Goal: Task Accomplishment & Management: Manage account settings

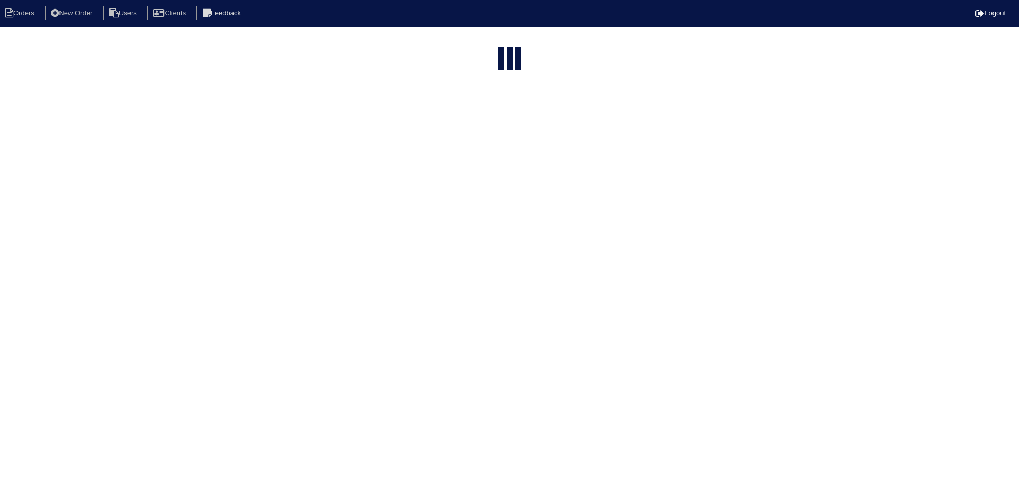
select select "15"
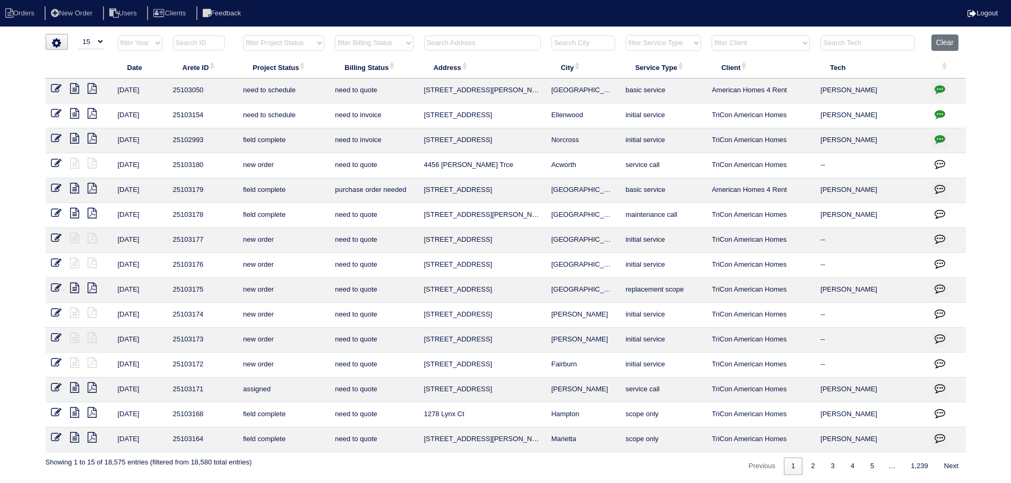
click at [506, 44] on input "text" at bounding box center [482, 43] width 117 height 15
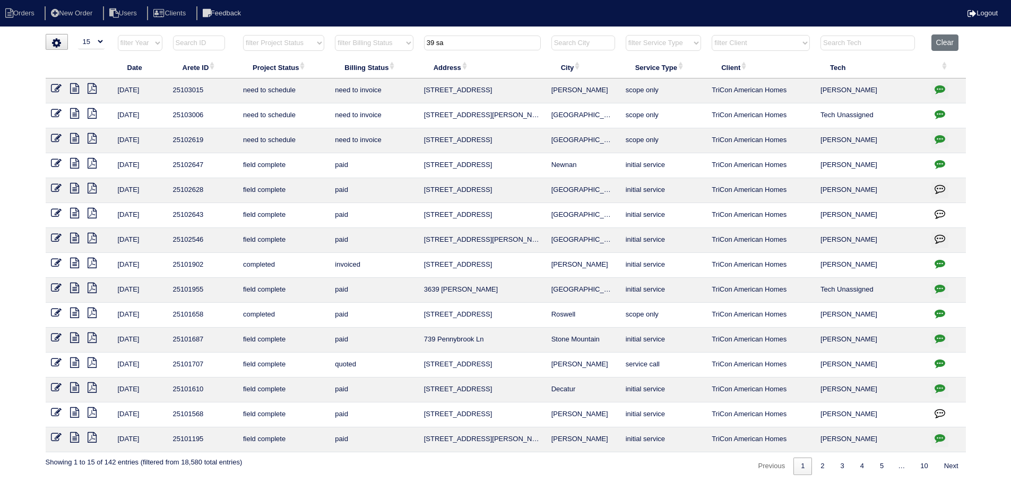
type input "39 sa"
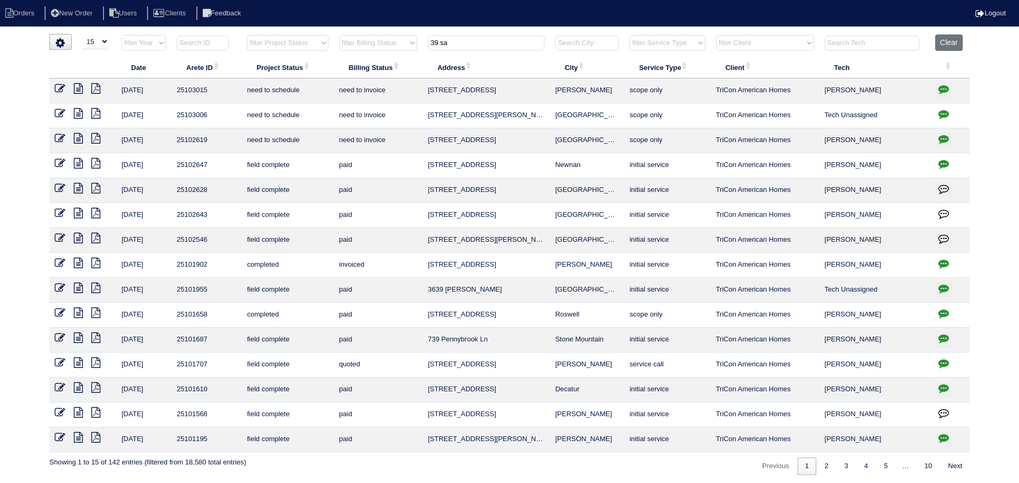
drag, startPoint x: 396, startPoint y: 86, endPoint x: 459, endPoint y: 13, distance: 97.0
click at [459, 13] on ul "Orders New Order Users Clients Feedback" at bounding box center [509, 13] width 1019 height 14
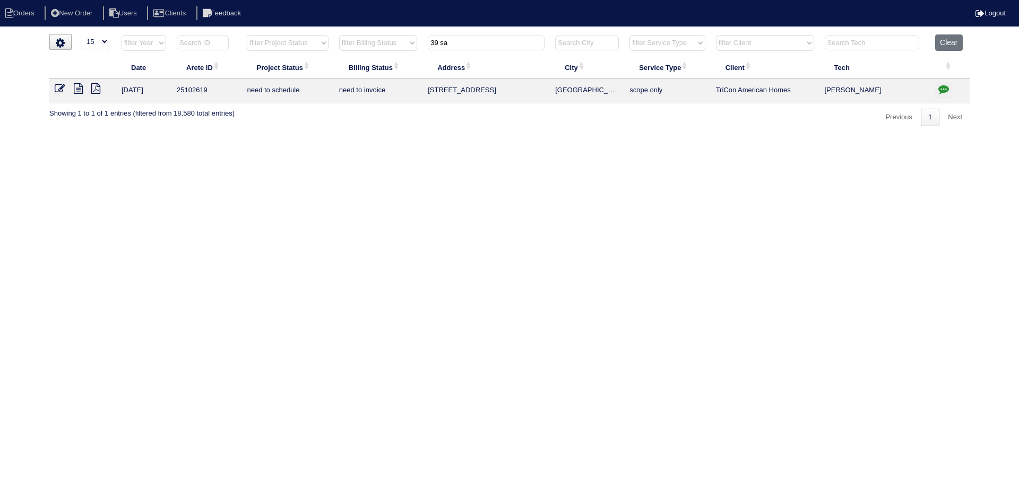
click at [72, 91] on link at bounding box center [64, 90] width 19 height 8
click at [80, 92] on icon at bounding box center [78, 88] width 9 height 11
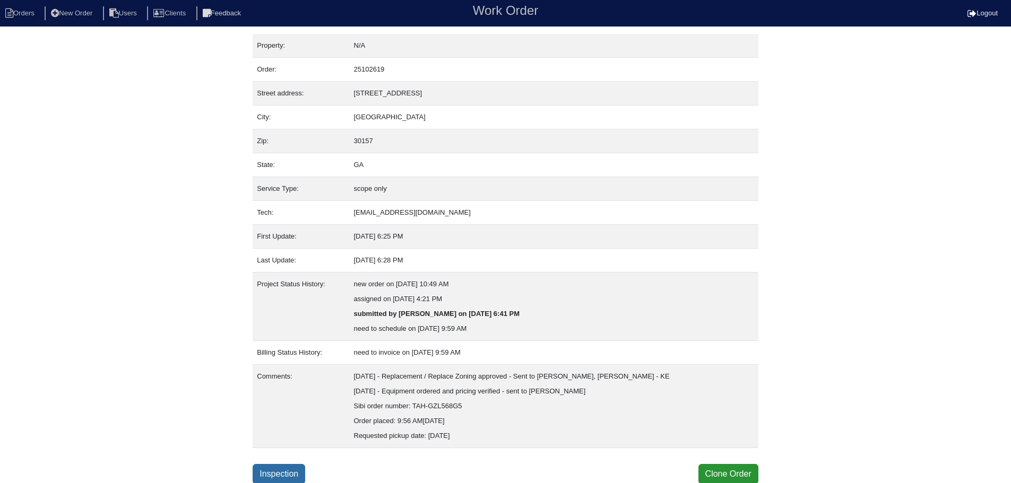
click at [267, 467] on link "Inspection" at bounding box center [279, 474] width 53 height 20
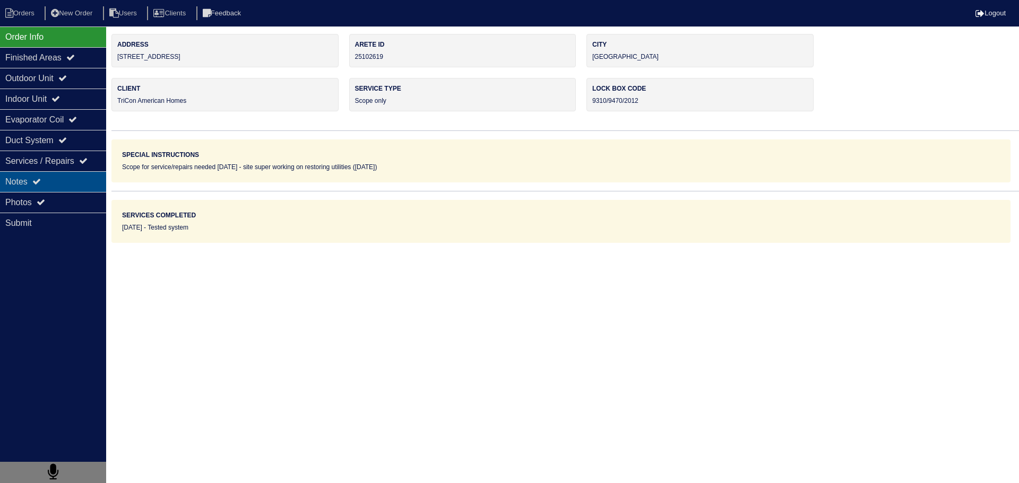
click at [41, 189] on div "Notes" at bounding box center [53, 181] width 106 height 21
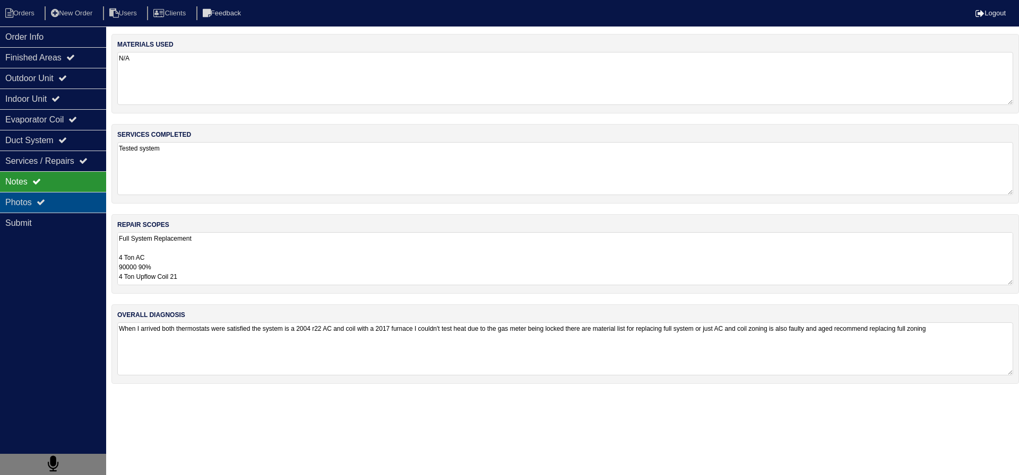
click at [43, 198] on div "Photos" at bounding box center [53, 202] width 106 height 21
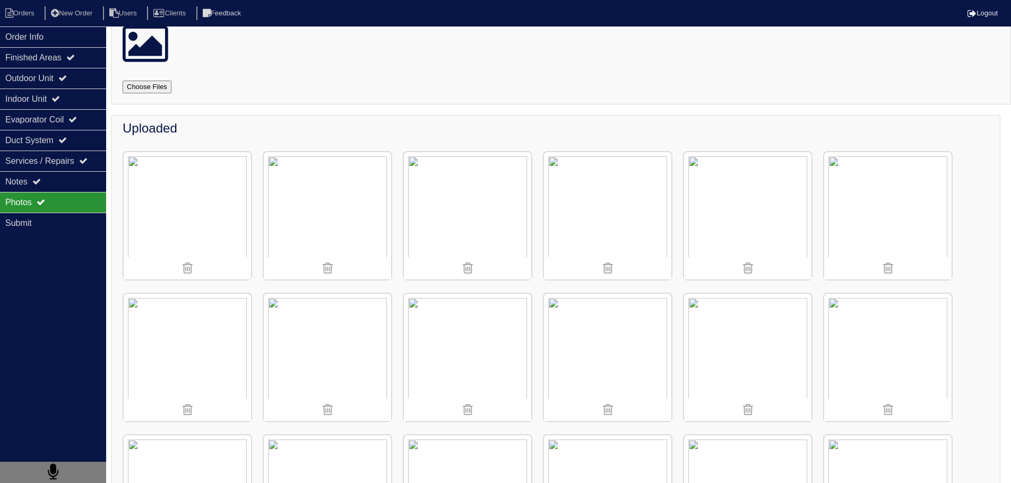
scroll to position [53, 0]
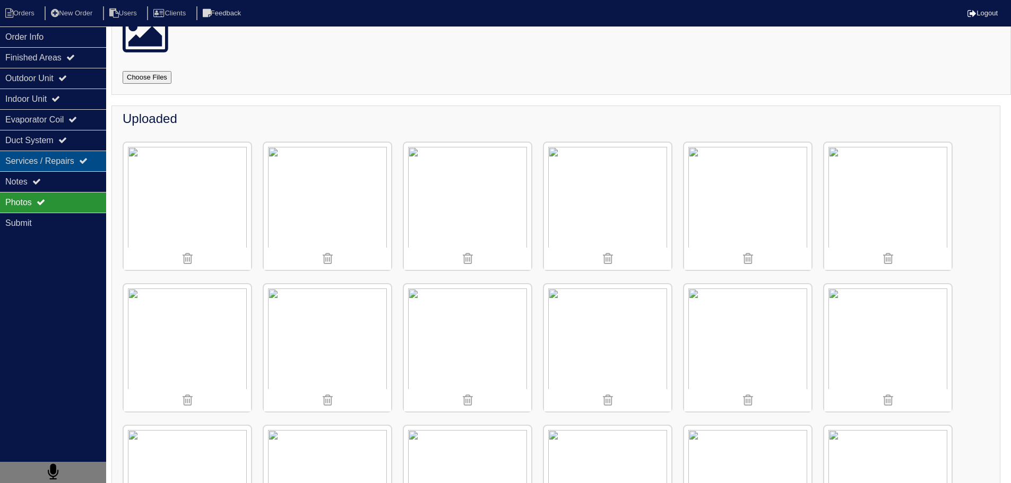
click at [51, 157] on div "Services / Repairs" at bounding box center [53, 161] width 106 height 21
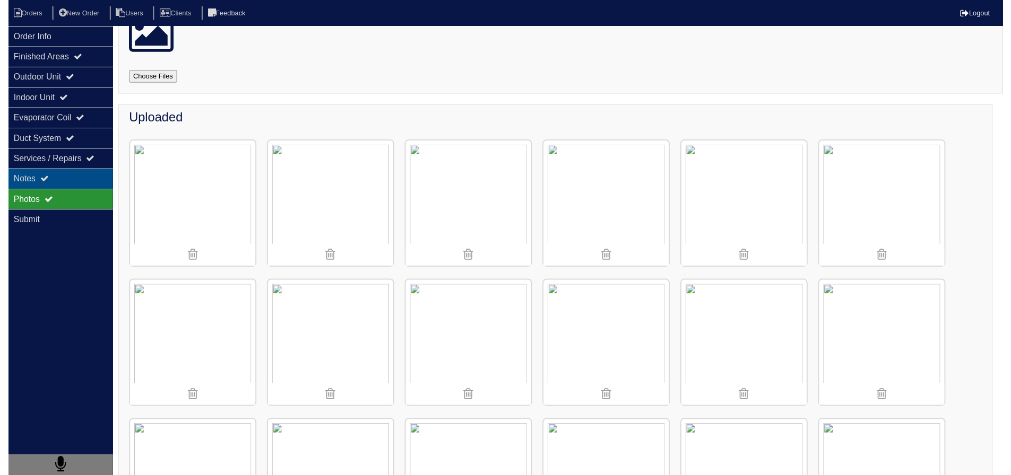
scroll to position [0, 0]
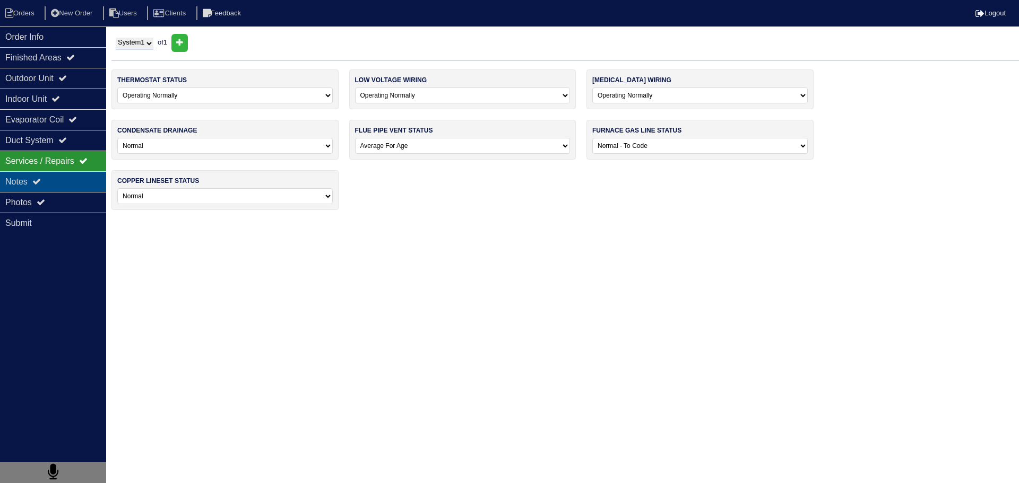
click at [46, 180] on div "Notes" at bounding box center [53, 181] width 106 height 21
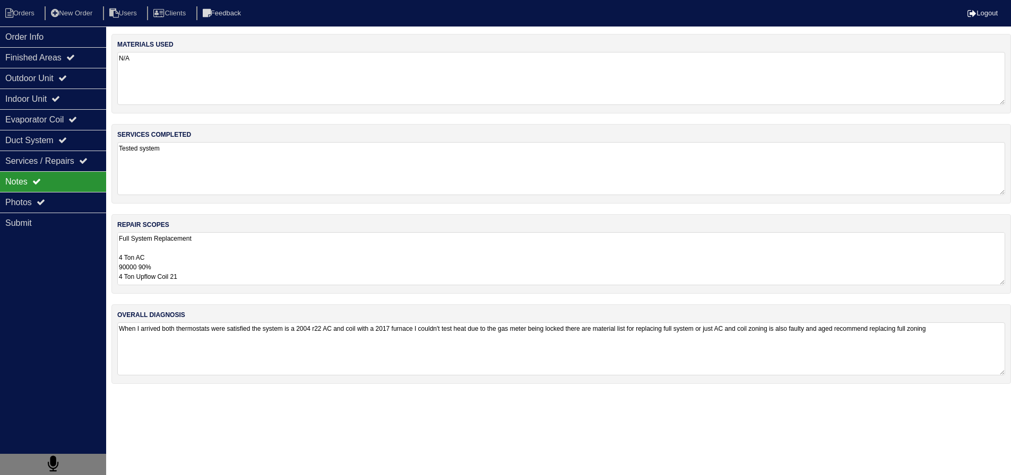
click at [239, 262] on textarea "Full System Replacement 4 Ton AC 90000 90% 4 Ton Upflow Coil 21 Pan No hole 40x…" at bounding box center [561, 258] width 888 height 53
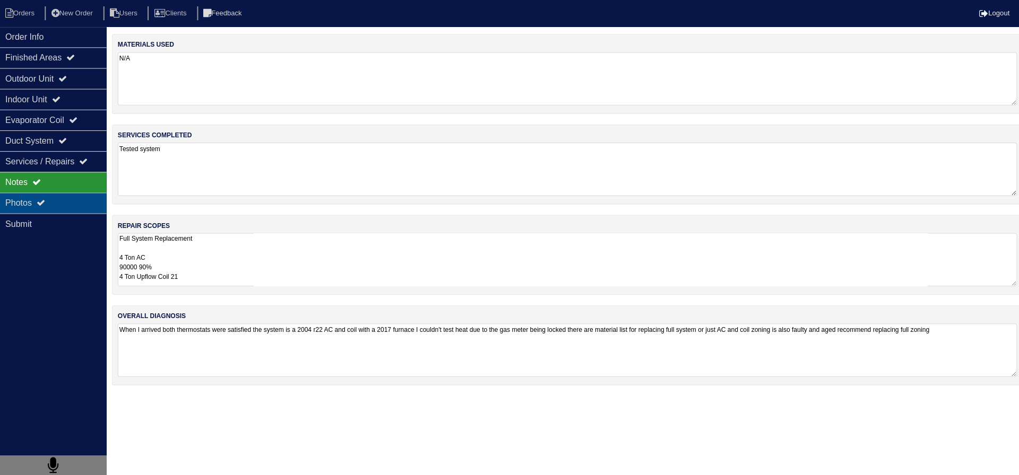
click at [72, 210] on div "Photos" at bounding box center [53, 202] width 106 height 21
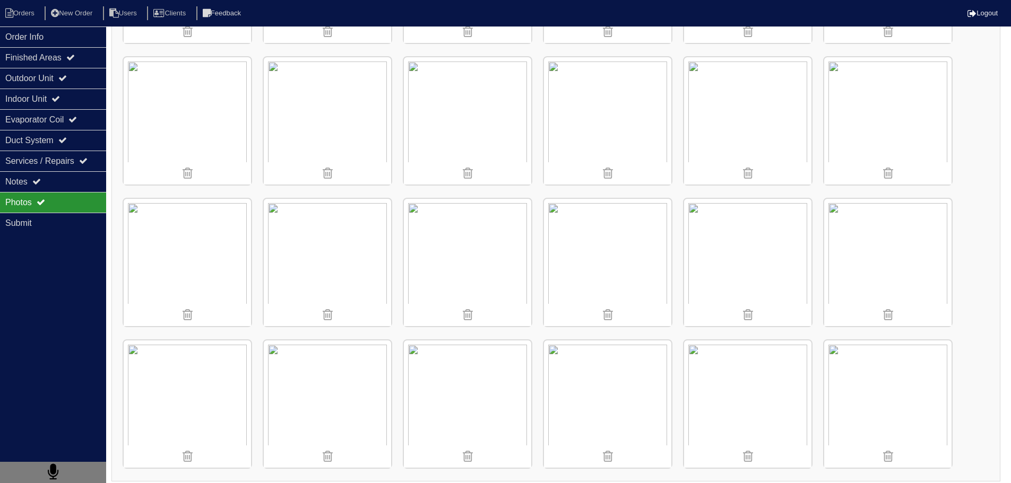
scroll to position [569, 0]
click at [309, 251] on img at bounding box center [327, 256] width 127 height 127
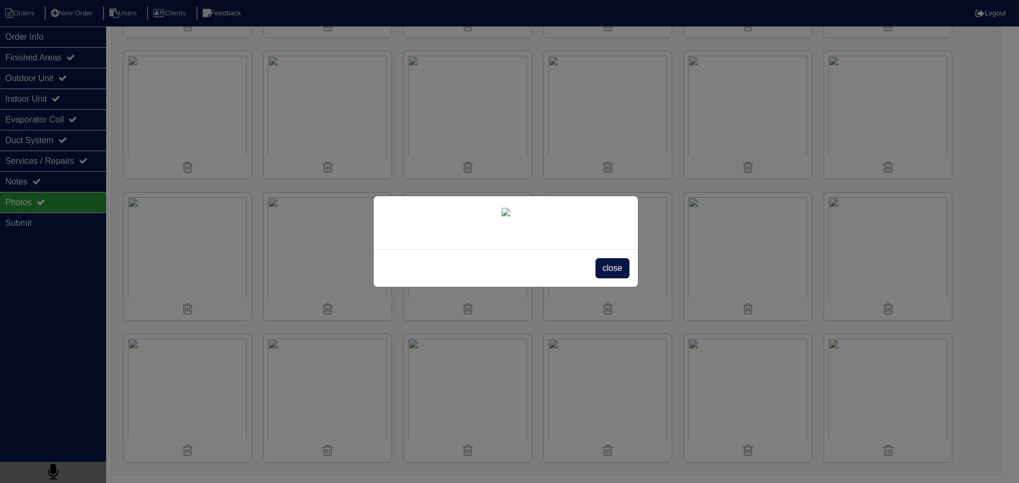
click at [621, 279] on span "close" at bounding box center [611, 268] width 33 height 20
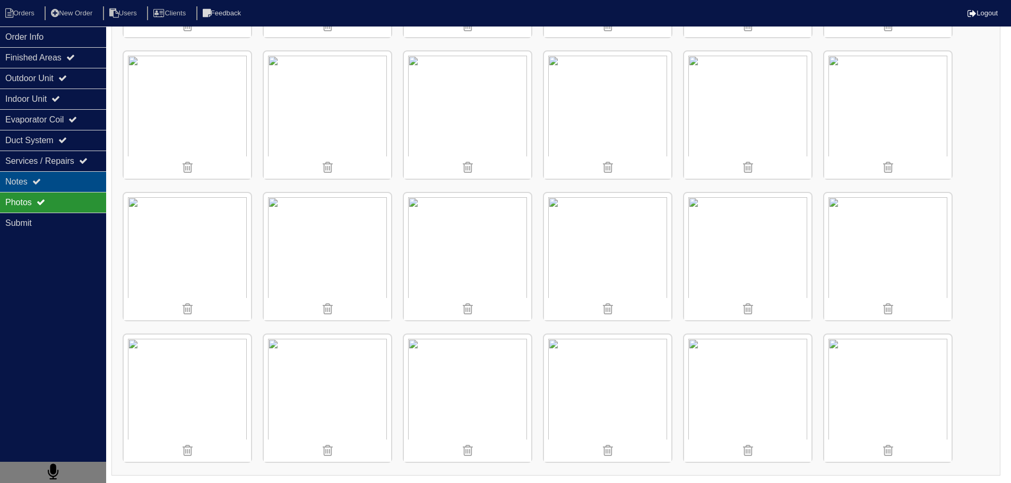
click at [31, 177] on div "Notes" at bounding box center [53, 181] width 106 height 21
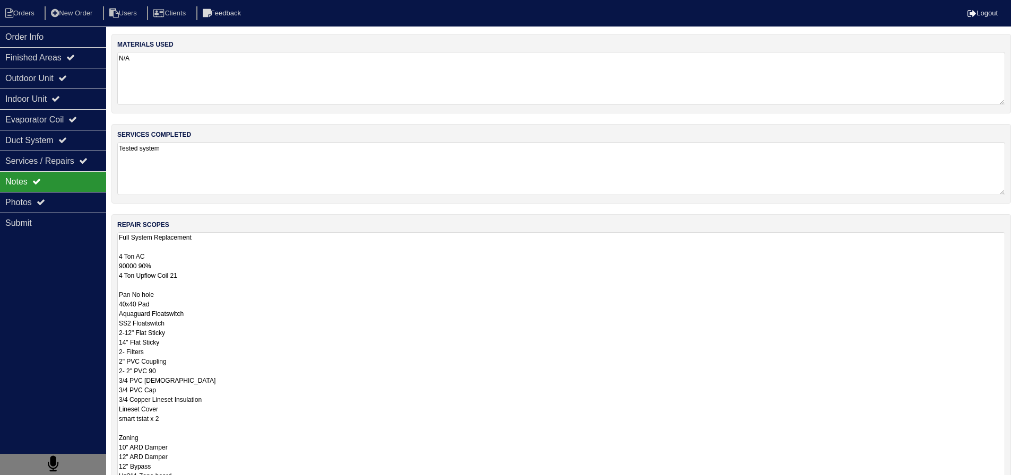
click at [220, 266] on textarea "Full System Replacement 4 Ton AC 90000 90% 4 Ton Upflow Coil 21 Pan No hole 40x…" at bounding box center [561, 367] width 888 height 270
drag, startPoint x: 172, startPoint y: 266, endPoint x: 141, endPoint y: 271, distance: 31.7
click at [141, 271] on textarea "Full System Replacement 4 Ton AC 90000 90% 4 Ton Upflow Coil 21 Pan No hole 40x…" at bounding box center [561, 367] width 888 height 270
type textarea "Full System Replacement 4 Ton AC 90000 4 Ton Upflow Coil 21 Pan No hole 40x40 P…"
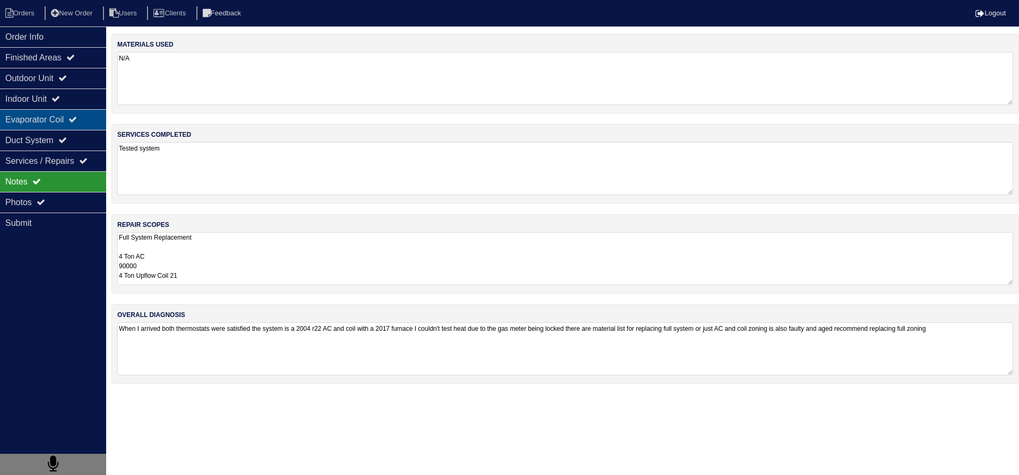
click at [7, 119] on div "Evaporator Coil" at bounding box center [53, 119] width 106 height 21
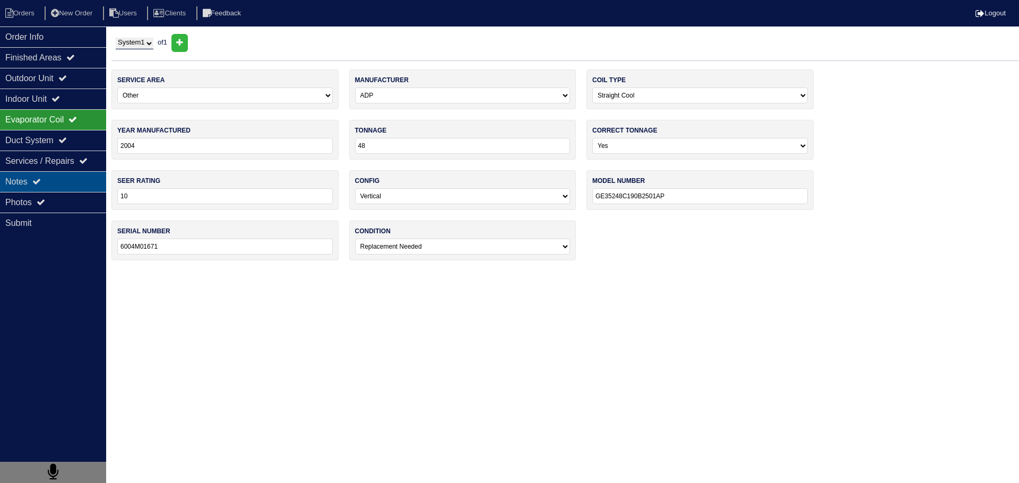
click at [61, 172] on div "Notes" at bounding box center [53, 181] width 106 height 21
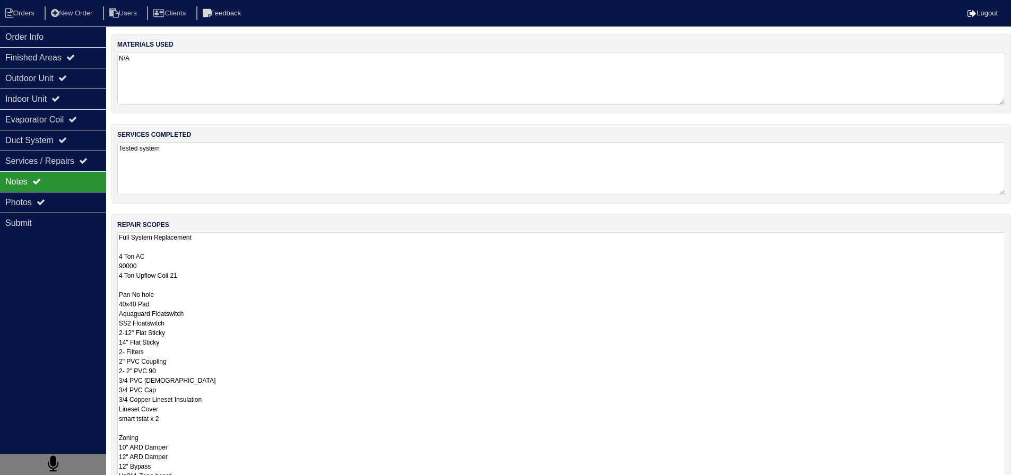
click at [183, 282] on textarea "Full System Replacement 4 Ton AC 90000 4 Ton Upflow Coil 21 Pan No hole 40x40 P…" at bounding box center [561, 367] width 888 height 270
click at [177, 267] on textarea "Full System Replacement 4 Ton AC 90000 4 Ton Upflow Coil 21 Pan No hole 40x40 P…" at bounding box center [561, 367] width 888 height 270
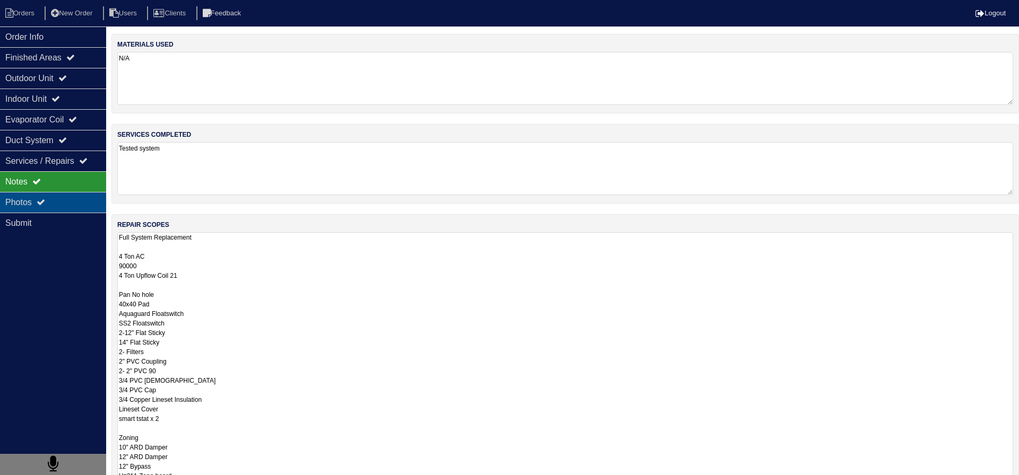
click at [76, 204] on div "Photos" at bounding box center [53, 202] width 106 height 21
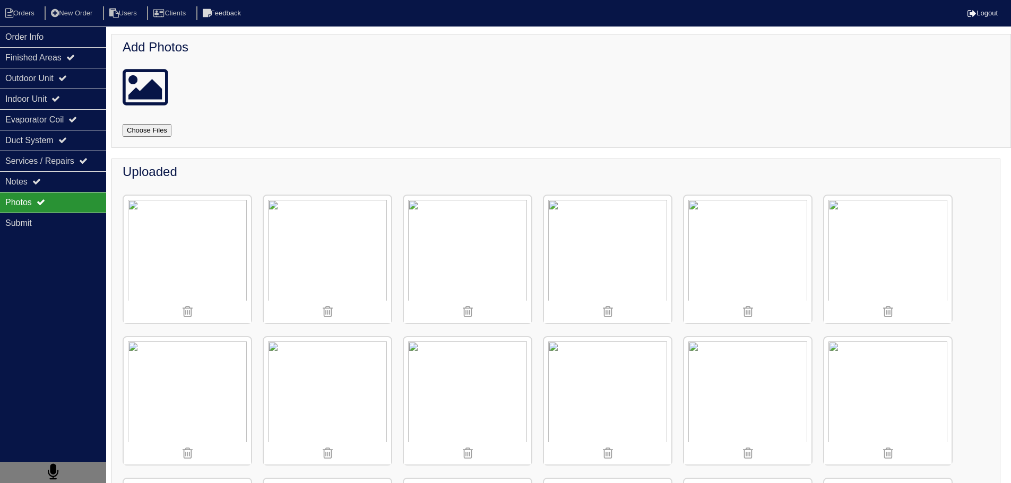
click at [578, 259] on img at bounding box center [607, 259] width 127 height 127
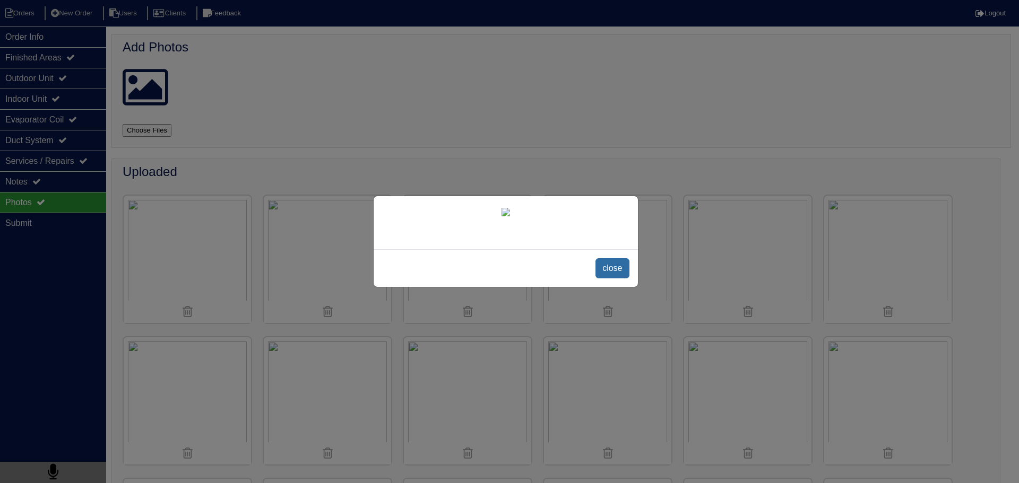
click at [613, 279] on span "close" at bounding box center [611, 268] width 33 height 20
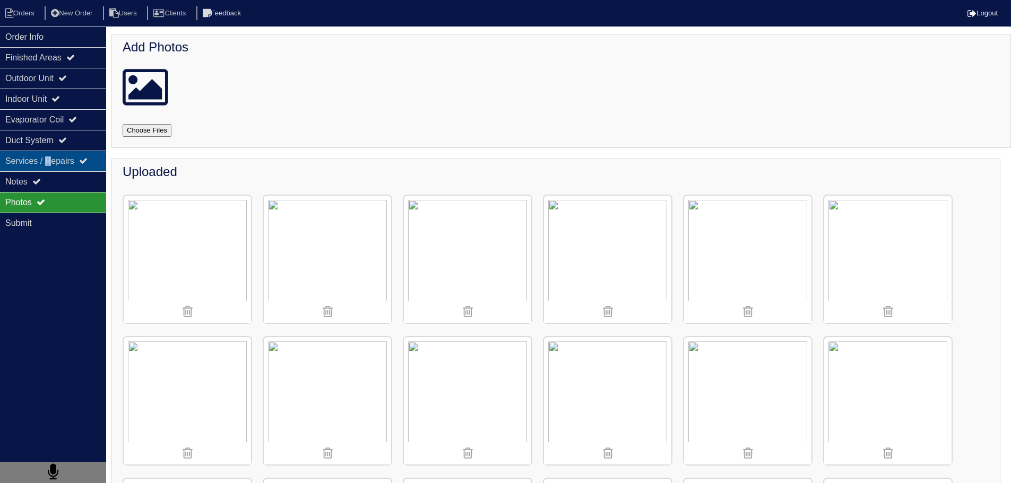
click at [51, 170] on div "Services / Repairs" at bounding box center [53, 161] width 106 height 21
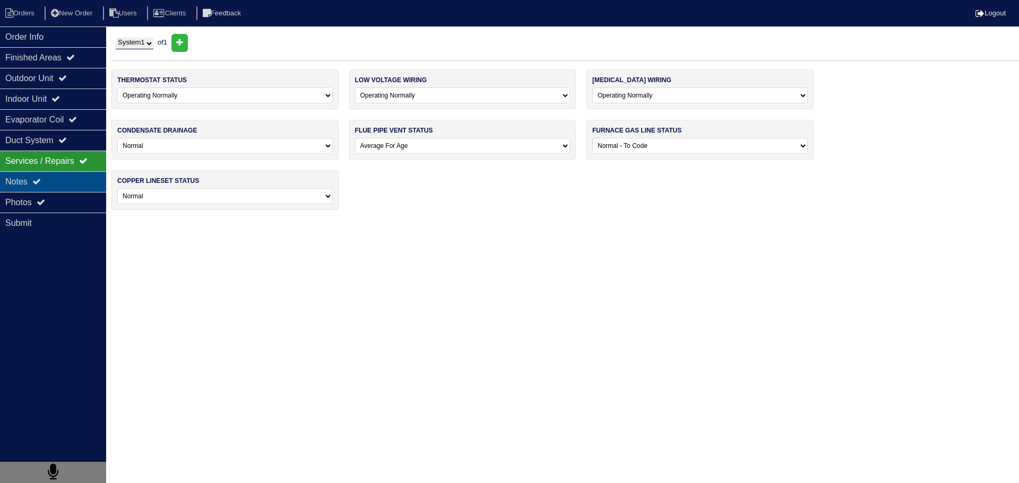
click at [55, 174] on div "Notes" at bounding box center [53, 181] width 106 height 21
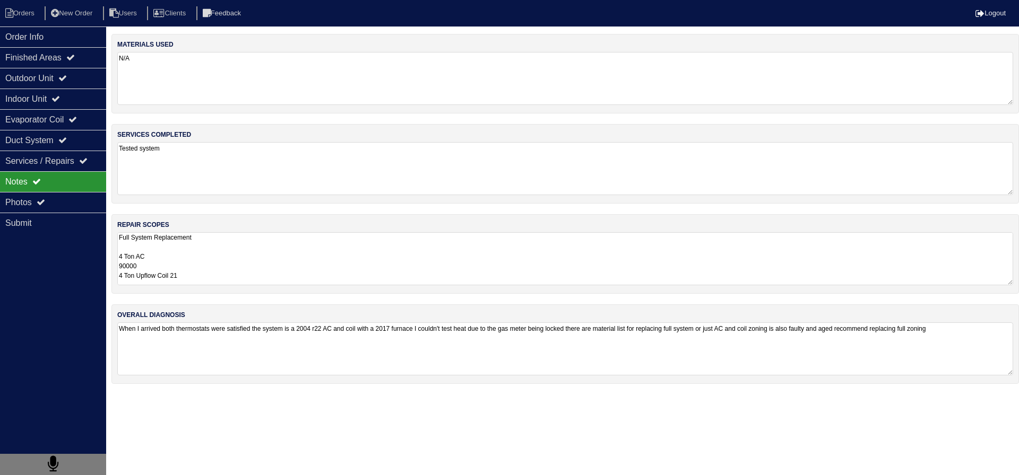
click at [51, 181] on div "Notes" at bounding box center [53, 181] width 106 height 21
click at [233, 343] on textarea "When I arrived both thermostats were satisfied the system is a 2004 r22 AC and …" at bounding box center [565, 349] width 896 height 52
click at [40, 47] on div "Finished Areas" at bounding box center [53, 57] width 106 height 21
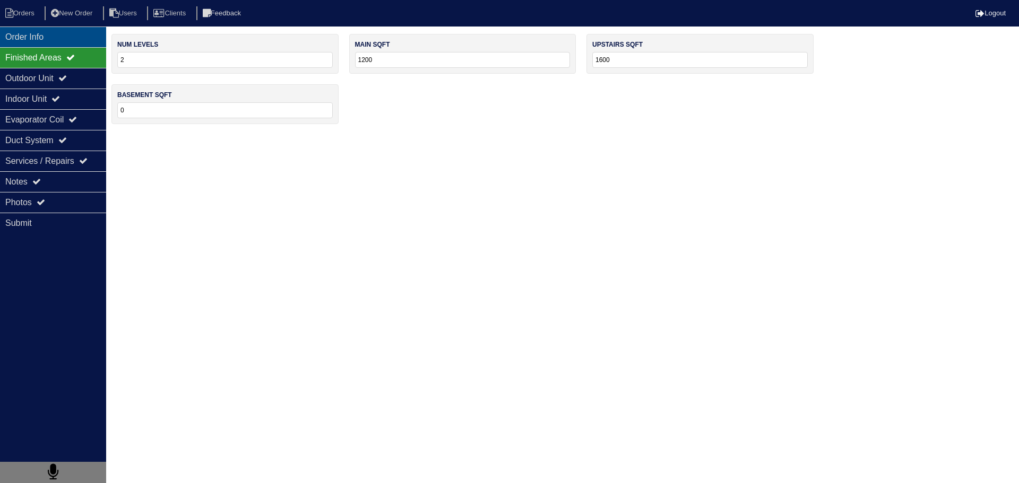
click at [39, 45] on div "Order Info" at bounding box center [53, 37] width 106 height 21
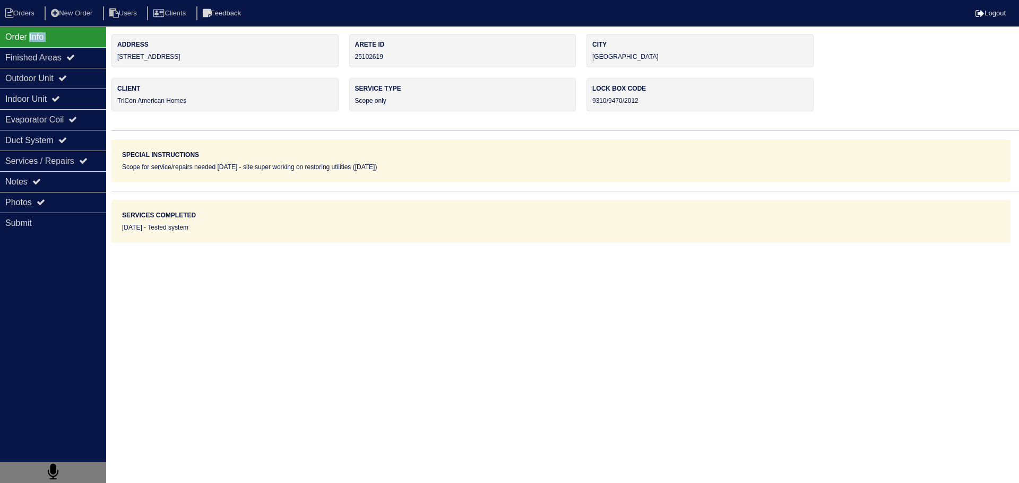
click at [39, 44] on div "Order Info" at bounding box center [53, 37] width 106 height 21
click at [59, 187] on div "Notes" at bounding box center [53, 181] width 106 height 21
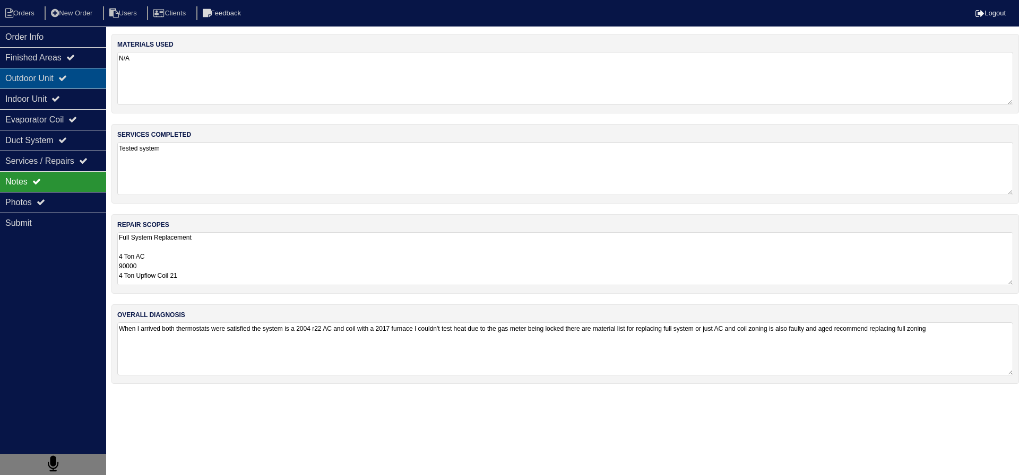
click at [42, 84] on div "Outdoor Unit" at bounding box center [53, 78] width 106 height 21
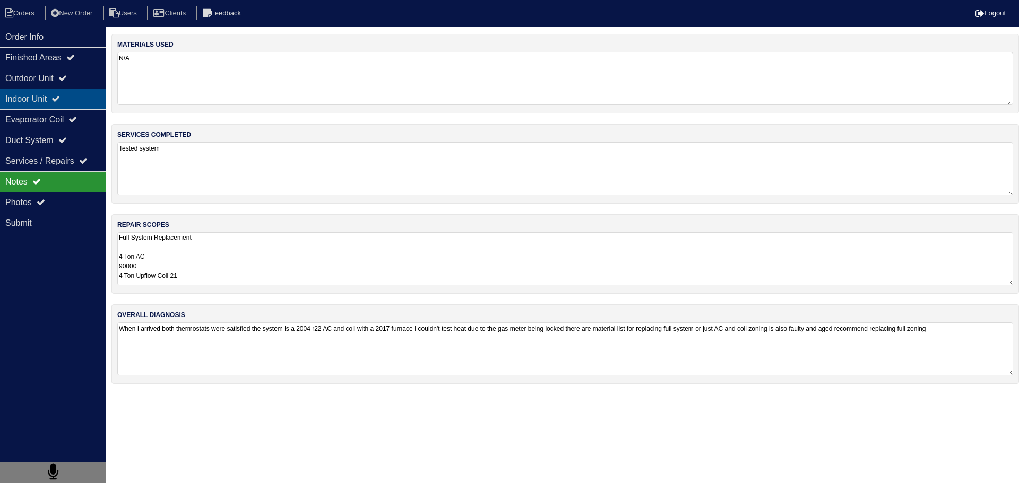
click at [39, 100] on div "Indoor Unit" at bounding box center [53, 99] width 106 height 21
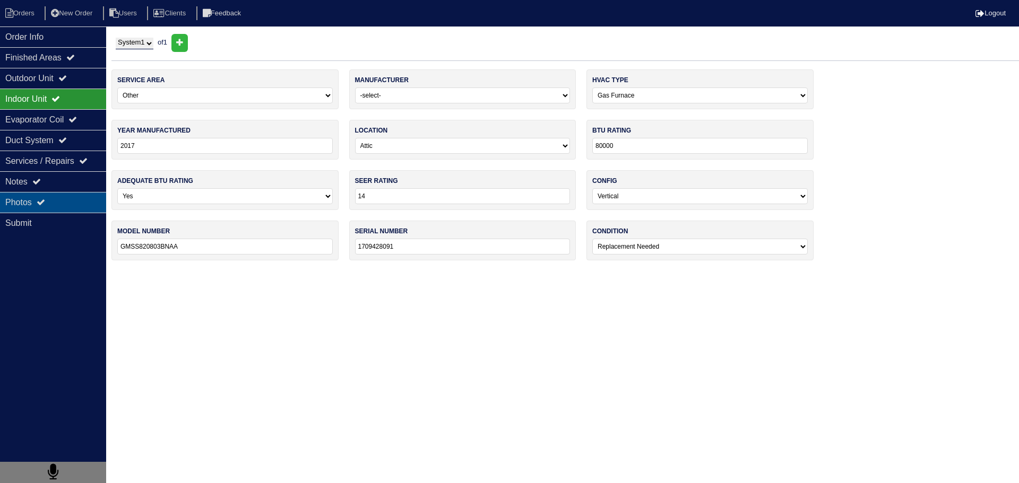
click at [45, 210] on div "Photos" at bounding box center [53, 202] width 106 height 21
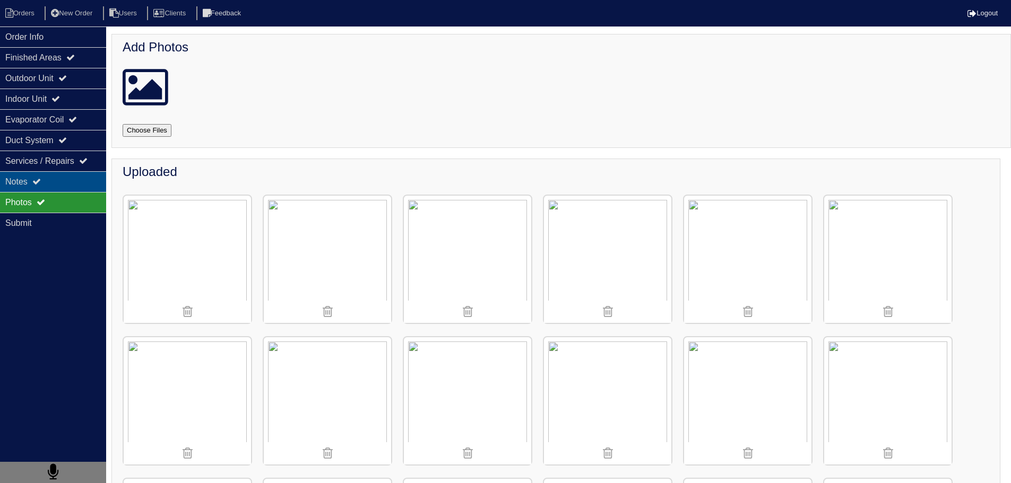
click at [14, 188] on div "Notes" at bounding box center [53, 181] width 106 height 21
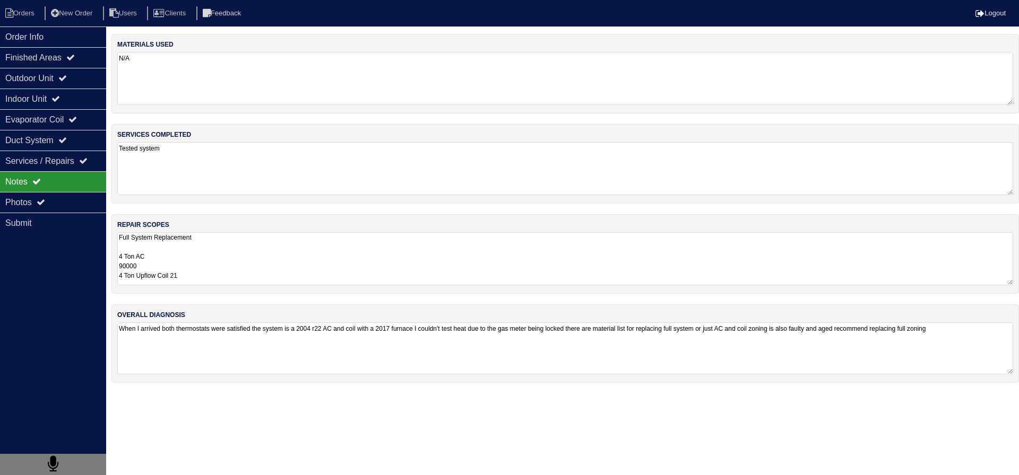
click at [212, 334] on textarea "When I arrived both thermostats were satisfied the system is a 2004 r22 AC and …" at bounding box center [565, 349] width 896 height 52
click at [198, 292] on div "repair scopes Full System Replacement 4 Ton AC 90000 4 Ton Upflow Coil 21 Pan N…" at bounding box center [564, 254] width 907 height 80
click at [185, 255] on textarea "Full System Replacement 4 Ton AC 90000 4 Ton Upflow Coil 21 Pan No hole 40x40 P…" at bounding box center [565, 258] width 896 height 53
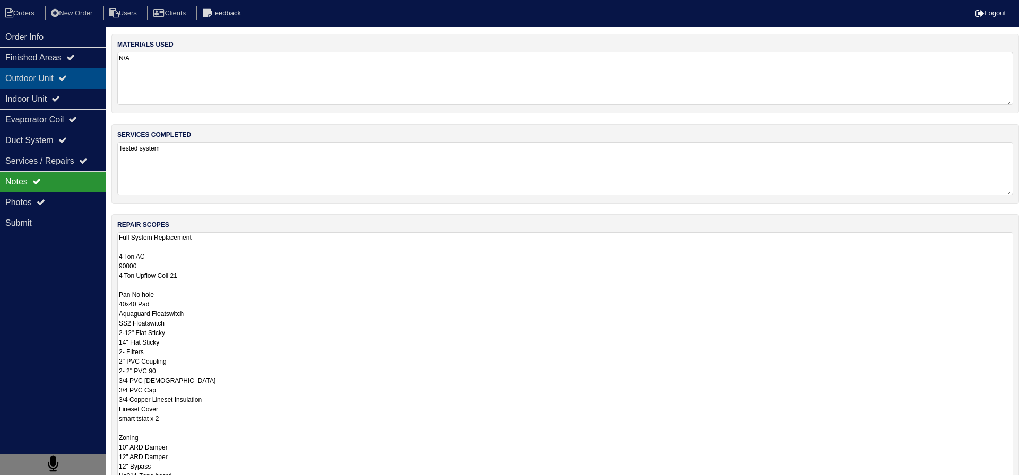
click at [77, 73] on div "Outdoor Unit" at bounding box center [53, 78] width 106 height 21
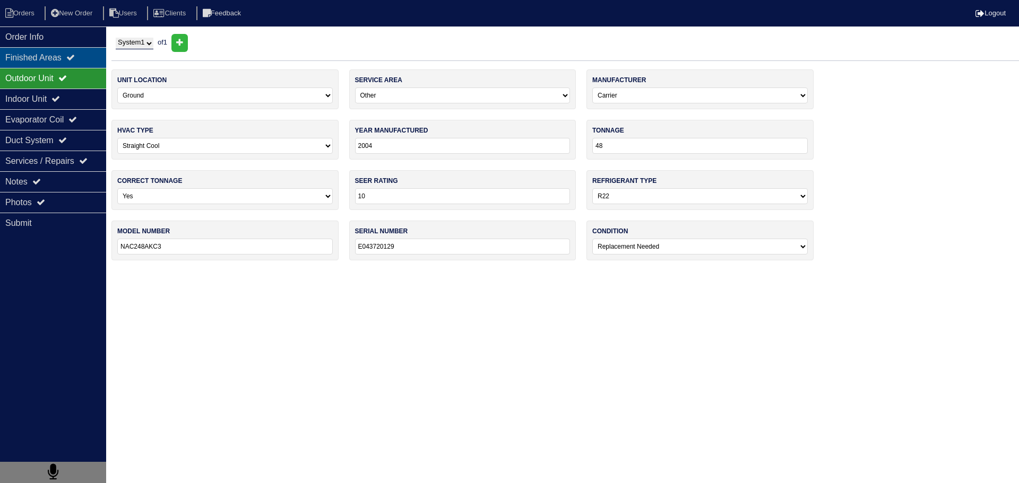
click at [75, 60] on icon at bounding box center [70, 57] width 8 height 8
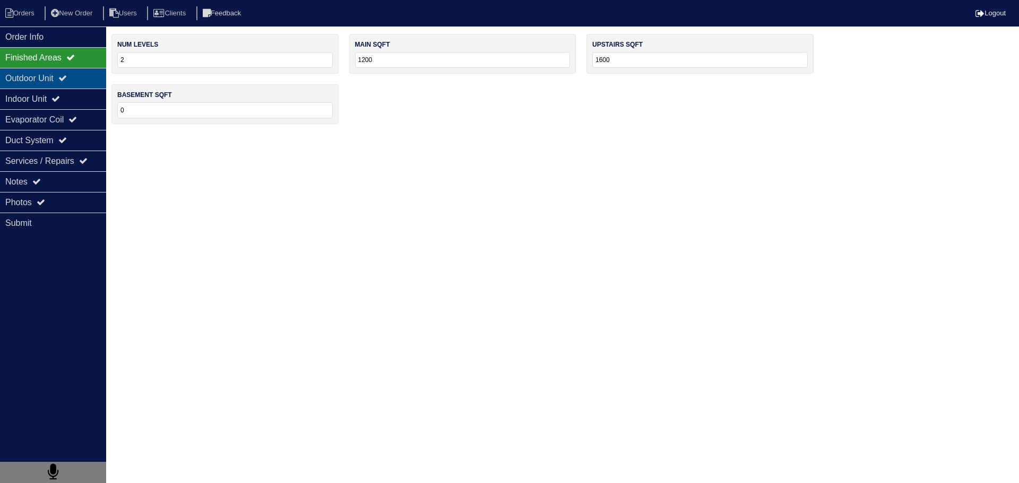
click at [67, 81] on icon at bounding box center [62, 78] width 8 height 8
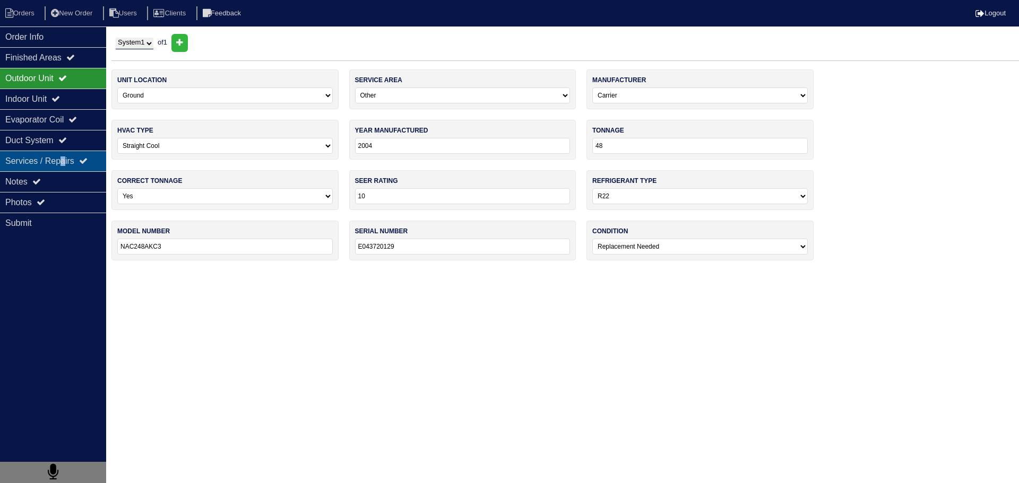
click at [70, 164] on div "Services / Repairs" at bounding box center [53, 161] width 106 height 21
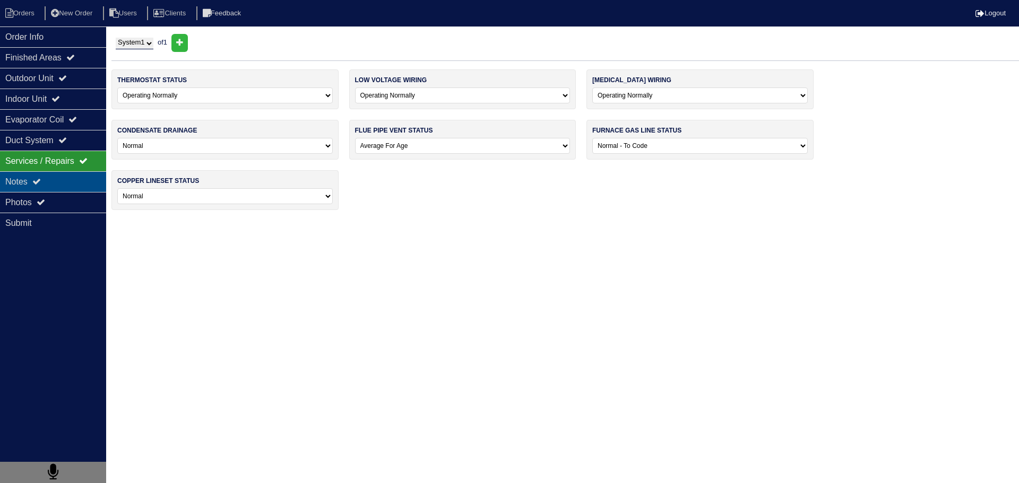
click at [72, 188] on div "Notes" at bounding box center [53, 181] width 106 height 21
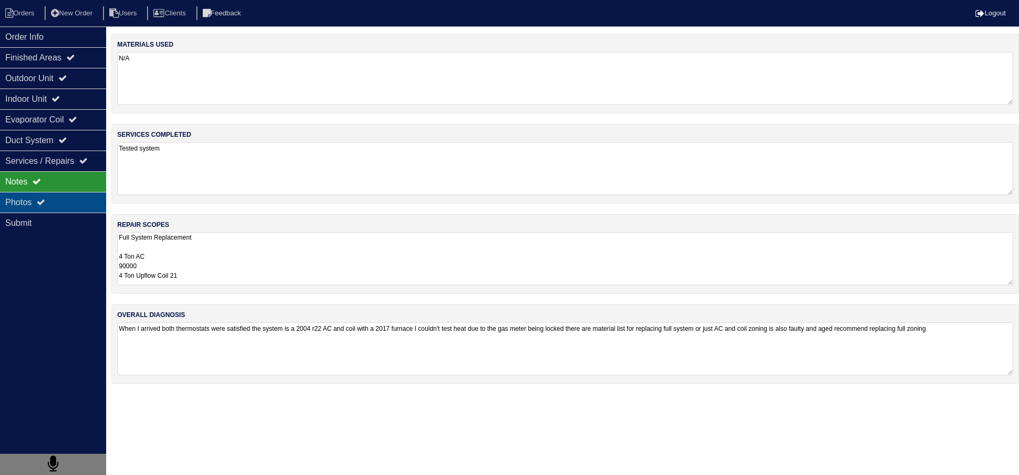
click at [74, 211] on div "Photos" at bounding box center [53, 202] width 106 height 21
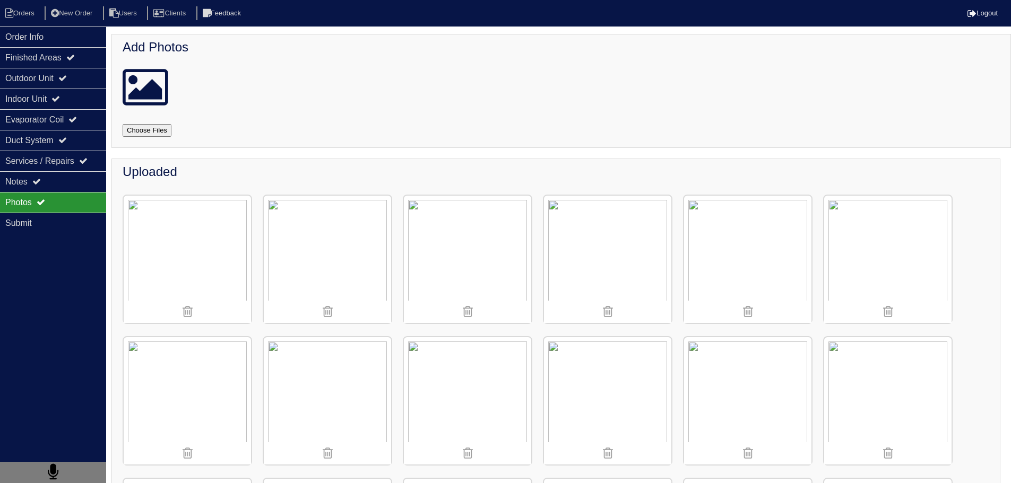
click at [620, 221] on img at bounding box center [607, 259] width 127 height 127
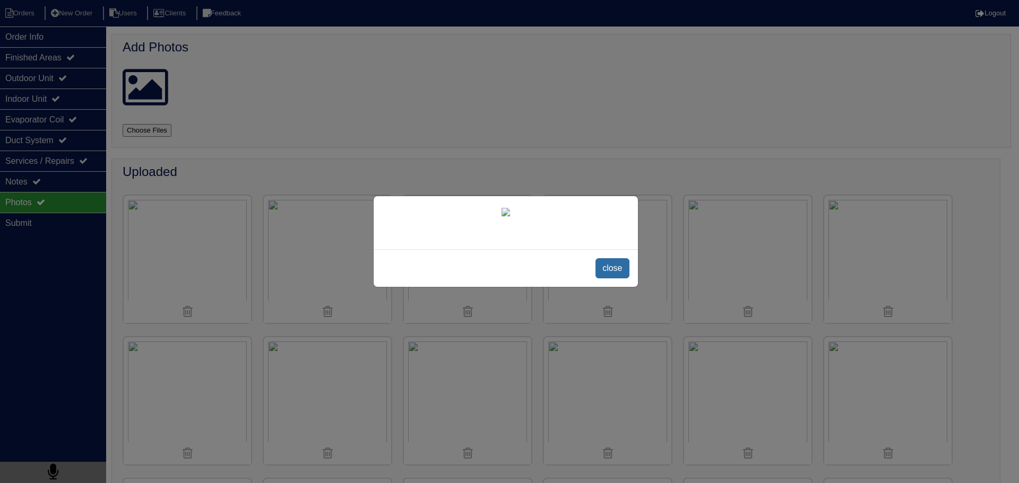
click at [627, 279] on span "close" at bounding box center [611, 268] width 33 height 20
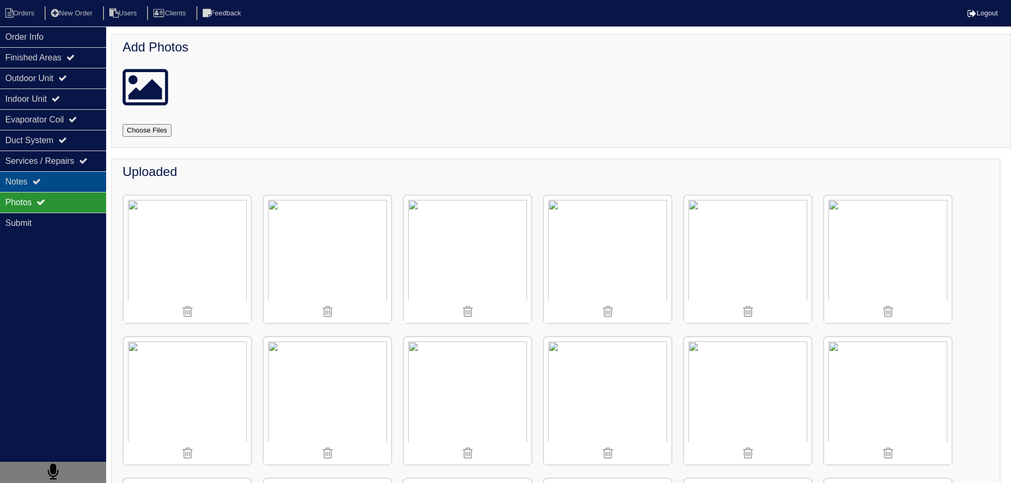
click at [55, 173] on div "Notes" at bounding box center [53, 181] width 106 height 21
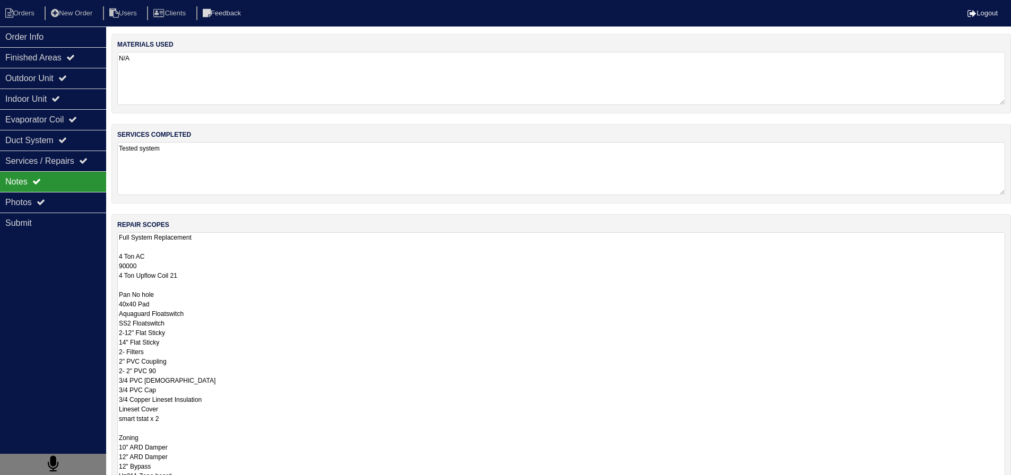
click at [236, 265] on textarea "Full System Replacement 4 Ton AC 90000 4 Ton Upflow Coil 21 Pan No hole 40x40 P…" at bounding box center [561, 367] width 888 height 270
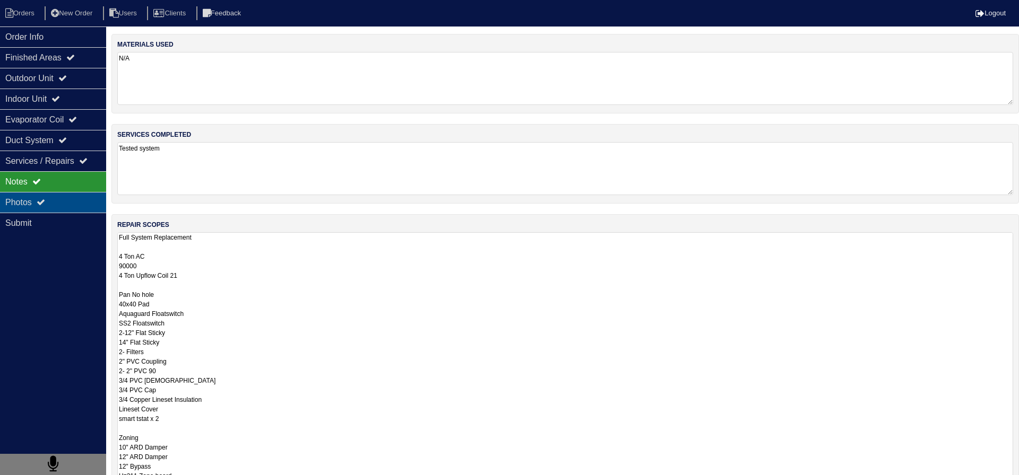
click at [41, 202] on icon at bounding box center [41, 202] width 8 height 8
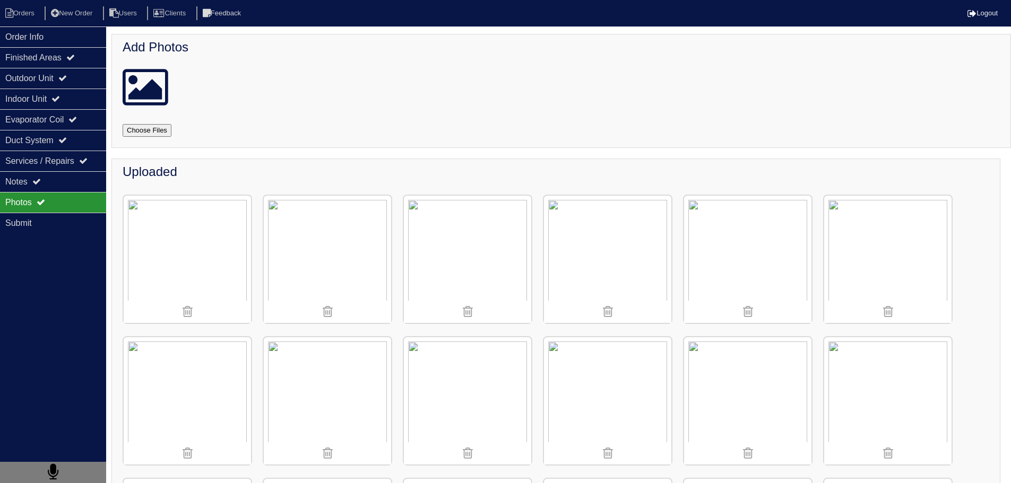
click at [627, 237] on img at bounding box center [607, 259] width 127 height 127
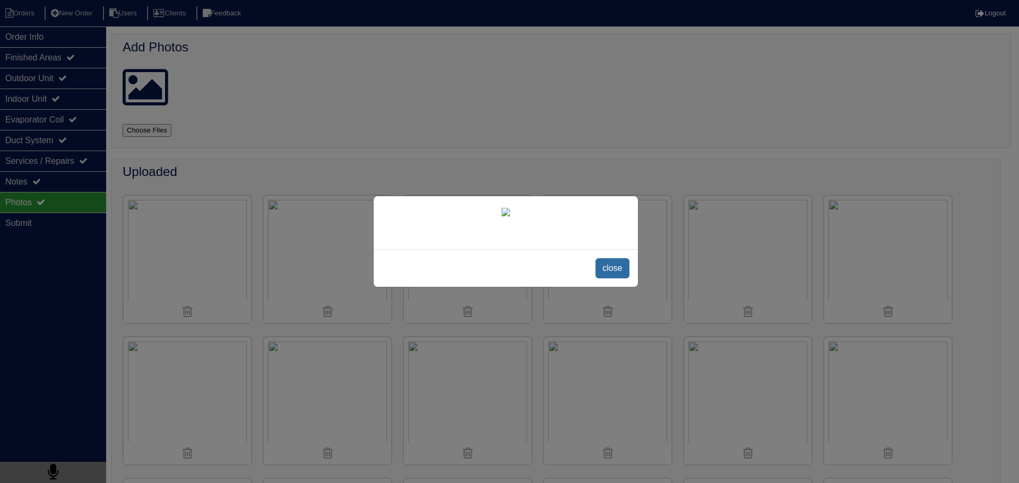
click at [622, 279] on span "close" at bounding box center [611, 268] width 33 height 20
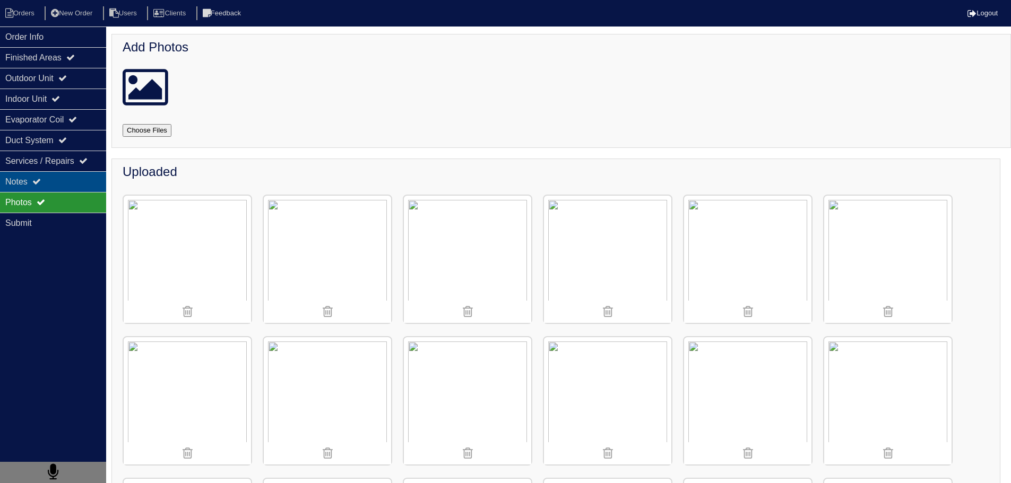
click at [103, 183] on div "Notes" at bounding box center [53, 181] width 106 height 21
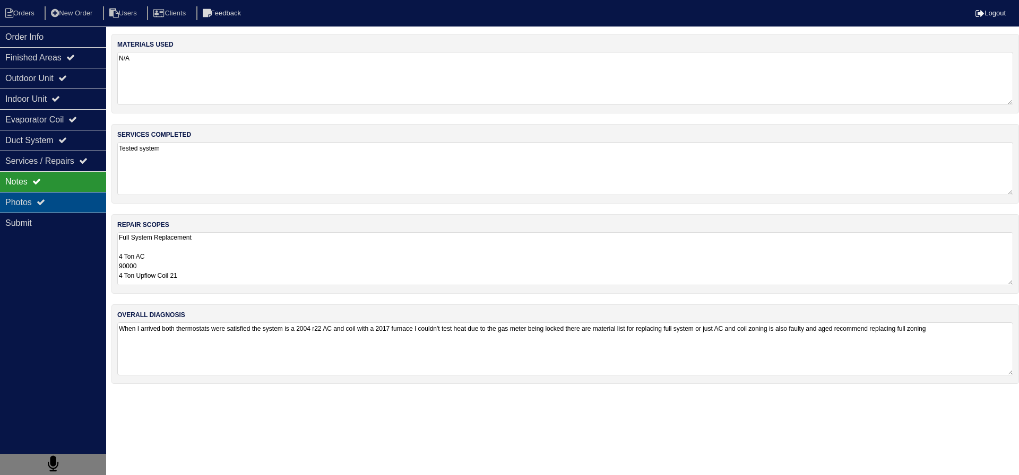
click at [68, 199] on div "Photos" at bounding box center [53, 202] width 106 height 21
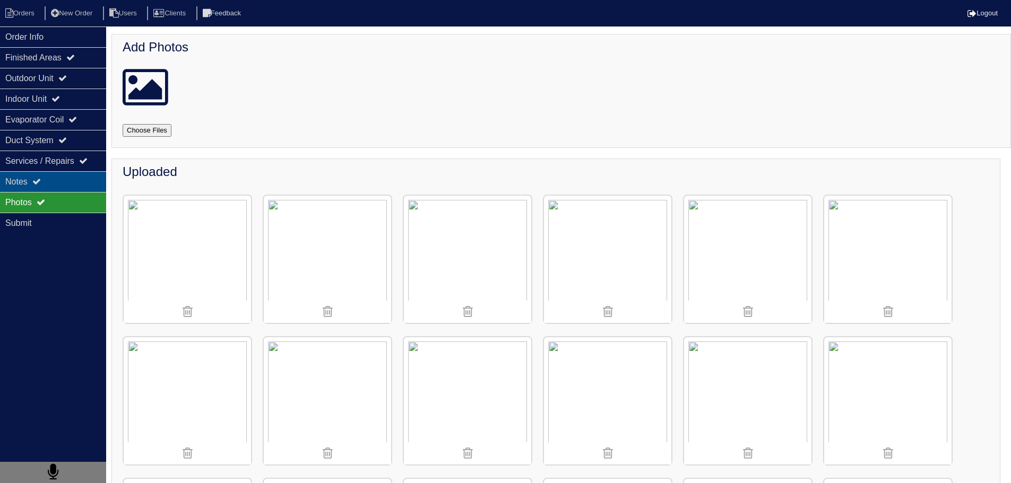
click at [71, 190] on div "Notes" at bounding box center [53, 181] width 106 height 21
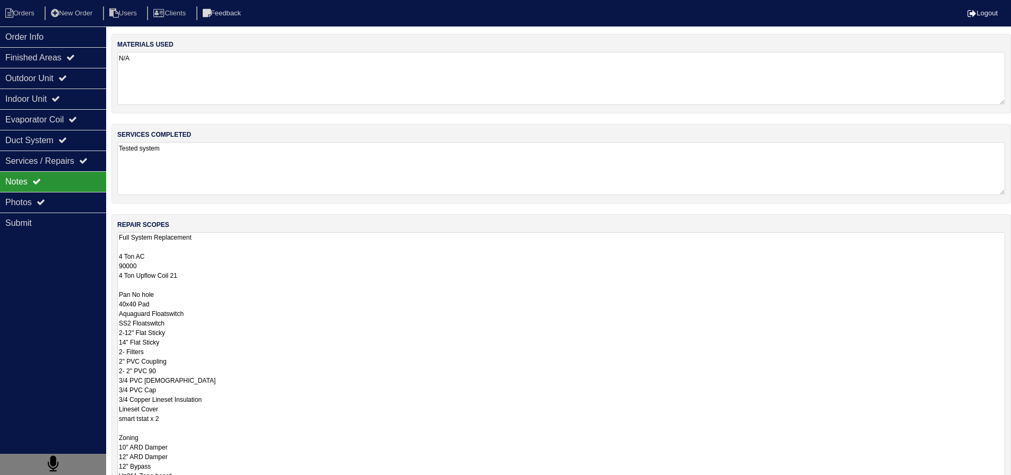
click at [209, 262] on textarea "Full System Replacement 4 Ton AC 90000 4 Ton Upflow Coil 21 Pan No hole 40x40 P…" at bounding box center [561, 367] width 888 height 270
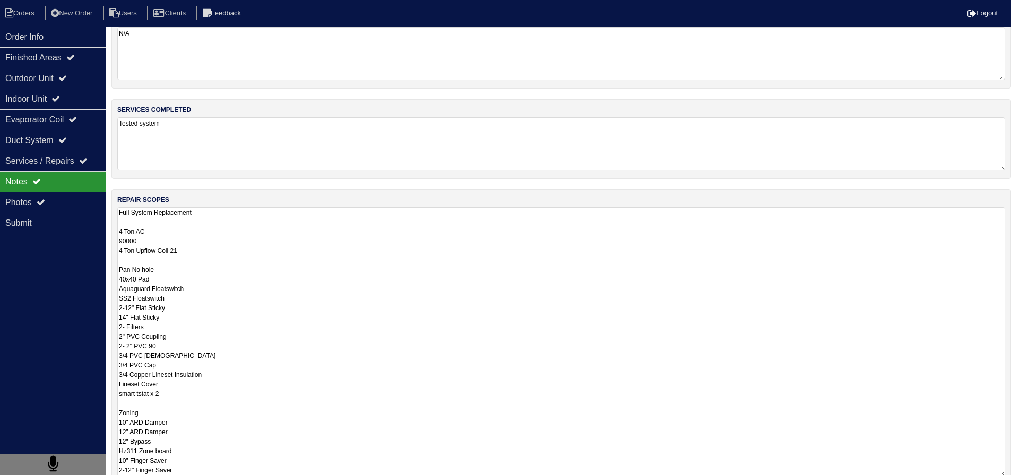
scroll to position [136, 0]
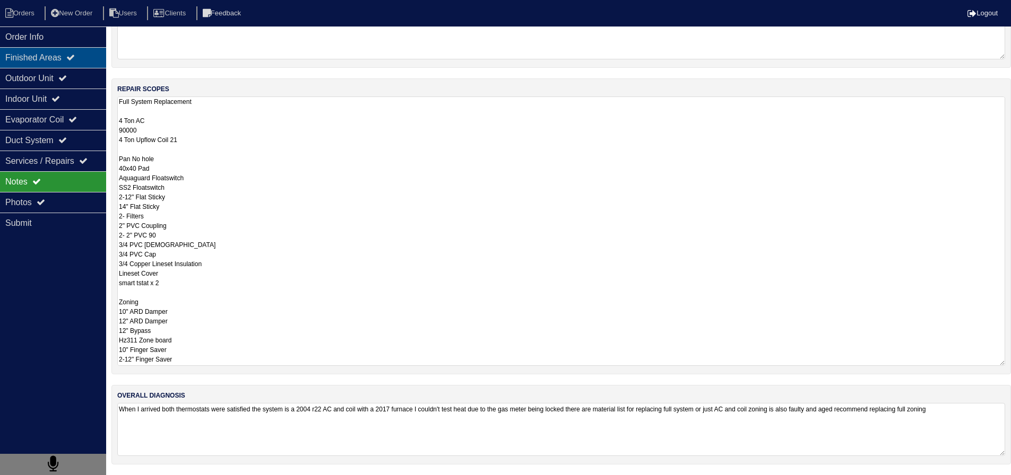
click at [71, 69] on div "Outdoor Unit" at bounding box center [53, 78] width 106 height 21
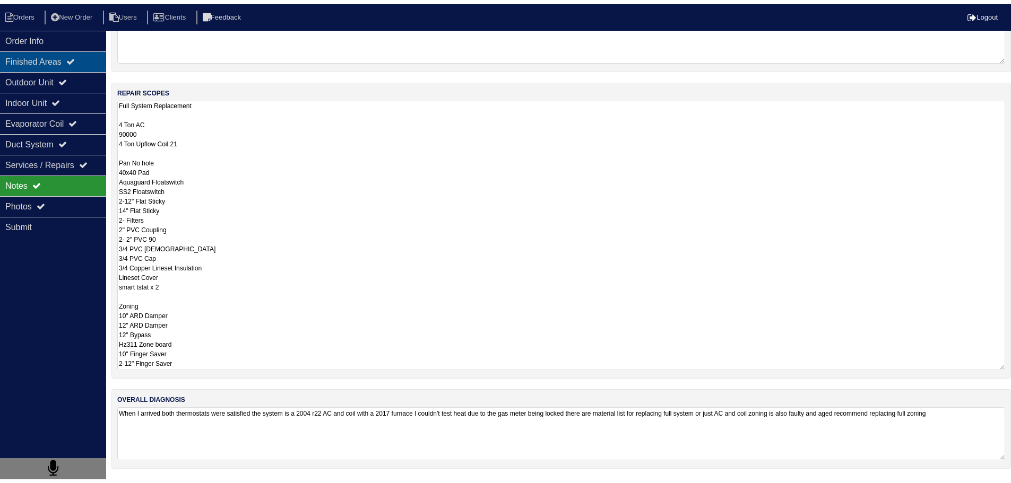
scroll to position [0, 0]
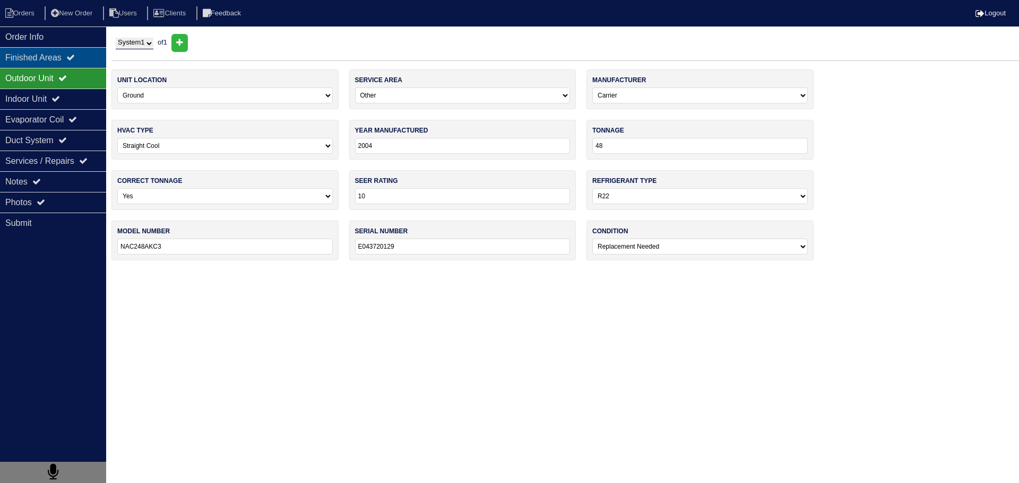
click at [70, 59] on div "Finished Areas" at bounding box center [53, 57] width 106 height 21
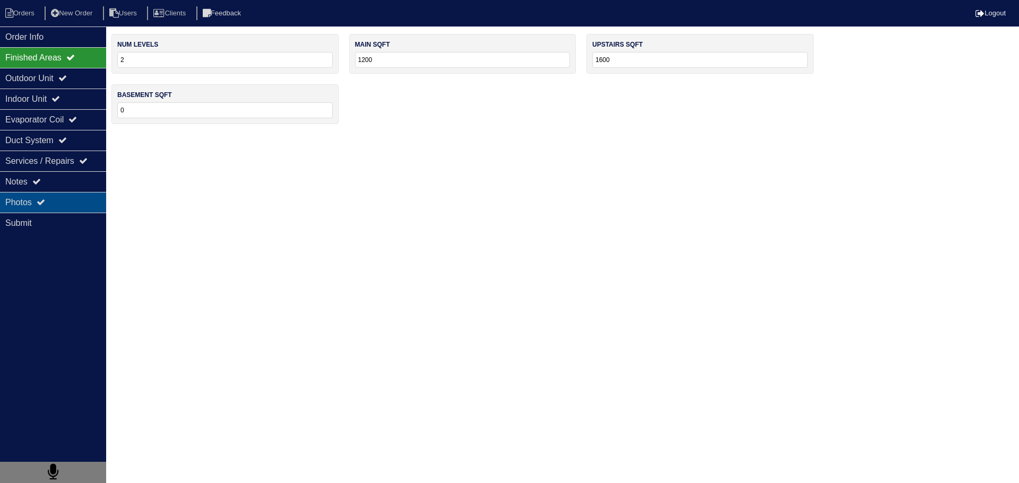
click at [58, 201] on div "Photos" at bounding box center [53, 202] width 106 height 21
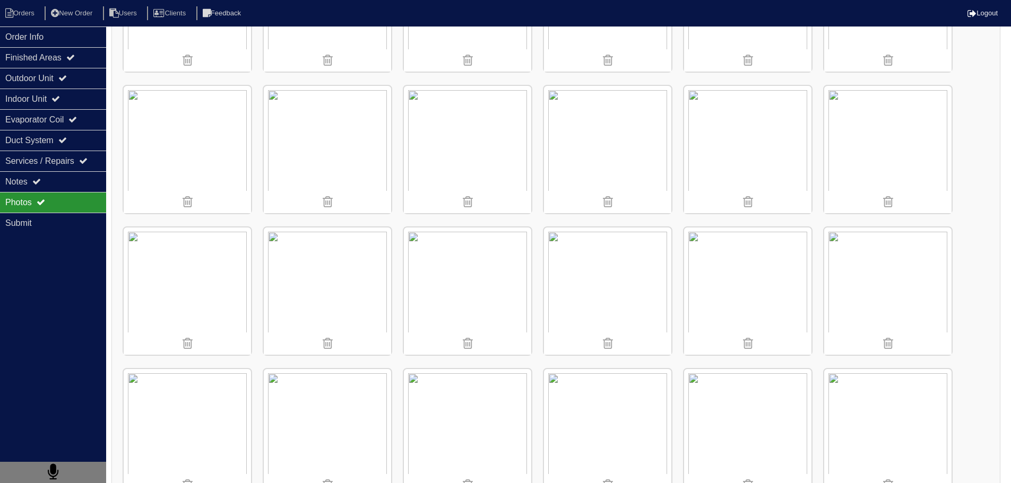
scroll to position [357, 0]
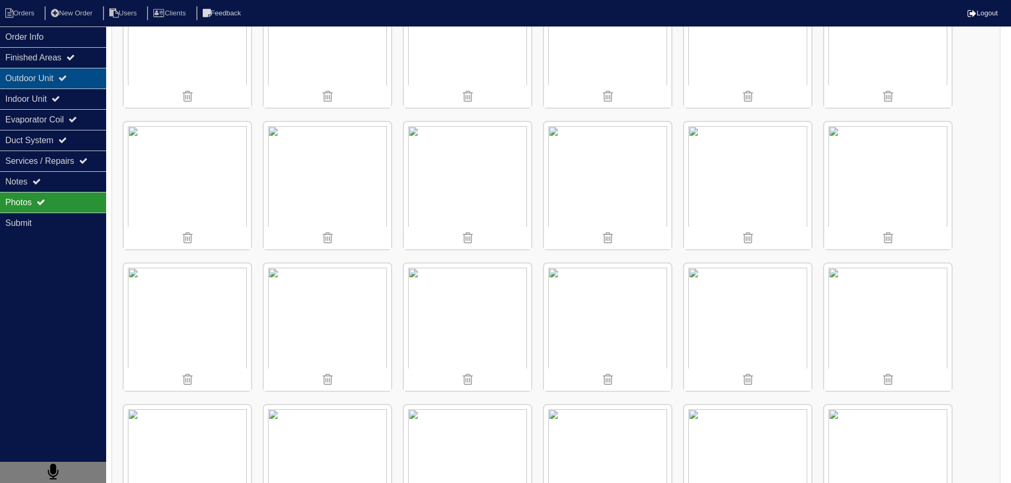
click at [76, 75] on div "Outdoor Unit" at bounding box center [53, 78] width 106 height 21
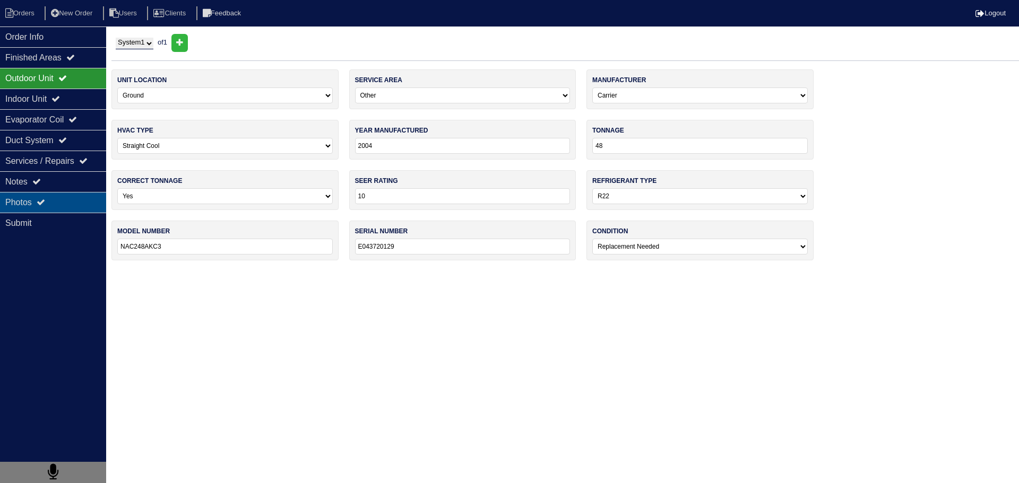
click at [68, 205] on div "Photos" at bounding box center [53, 202] width 106 height 21
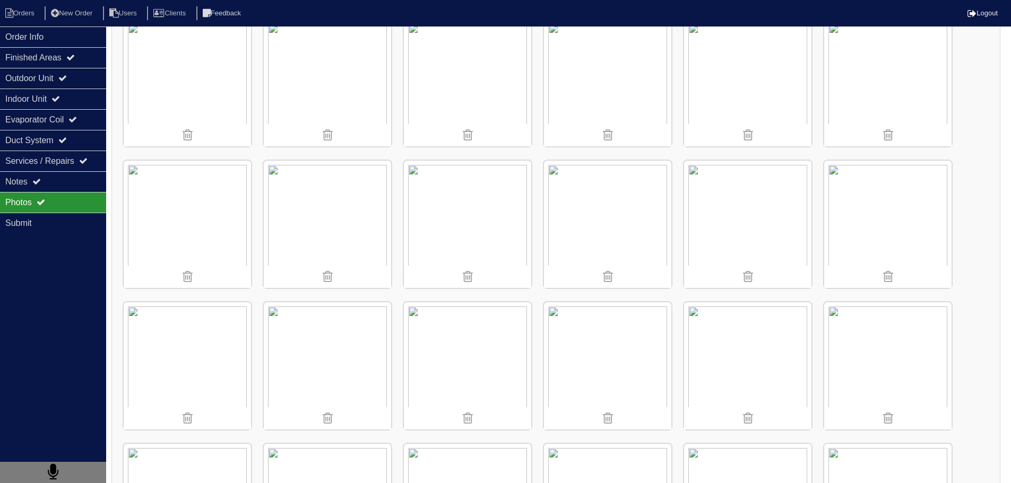
scroll to position [569, 0]
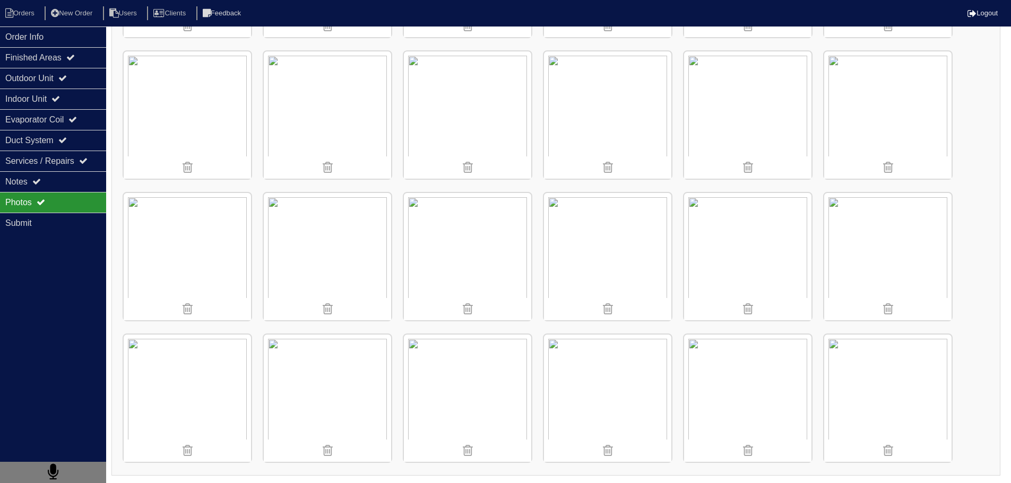
drag, startPoint x: 560, startPoint y: 322, endPoint x: 970, endPoint y: 253, distance: 415.9
click at [970, 253] on div "Uploaded" at bounding box center [555, 32] width 889 height 887
click at [63, 178] on div "Notes" at bounding box center [53, 181] width 106 height 21
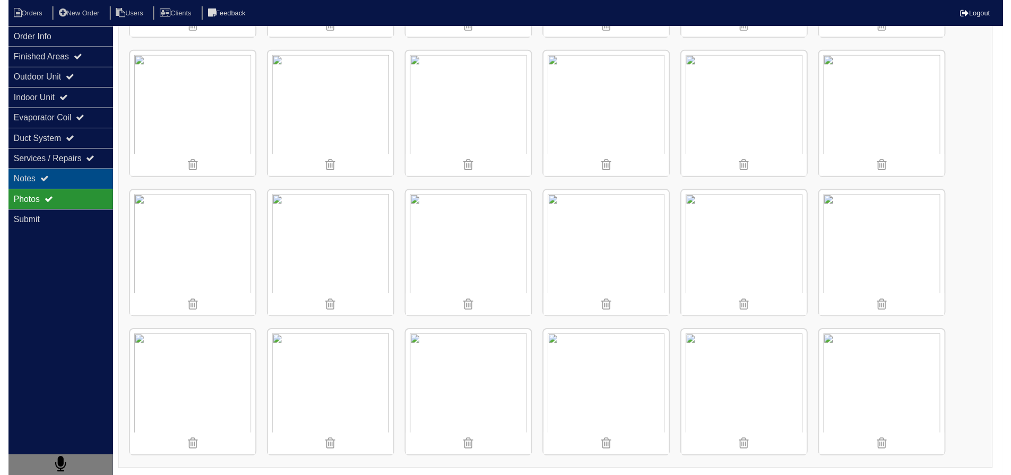
scroll to position [0, 0]
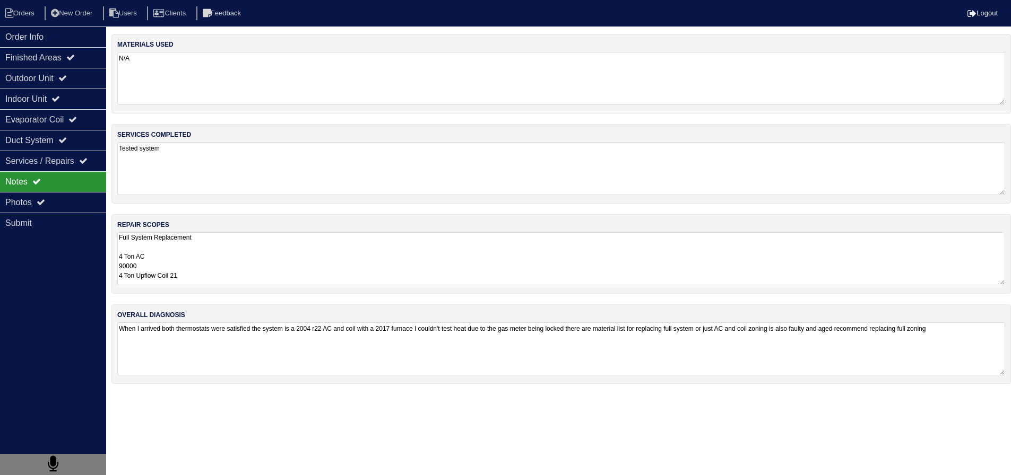
click at [243, 273] on textarea "Full System Replacement 4 Ton AC 90000 4 Ton Upflow Coil 21 Pan No hole 40x40 P…" at bounding box center [561, 258] width 888 height 53
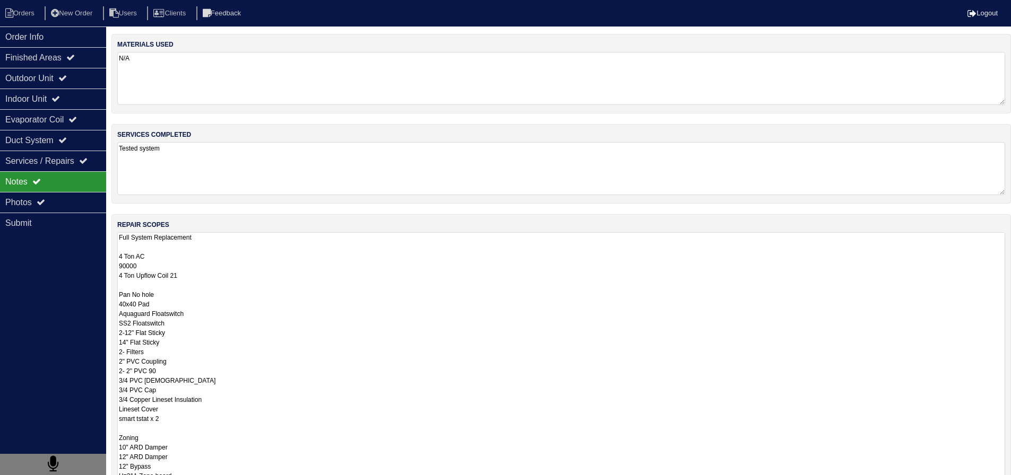
scroll to position [136, 0]
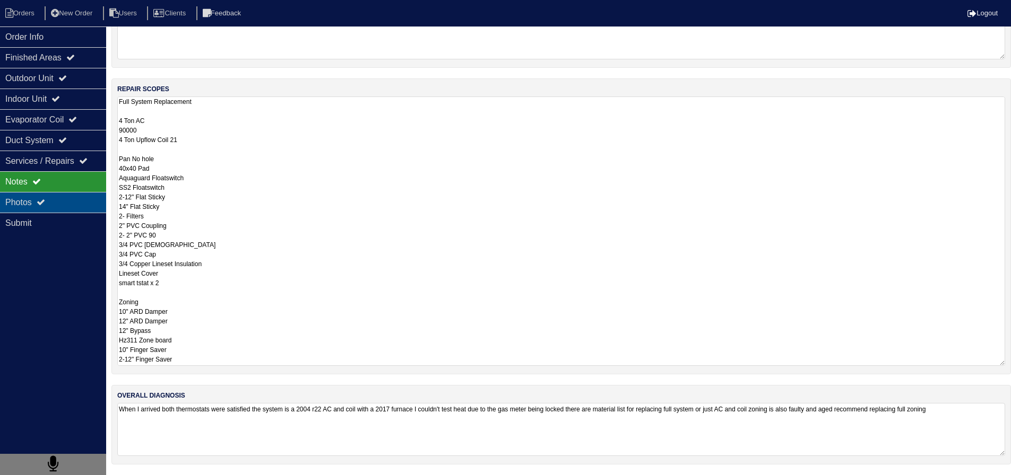
click at [92, 210] on div "Photos" at bounding box center [53, 202] width 106 height 21
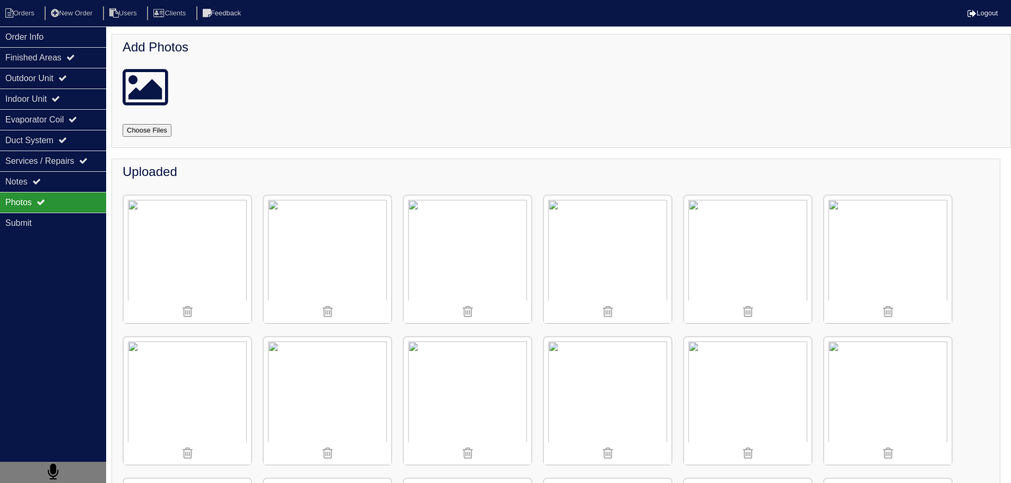
scroll to position [159, 0]
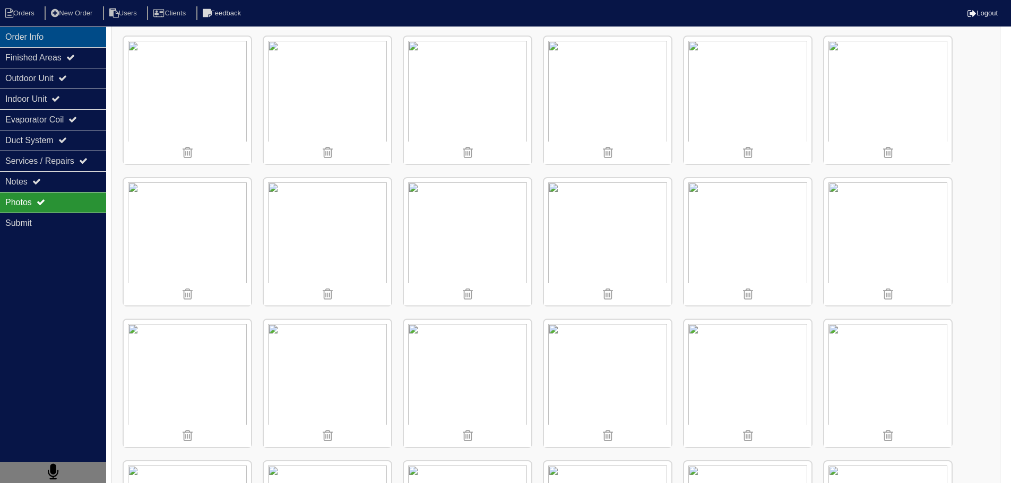
click at [82, 40] on div "Order Info" at bounding box center [53, 37] width 106 height 21
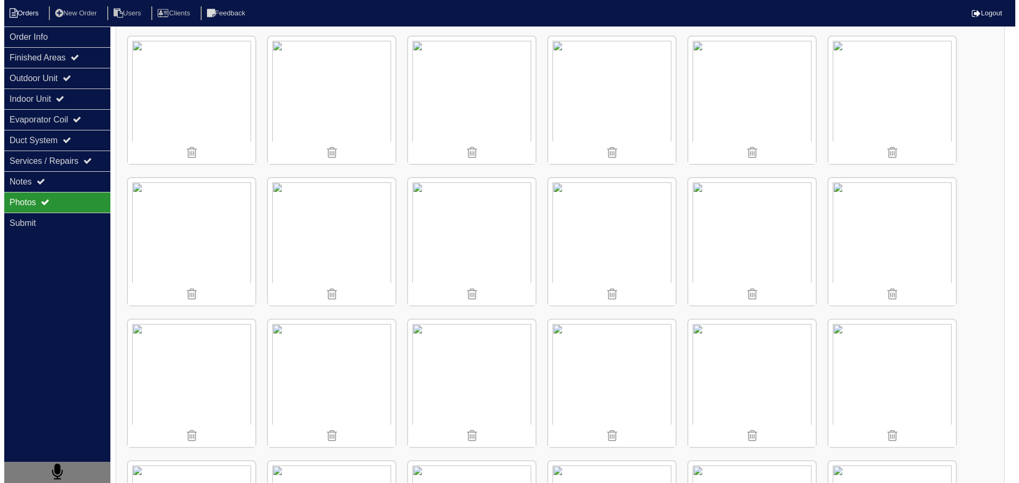
scroll to position [0, 0]
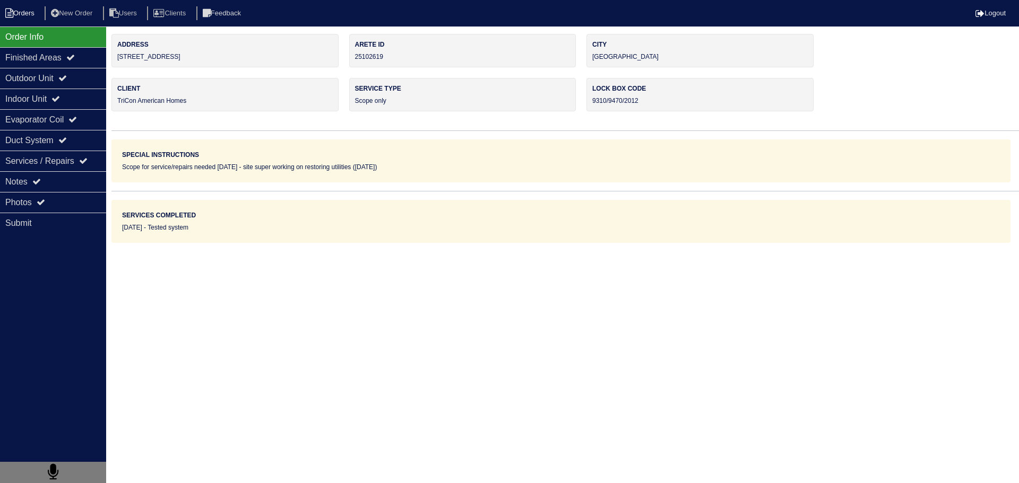
click at [19, 16] on li "Orders" at bounding box center [21, 13] width 43 height 14
select select "15"
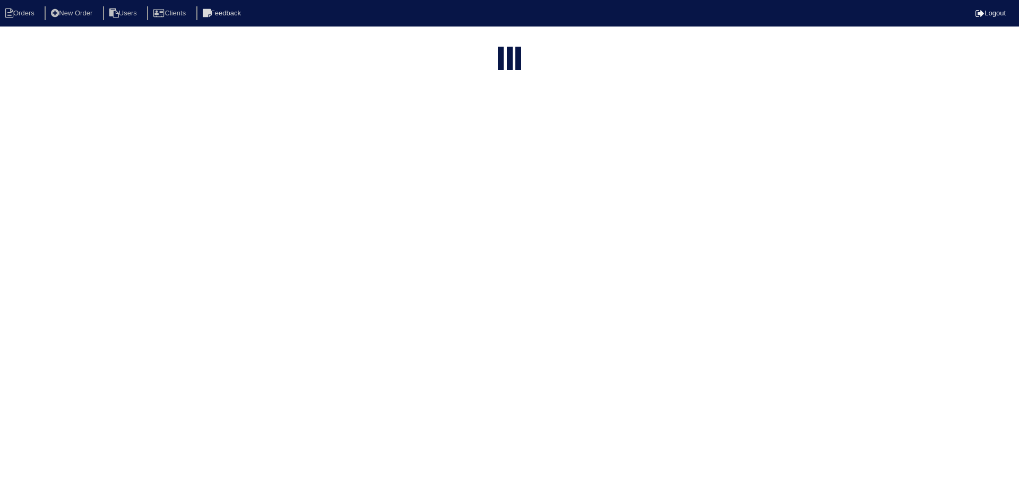
type input "39 sa"
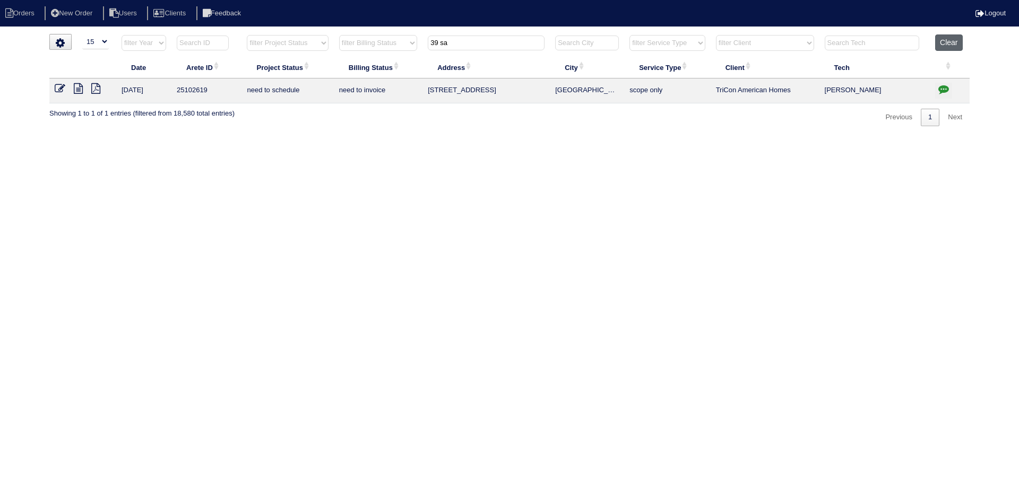
click at [958, 41] on button "Clear" at bounding box center [948, 42] width 27 height 16
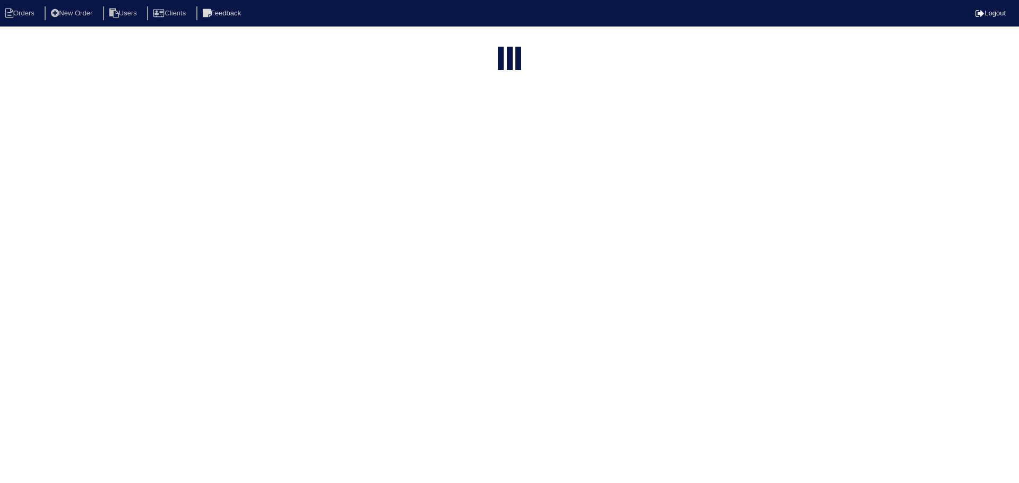
select select "15"
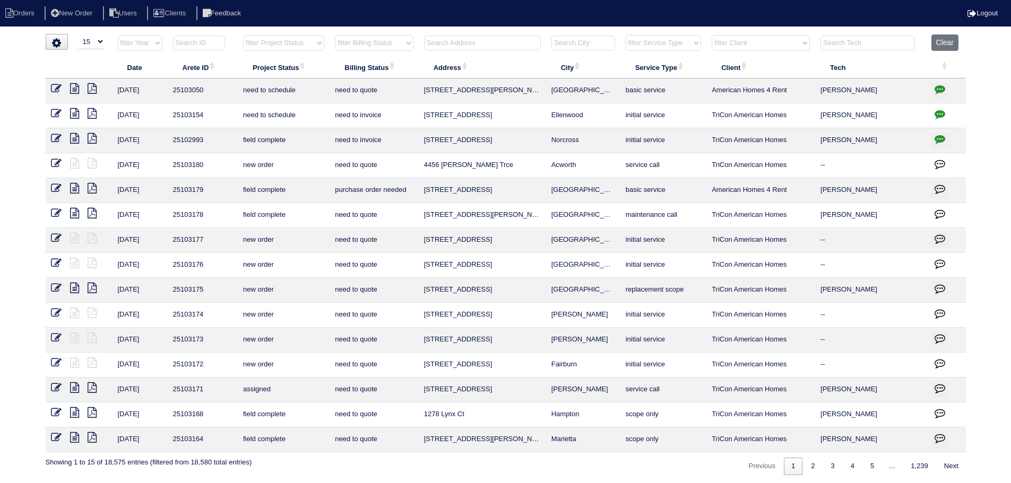
click at [505, 45] on input "text" at bounding box center [482, 43] width 117 height 15
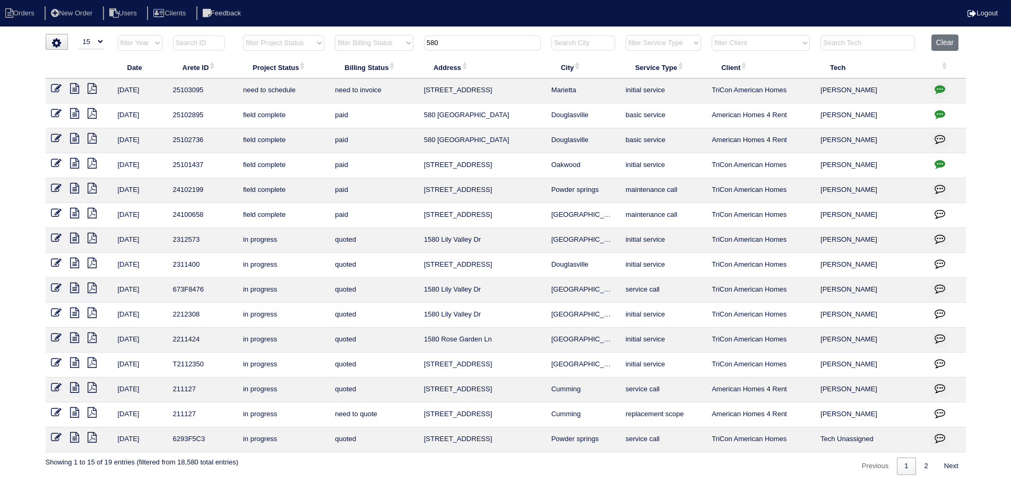
type input "580"
click at [76, 88] on icon at bounding box center [74, 88] width 9 height 11
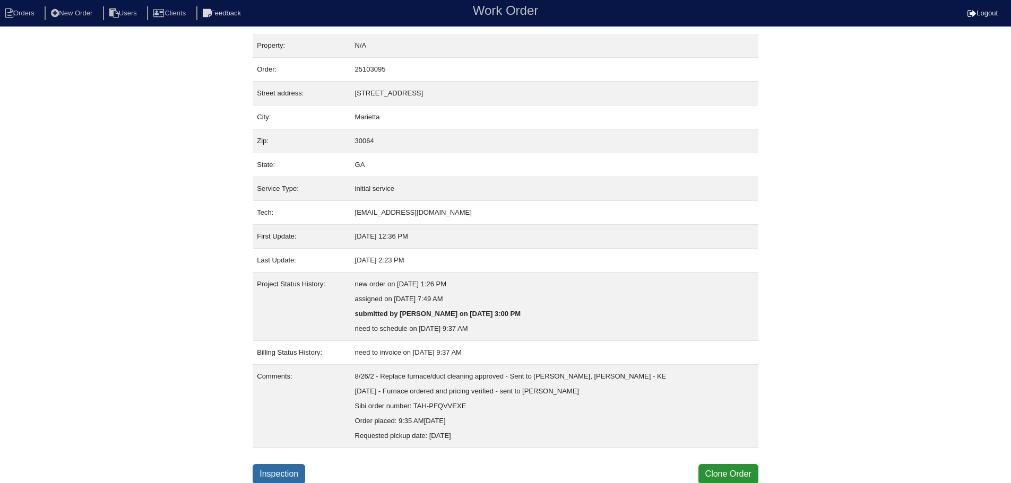
click at [284, 472] on link "Inspection" at bounding box center [279, 474] width 53 height 20
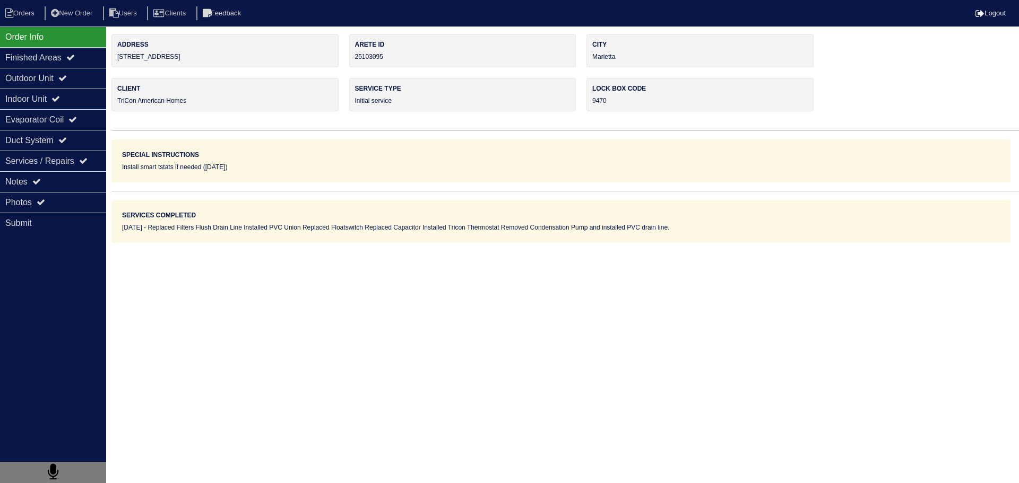
click at [56, 184] on div "Notes" at bounding box center [53, 181] width 106 height 21
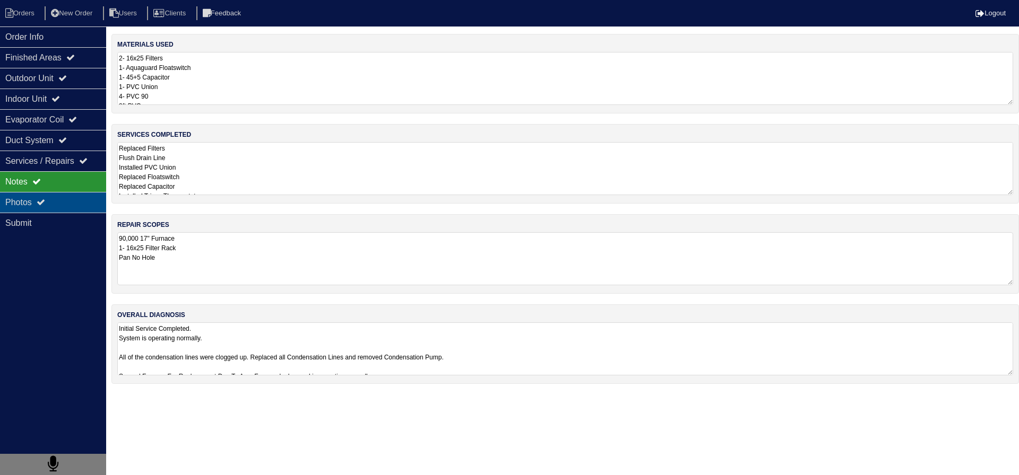
click at [51, 202] on div "Photos" at bounding box center [53, 202] width 106 height 21
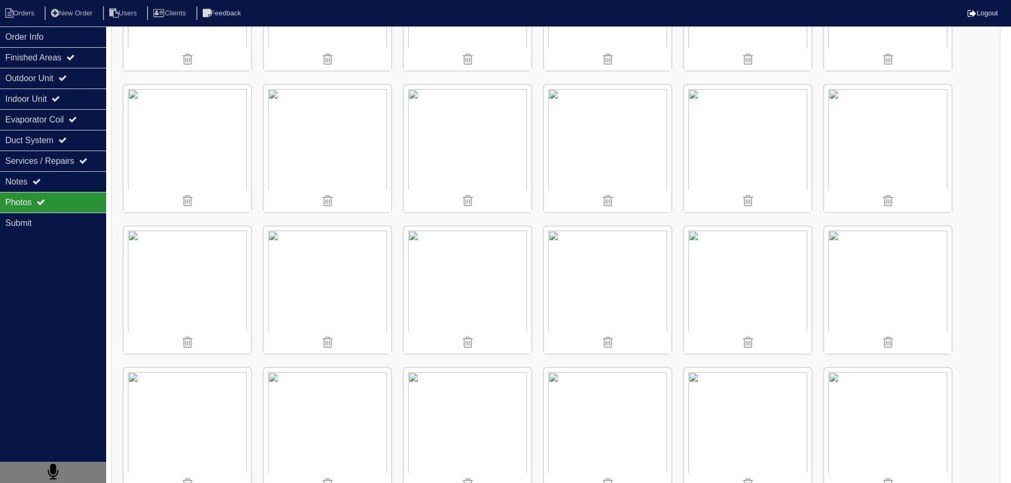
scroll to position [515, 0]
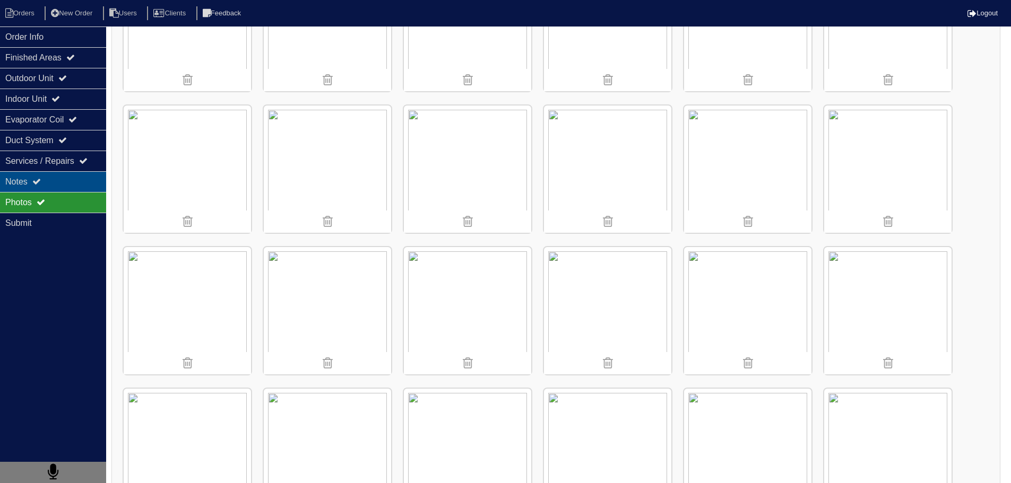
drag, startPoint x: 36, startPoint y: 192, endPoint x: 40, endPoint y: 186, distance: 7.5
click at [36, 192] on div "Photos" at bounding box center [53, 202] width 106 height 21
click at [41, 184] on icon at bounding box center [36, 181] width 8 height 8
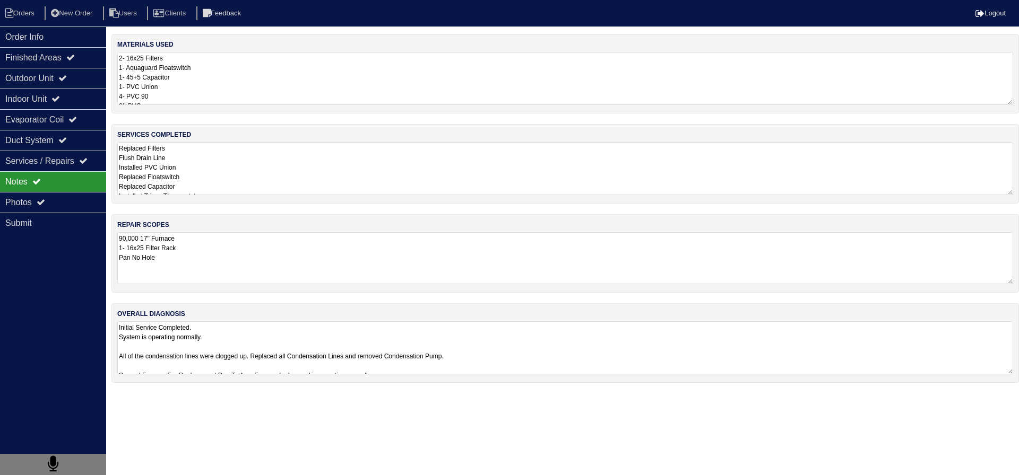
click at [228, 247] on textarea "90,000 17" Furnace 1- 16x25 Filter Rack Pan No Hole" at bounding box center [565, 258] width 896 height 52
click at [89, 79] on div "Outdoor Unit" at bounding box center [53, 78] width 106 height 21
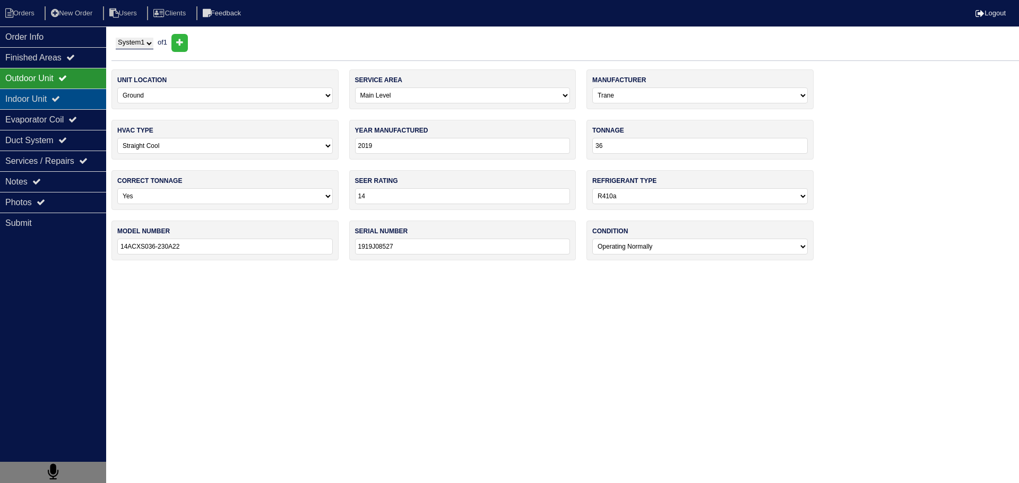
click at [79, 94] on div "Indoor Unit" at bounding box center [53, 99] width 106 height 21
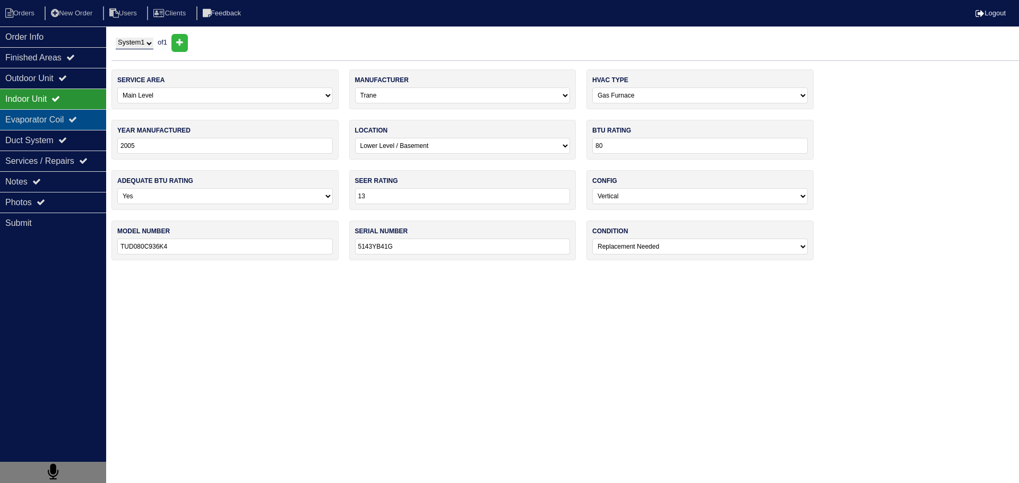
click at [73, 110] on div "Evaporator Coil" at bounding box center [53, 119] width 106 height 21
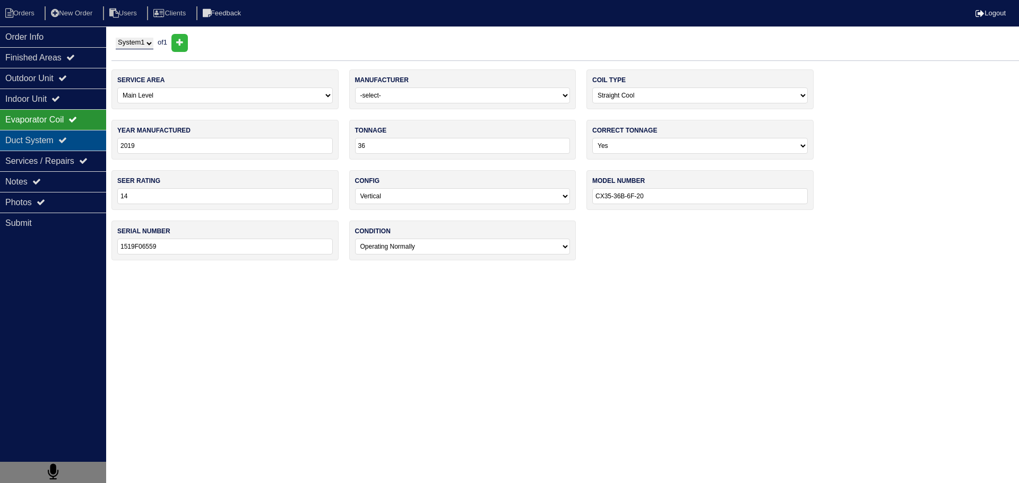
click at [63, 138] on div "Duct System" at bounding box center [53, 140] width 106 height 21
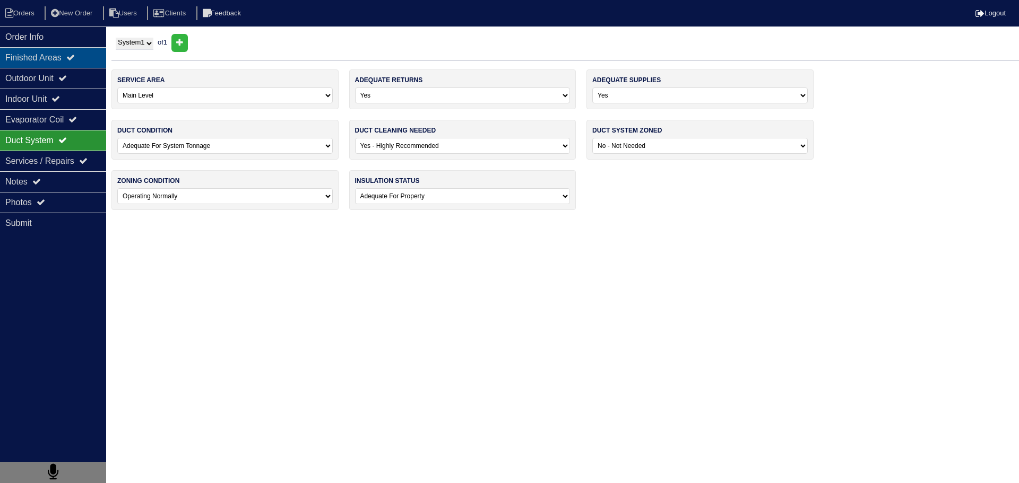
click at [77, 65] on div "Finished Areas" at bounding box center [53, 57] width 106 height 21
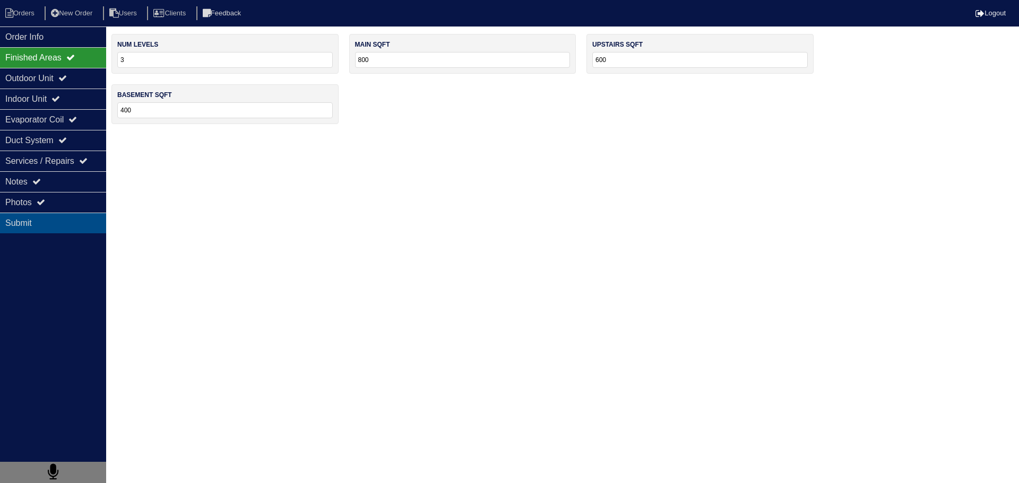
click at [58, 231] on div "Submit" at bounding box center [53, 223] width 106 height 21
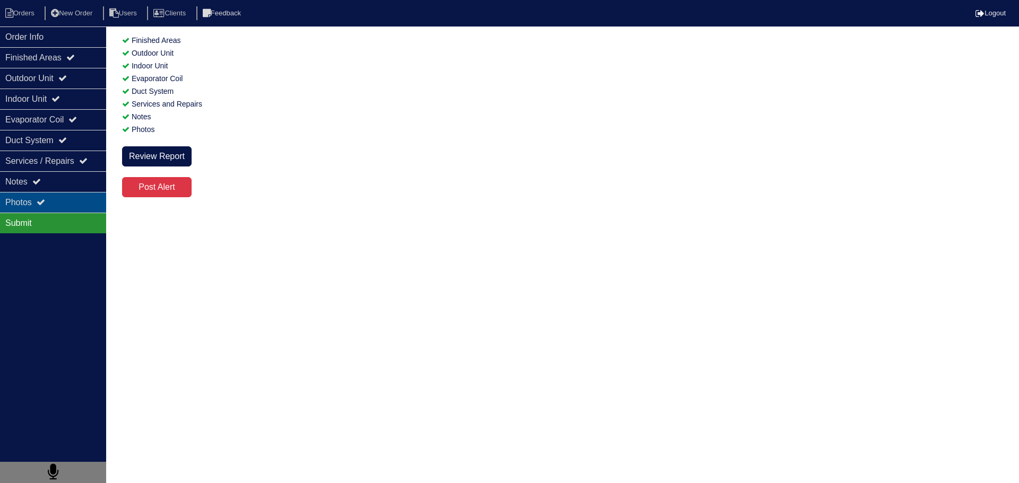
click at [66, 209] on div "Photos" at bounding box center [53, 202] width 106 height 21
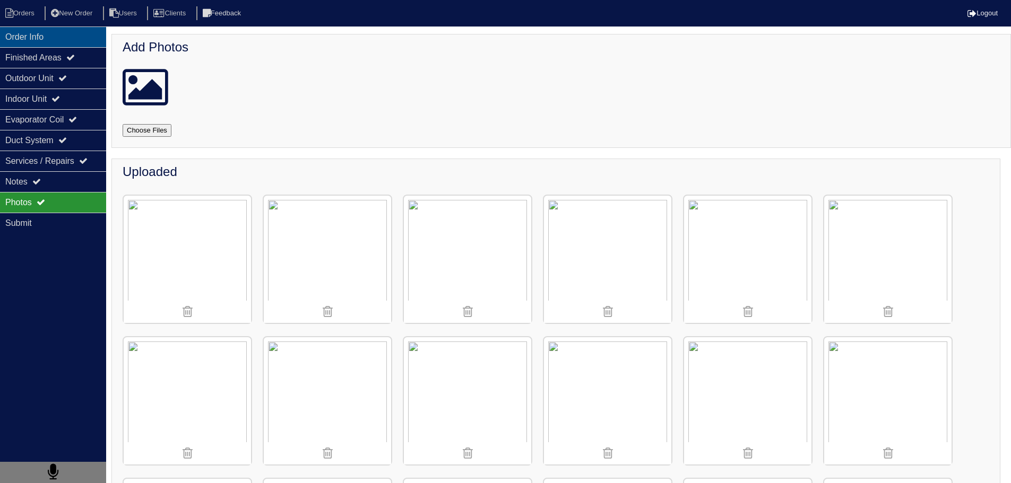
click at [56, 37] on div "Order Info" at bounding box center [53, 37] width 106 height 21
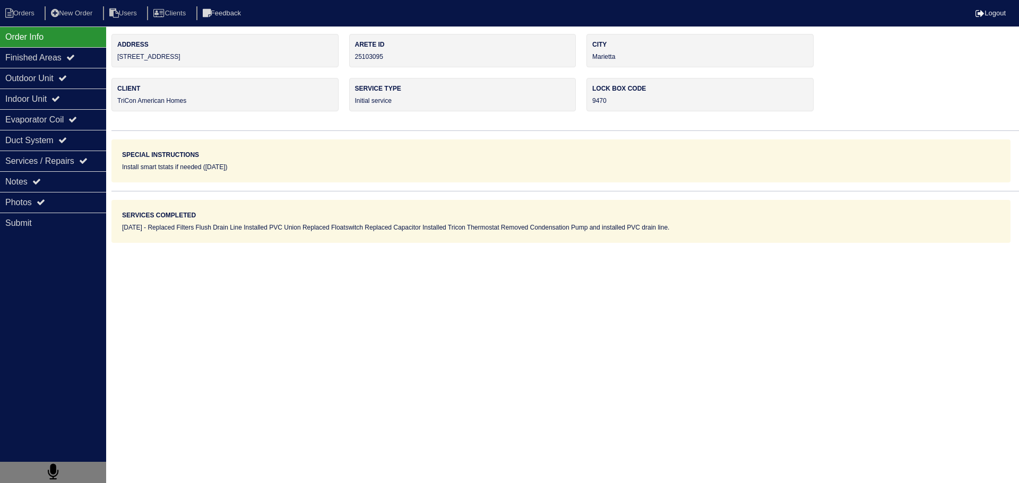
click at [31, 21] on nav "Orders New Order Users Clients Feedback Logout" at bounding box center [509, 13] width 1019 height 27
click at [30, 17] on li "Orders" at bounding box center [21, 13] width 43 height 14
select select "15"
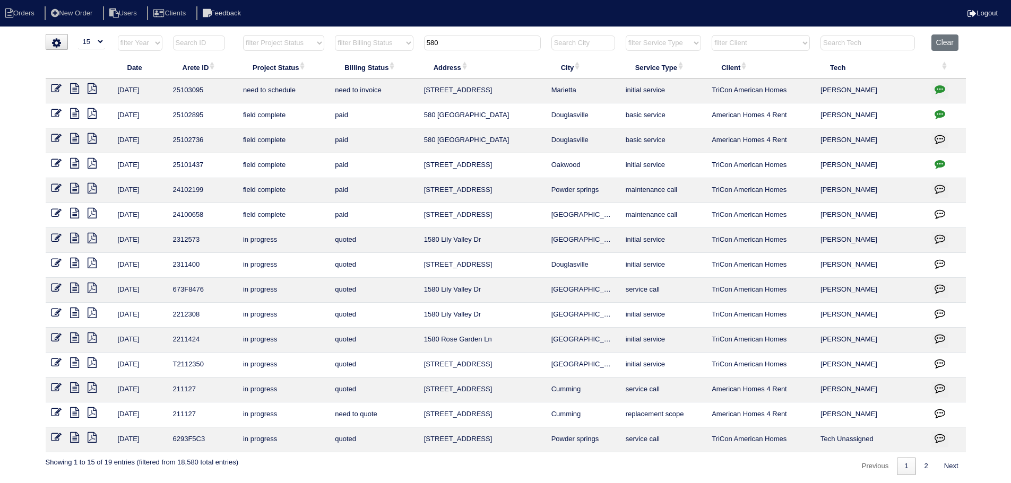
click at [452, 44] on input "580" at bounding box center [482, 43] width 117 height 15
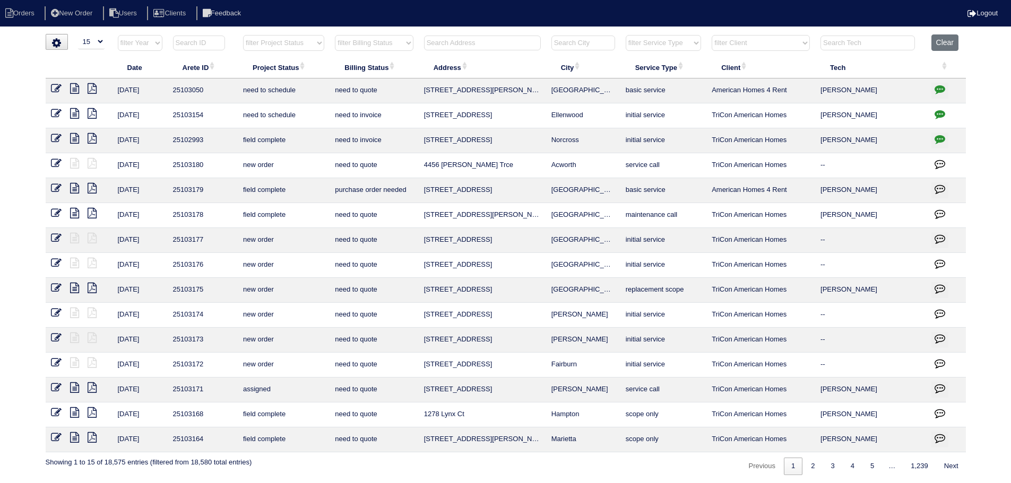
click at [487, 41] on input "text" at bounding box center [482, 43] width 117 height 15
click at [499, 38] on input "text" at bounding box center [482, 43] width 117 height 15
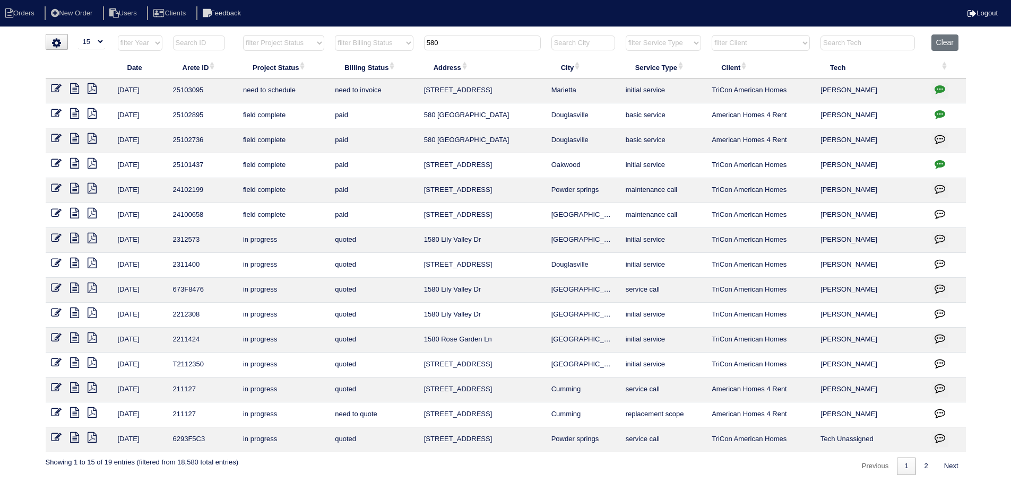
type input "580"
click at [70, 89] on icon at bounding box center [74, 88] width 9 height 11
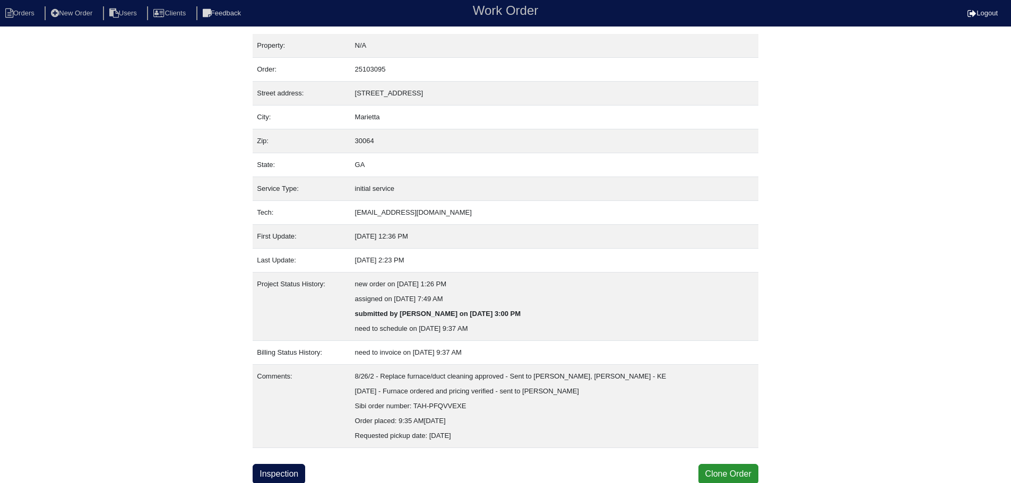
click at [304, 457] on div "Property: N/A Order: 25103095 Street address: [STREET_ADDRESS] City: [GEOGRAPHI…" at bounding box center [506, 259] width 506 height 450
click at [302, 470] on link "Inspection" at bounding box center [279, 474] width 53 height 20
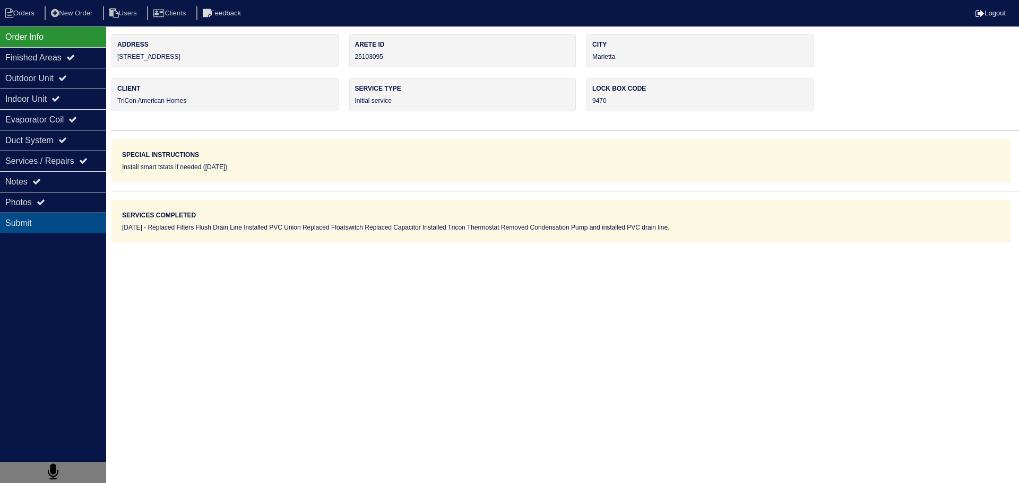
click at [66, 221] on div "Submit" at bounding box center [53, 223] width 106 height 21
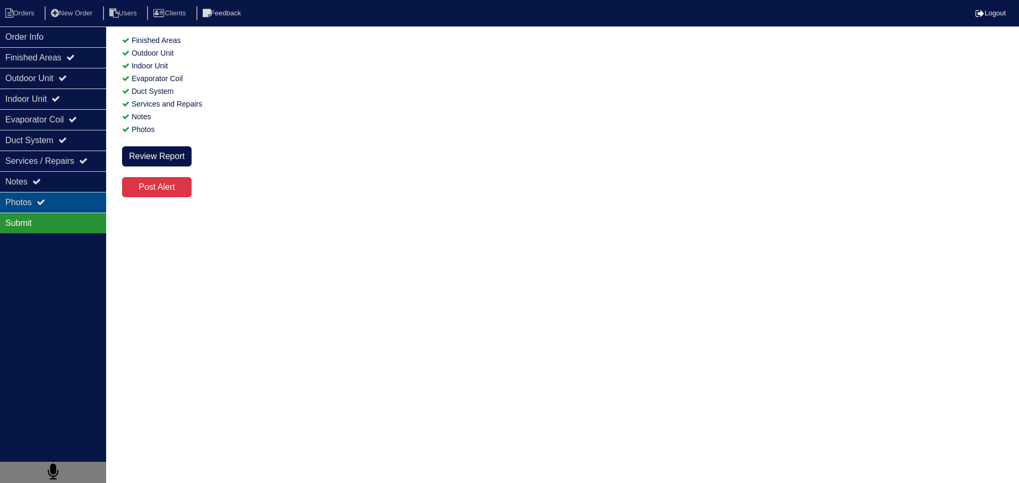
click at [63, 212] on div "Photos" at bounding box center [53, 202] width 106 height 21
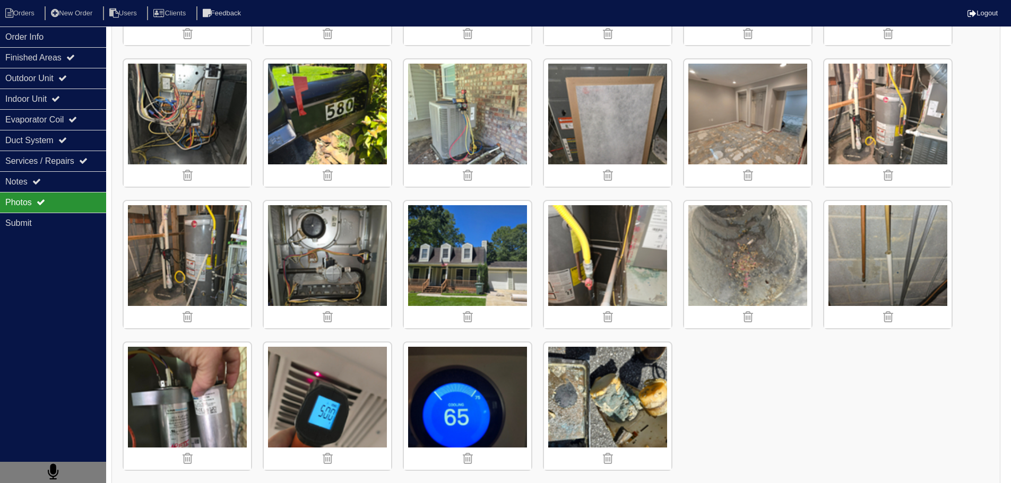
scroll to position [993, 0]
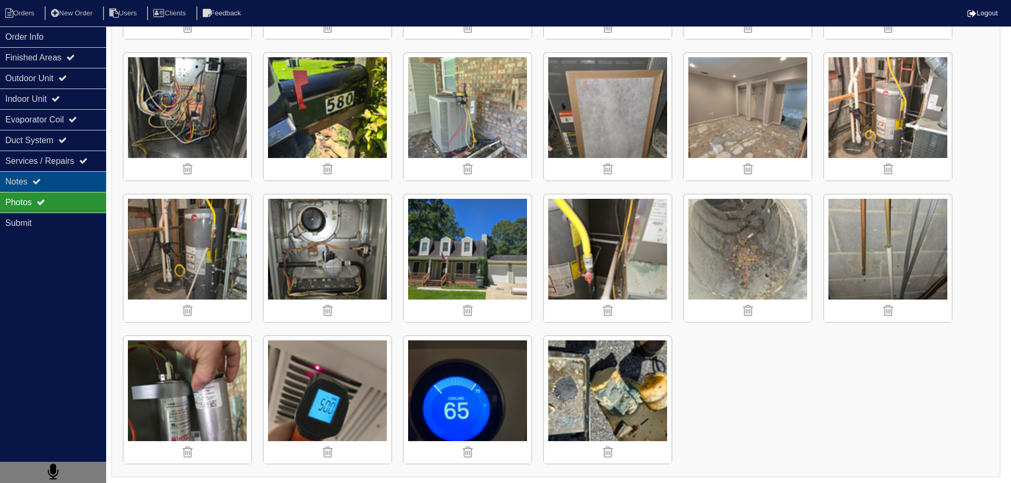
click at [79, 187] on div "Notes" at bounding box center [53, 181] width 106 height 21
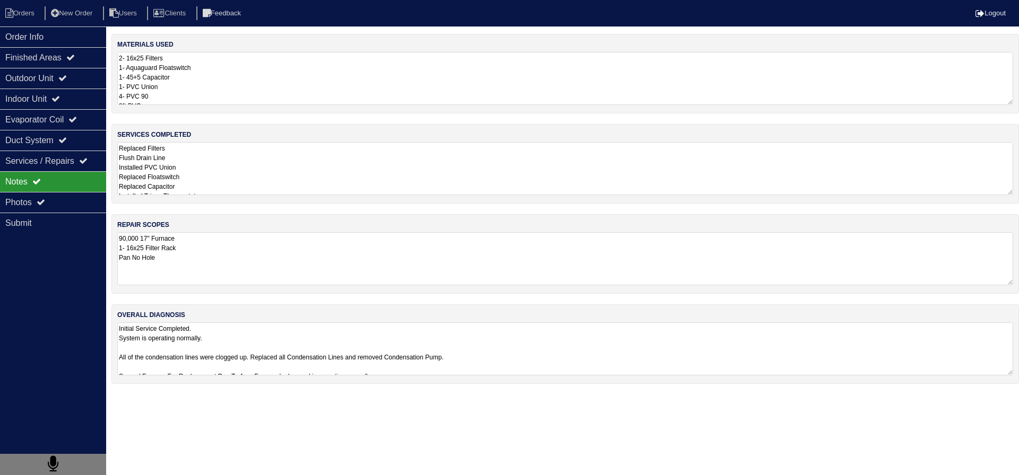
click at [224, 262] on textarea "90,000 17" Furnace 1- 16x25 Filter Rack Pan No Hole" at bounding box center [565, 258] width 896 height 53
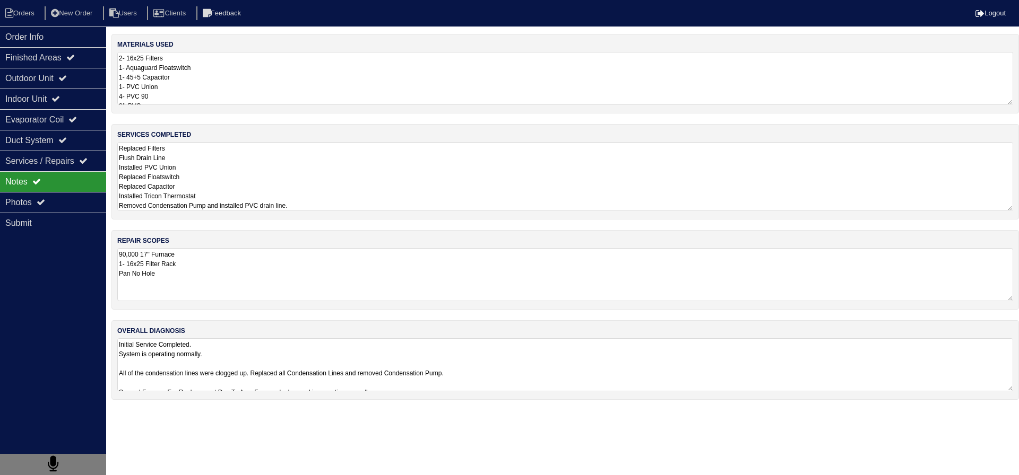
drag, startPoint x: 221, startPoint y: 193, endPoint x: 214, endPoint y: 190, distance: 7.2
click at [221, 193] on textarea "Replaced Filters Flush Drain Line Installed PVC Union Replaced Floatswitch Repl…" at bounding box center [565, 176] width 896 height 69
click at [216, 82] on textarea "2- 16x25 Filters 1- Aquaguard Floatswitch 1- 45+5 Capacitor 1- PVC Union 4- PVC…" at bounding box center [565, 78] width 896 height 53
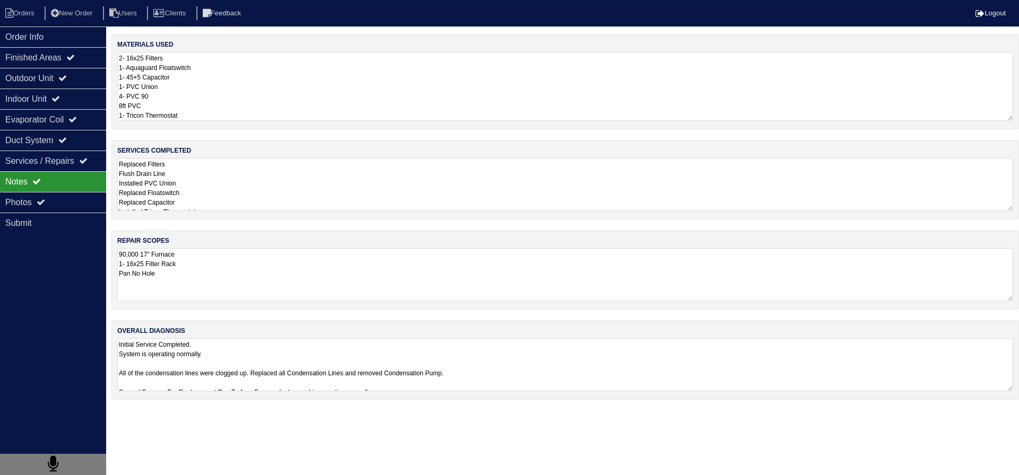
click at [228, 360] on textarea "Initial Service Completed. System is operating normally. All of the condensatio…" at bounding box center [565, 364] width 896 height 53
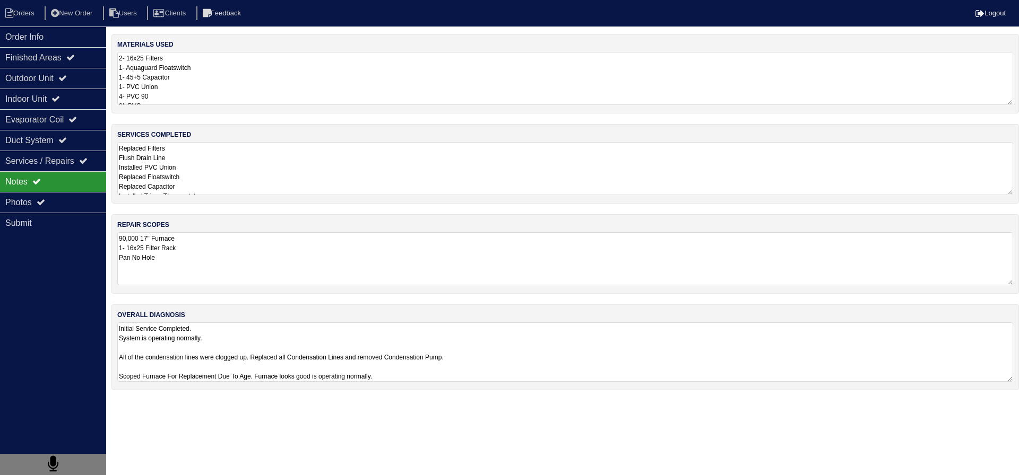
click at [75, 188] on div "Notes" at bounding box center [53, 181] width 106 height 21
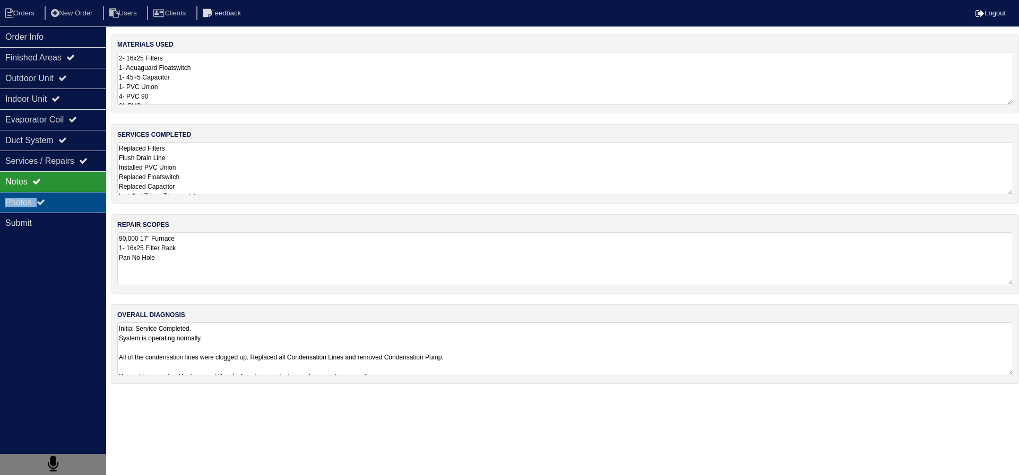
click at [76, 194] on div "Order Info Finished Areas Outdoor Unit Indoor Unit Evaporator Coil Duct System …" at bounding box center [53, 264] width 106 height 475
click at [76, 194] on div "Photos" at bounding box center [53, 202] width 106 height 21
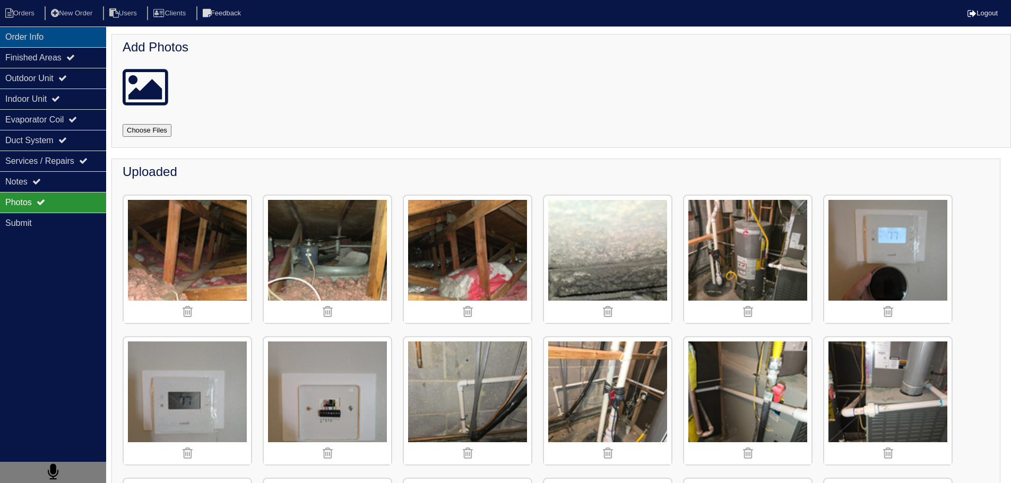
click at [64, 47] on div "Order Info" at bounding box center [53, 37] width 106 height 21
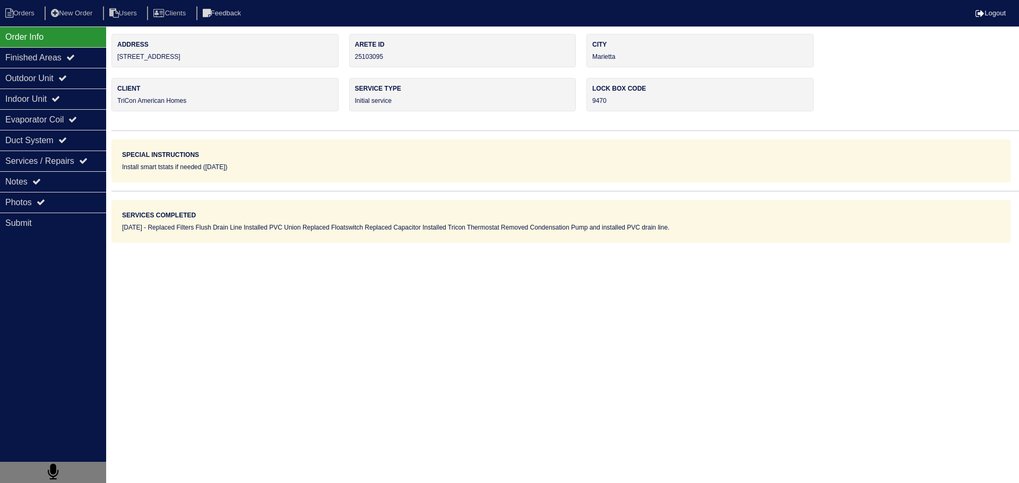
click at [39, 21] on nav "Orders New Order Users Clients Feedback Logout" at bounding box center [509, 13] width 1019 height 27
click at [33, 15] on li "Orders" at bounding box center [21, 13] width 43 height 14
select select "15"
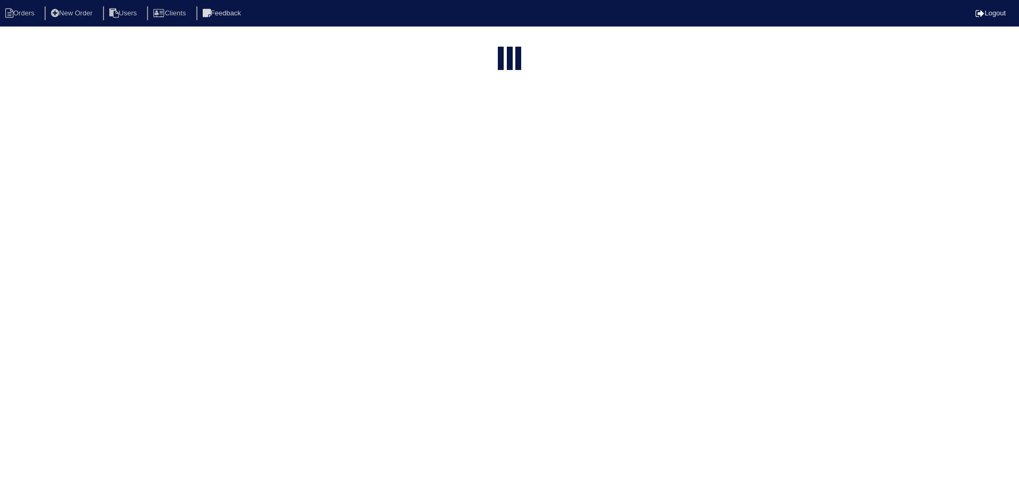
type input "580"
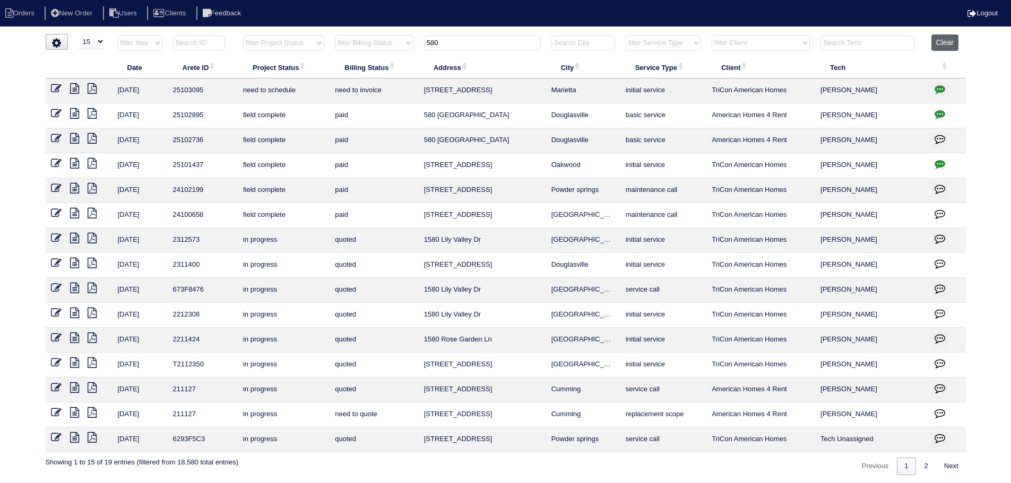
click at [950, 41] on button "Clear" at bounding box center [944, 42] width 27 height 16
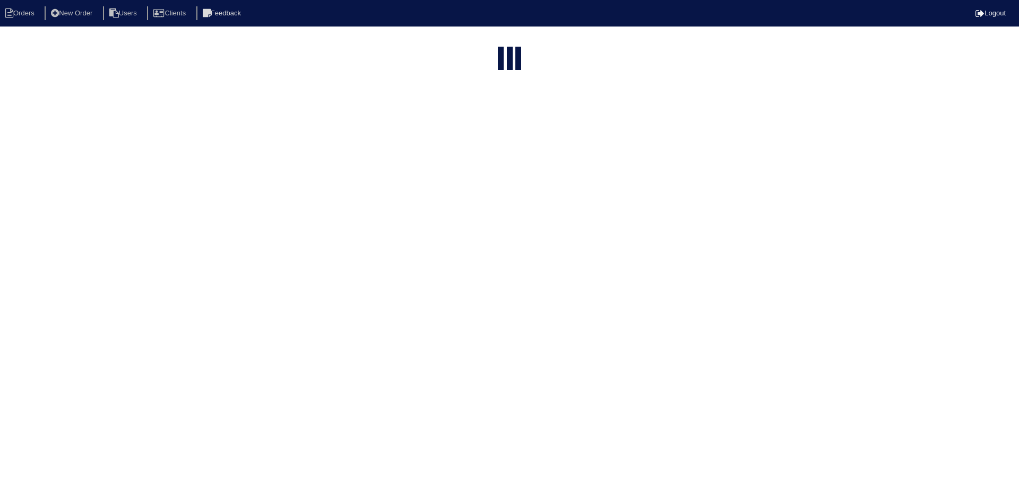
select select "15"
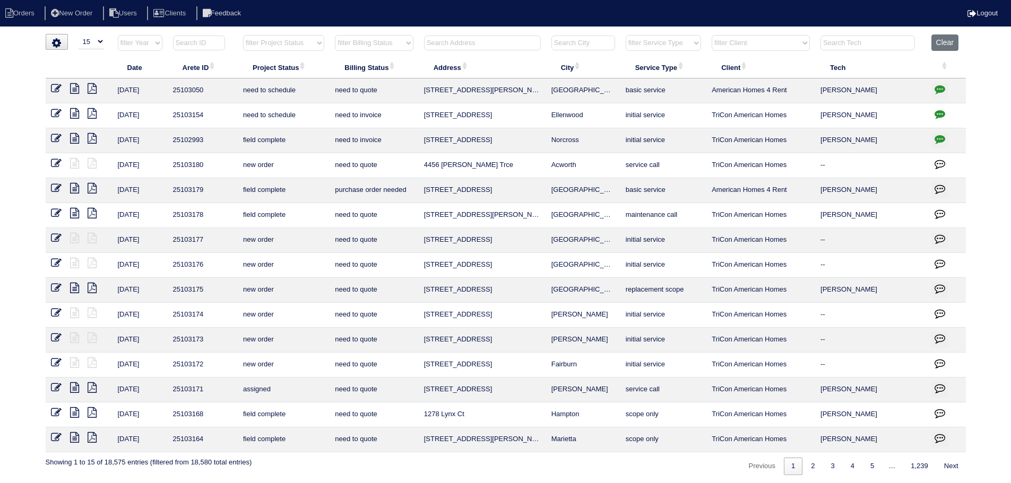
click at [484, 45] on input "text" at bounding box center [482, 43] width 117 height 15
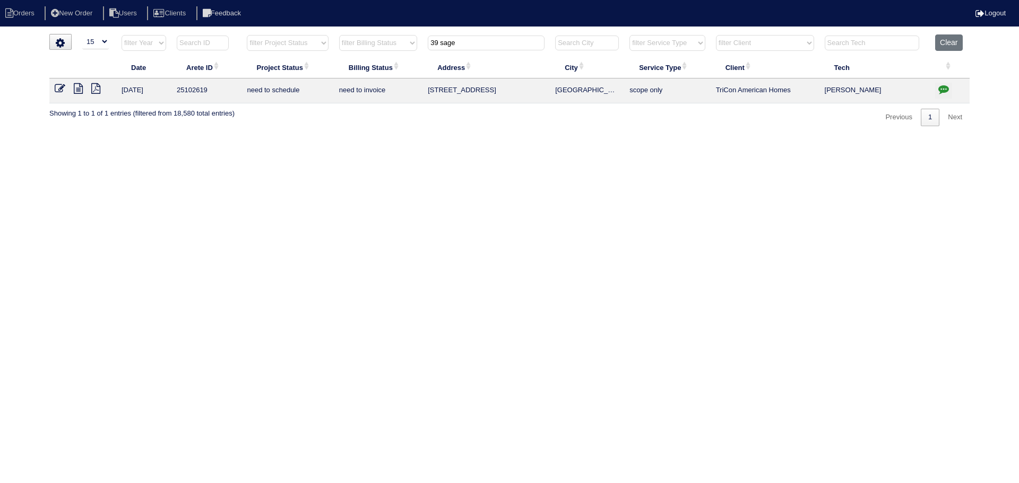
type input "39 sage"
click at [79, 85] on icon at bounding box center [78, 88] width 9 height 11
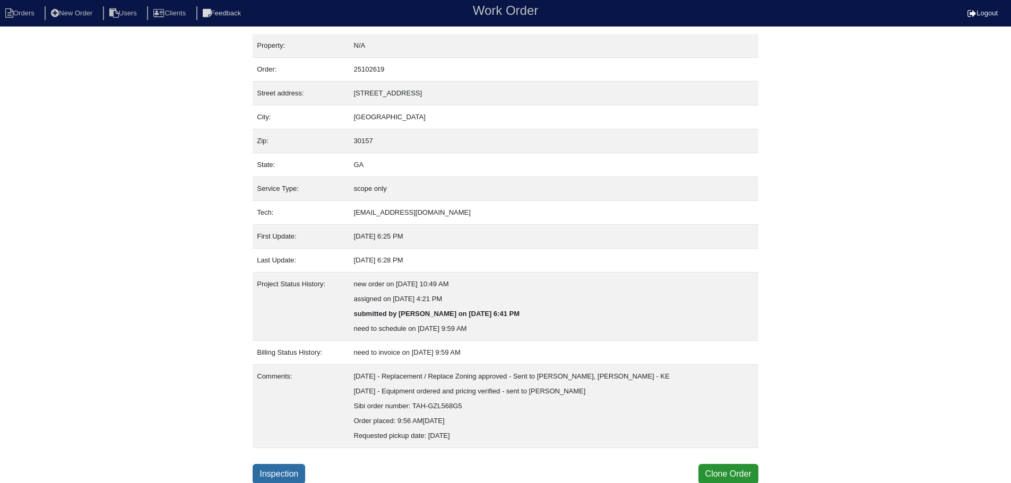
click at [291, 481] on link "Inspection" at bounding box center [279, 474] width 53 height 20
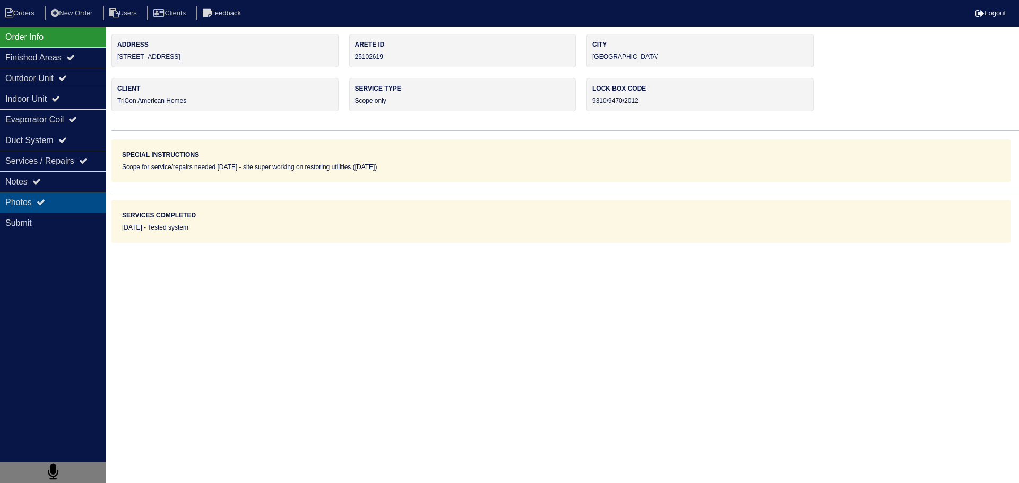
click at [101, 207] on div "Photos" at bounding box center [53, 202] width 106 height 21
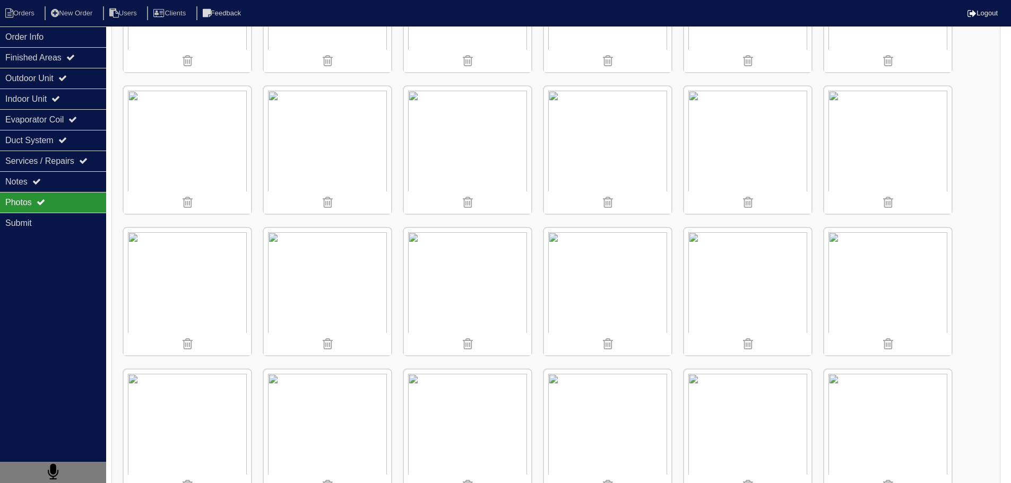
scroll to position [92, 0]
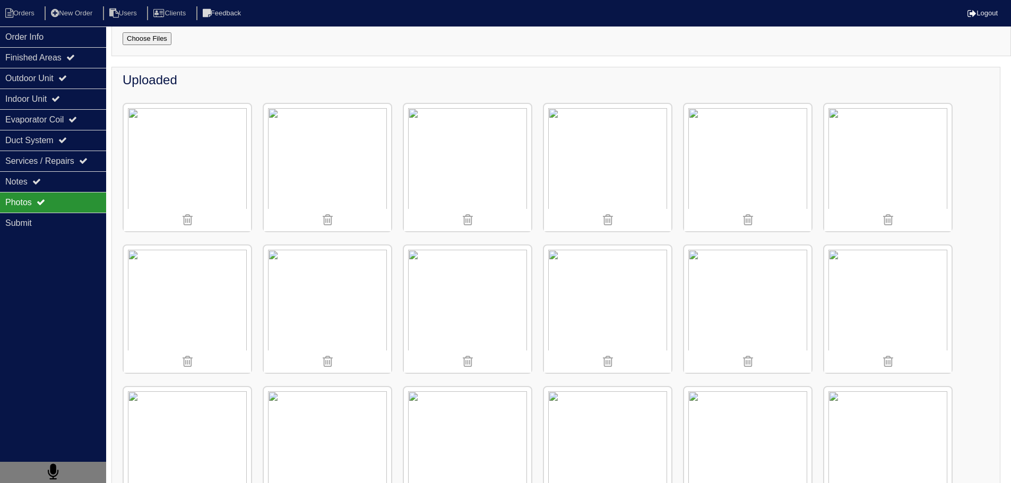
click at [609, 174] on img at bounding box center [607, 167] width 127 height 127
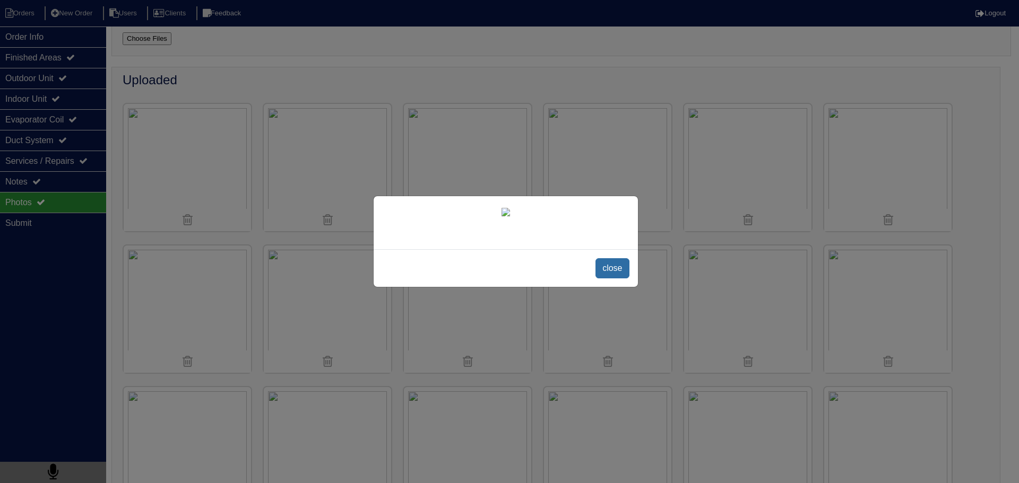
click at [602, 279] on span "close" at bounding box center [611, 268] width 33 height 20
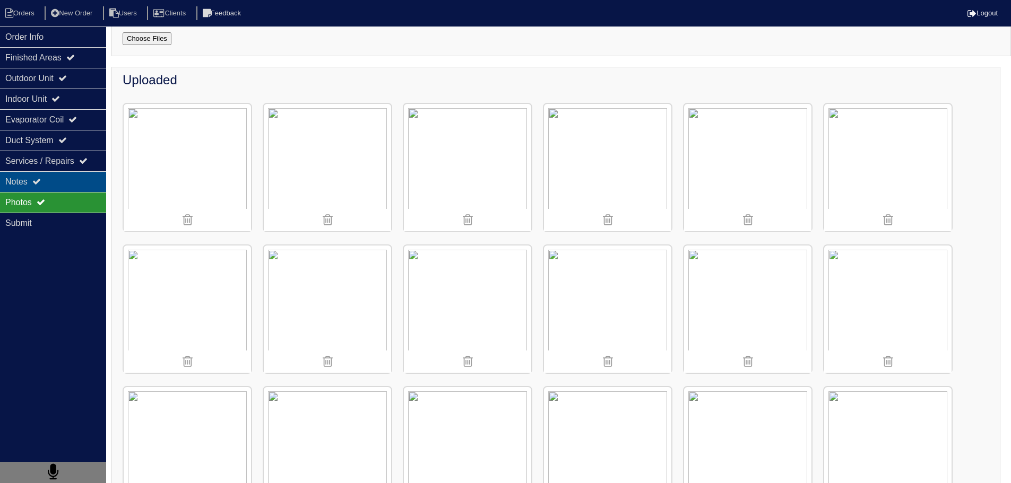
click at [39, 184] on icon at bounding box center [36, 181] width 8 height 8
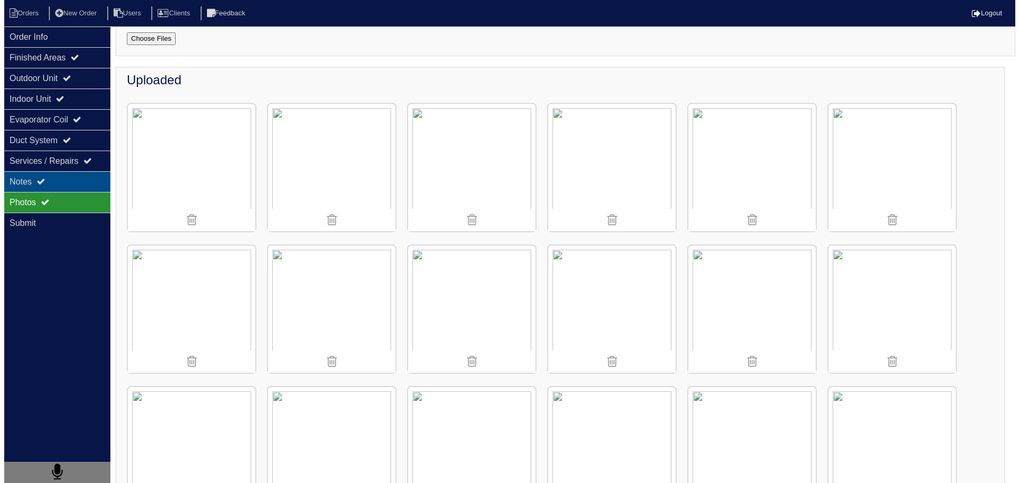
scroll to position [0, 0]
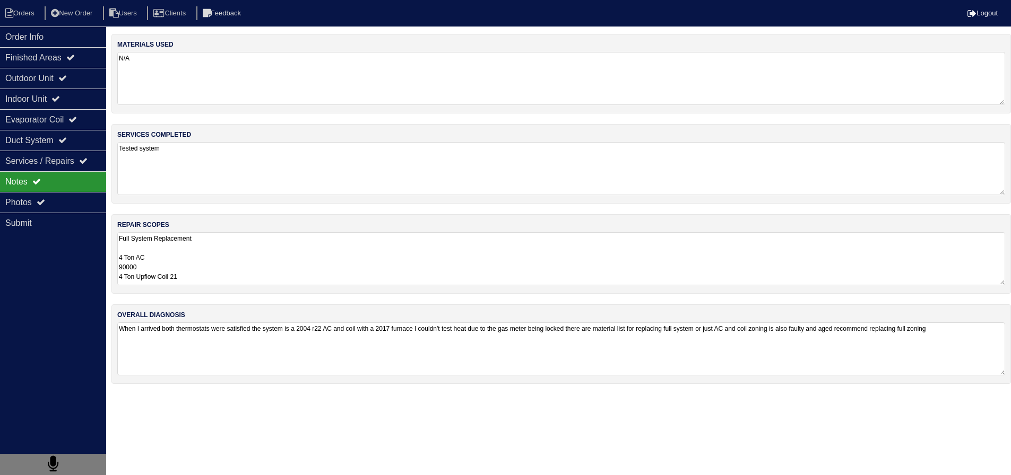
click at [203, 249] on textarea "Full System Replacement 4 Ton AC 90000 4 Ton Upflow Coil 21 Pan No hole 40x40 P…" at bounding box center [561, 258] width 888 height 53
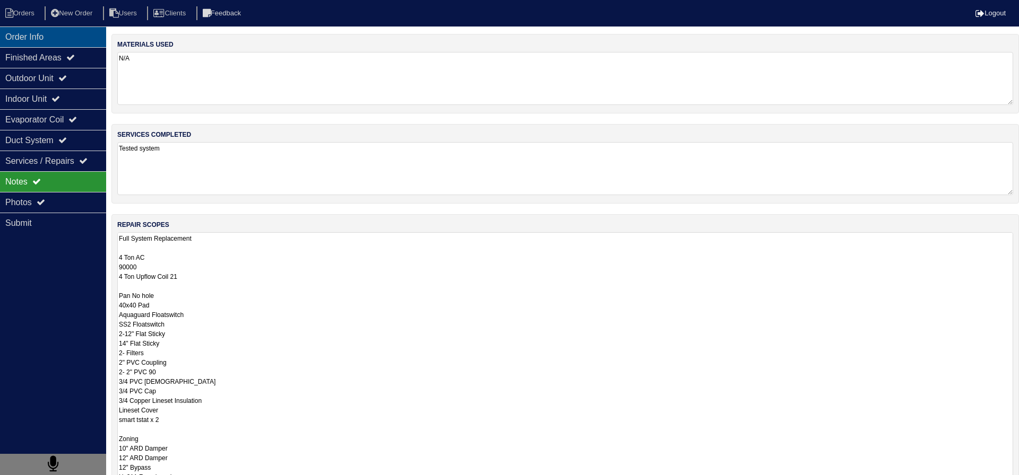
click at [64, 34] on div "Order Info" at bounding box center [53, 37] width 106 height 21
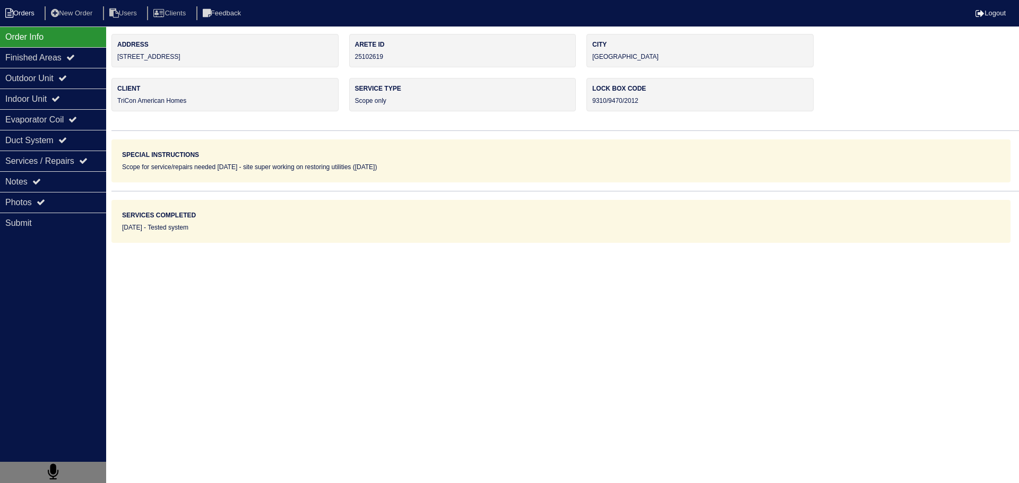
drag, startPoint x: 30, startPoint y: 10, endPoint x: 39, endPoint y: 8, distance: 8.6
click at [30, 10] on li "Orders" at bounding box center [21, 13] width 43 height 14
select select "15"
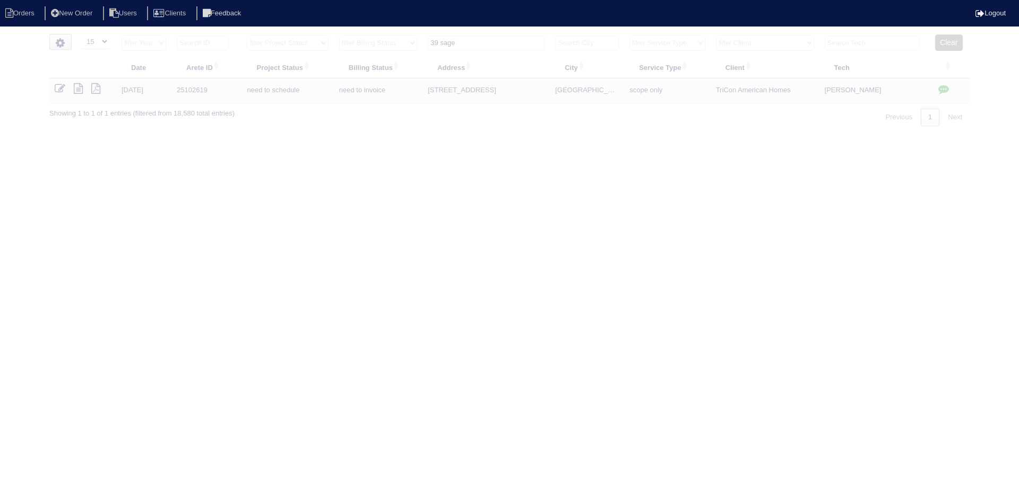
click at [472, 41] on input "39 sage" at bounding box center [486, 43] width 117 height 15
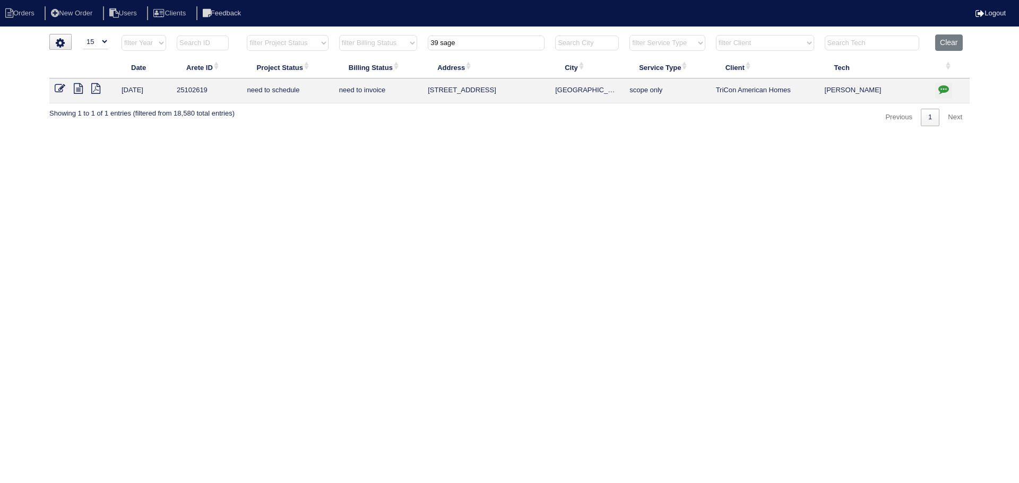
click at [472, 41] on input "39 sage" at bounding box center [486, 43] width 117 height 15
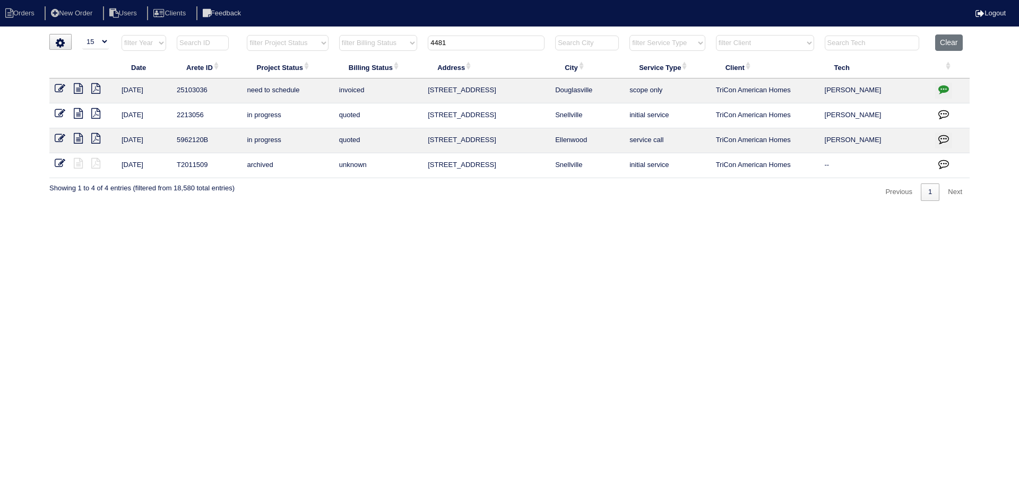
type input "4481"
click at [79, 91] on icon at bounding box center [78, 88] width 9 height 11
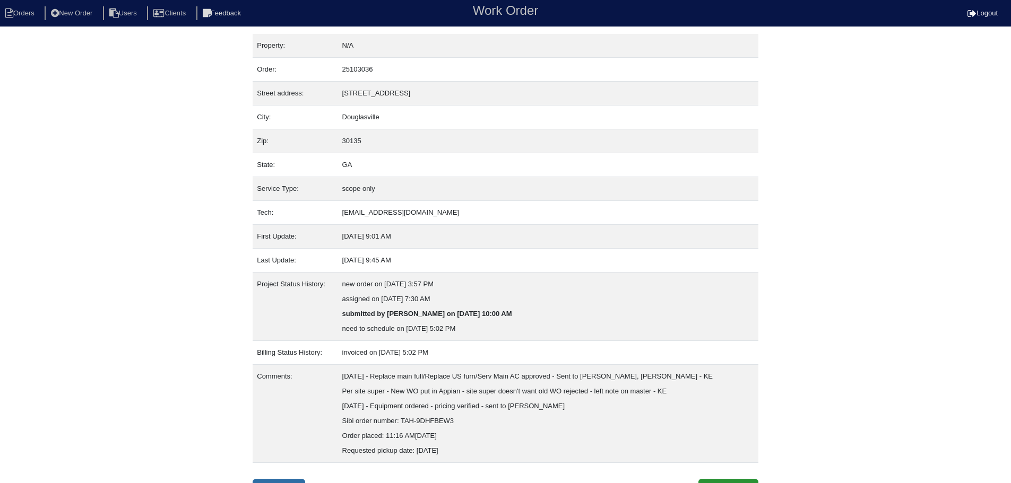
click at [274, 480] on link "Inspection" at bounding box center [279, 489] width 53 height 20
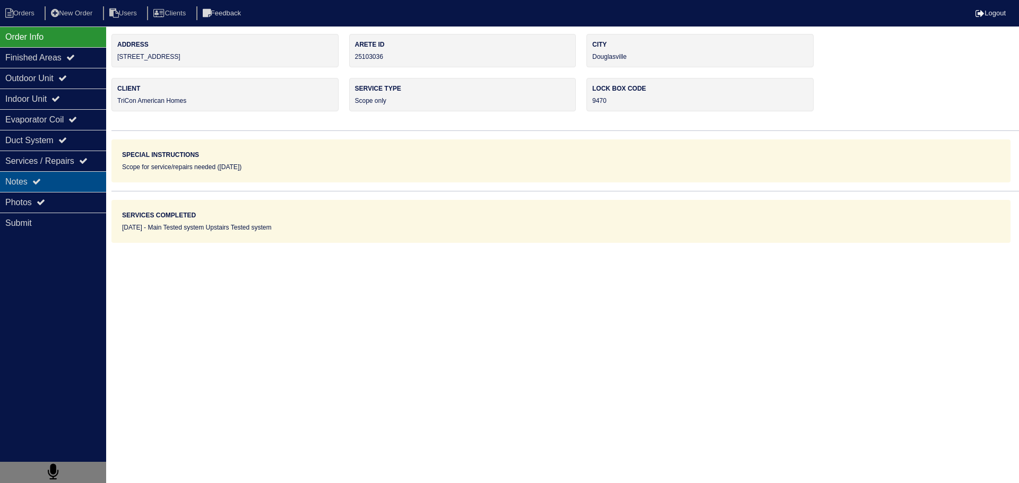
click at [77, 183] on div "Notes" at bounding box center [53, 181] width 106 height 21
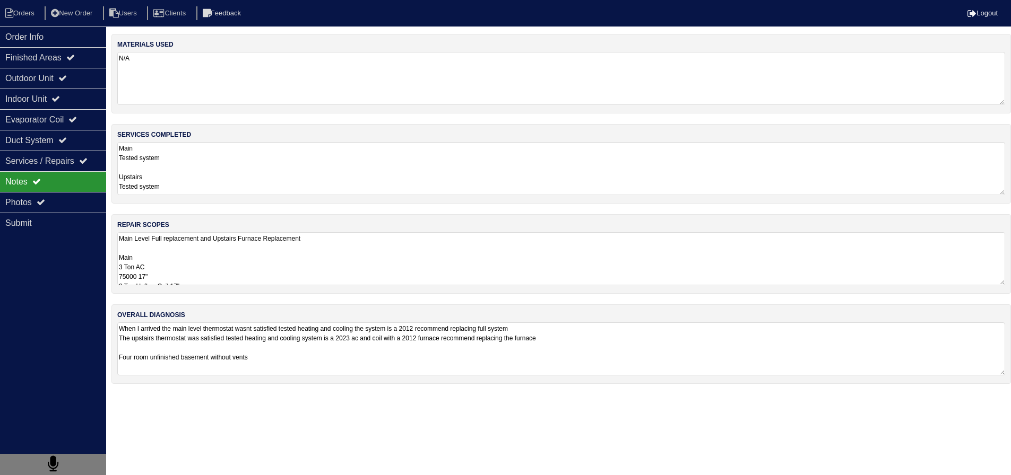
click at [218, 284] on textarea "Main Level Full replacement and Upstairs Furnace Replacement Main 3 Ton AC 7500…" at bounding box center [561, 258] width 888 height 53
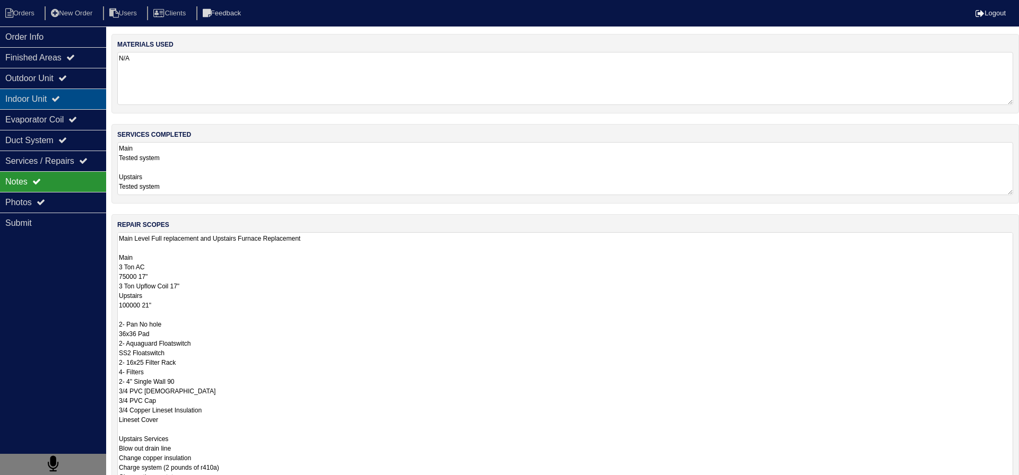
click at [60, 97] on icon at bounding box center [55, 98] width 8 height 8
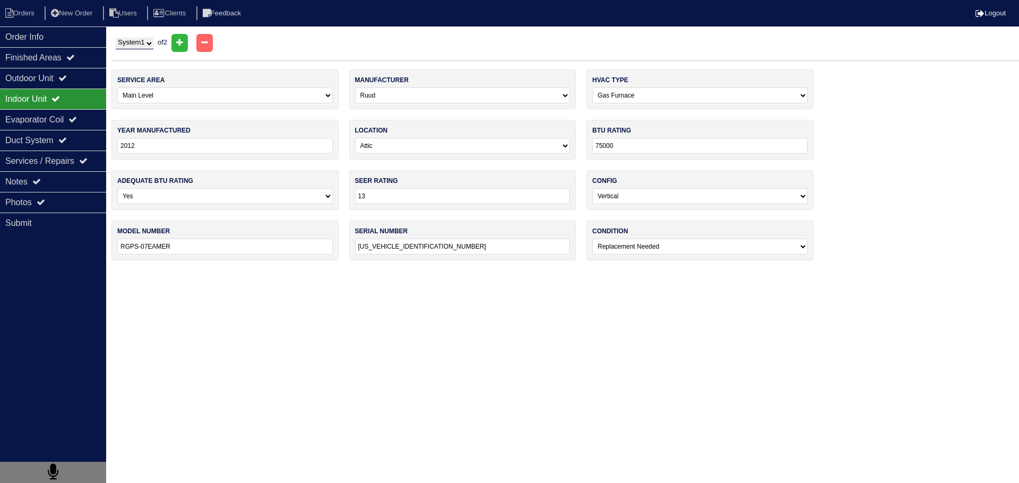
click at [144, 43] on select "System 1 System 2" at bounding box center [135, 44] width 38 height 12
select select "2"
click at [116, 38] on select "System 1 System 2" at bounding box center [135, 44] width 38 height 12
select select "1"
select select "Goodman"
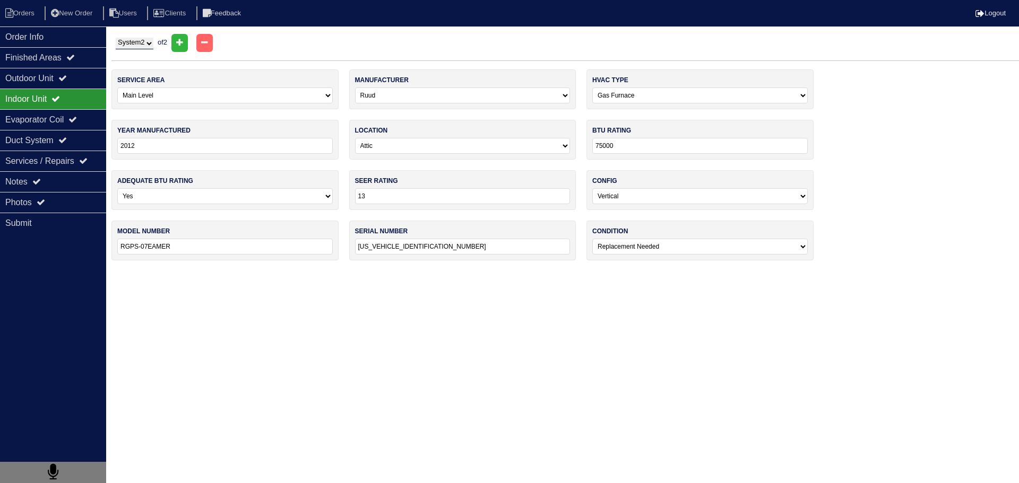
type input "2023"
type input "14"
type input "GSXN403610AA"
type input "2306226539"
select select "0"
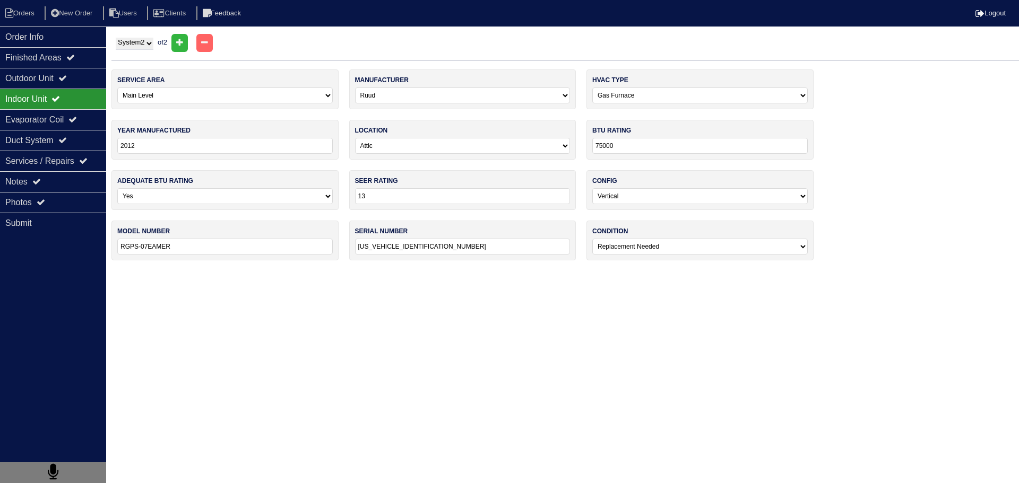
select select "1"
type input "100000"
type input "RGPS-10EBRJR"
type input "GH5D307F151201282"
click at [85, 76] on div "Outdoor Unit" at bounding box center [53, 78] width 106 height 21
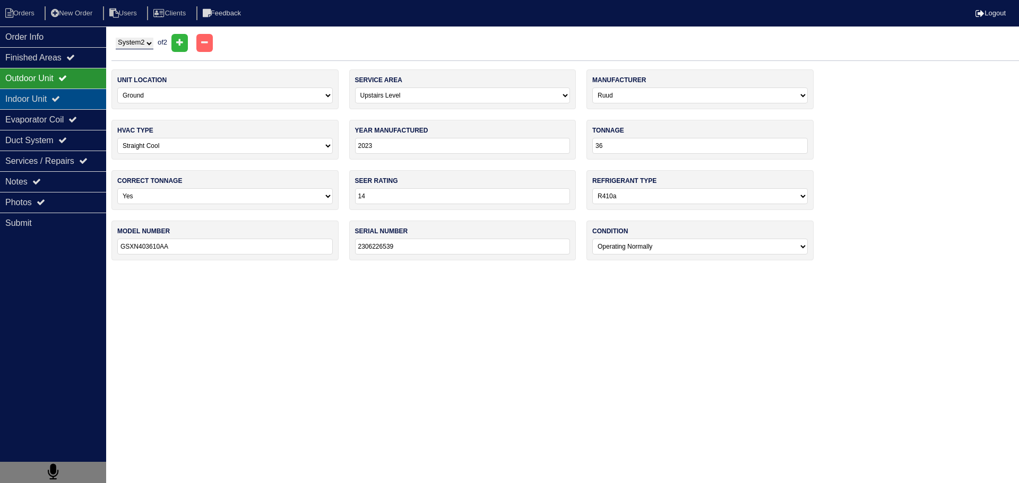
click at [79, 100] on div "Indoor Unit" at bounding box center [53, 99] width 106 height 21
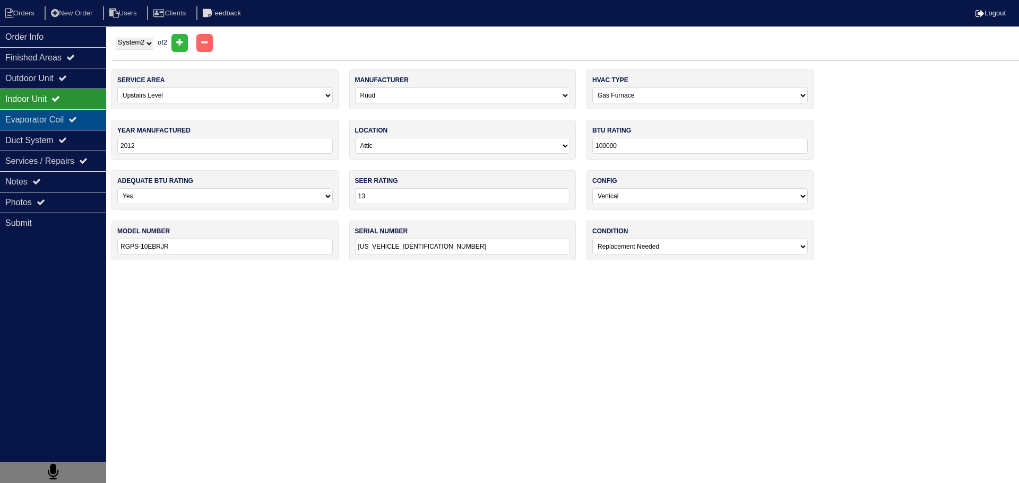
click at [76, 114] on div "Evaporator Coil" at bounding box center [53, 119] width 106 height 21
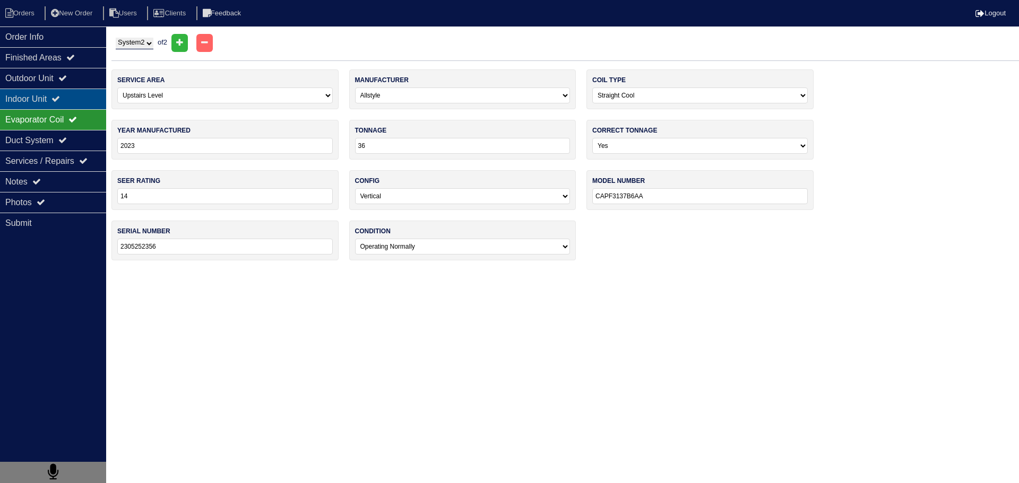
click at [72, 101] on div "Indoor Unit" at bounding box center [53, 99] width 106 height 21
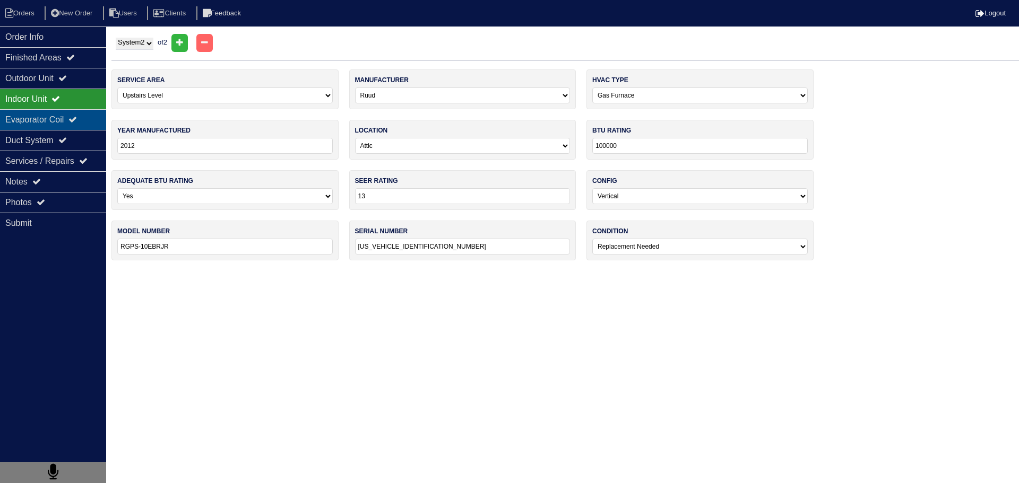
click at [62, 115] on div "Evaporator Coil" at bounding box center [53, 119] width 106 height 21
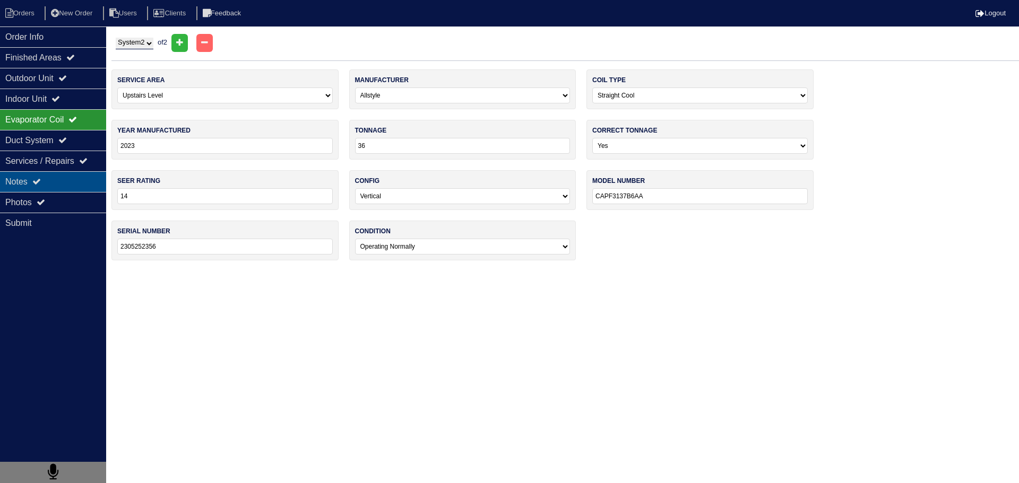
click at [70, 192] on div "Notes" at bounding box center [53, 181] width 106 height 21
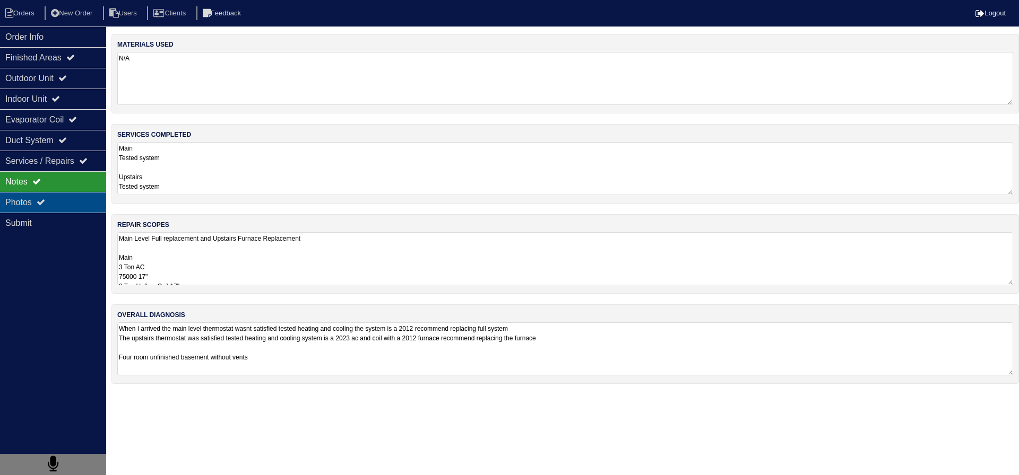
click at [73, 196] on div "Photos" at bounding box center [53, 202] width 106 height 21
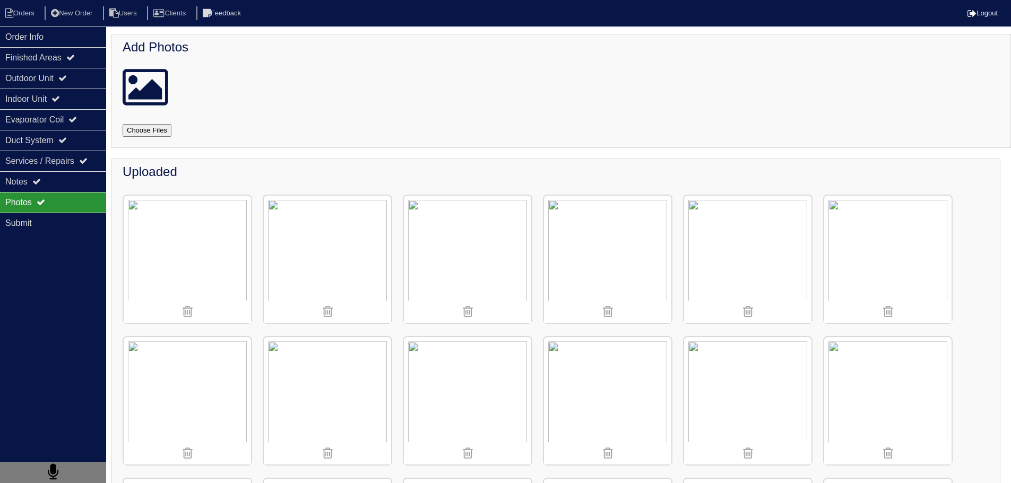
click at [885, 265] on img at bounding box center [887, 259] width 127 height 127
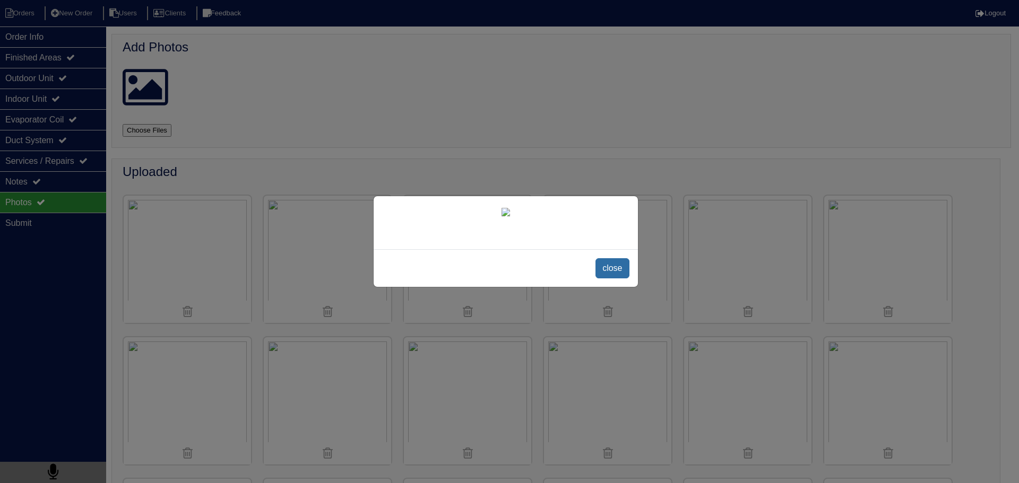
click at [616, 279] on span "close" at bounding box center [611, 268] width 33 height 20
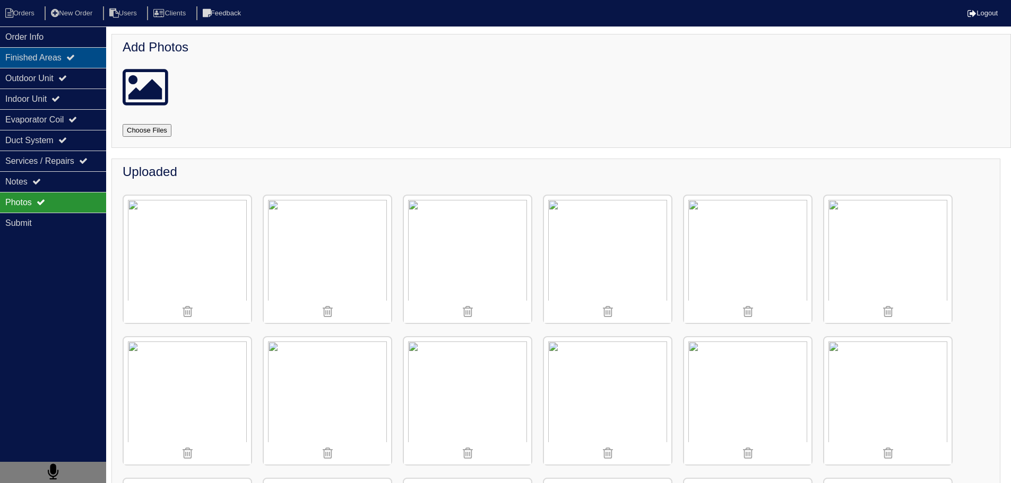
click at [70, 48] on div "Finished Areas" at bounding box center [53, 57] width 106 height 21
click at [69, 47] on div "Finished Areas" at bounding box center [53, 57] width 106 height 21
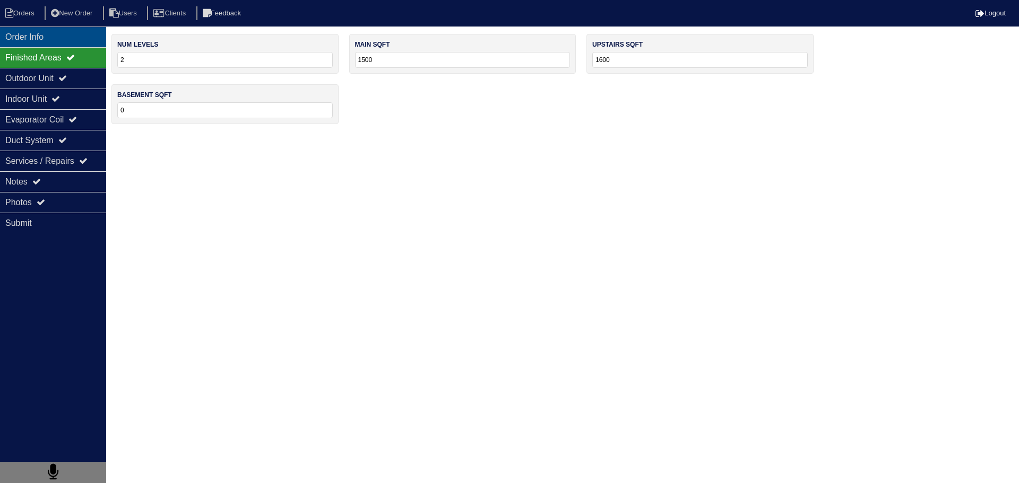
click at [68, 42] on div "Order Info" at bounding box center [53, 37] width 106 height 21
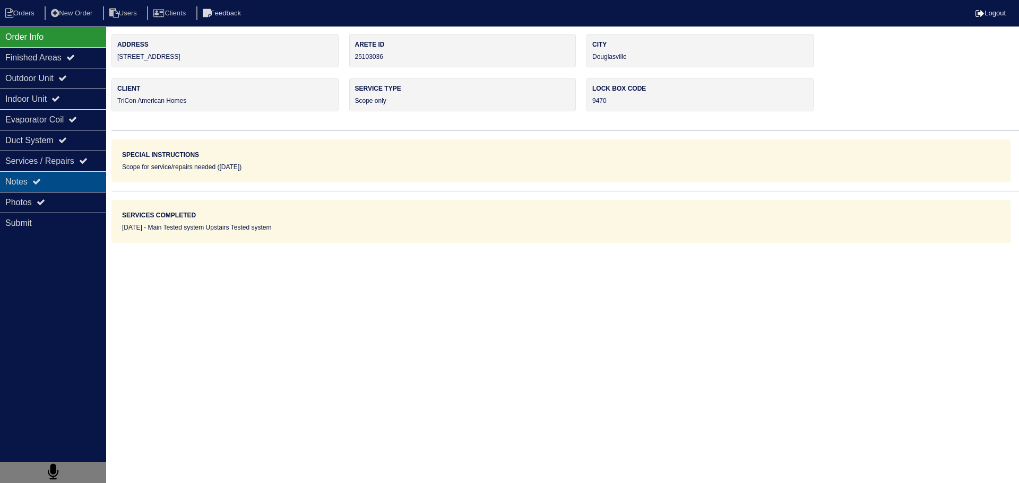
click at [28, 183] on div "Notes" at bounding box center [53, 181] width 106 height 21
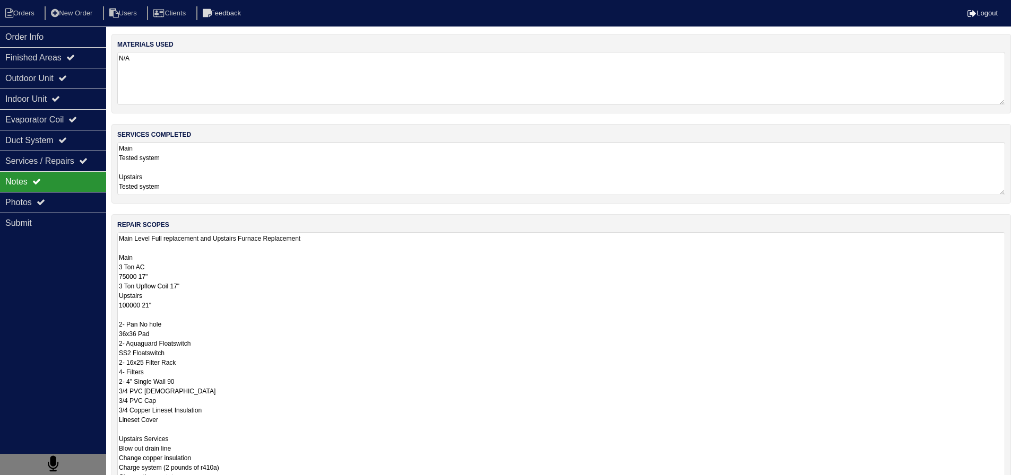
click at [257, 253] on textarea "Main Level Full replacement and Upstairs Furnace Replacement Main 3 Ton AC 7500…" at bounding box center [561, 357] width 888 height 250
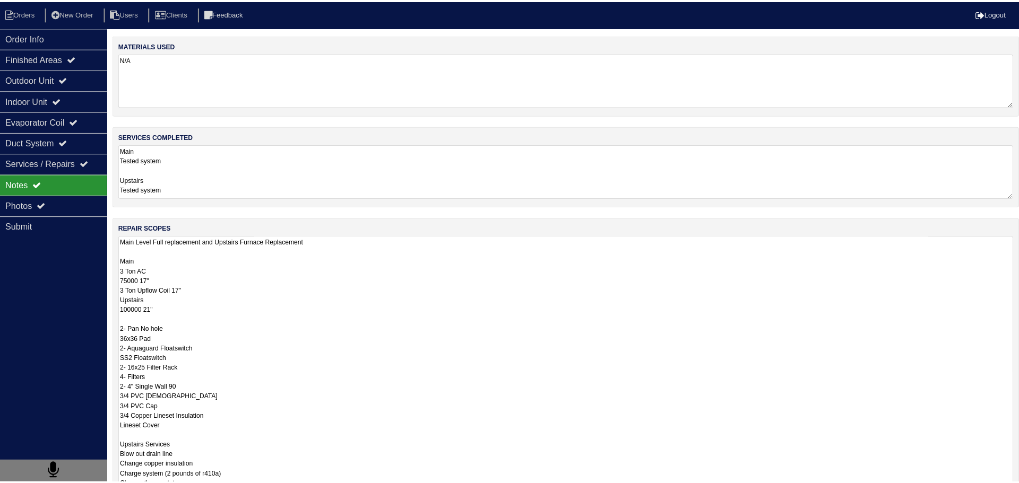
scroll to position [1, 0]
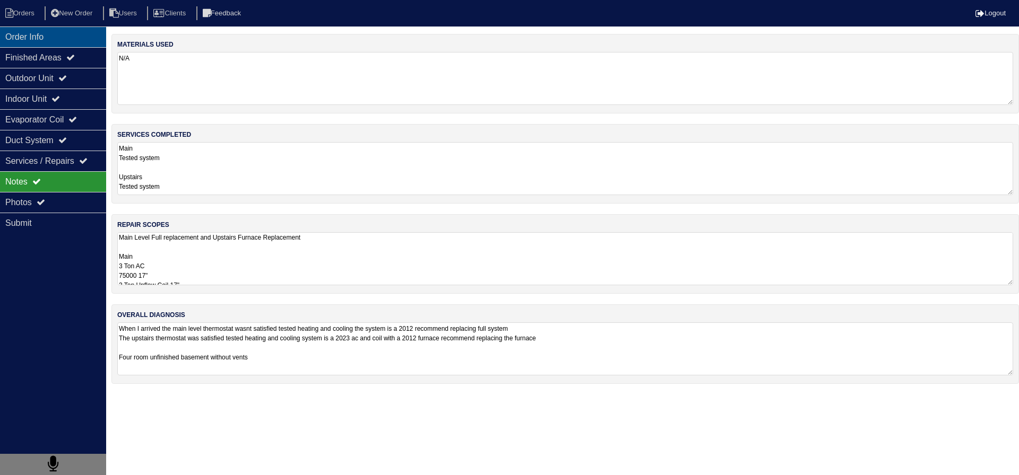
drag, startPoint x: 77, startPoint y: 49, endPoint x: 51, endPoint y: 38, distance: 28.5
click at [77, 49] on div "Finished Areas" at bounding box center [53, 57] width 106 height 21
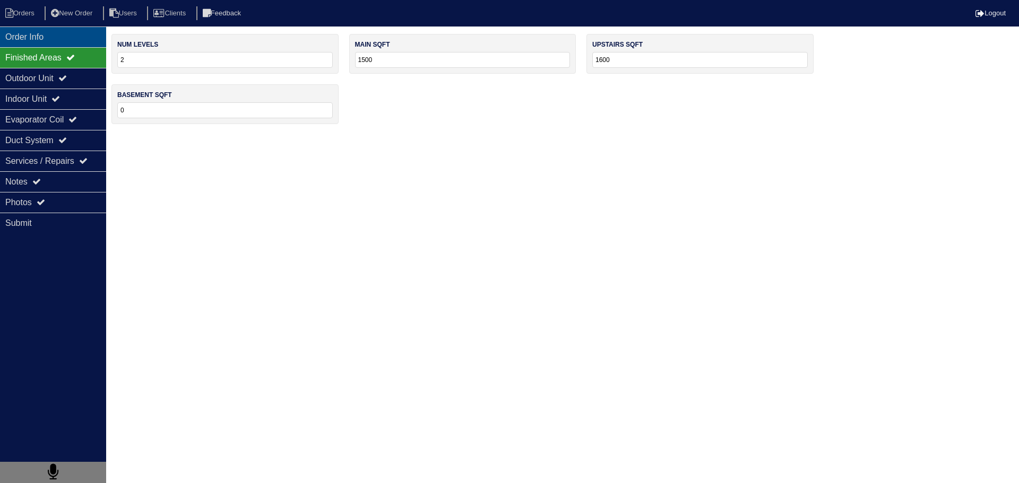
click at [45, 33] on div "Order Info" at bounding box center [53, 37] width 106 height 21
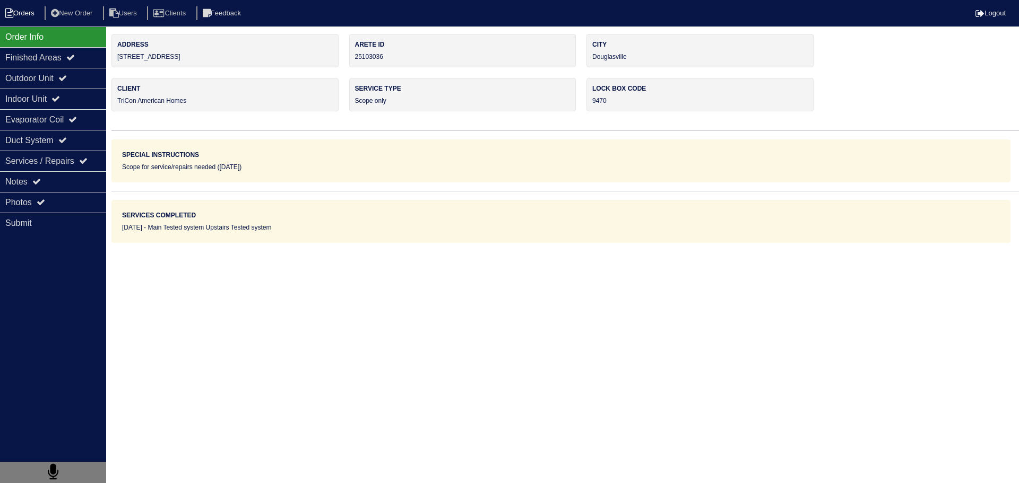
click at [30, 19] on li "Orders" at bounding box center [21, 13] width 43 height 14
select select "15"
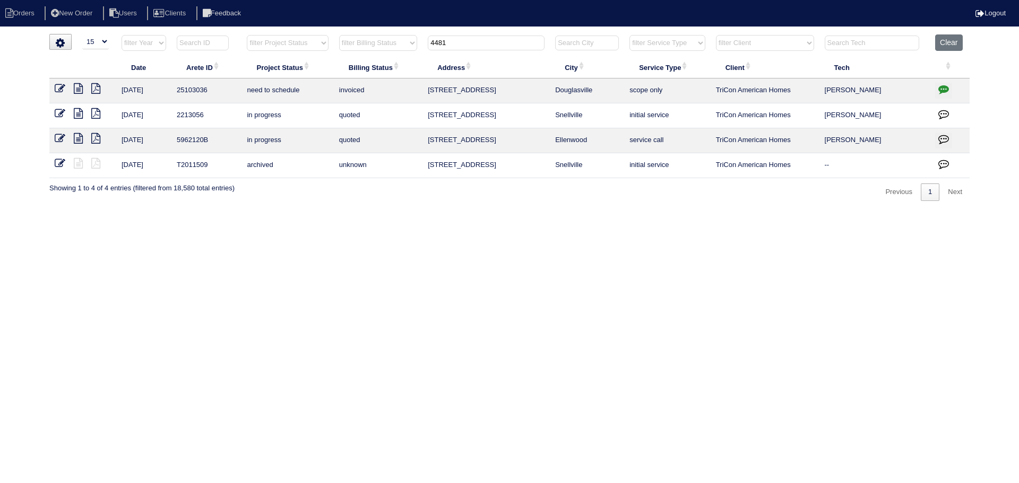
drag, startPoint x: 465, startPoint y: 43, endPoint x: 377, endPoint y: 42, distance: 88.1
click at [377, 42] on tr "filter Year -- Any Year -- 2025 2024 2023 2022 2021 2020 2019 filter Project St…" at bounding box center [509, 45] width 920 height 22
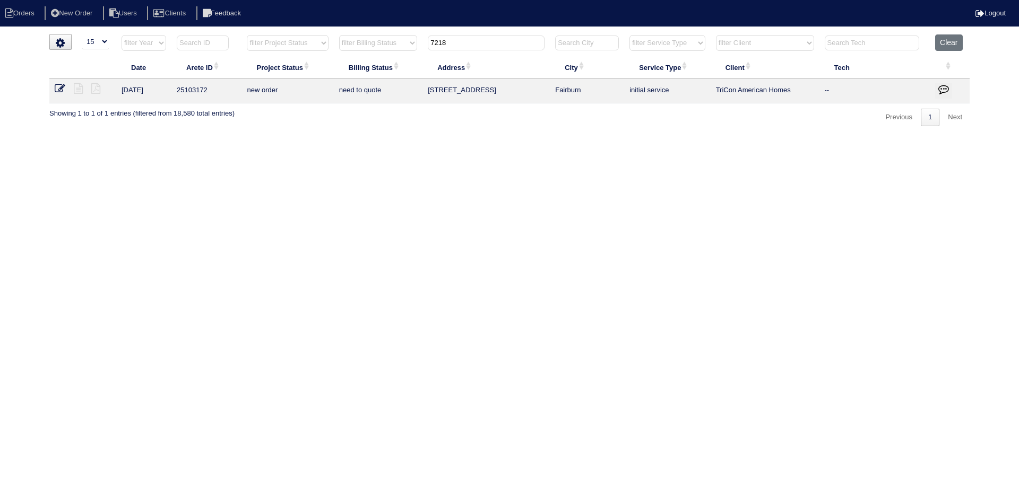
type input "7218"
click at [59, 91] on icon at bounding box center [60, 88] width 11 height 11
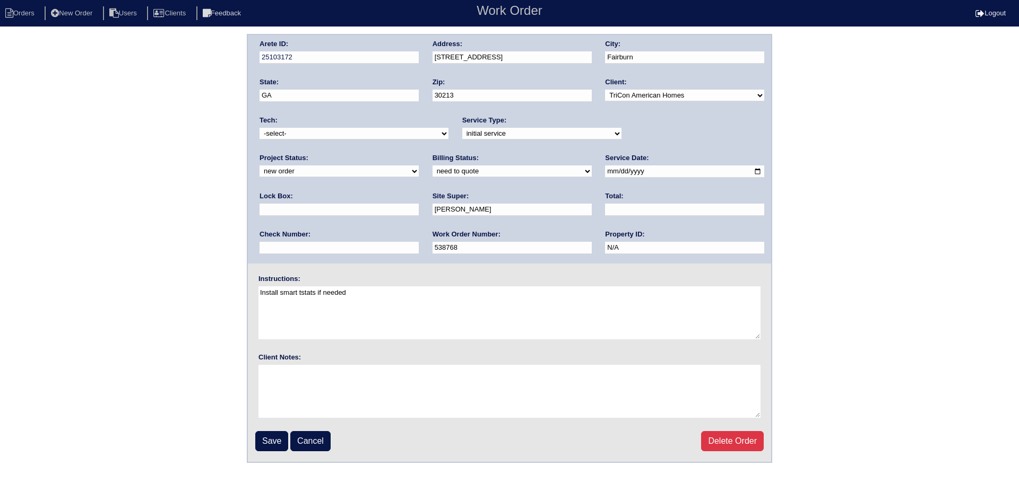
click at [419, 166] on select "new order assigned in progress field complete need to schedule admin review arc…" at bounding box center [338, 172] width 159 height 12
select select "assigned"
click at [419, 166] on select "new order assigned in progress field complete need to schedule admin review arc…" at bounding box center [338, 172] width 159 height 12
click at [605, 168] on input "[DATE]" at bounding box center [684, 172] width 159 height 12
click at [605, 173] on input "[DATE]" at bounding box center [684, 172] width 159 height 12
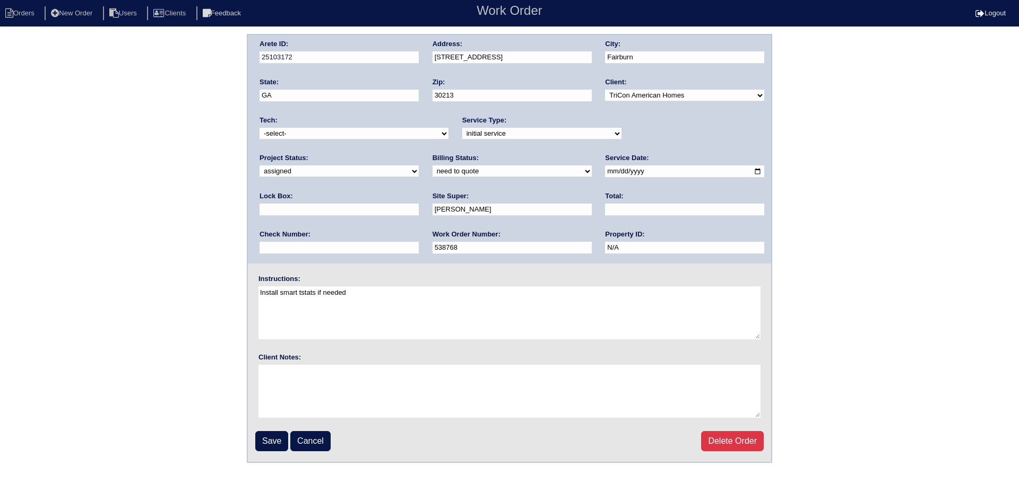
type input "[DATE]"
click at [317, 132] on select "-select- [EMAIL_ADDRESS][DOMAIN_NAME] [EMAIL_ADDRESS][DOMAIN_NAME] [EMAIL_ADDRE…" at bounding box center [353, 134] width 189 height 12
select select "36"
click at [259, 128] on select "-select- [EMAIL_ADDRESS][DOMAIN_NAME] [EMAIL_ADDRESS][DOMAIN_NAME] [EMAIL_ADDRE…" at bounding box center [353, 134] width 189 height 12
click at [271, 438] on input "Save" at bounding box center [271, 441] width 33 height 20
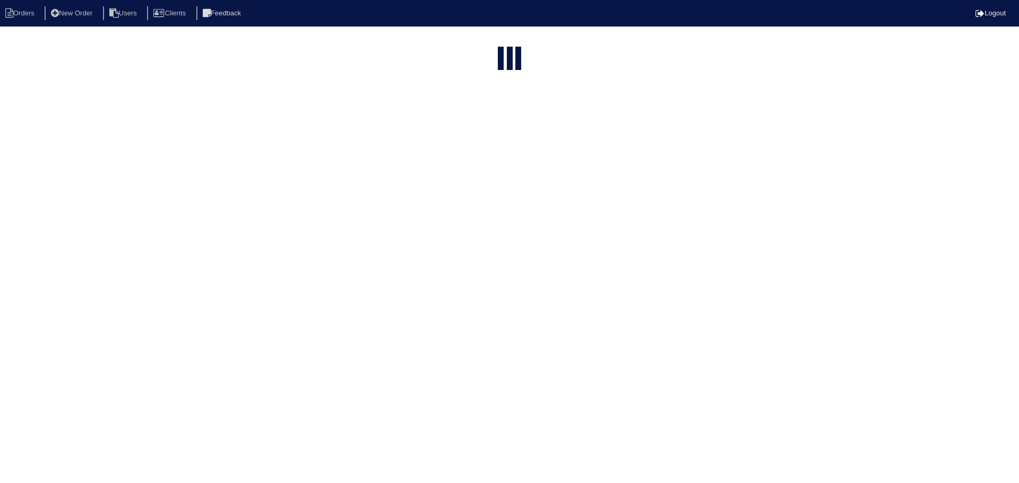
select select "15"
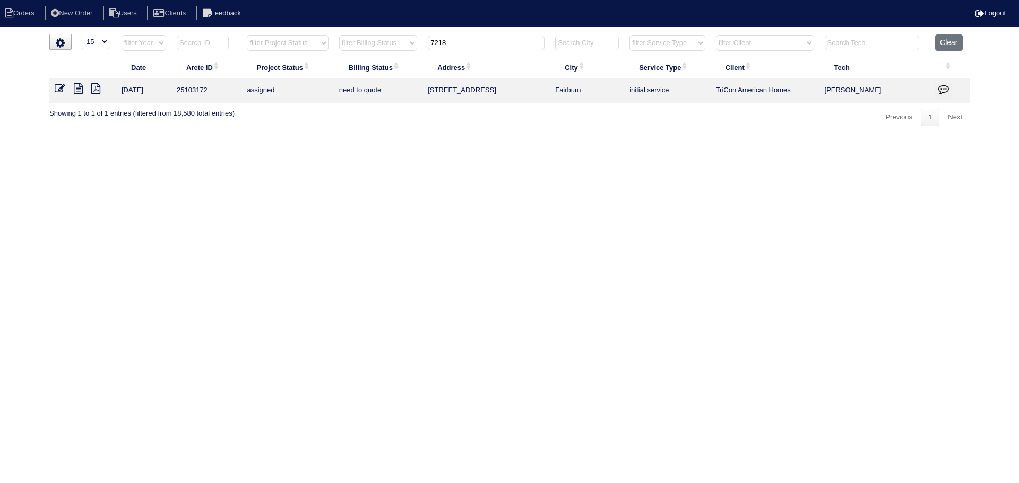
click at [488, 48] on input "7218" at bounding box center [486, 43] width 117 height 15
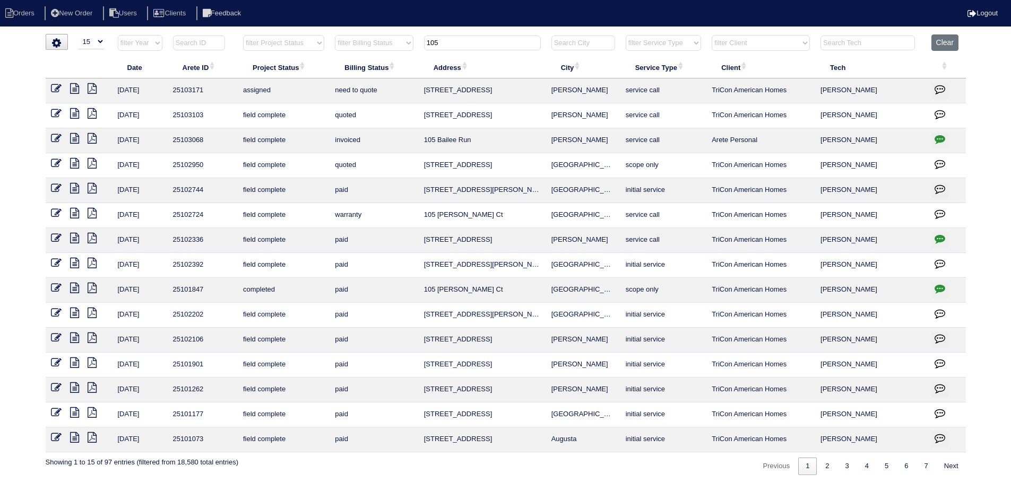
type input "105"
click at [72, 139] on icon at bounding box center [74, 138] width 9 height 11
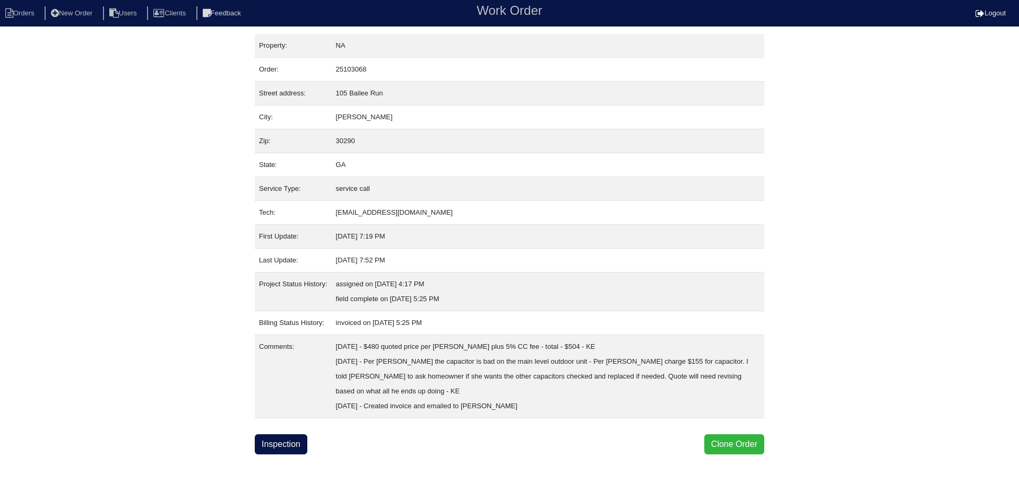
click at [742, 448] on button "Clone Order" at bounding box center [734, 445] width 60 height 20
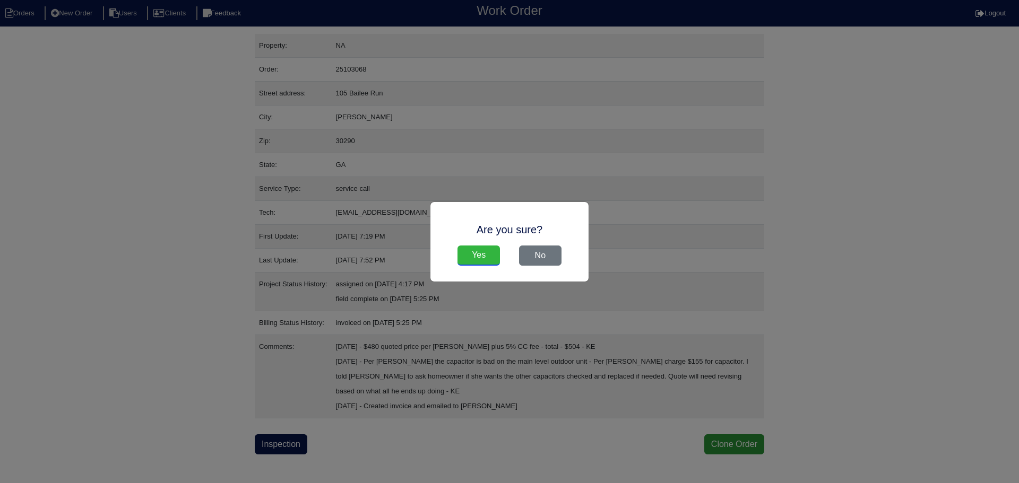
click at [473, 247] on input "Yes" at bounding box center [478, 256] width 42 height 20
click at [474, 262] on input "Yes" at bounding box center [478, 256] width 42 height 20
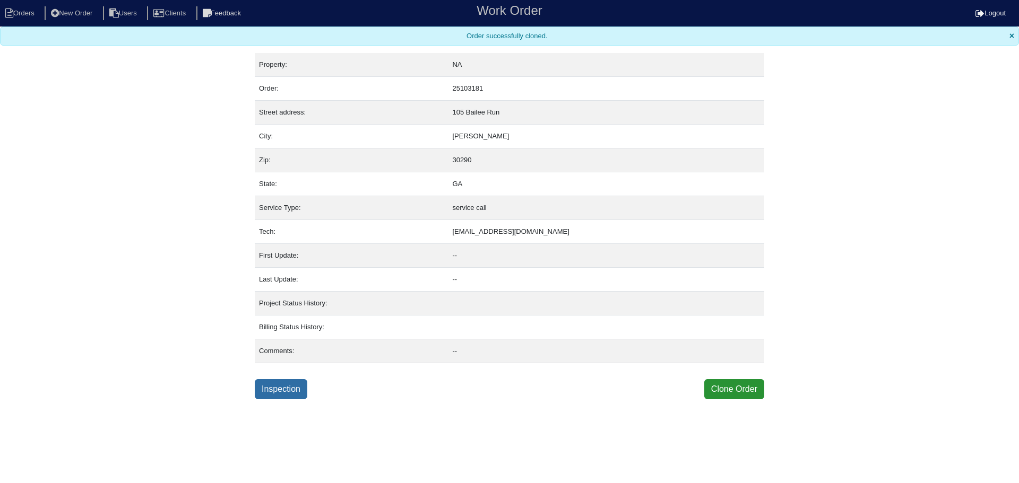
click at [291, 389] on link "Inspection" at bounding box center [281, 389] width 53 height 20
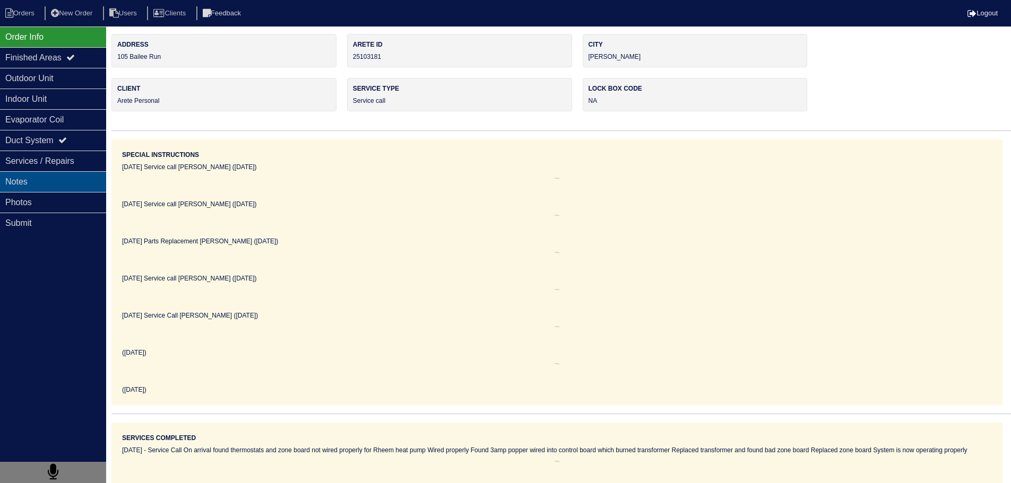
click at [41, 191] on div "Notes" at bounding box center [53, 181] width 106 height 21
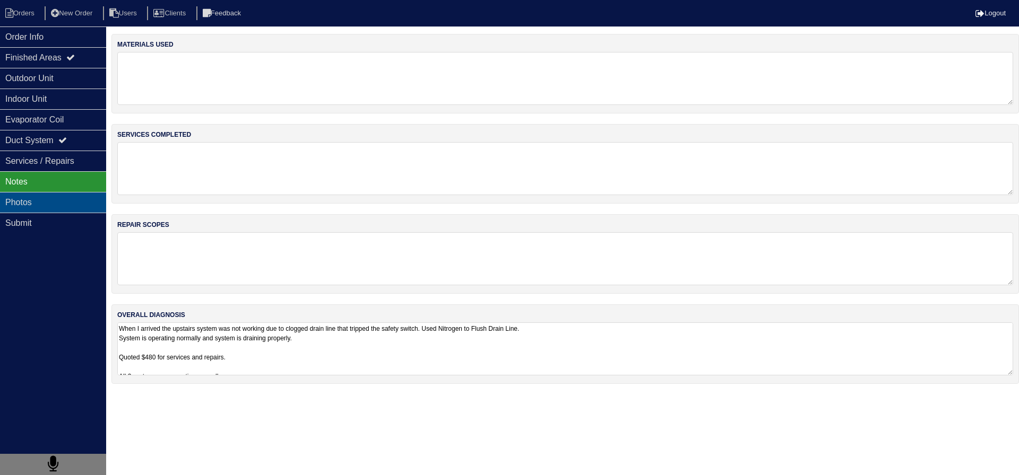
click at [40, 201] on div "Photos" at bounding box center [53, 202] width 106 height 21
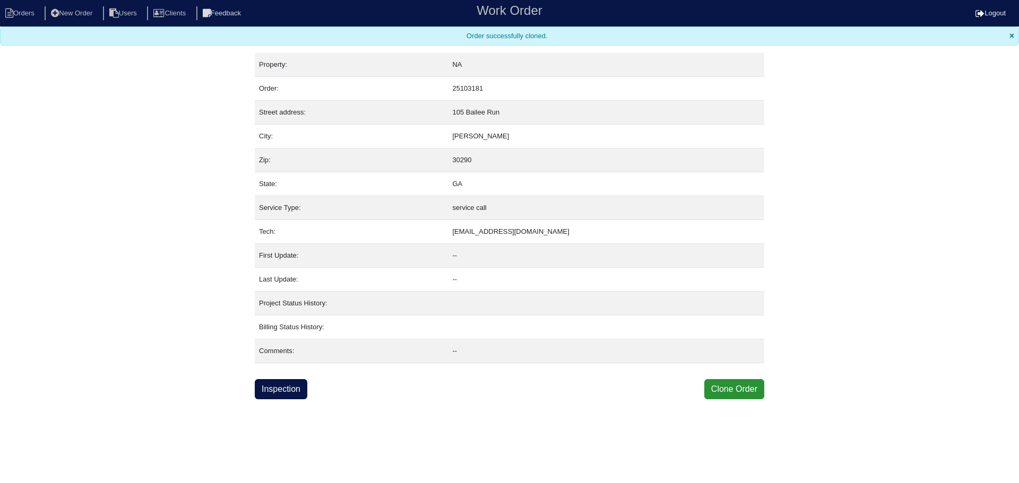
click at [280, 399] on html "Orders New Order Users Clients Feedback Work Order Logout Work Order Orders New…" at bounding box center [509, 199] width 1019 height 399
click at [280, 392] on link "Inspection" at bounding box center [281, 389] width 53 height 20
click at [278, 399] on html "Orders New Order Users Clients Feedback Work Order Logout Work Order Orders New…" at bounding box center [509, 199] width 1019 height 399
click at [276, 393] on link "Inspection" at bounding box center [281, 389] width 53 height 20
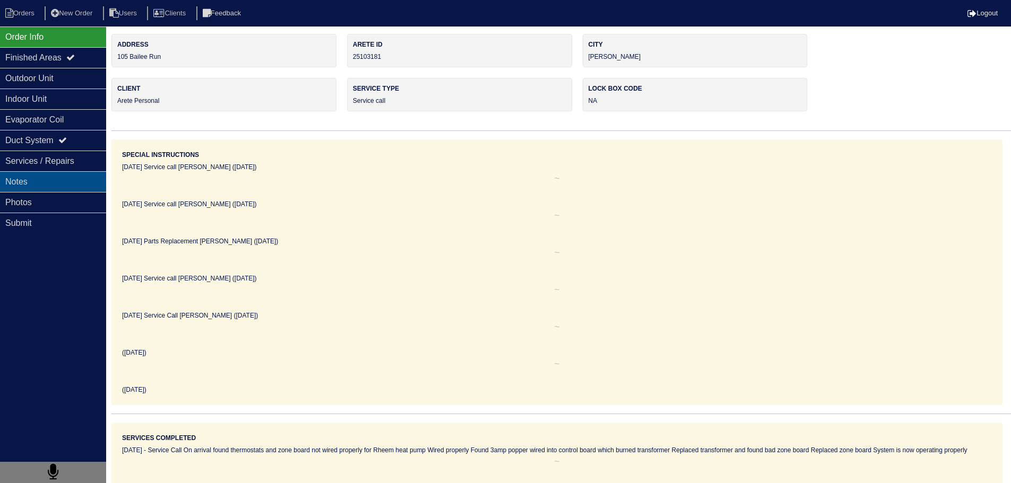
click at [75, 185] on div "Notes" at bounding box center [53, 181] width 106 height 21
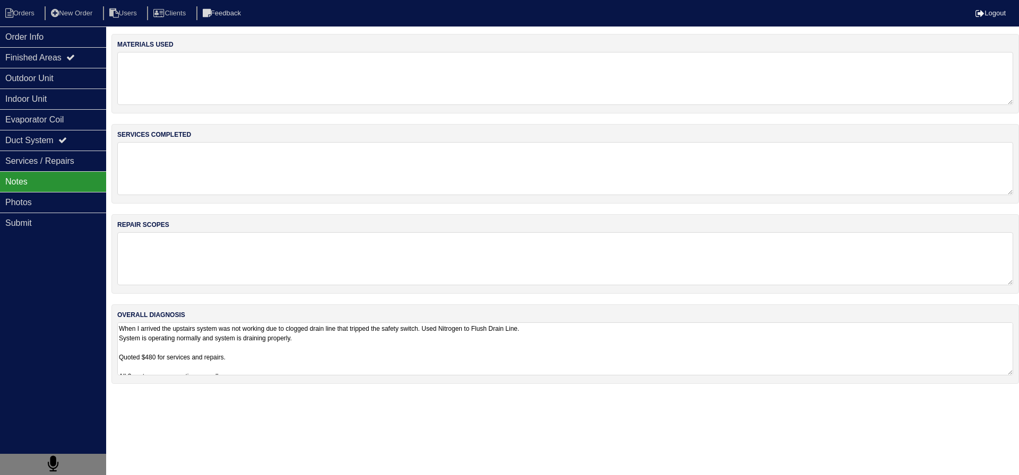
click at [229, 328] on textarea "When I arrived the upstairs system was not working due to clogged drain line th…" at bounding box center [565, 349] width 896 height 53
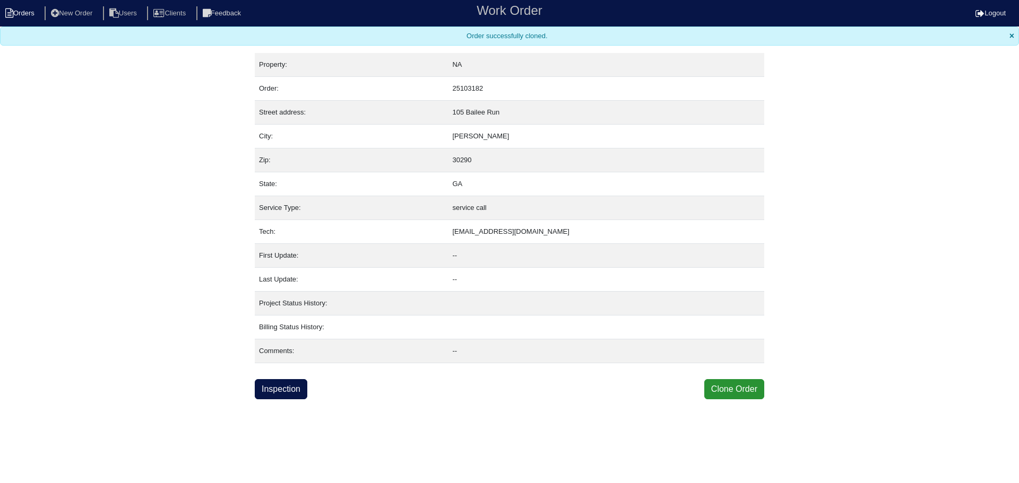
click at [26, 10] on li "Orders" at bounding box center [21, 13] width 43 height 14
select select "15"
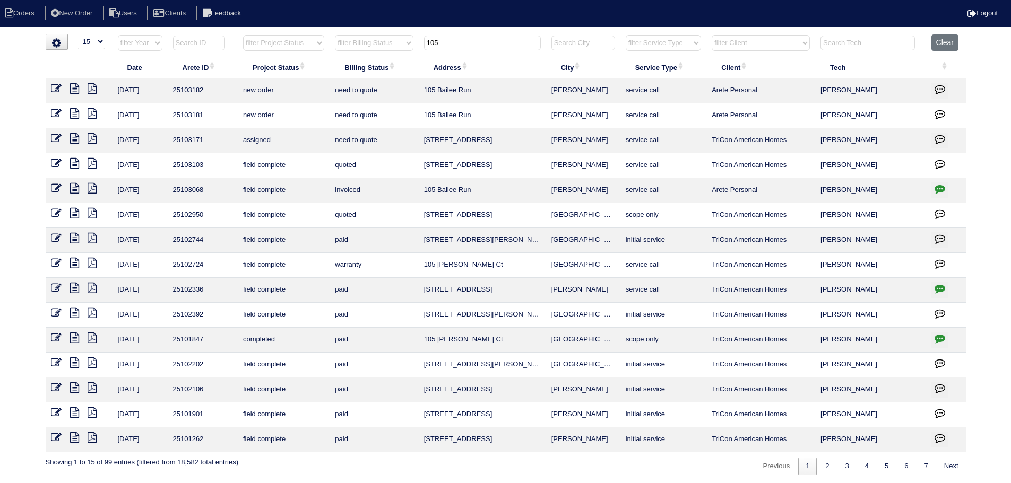
click at [53, 89] on icon at bounding box center [56, 88] width 11 height 11
click at [57, 90] on icon at bounding box center [56, 88] width 11 height 11
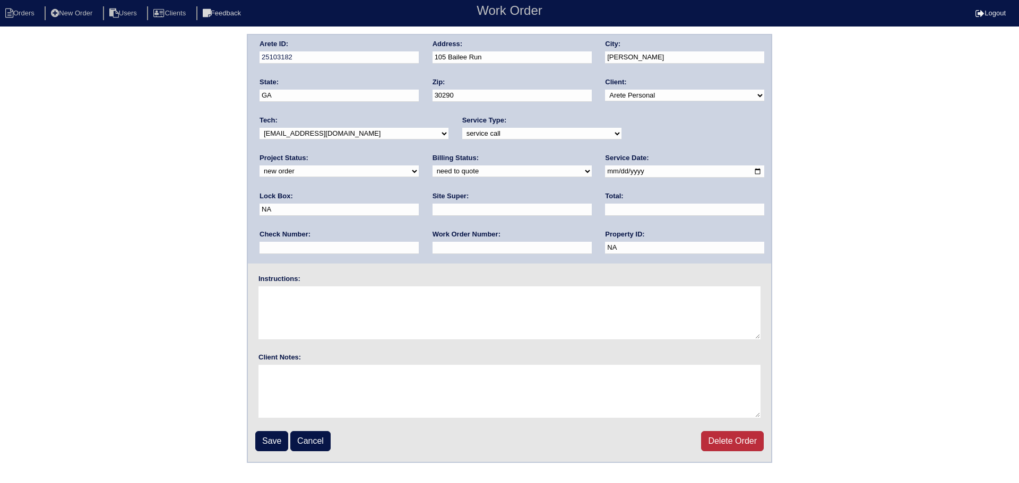
click at [745, 446] on link "Delete Order" at bounding box center [732, 441] width 63 height 20
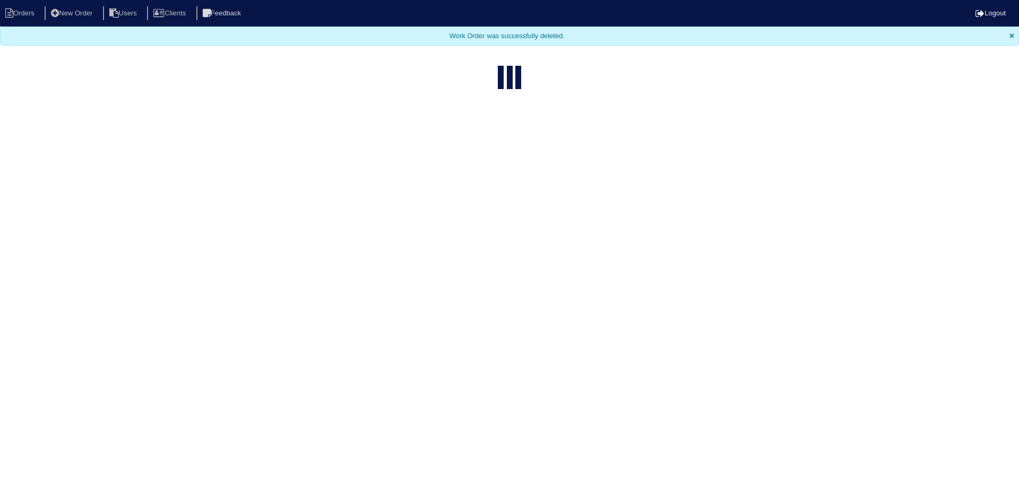
select select "15"
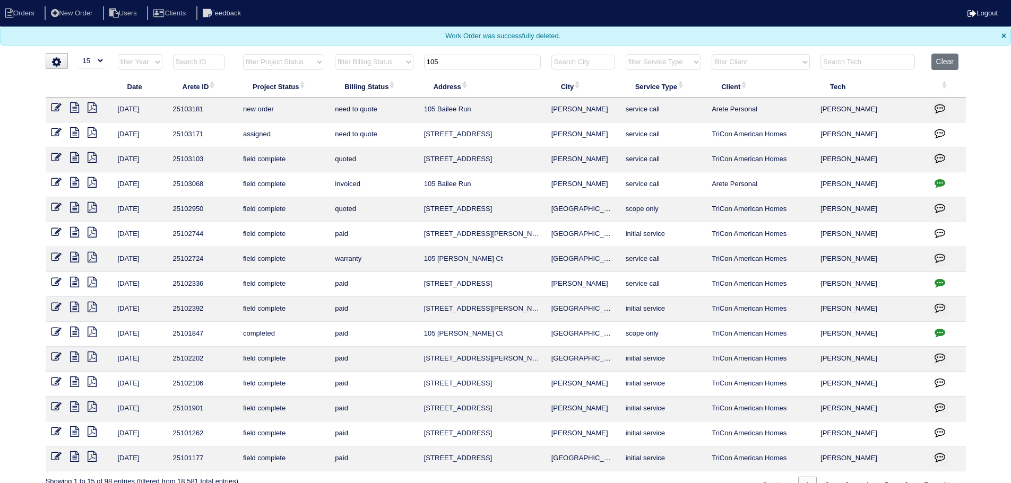
click at [56, 101] on td at bounding box center [79, 110] width 67 height 25
click at [58, 107] on icon at bounding box center [56, 107] width 11 height 11
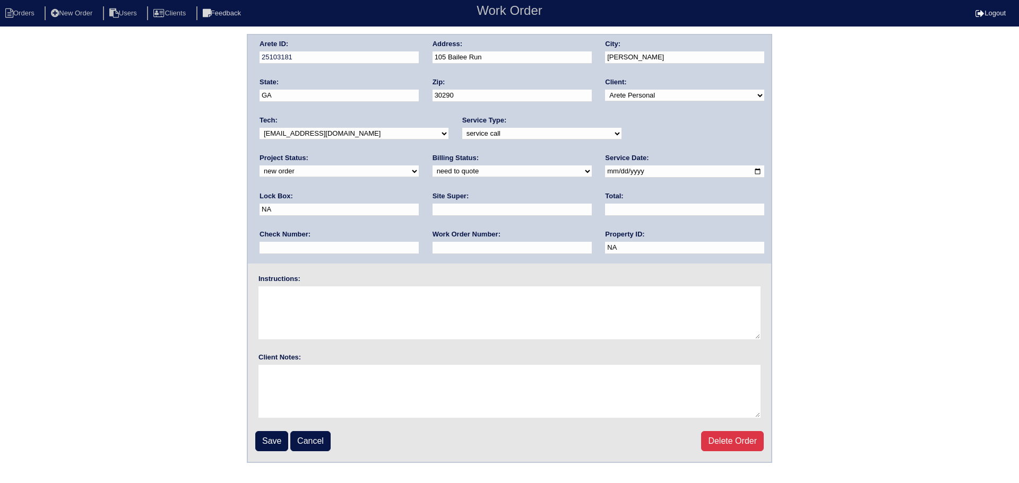
click at [419, 166] on select "new order assigned in progress field complete need to schedule admin review arc…" at bounding box center [338, 172] width 159 height 12
select select "assigned"
click at [419, 166] on select "new order assigned in progress field complete need to schedule admin review arc…" at bounding box center [338, 172] width 159 height 12
click at [605, 170] on input "2025-08-29" at bounding box center [684, 172] width 159 height 12
click at [605, 171] on input "2025-08-29" at bounding box center [684, 172] width 159 height 12
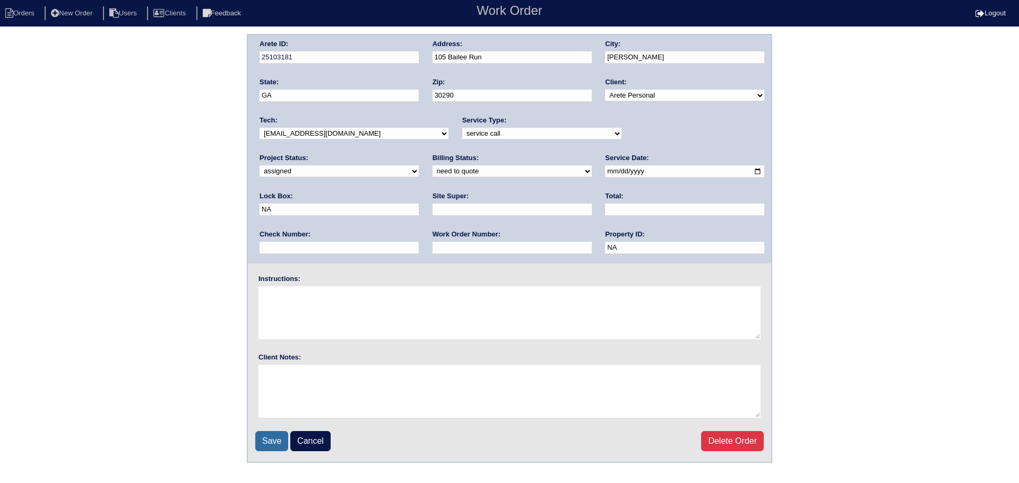
click at [268, 441] on input "Save" at bounding box center [271, 441] width 33 height 20
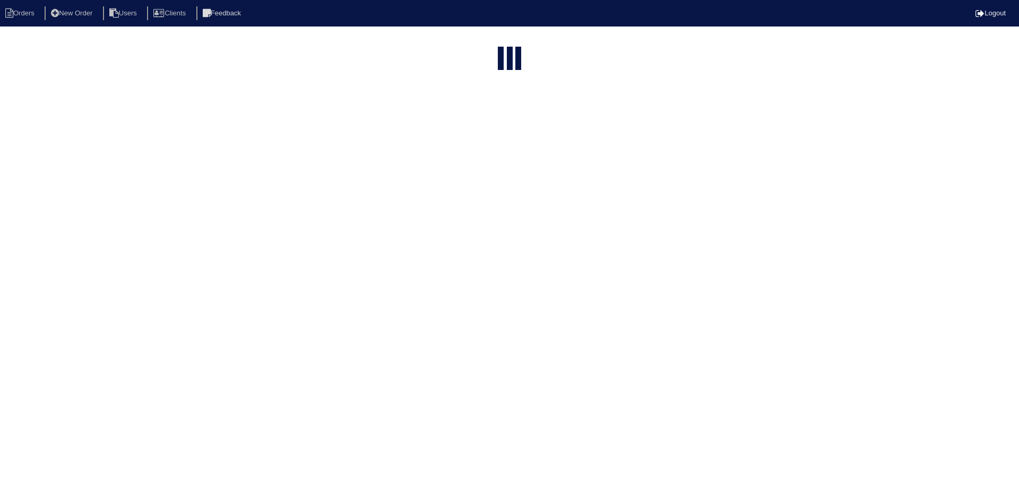
select select "15"
type input "105"
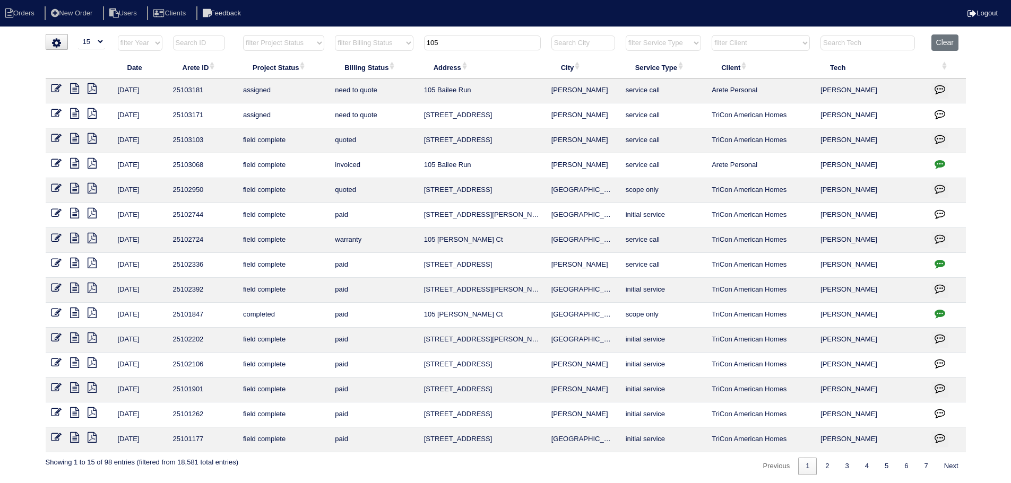
click at [498, 33] on html "Orders New Order Users Clients Feedback Logout Orders New Order Users Clients M…" at bounding box center [505, 243] width 1011 height 486
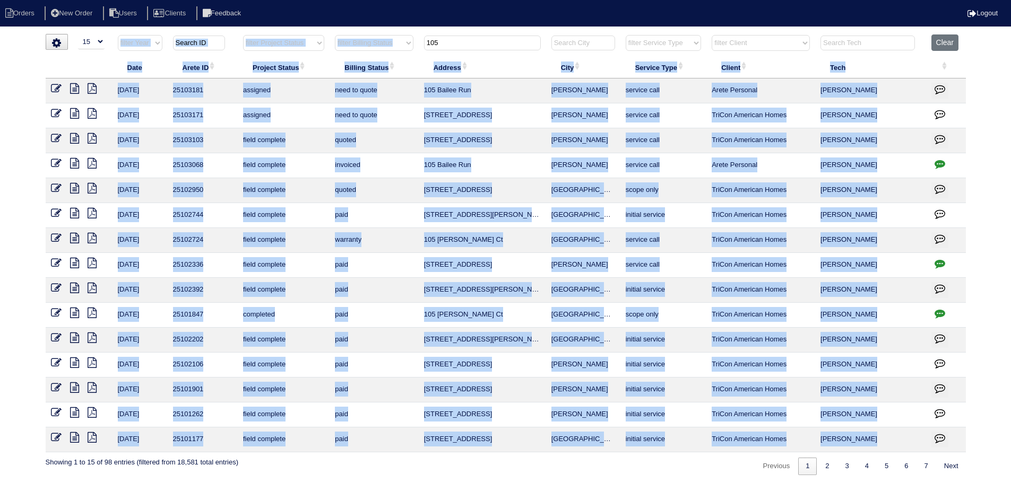
click at [496, 36] on html "Orders New Order Users Clients Feedback Logout Orders New Order Users Clients M…" at bounding box center [505, 243] width 1011 height 486
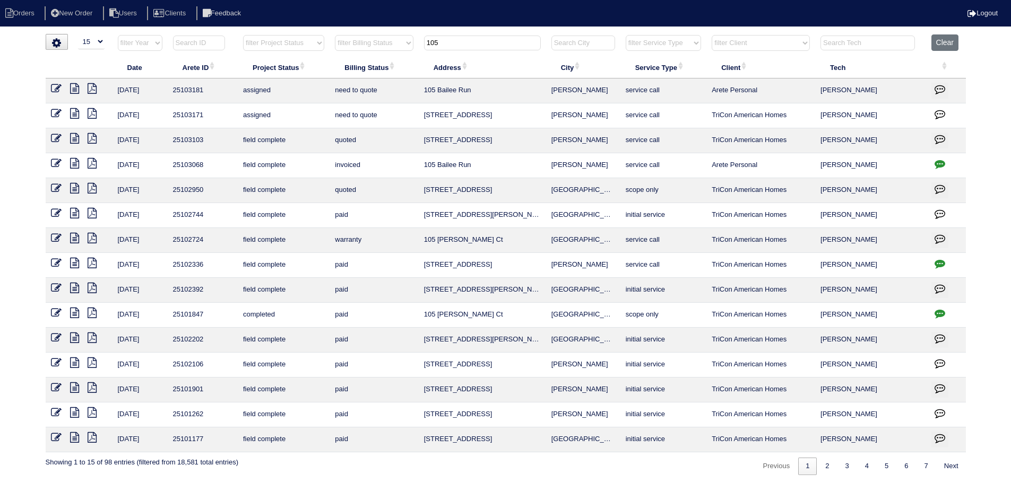
click at [492, 41] on input "105" at bounding box center [482, 43] width 117 height 15
click at [55, 89] on icon at bounding box center [56, 88] width 11 height 11
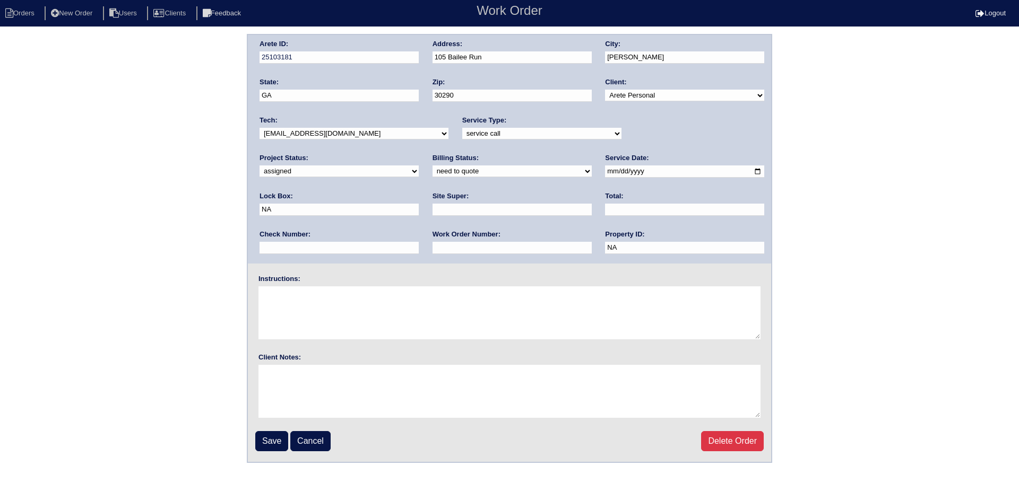
click at [305, 141] on div "Tech: -select- [EMAIL_ADDRESS][DOMAIN_NAME] [EMAIL_ADDRESS][DOMAIN_NAME] [EMAIL…" at bounding box center [353, 130] width 189 height 29
click at [315, 141] on div "Tech: -select- aretesmg+backup-tech@gmail.com benjohnholt88@gmail.com callisonh…" at bounding box center [353, 130] width 189 height 29
click at [315, 140] on select "-select- [EMAIL_ADDRESS][DOMAIN_NAME] [EMAIL_ADDRESS][DOMAIN_NAME] [EMAIL_ADDRE…" at bounding box center [353, 134] width 189 height 12
select select "36"
click at [259, 128] on select "-select- [EMAIL_ADDRESS][DOMAIN_NAME] [EMAIL_ADDRESS][DOMAIN_NAME] [EMAIL_ADDRE…" at bounding box center [353, 134] width 189 height 12
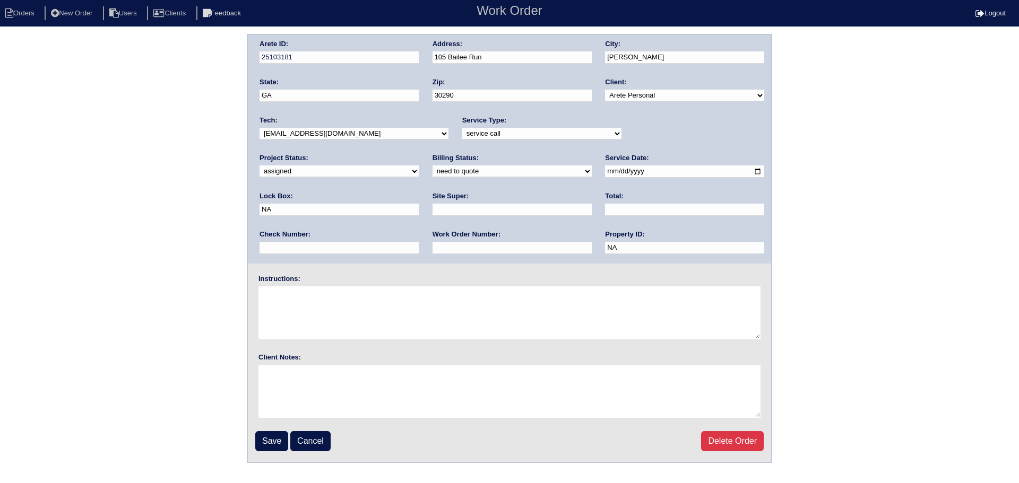
click at [279, 427] on fieldset "Arete ID: 25103181 Address: 105 Bailee Run City: Tyrone State: GA Zip: 30290 Cl…" at bounding box center [509, 248] width 523 height 427
click at [275, 432] on input "Save" at bounding box center [271, 441] width 33 height 20
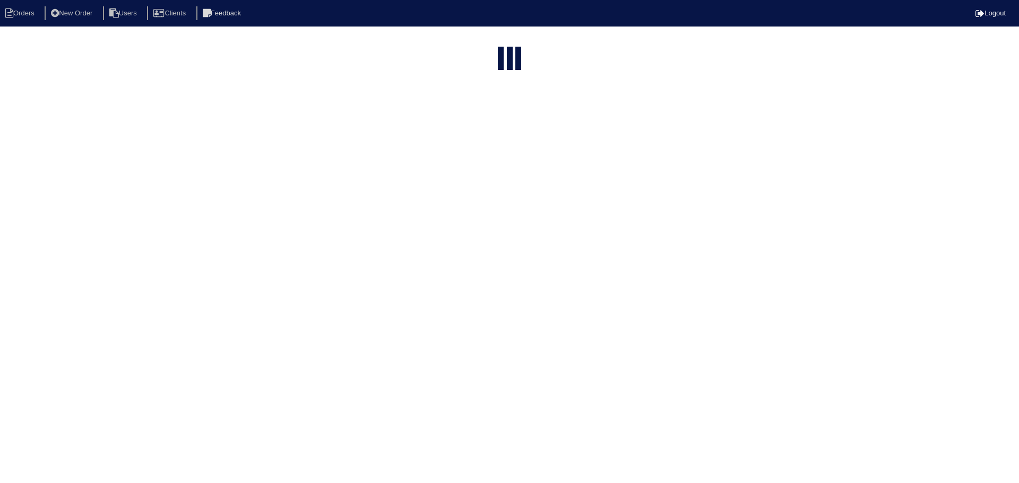
select select "15"
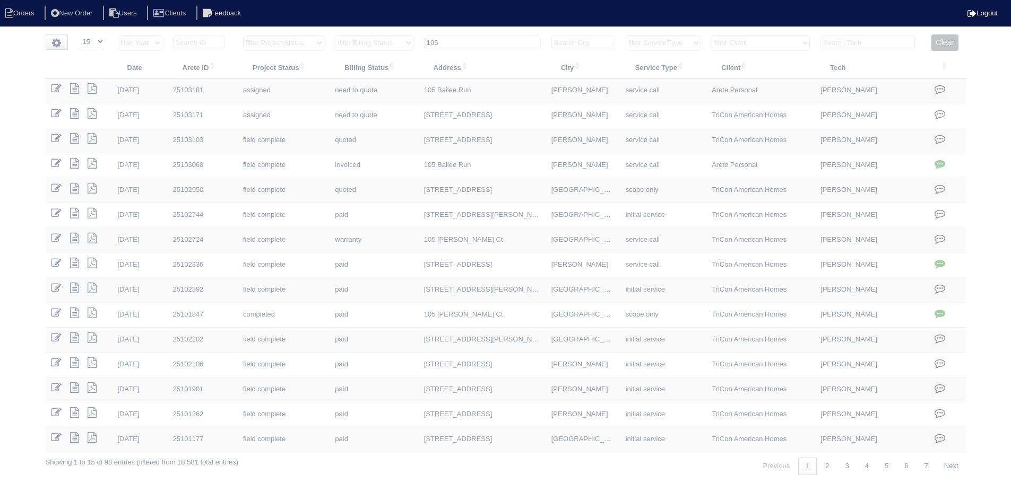
click at [494, 40] on input "105" at bounding box center [482, 43] width 117 height 15
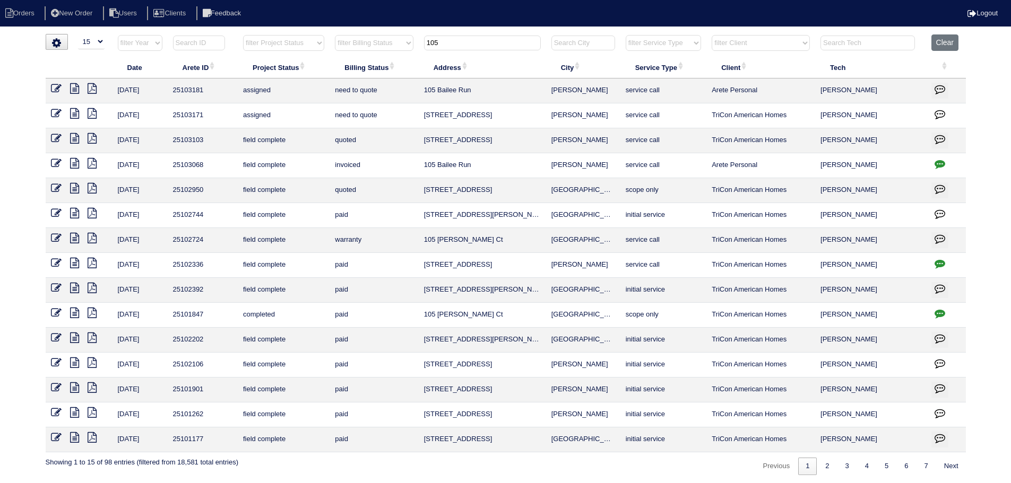
click at [494, 40] on input "105" at bounding box center [482, 43] width 117 height 15
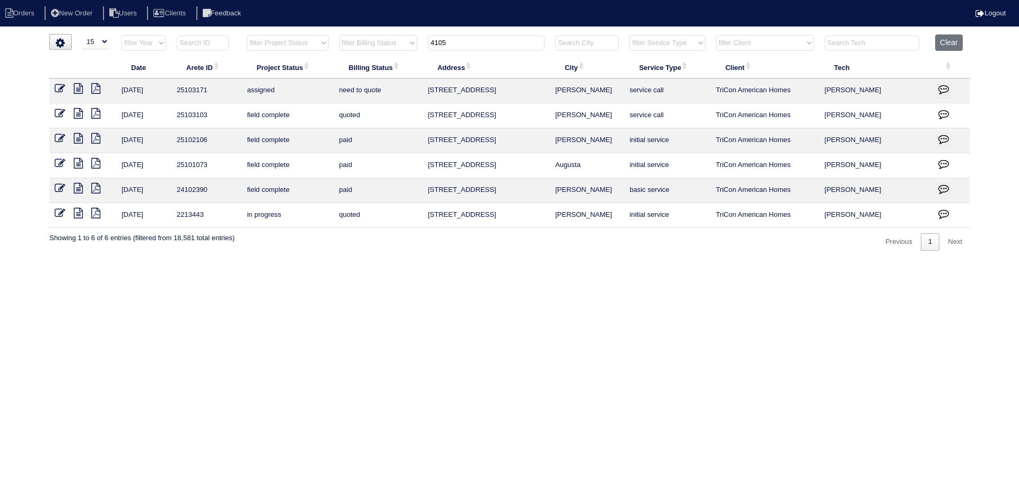
type input "4105"
click at [57, 90] on icon at bounding box center [60, 88] width 11 height 11
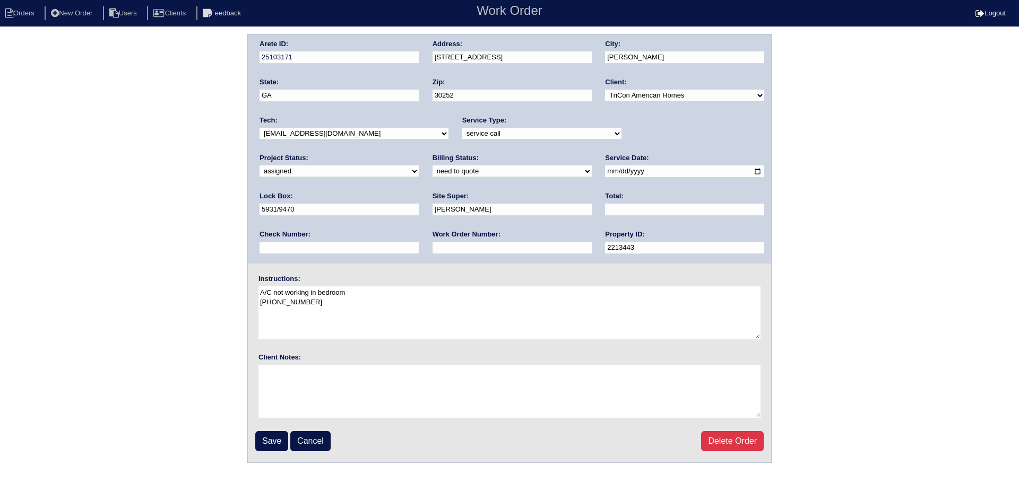
click at [319, 138] on select "-select- [EMAIL_ADDRESS][DOMAIN_NAME] [EMAIL_ADDRESS][DOMAIN_NAME] [EMAIL_ADDRE…" at bounding box center [353, 134] width 189 height 12
select select "36"
click at [259, 128] on select "-select- [EMAIL_ADDRESS][DOMAIN_NAME] [EMAIL_ADDRESS][DOMAIN_NAME] [EMAIL_ADDRE…" at bounding box center [353, 134] width 189 height 12
click at [605, 172] on input "[DATE]" at bounding box center [684, 172] width 159 height 12
type input "[DATE]"
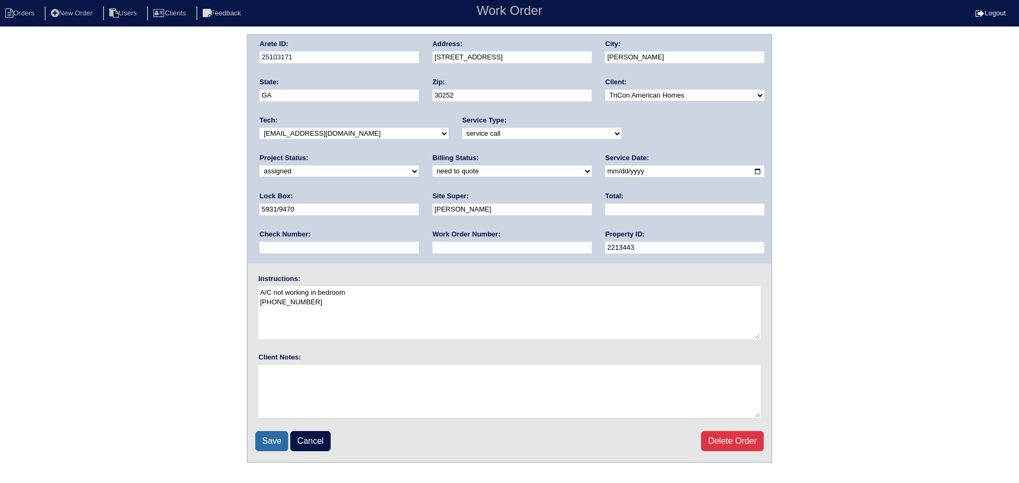
click at [277, 448] on input "Save" at bounding box center [271, 441] width 33 height 20
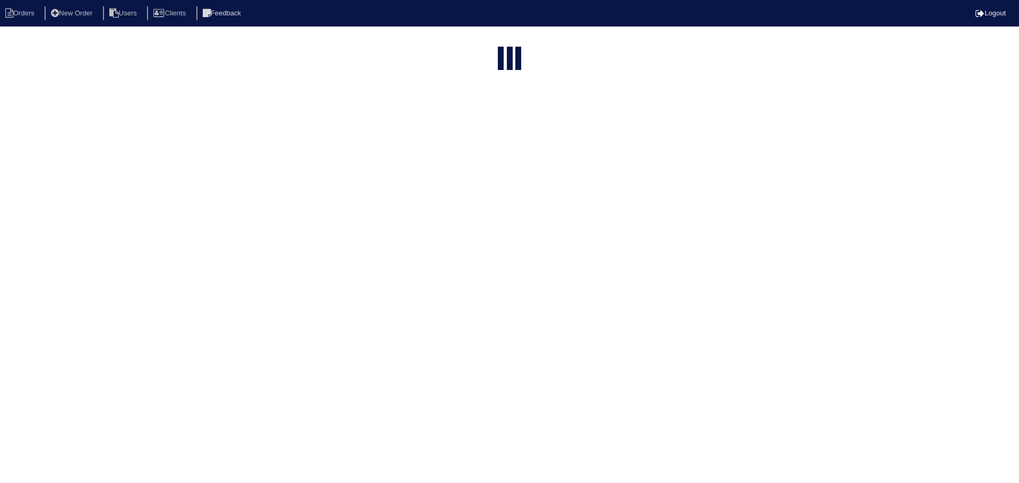
select select "15"
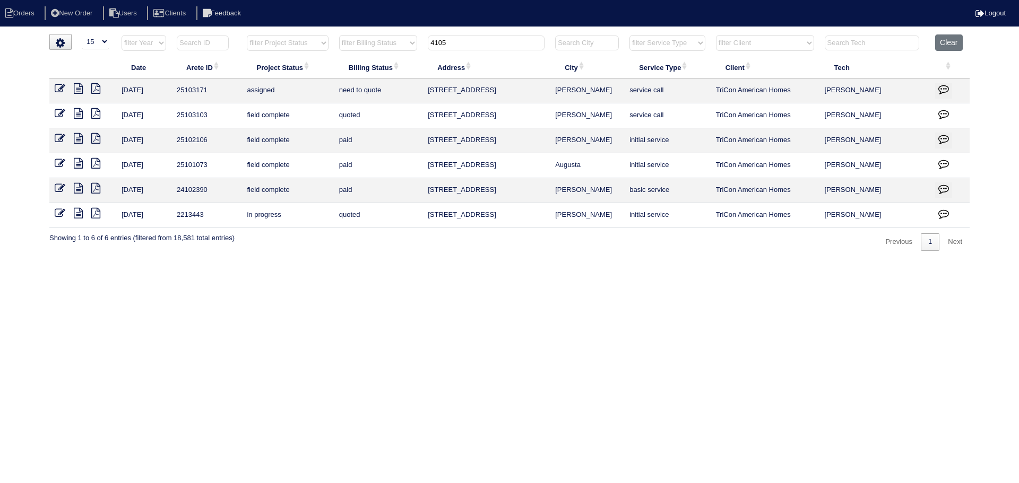
click at [468, 48] on input "4105" at bounding box center [486, 43] width 117 height 15
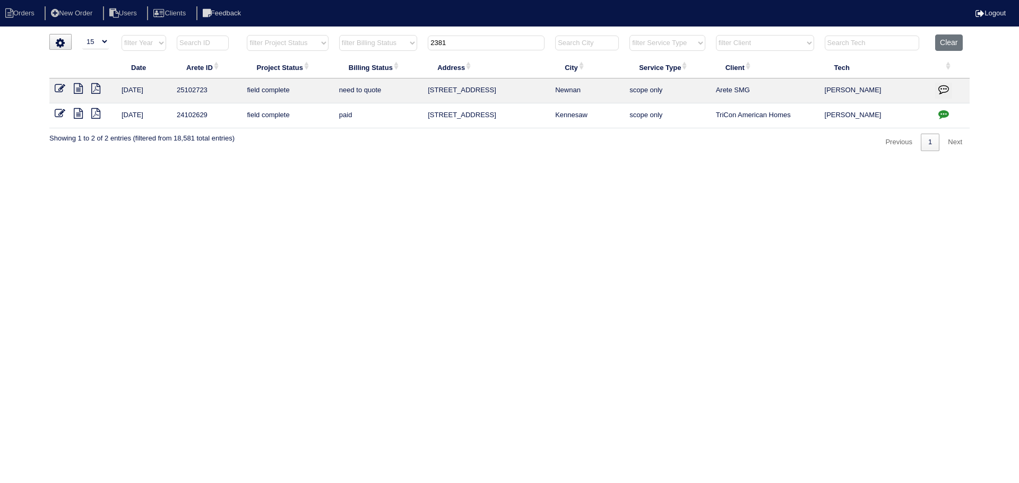
type input "2381"
click at [60, 89] on icon at bounding box center [60, 88] width 11 height 11
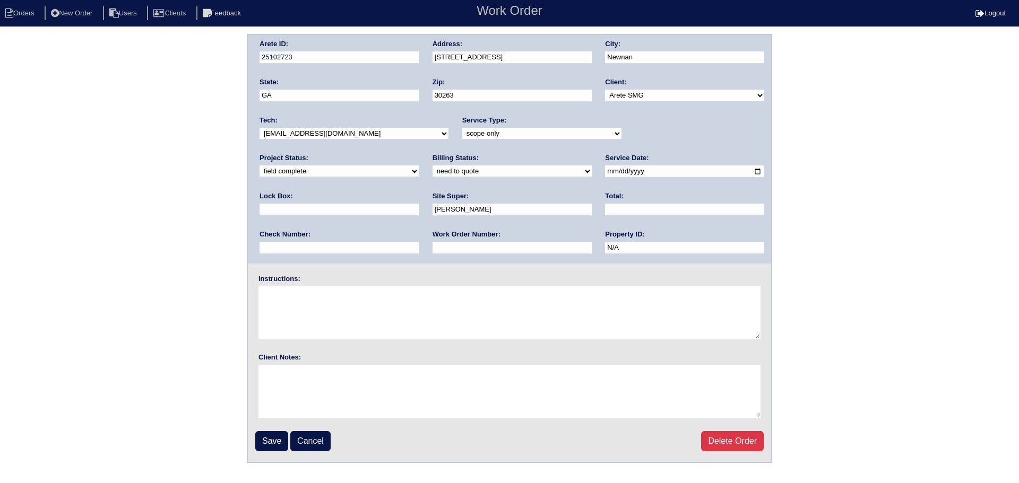
click at [419, 166] on select "new order assigned in progress field complete need to schedule admin review arc…" at bounding box center [338, 172] width 159 height 12
select select "assigned"
click at [419, 166] on select "new order assigned in progress field complete need to schedule admin review arc…" at bounding box center [338, 172] width 159 height 12
click at [605, 169] on input "[DATE]" at bounding box center [684, 172] width 159 height 12
click at [606, 222] on div "Arete ID: 25102723 Address: 2381 W Grantville Rd City: Newnan State: GA Zip: 30…" at bounding box center [509, 149] width 523 height 229
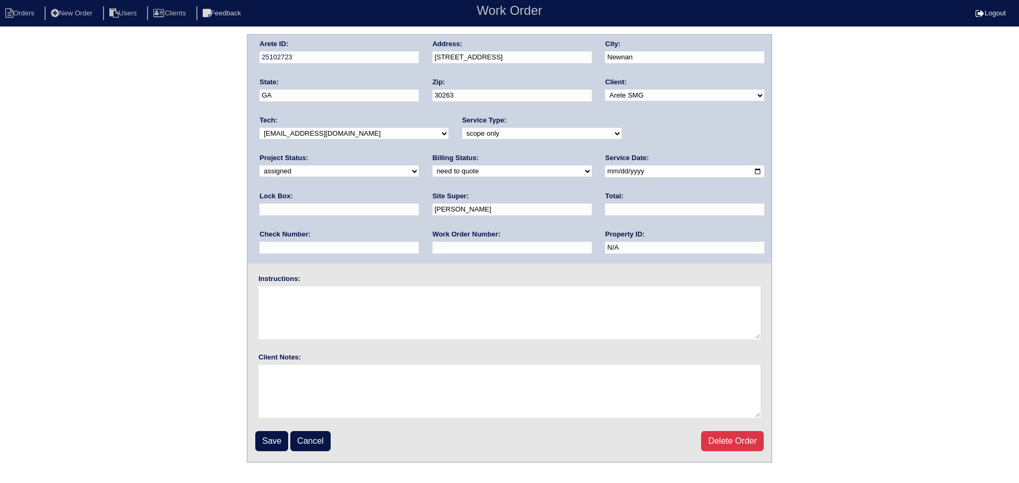
click at [605, 172] on input "2025-07-25" at bounding box center [684, 172] width 159 height 12
type input "2025-08-29"
click at [303, 439] on link "Cancel" at bounding box center [310, 441] width 40 height 20
select select "15"
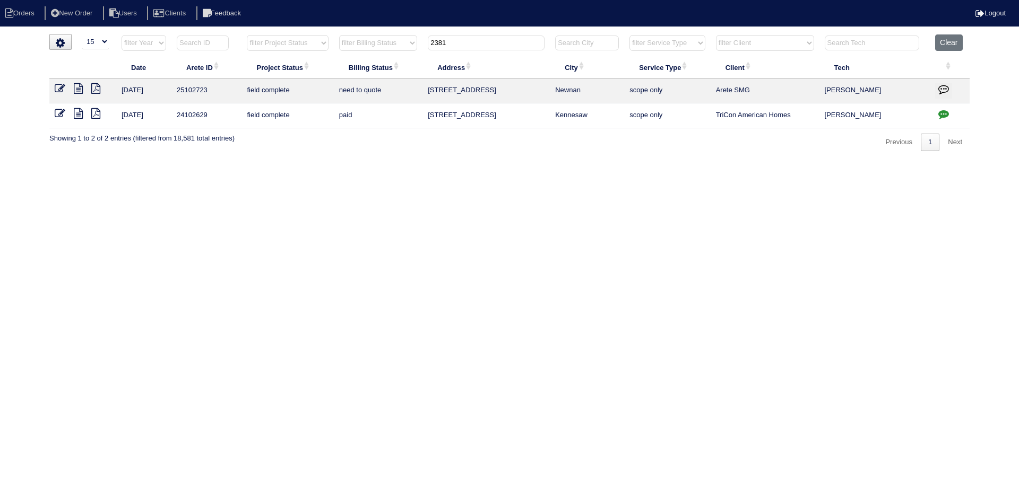
click at [64, 88] on icon at bounding box center [60, 88] width 11 height 11
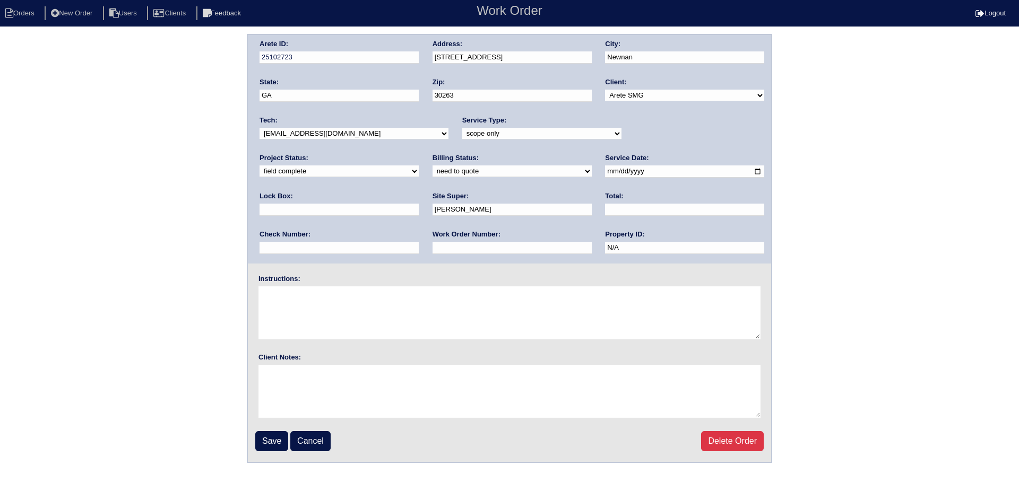
drag, startPoint x: 655, startPoint y: 129, endPoint x: 659, endPoint y: 140, distance: 11.4
click at [419, 166] on select "new order assigned in progress field complete need to schedule admin review arc…" at bounding box center [338, 172] width 159 height 12
select select "assigned"
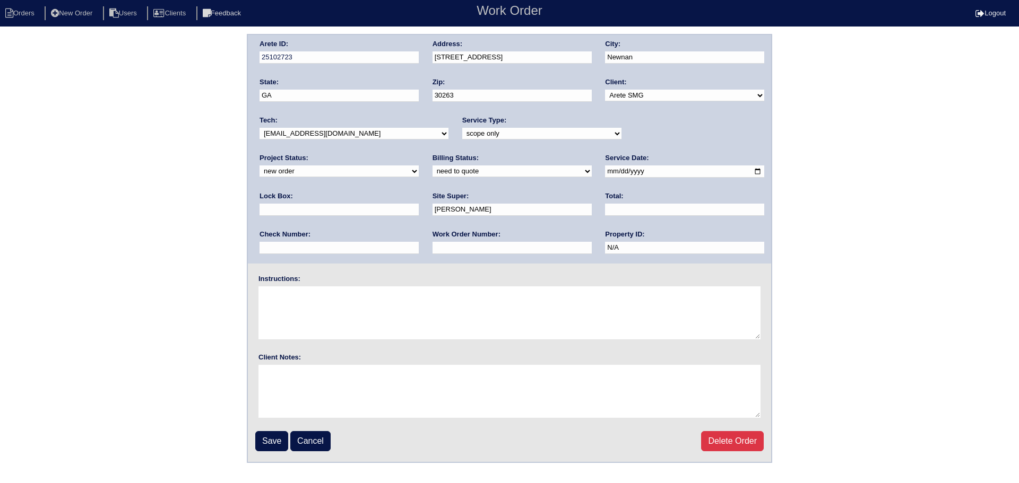
click at [419, 166] on select "new order assigned in progress field complete need to schedule admin review arc…" at bounding box center [338, 172] width 159 height 12
drag, startPoint x: 587, startPoint y: 170, endPoint x: 585, endPoint y: 182, distance: 12.4
click at [605, 170] on input "2025-07-25" at bounding box center [684, 172] width 159 height 12
type input "[DATE]"
click at [342, 134] on select "-select- aretesmg+backup-tech@gmail.com benjohnholt88@gmail.com callisonhvac@ya…" at bounding box center [353, 134] width 189 height 12
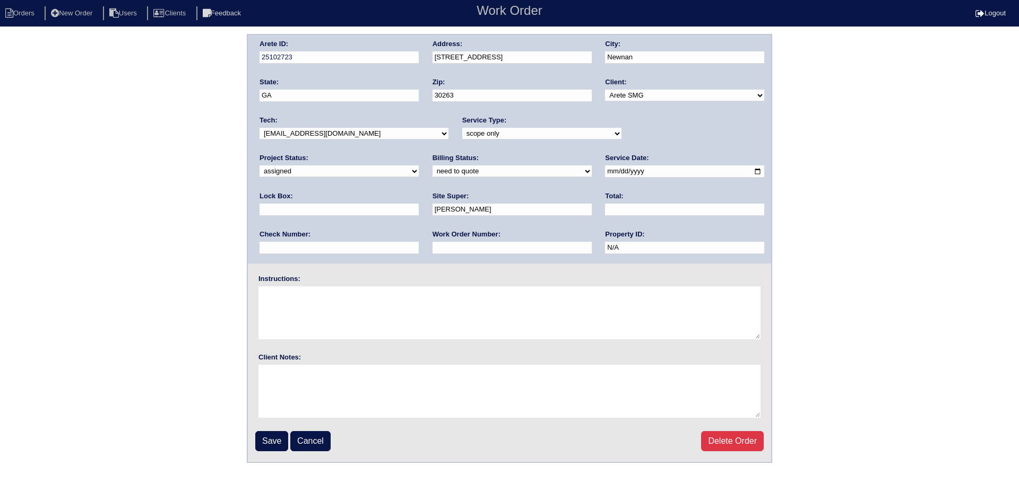
select select "36"
click at [259, 128] on select "-select- aretesmg+backup-tech@gmail.com benjohnholt88@gmail.com callisonhvac@ya…" at bounding box center [353, 134] width 189 height 12
click at [273, 441] on input "Save" at bounding box center [271, 441] width 33 height 20
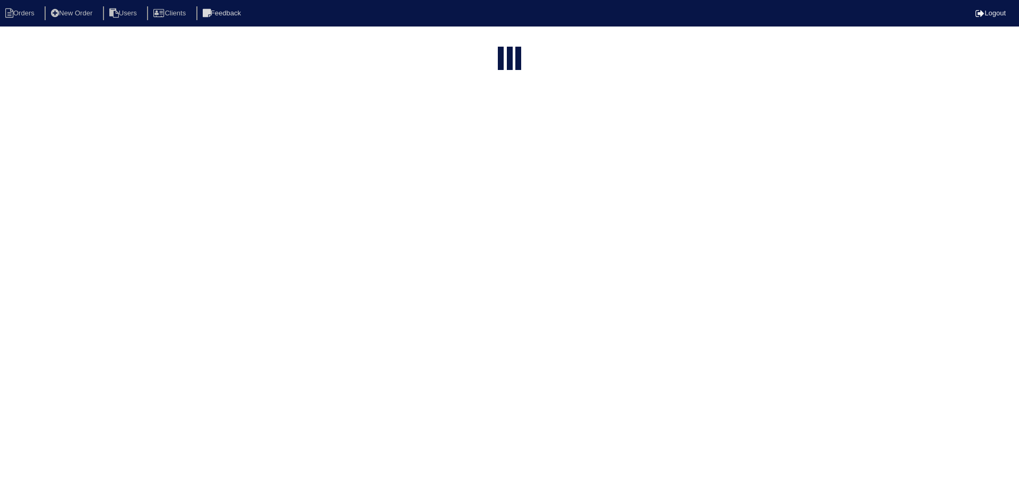
select select "15"
type input "2381"
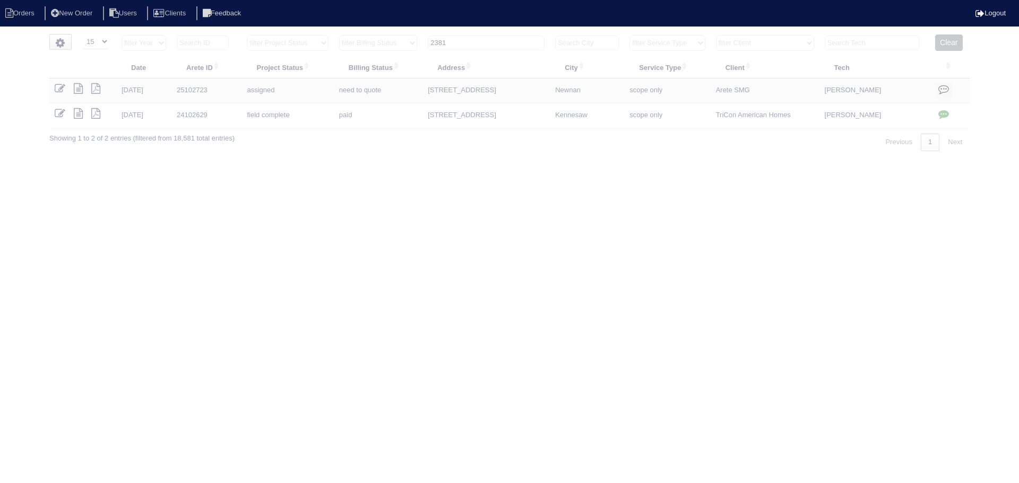
click at [490, 41] on input "2381" at bounding box center [486, 43] width 117 height 15
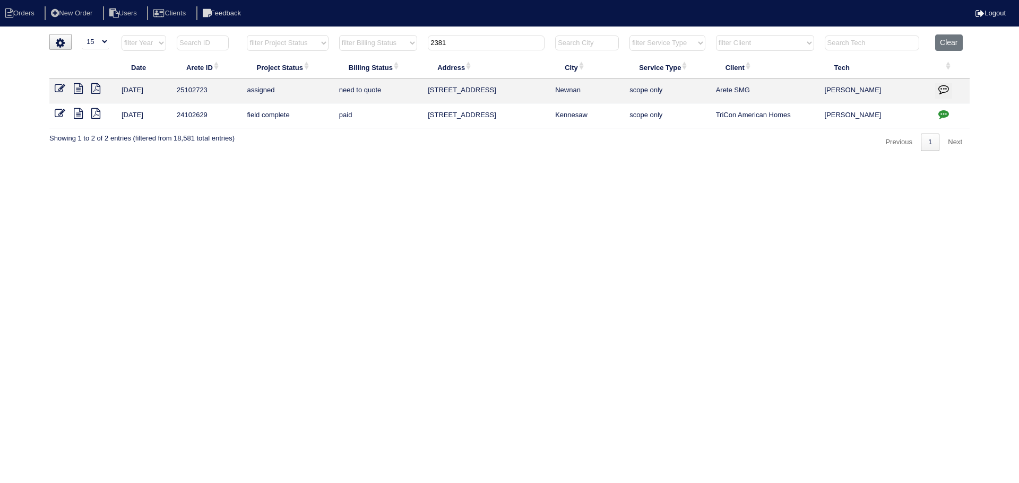
click at [490, 41] on input "2381" at bounding box center [486, 43] width 117 height 15
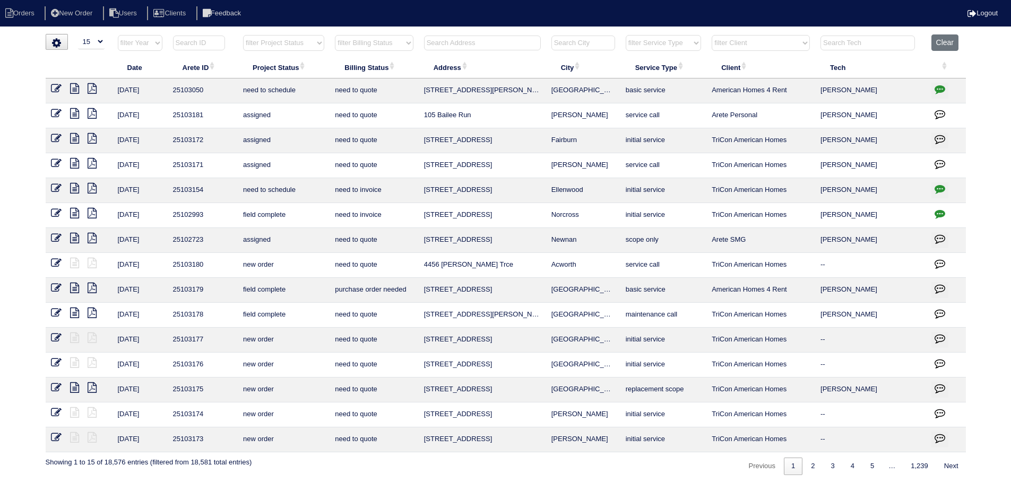
click at [487, 44] on input "text" at bounding box center [482, 43] width 117 height 15
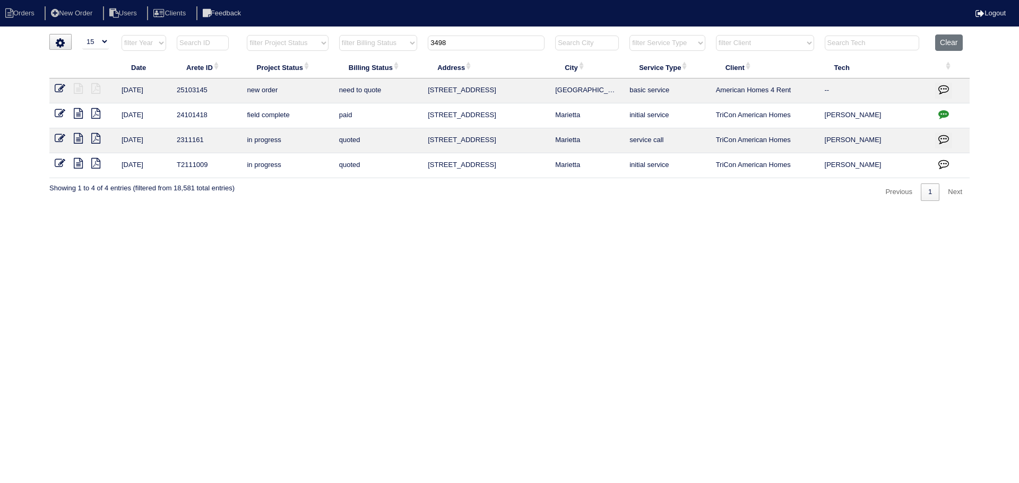
type input "3498"
click at [51, 86] on td at bounding box center [82, 91] width 67 height 25
click at [56, 84] on icon at bounding box center [60, 88] width 11 height 11
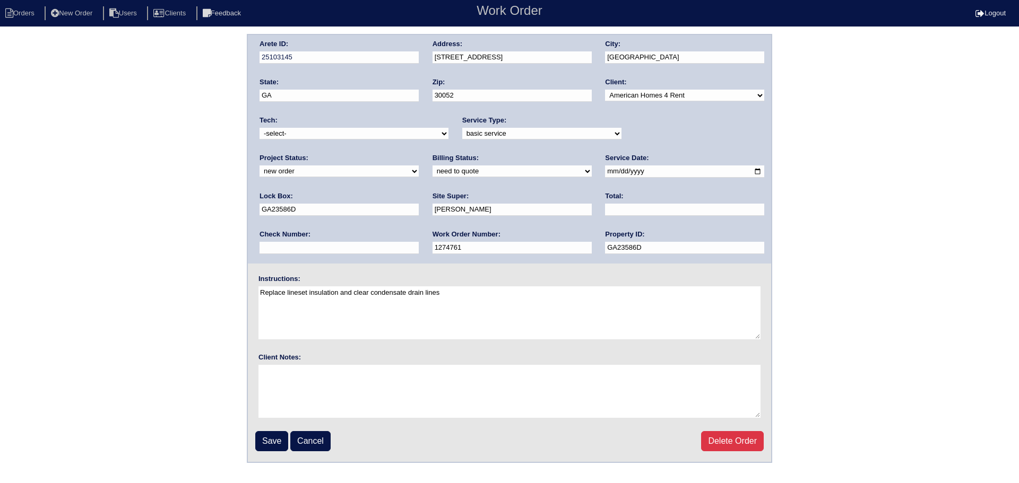
drag, startPoint x: 661, startPoint y: 130, endPoint x: 658, endPoint y: 140, distance: 9.8
click at [419, 166] on select "new order assigned in progress field complete need to schedule admin review arc…" at bounding box center [338, 172] width 159 height 12
select select "assigned"
click at [419, 166] on select "new order assigned in progress field complete need to schedule admin review arc…" at bounding box center [338, 172] width 159 height 12
drag, startPoint x: 588, startPoint y: 173, endPoint x: 577, endPoint y: 218, distance: 46.5
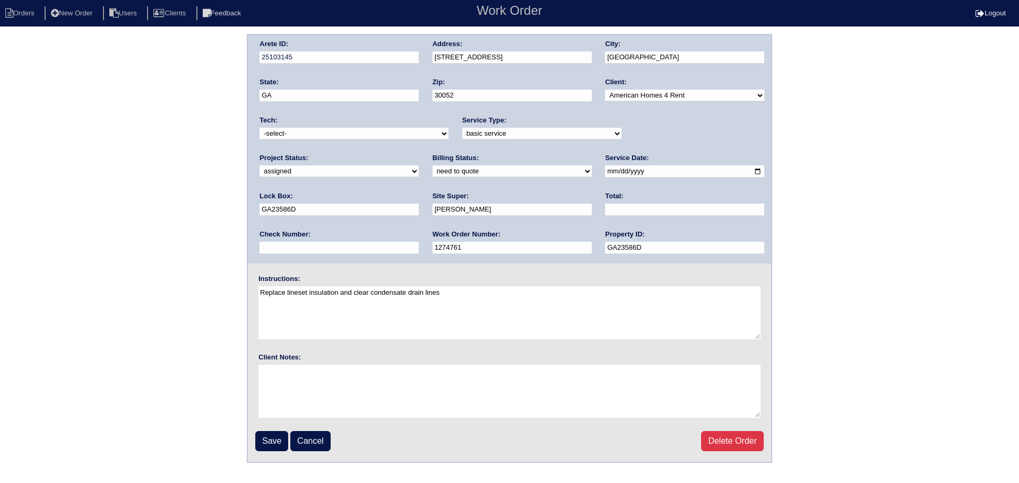
click at [605, 173] on input "2025-08-26" at bounding box center [684, 172] width 159 height 12
type input "2025-08-29"
click at [405, 130] on select "-select- aretesmg+backup-tech@gmail.com benjohnholt88@gmail.com callisonhvac@ya…" at bounding box center [353, 134] width 189 height 12
select select "151"
click at [259, 128] on select "-select- aretesmg+backup-tech@gmail.com benjohnholt88@gmail.com callisonhvac@ya…" at bounding box center [353, 134] width 189 height 12
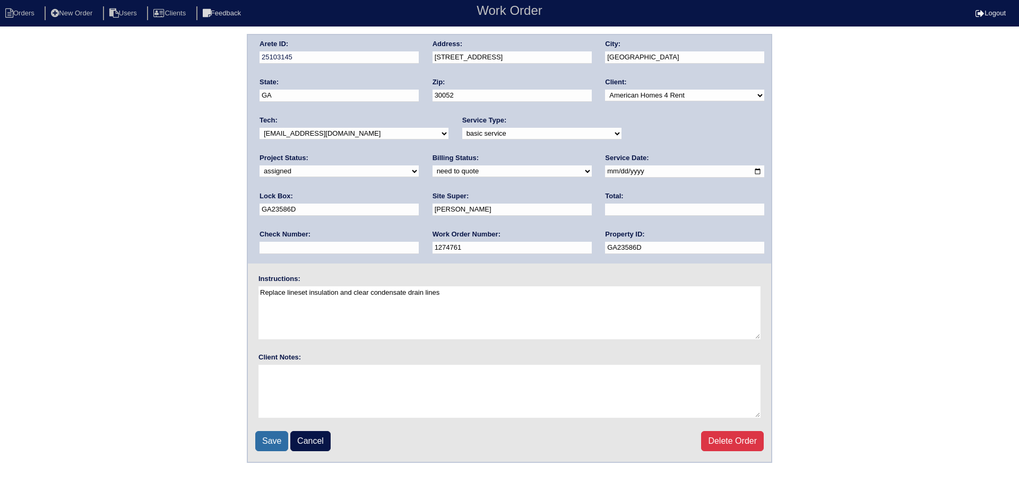
click at [282, 447] on input "Save" at bounding box center [271, 441] width 33 height 20
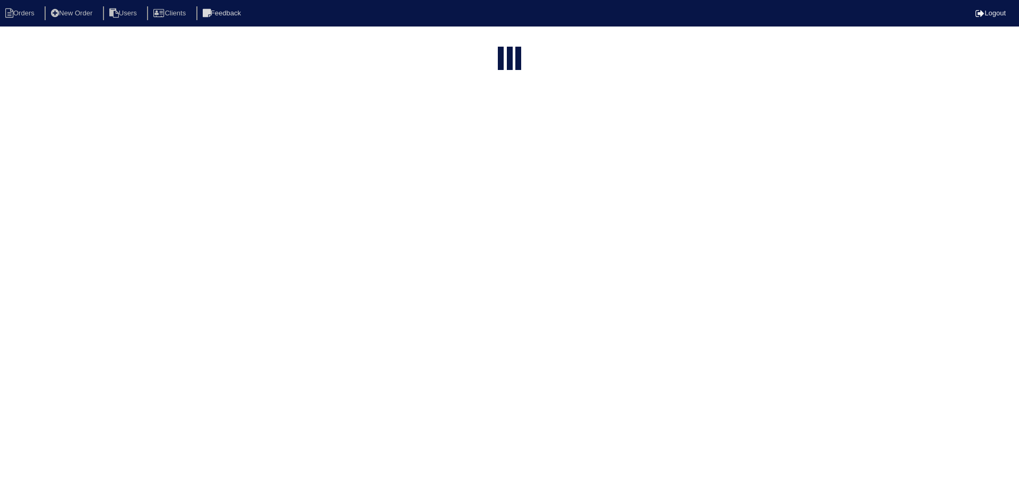
select select "15"
type input "3498"
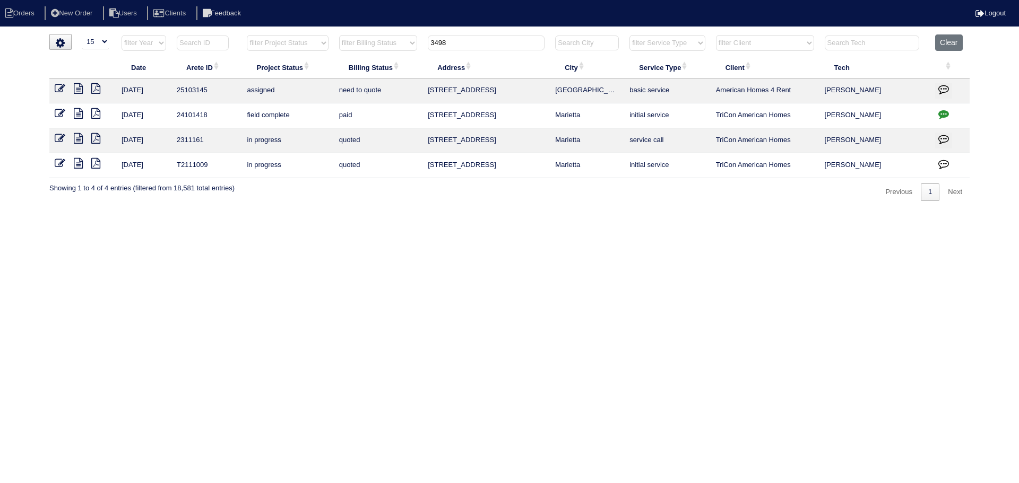
click at [57, 84] on icon at bounding box center [60, 88] width 11 height 11
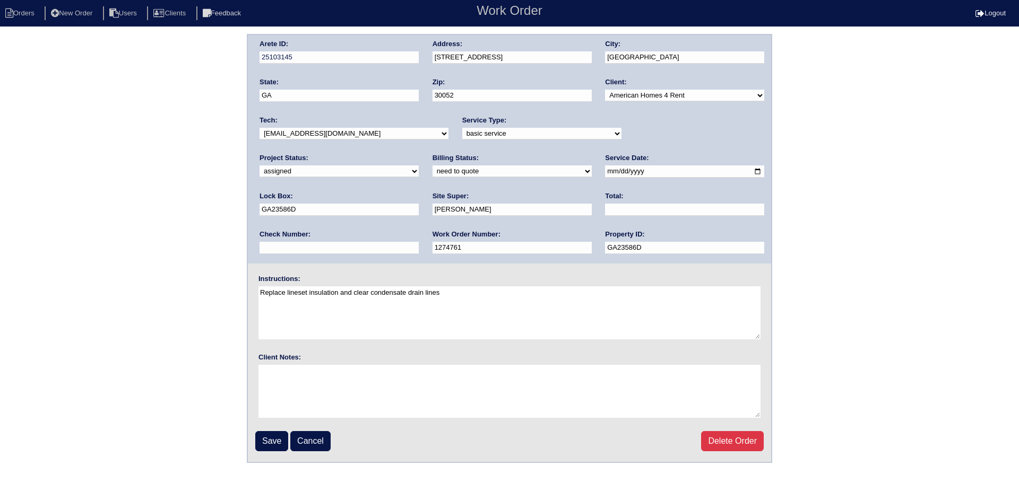
click at [355, 138] on select "-select- aretesmg+backup-tech@gmail.com benjohnholt88@gmail.com callisonhvac@ya…" at bounding box center [353, 134] width 189 height 12
select select "27"
click at [259, 128] on select "-select- aretesmg+backup-tech@gmail.com benjohnholt88@gmail.com callisonhvac@ya…" at bounding box center [353, 134] width 189 height 12
click at [270, 443] on input "Save" at bounding box center [271, 441] width 33 height 20
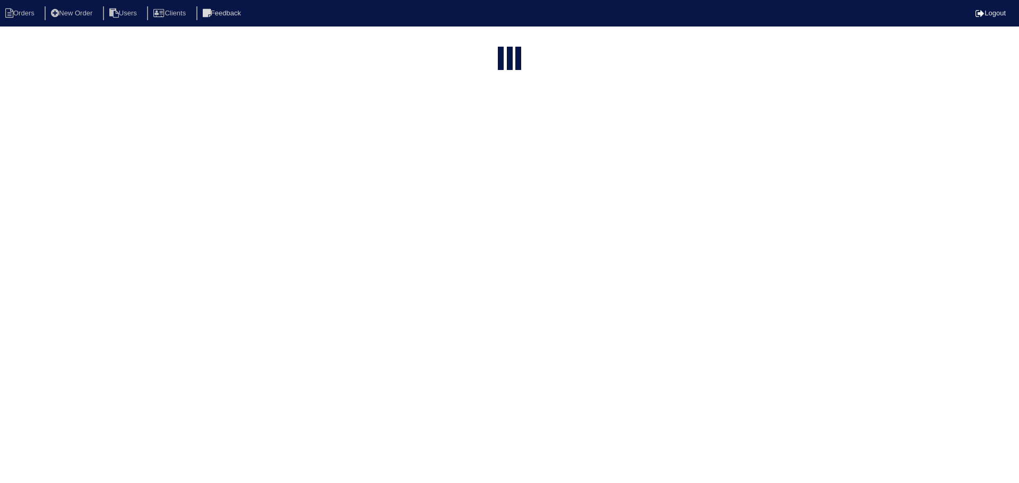
select select "15"
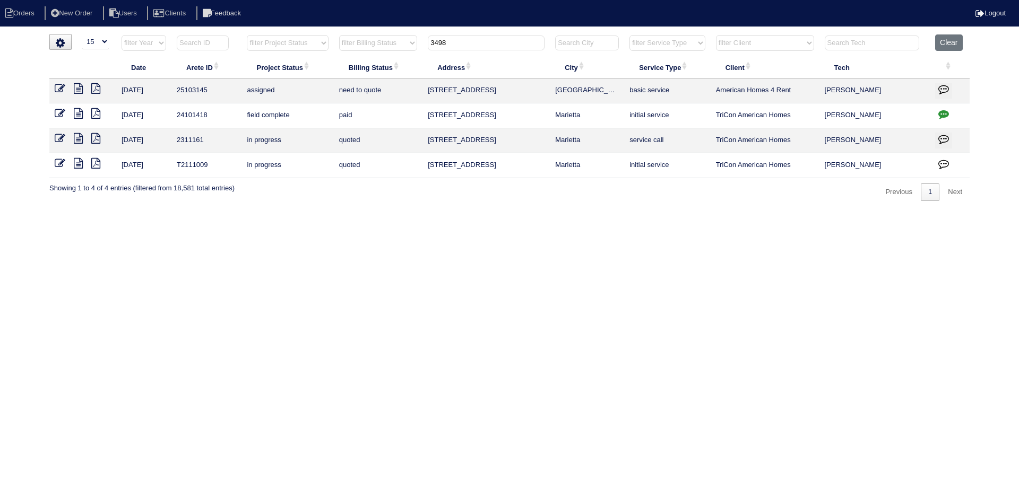
drag, startPoint x: 492, startPoint y: 46, endPoint x: 386, endPoint y: 44, distance: 105.6
click at [377, 40] on tr "filter Year -- Any Year -- 2025 2024 2023 2022 2021 2020 2019 filter Project St…" at bounding box center [509, 45] width 920 height 22
type input "2200"
click at [65, 93] on link at bounding box center [64, 90] width 19 height 8
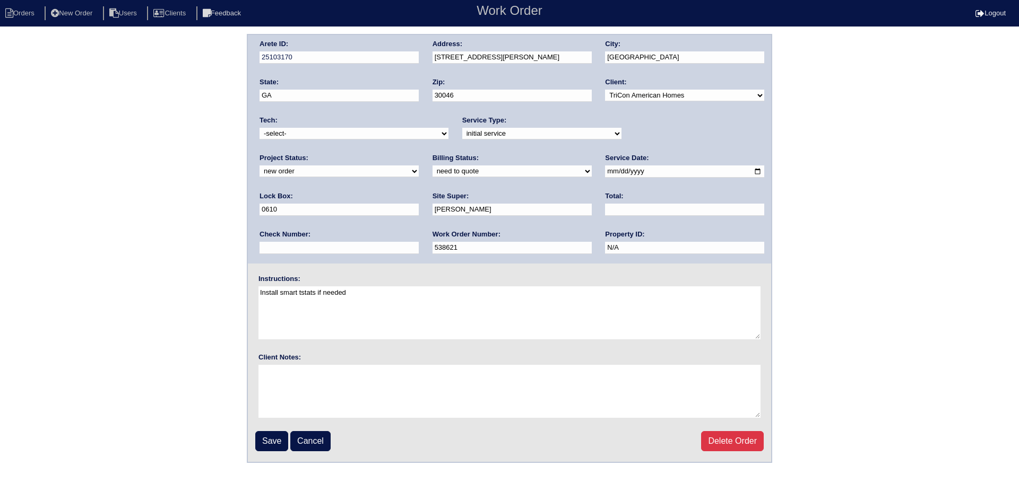
click at [360, 124] on div "Tech: -select- [EMAIL_ADDRESS][DOMAIN_NAME] [EMAIL_ADDRESS][DOMAIN_NAME] [EMAIL…" at bounding box center [353, 130] width 189 height 29
click at [363, 131] on select "-select- [EMAIL_ADDRESS][DOMAIN_NAME] [EMAIL_ADDRESS][DOMAIN_NAME] [EMAIL_ADDRE…" at bounding box center [353, 134] width 189 height 12
select select "27"
click at [259, 128] on select "-select- aretesmg+backup-tech@gmail.com benjohnholt88@gmail.com callisonhvac@ya…" at bounding box center [353, 134] width 189 height 12
click at [419, 166] on select "new order assigned in progress field complete need to schedule admin review arc…" at bounding box center [338, 172] width 159 height 12
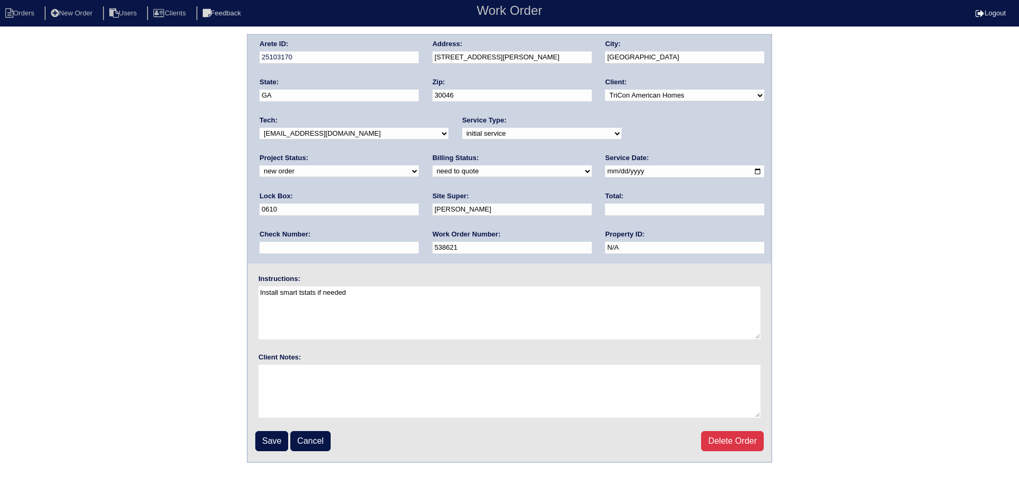
select select "assigned"
click at [419, 166] on select "new order assigned in progress field complete need to schedule admin review arc…" at bounding box center [338, 172] width 159 height 12
drag, startPoint x: 581, startPoint y: 170, endPoint x: 568, endPoint y: 185, distance: 19.6
click at [605, 170] on input "2025-08-27" at bounding box center [684, 172] width 159 height 12
type input "2025-08-29"
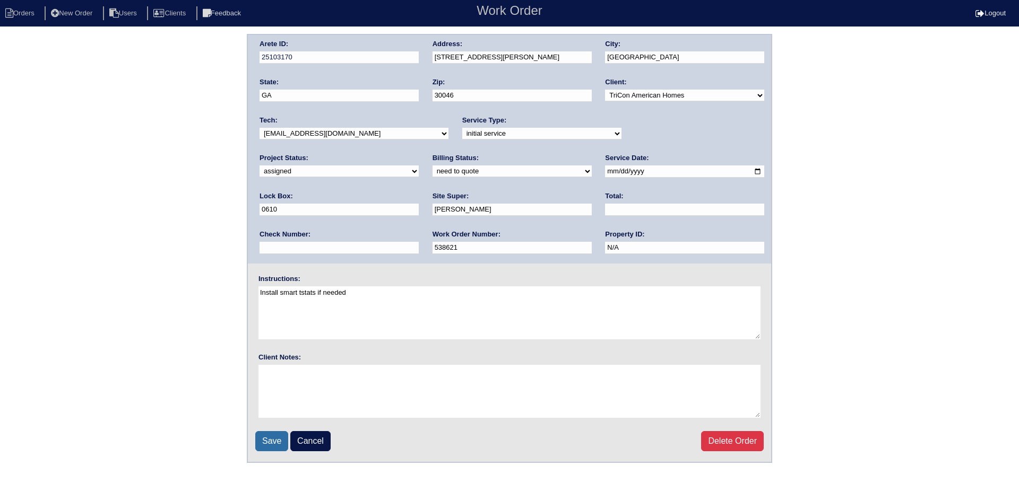
click at [279, 445] on input "Save" at bounding box center [271, 441] width 33 height 20
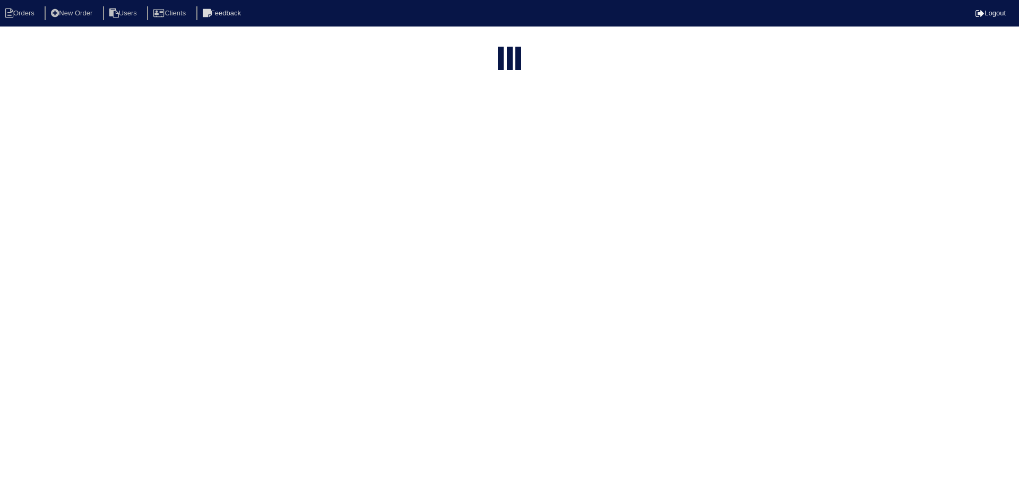
select select "15"
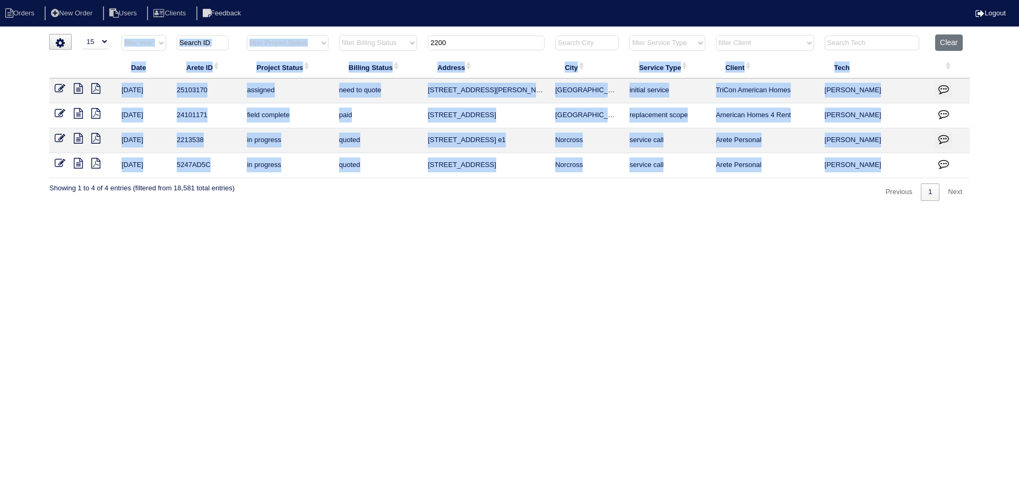
drag, startPoint x: 480, startPoint y: 34, endPoint x: 434, endPoint y: 40, distance: 46.6
click at [383, 36] on div "▼ 10 15 25 50 200 500 Search: Date Arete ID Project Status Billing Status Addre…" at bounding box center [509, 117] width 920 height 167
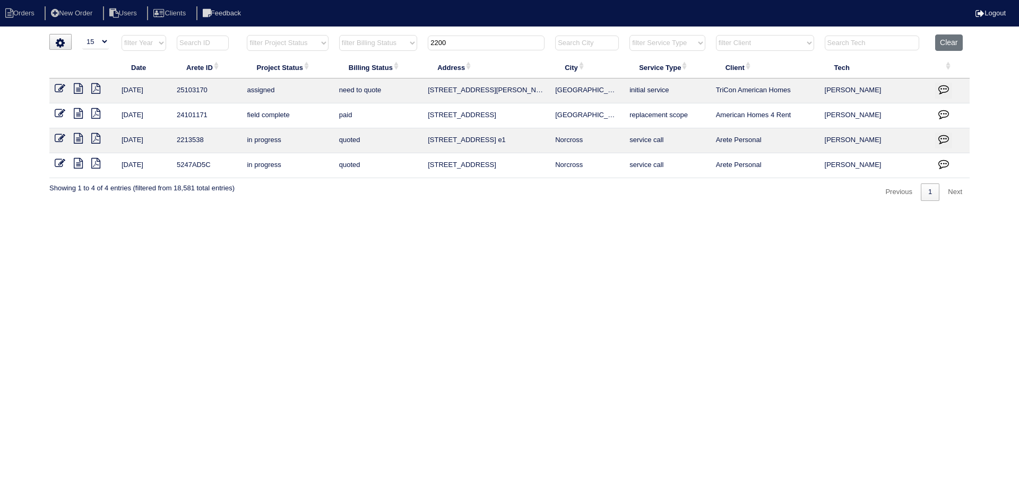
drag, startPoint x: 433, startPoint y: 41, endPoint x: 379, endPoint y: 38, distance: 54.2
click at [379, 38] on tr "filter Year -- Any Year -- 2025 2024 2023 2022 2021 2020 2019 filter Project St…" at bounding box center [509, 45] width 920 height 22
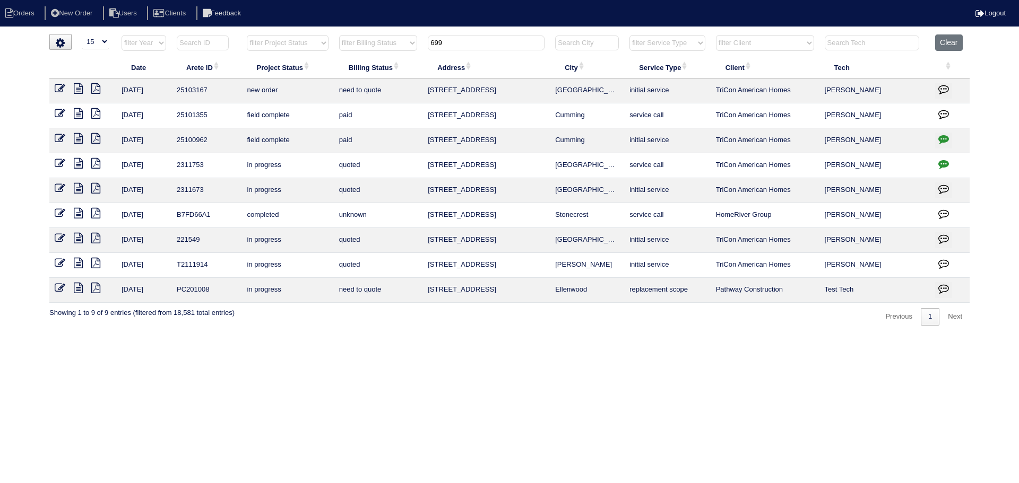
type input "699"
click at [61, 87] on icon at bounding box center [60, 88] width 11 height 11
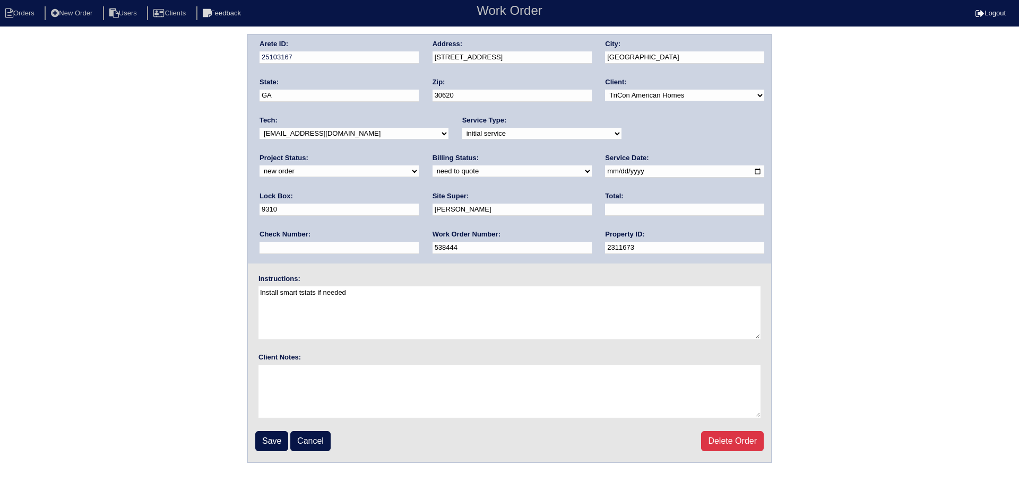
drag, startPoint x: 630, startPoint y: 134, endPoint x: 640, endPoint y: 140, distance: 11.9
click at [419, 166] on select "new order assigned in progress field complete need to schedule admin review arc…" at bounding box center [338, 172] width 159 height 12
select select "assigned"
click at [419, 166] on select "new order assigned in progress field complete need to schedule admin review arc…" at bounding box center [338, 172] width 159 height 12
click at [605, 175] on input "2025-08-27" at bounding box center [684, 172] width 159 height 12
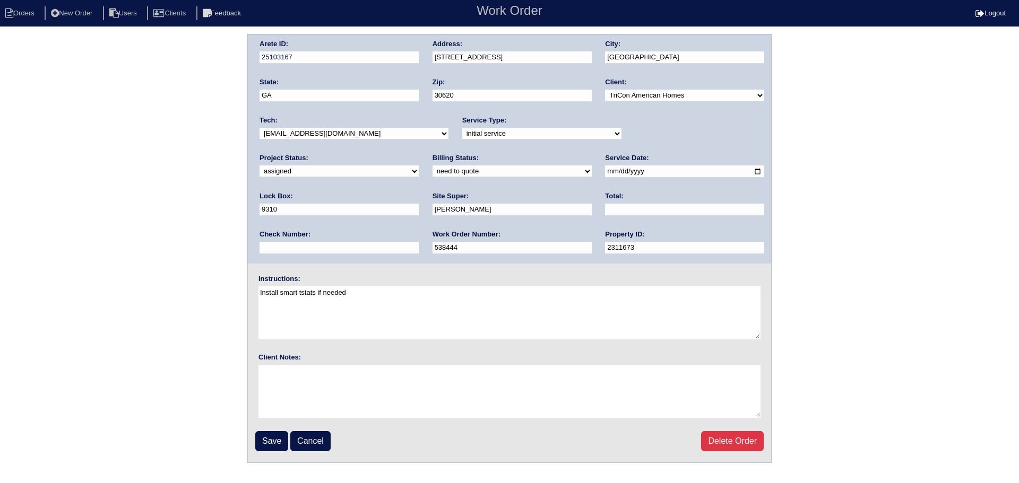
type input "[DATE]"
click at [391, 145] on div "Tech: -select- aretesmg+backup-tech@gmail.com benjohnholt88@gmail.com callisonh…" at bounding box center [353, 130] width 189 height 29
click at [393, 135] on select "-select- aretesmg+backup-tech@gmail.com benjohnholt88@gmail.com callisonhvac@ya…" at bounding box center [353, 134] width 189 height 12
select select "27"
click at [259, 128] on select "-select- aretesmg+backup-tech@gmail.com benjohnholt88@gmail.com callisonhvac@ya…" at bounding box center [353, 134] width 189 height 12
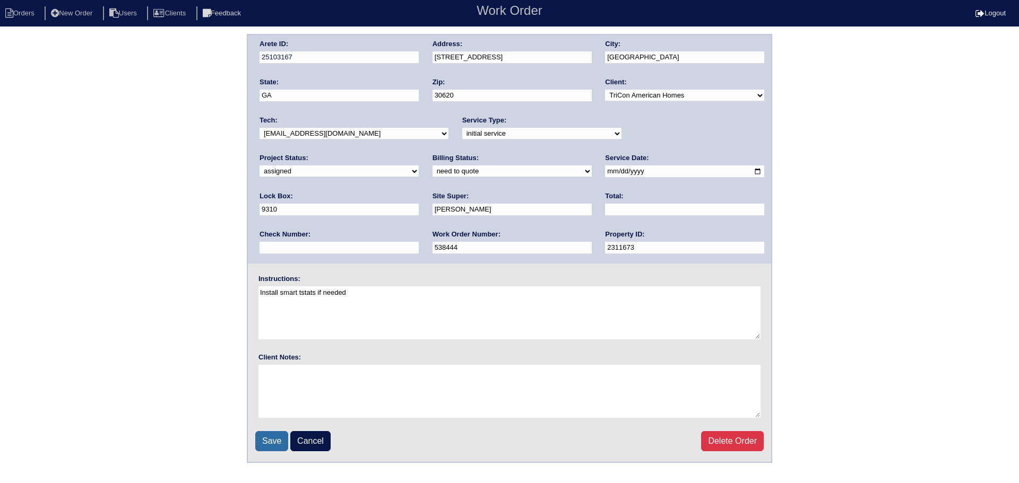
click at [273, 440] on input "Save" at bounding box center [271, 441] width 33 height 20
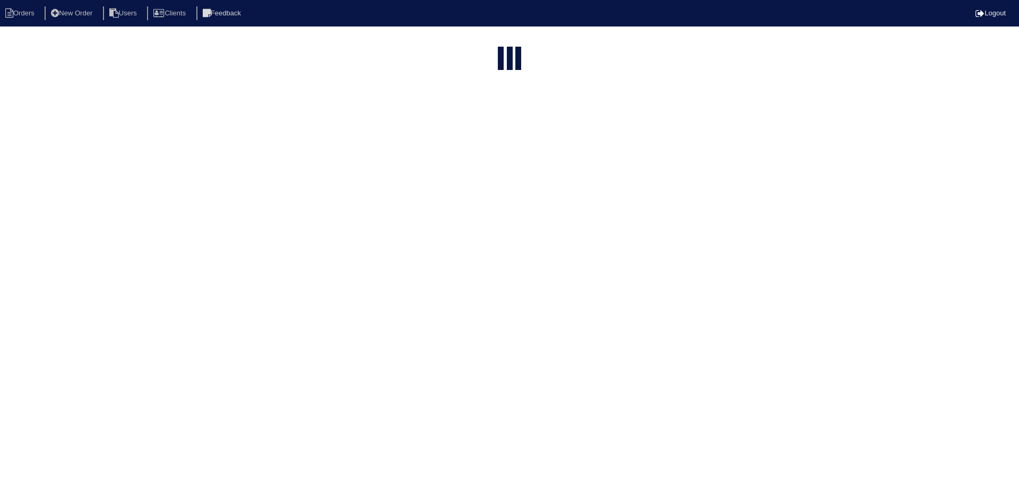
select select "15"
type input "699"
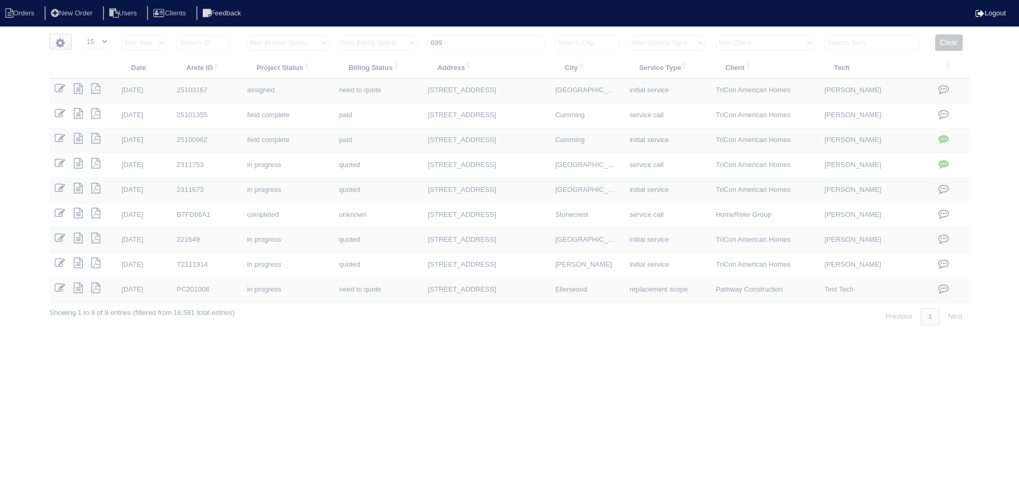
click at [509, 40] on input "699" at bounding box center [486, 43] width 117 height 15
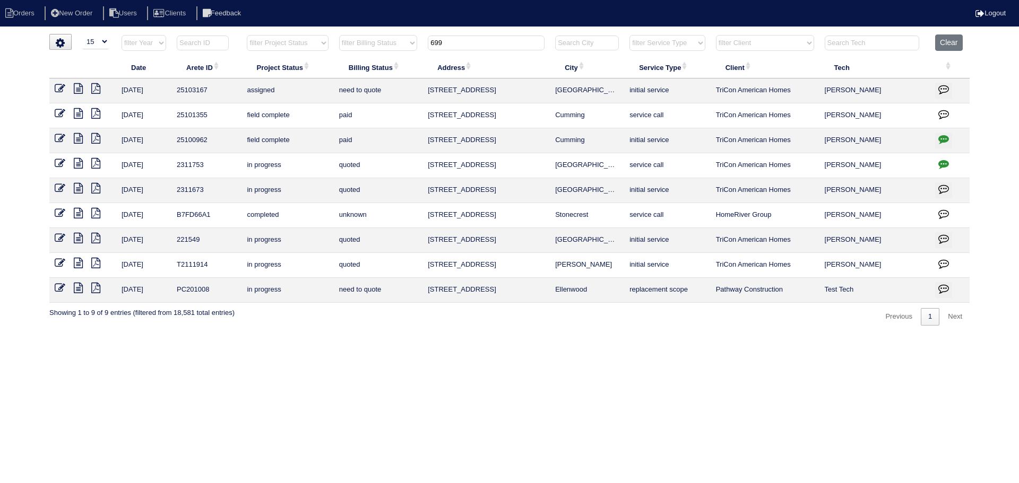
click at [509, 40] on input "699" at bounding box center [486, 43] width 117 height 15
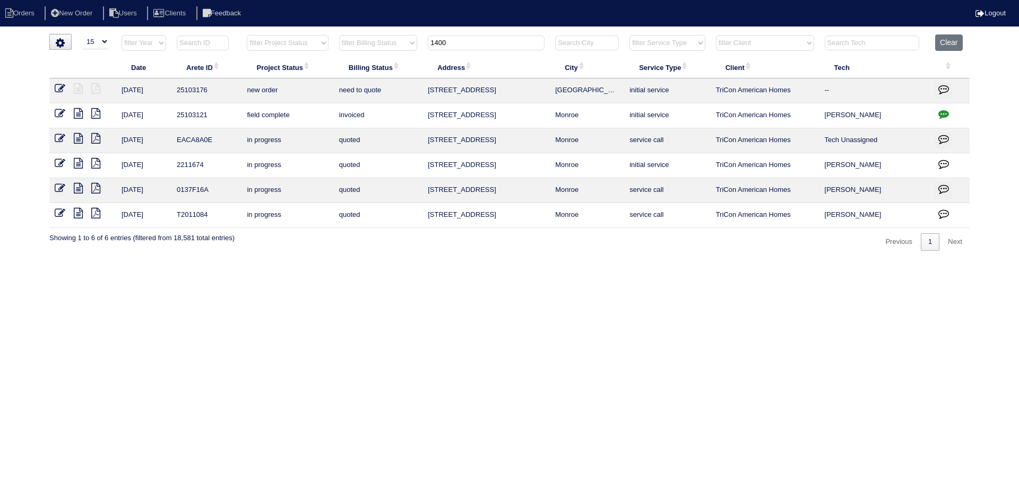
type input "1400"
click at [55, 83] on icon at bounding box center [60, 88] width 11 height 11
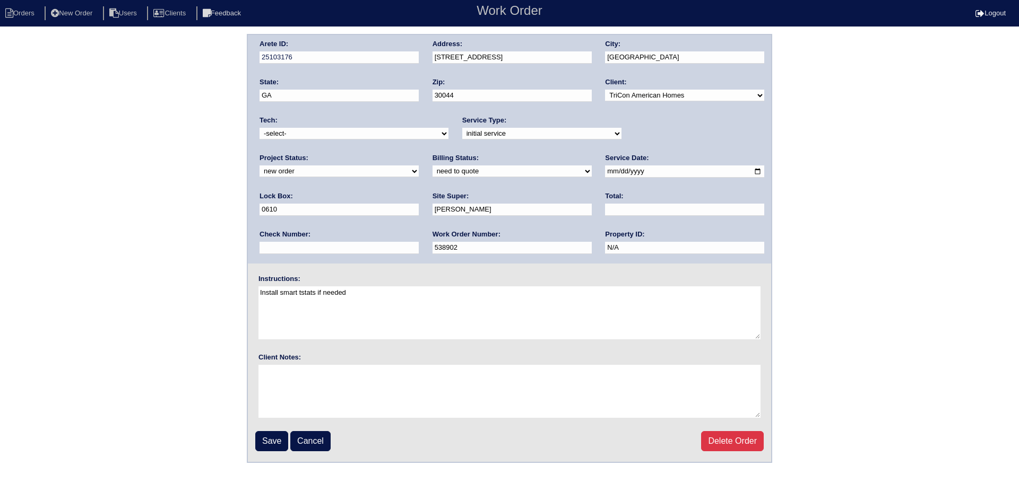
click at [326, 133] on select "-select- [EMAIL_ADDRESS][DOMAIN_NAME] [EMAIL_ADDRESS][DOMAIN_NAME] [EMAIL_ADDRE…" at bounding box center [353, 134] width 189 height 12
select select "27"
click at [259, 128] on select "-select- [EMAIL_ADDRESS][DOMAIN_NAME] [EMAIL_ADDRESS][DOMAIN_NAME] [EMAIL_ADDRE…" at bounding box center [353, 134] width 189 height 12
click at [308, 153] on label "Project Status:" at bounding box center [283, 158] width 49 height 10
click at [419, 166] on select "new order assigned in progress field complete need to schedule admin review arc…" at bounding box center [338, 172] width 159 height 12
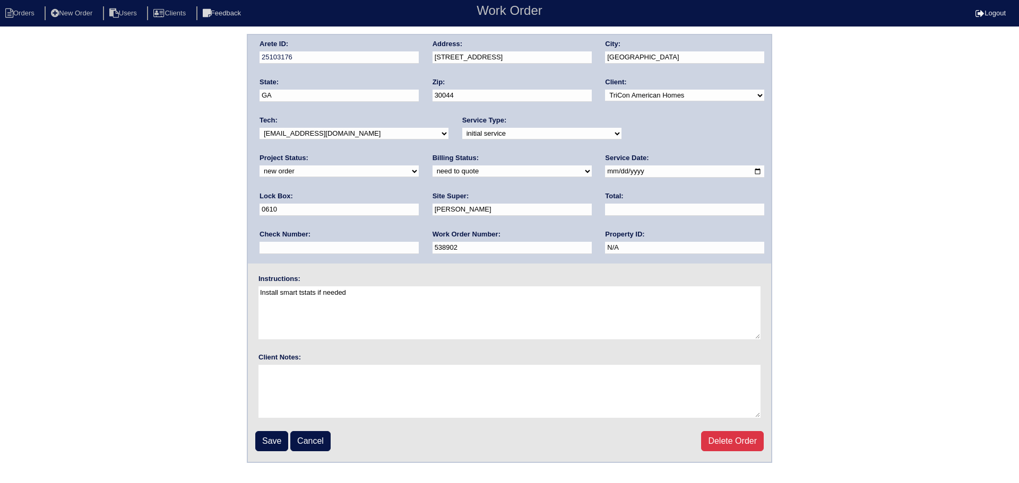
select select "assigned"
click at [419, 166] on select "new order assigned in progress field complete need to schedule admin review arc…" at bounding box center [338, 172] width 159 height 12
drag, startPoint x: 588, startPoint y: 169, endPoint x: 566, endPoint y: 200, distance: 38.4
click at [605, 169] on input "2025-08-28" at bounding box center [684, 172] width 159 height 12
type input "[DATE]"
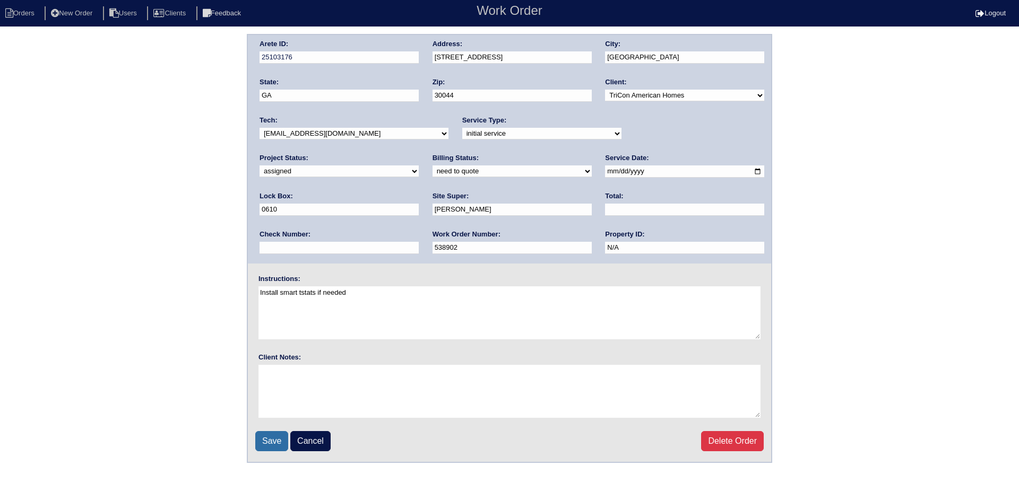
click at [262, 441] on input "Save" at bounding box center [271, 441] width 33 height 20
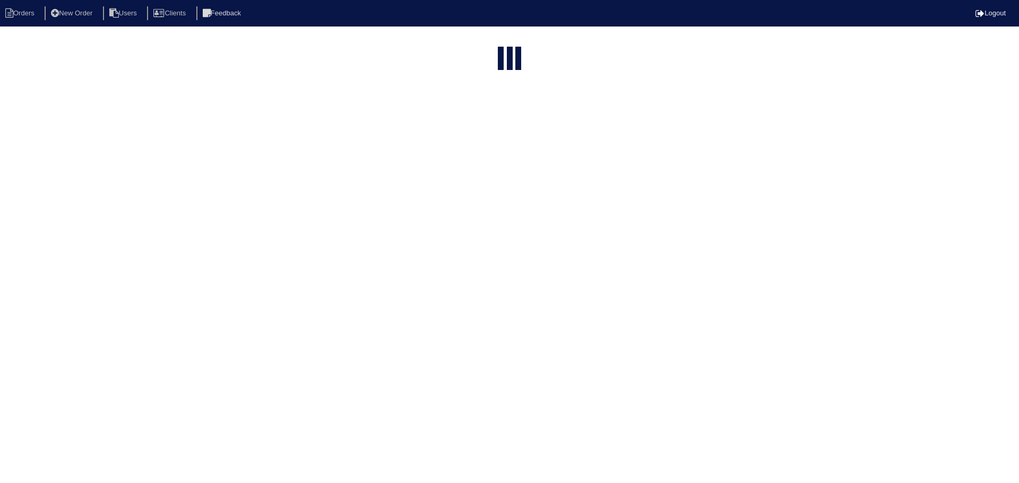
select select "15"
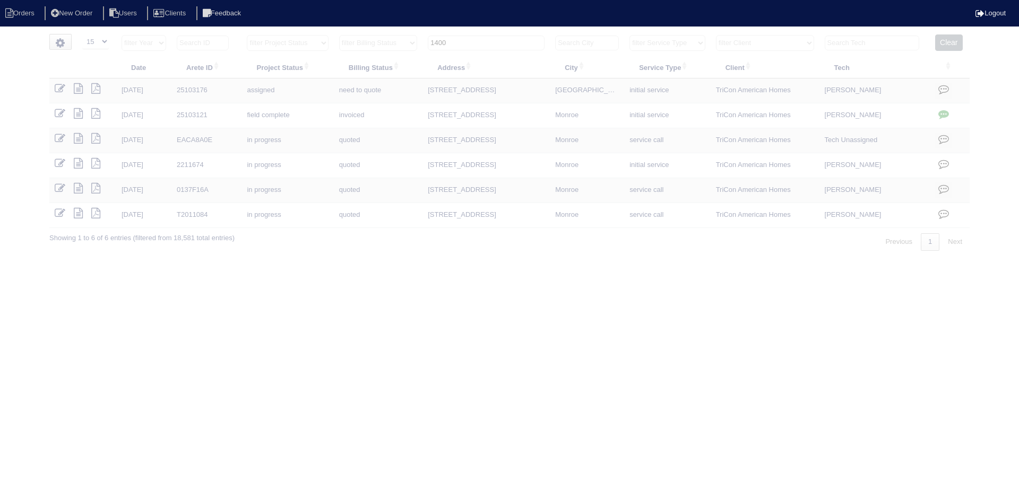
click at [473, 41] on input "1400" at bounding box center [486, 43] width 117 height 15
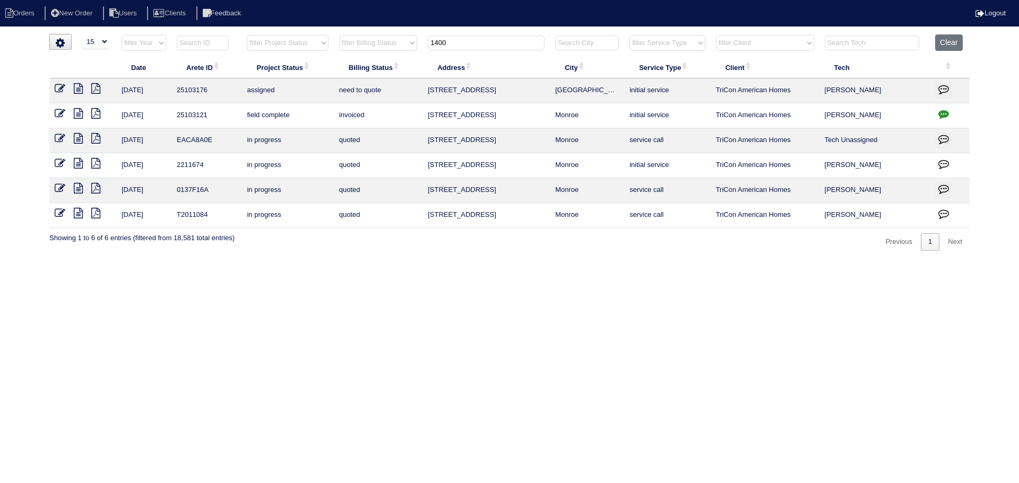
click at [473, 41] on input "1400" at bounding box center [486, 43] width 117 height 15
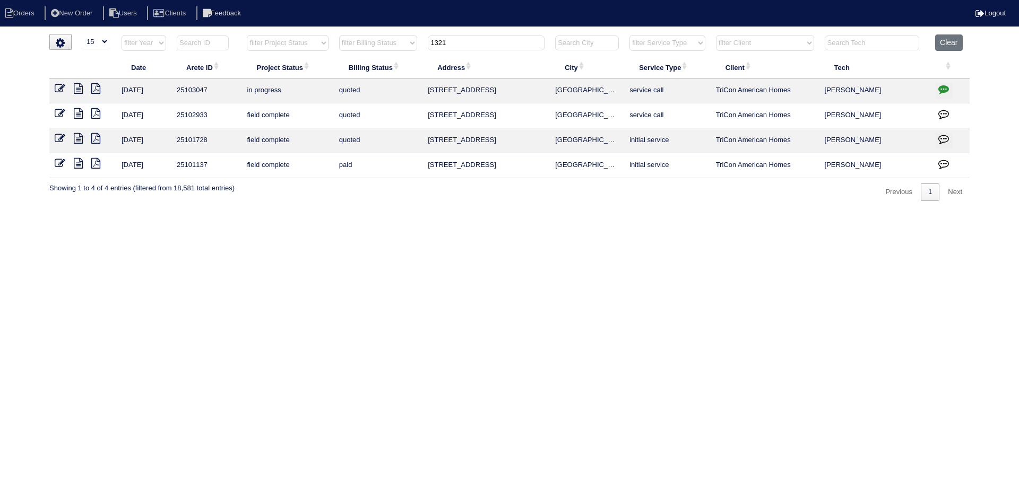
type input "1321"
click at [55, 85] on icon at bounding box center [60, 88] width 11 height 11
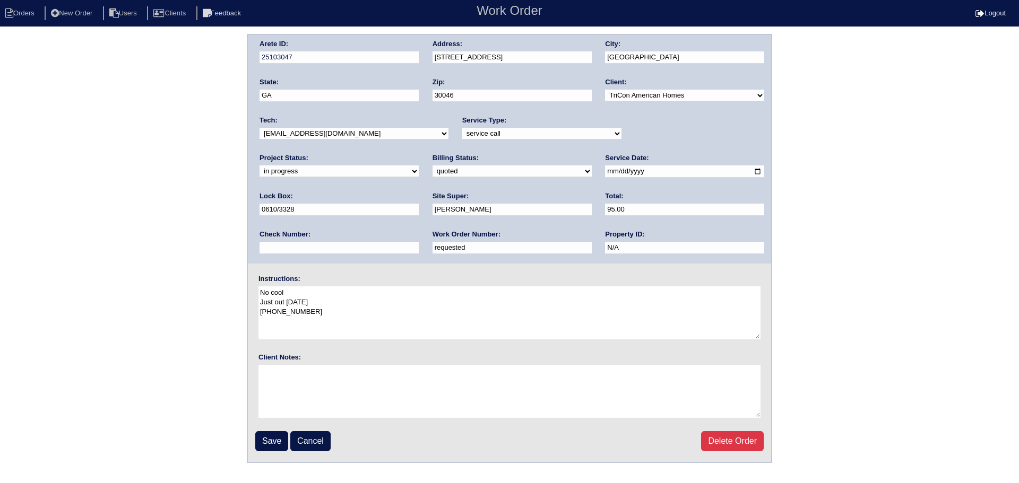
click at [419, 166] on select "new order assigned in progress field complete need to schedule admin review arc…" at bounding box center [338, 172] width 159 height 12
click at [419, 153] on div "Project Status: new order assigned in progress field complete need to schedule …" at bounding box center [338, 167] width 159 height 29
select select "assigned"
click at [419, 166] on select "new order assigned in progress field complete need to schedule admin review arc…" at bounding box center [338, 172] width 159 height 12
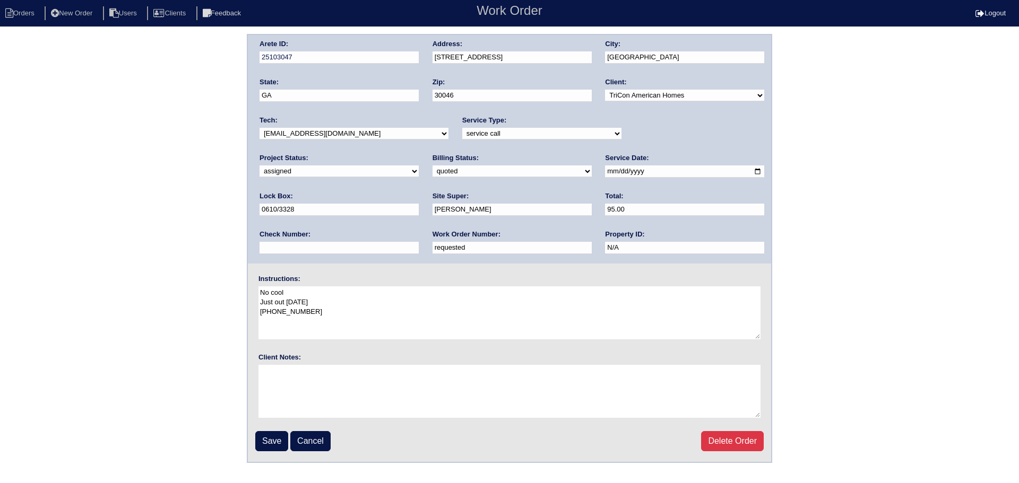
click at [605, 173] on input "2025-08-27" at bounding box center [684, 172] width 159 height 12
type input "[DATE]"
drag, startPoint x: 344, startPoint y: 133, endPoint x: 337, endPoint y: 140, distance: 10.1
click at [344, 133] on select "-select- aretesmg+backup-tech@gmail.com benjohnholt88@gmail.com callisonhvac@ya…" at bounding box center [353, 134] width 189 height 12
select select "27"
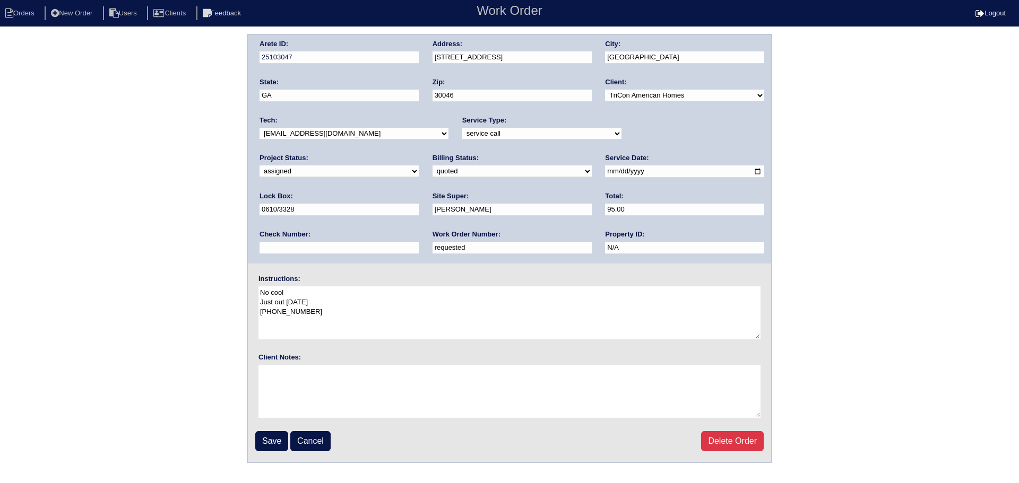
click at [259, 128] on select "-select- aretesmg+backup-tech@gmail.com benjohnholt88@gmail.com callisonhvac@ya…" at bounding box center [353, 134] width 189 height 12
click at [265, 442] on input "Save" at bounding box center [271, 441] width 33 height 20
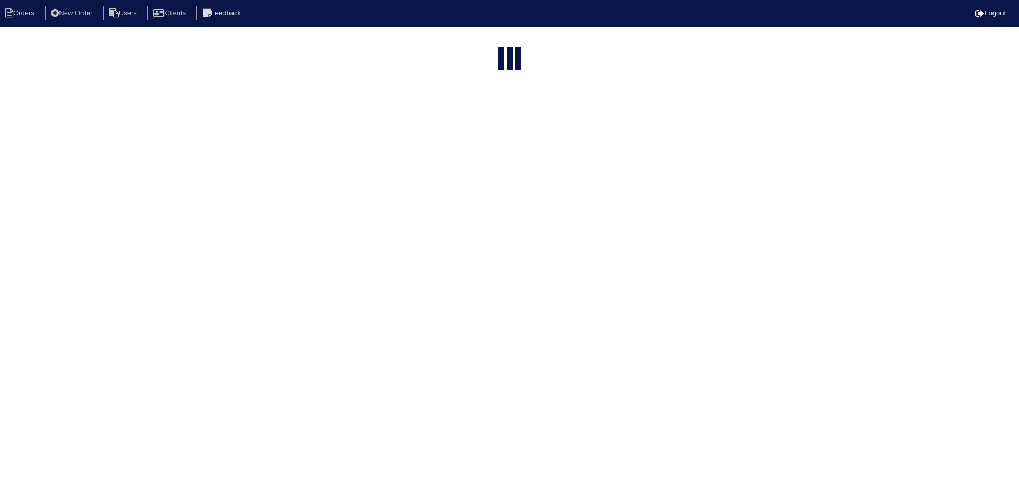
select select "15"
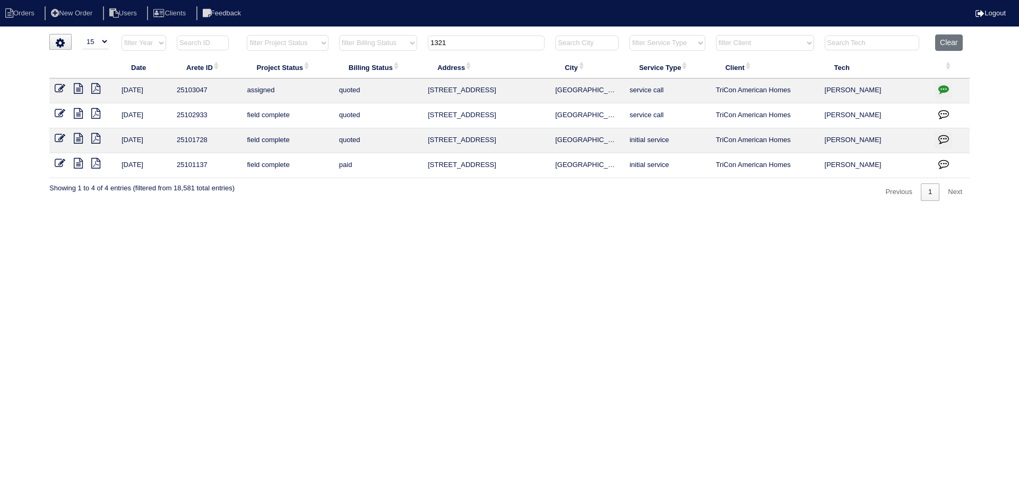
drag, startPoint x: 341, startPoint y: 25, endPoint x: 379, endPoint y: 38, distance: 39.8
click at [347, 34] on body "Orders New Order Users Clients Feedback Logout Orders New Order Users Clients M…" at bounding box center [509, 117] width 1019 height 167
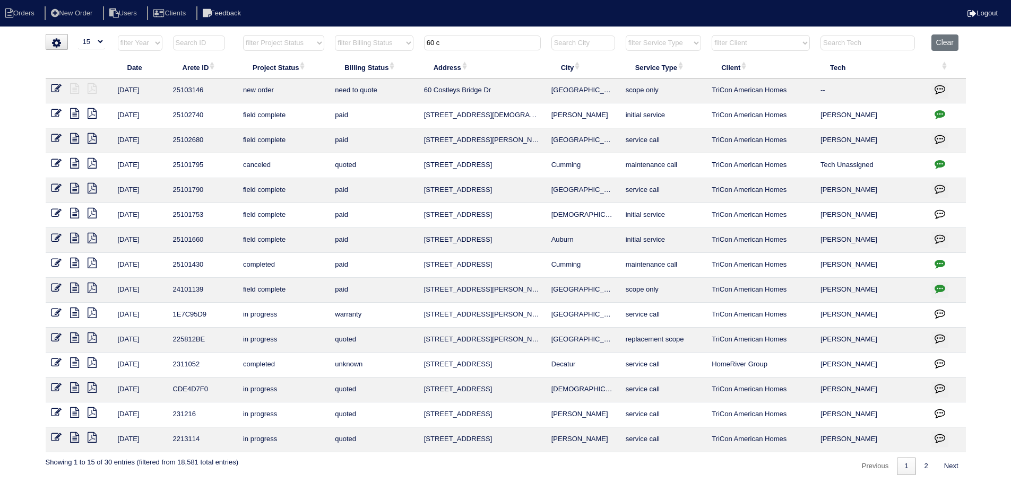
type input "60 c"
click at [60, 90] on icon at bounding box center [56, 88] width 11 height 11
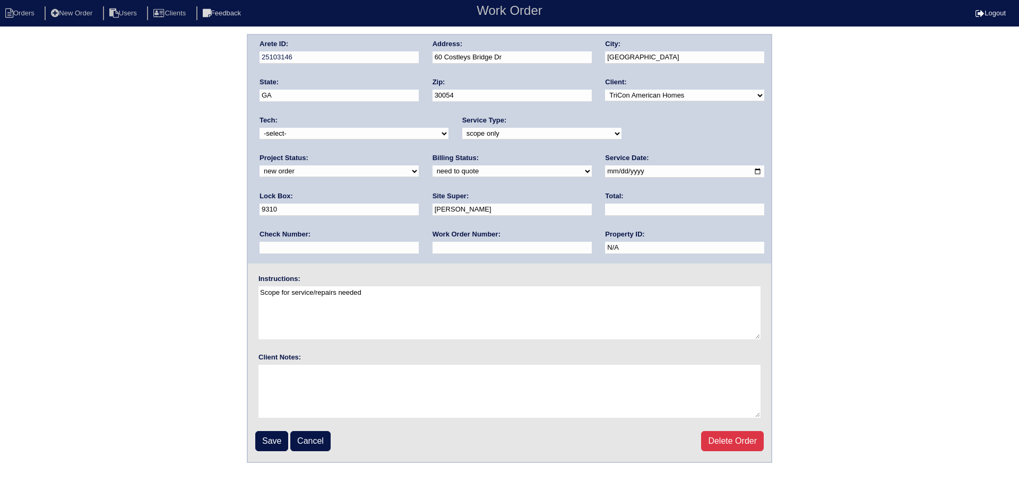
click at [419, 166] on select "new order assigned in progress field complete need to schedule admin review arc…" at bounding box center [338, 172] width 159 height 12
select select "assigned"
click at [419, 166] on select "new order assigned in progress field complete need to schedule admin review arc…" at bounding box center [338, 172] width 159 height 12
click at [605, 170] on input "2025-08-26" at bounding box center [684, 172] width 159 height 12
type input "2025-08-29"
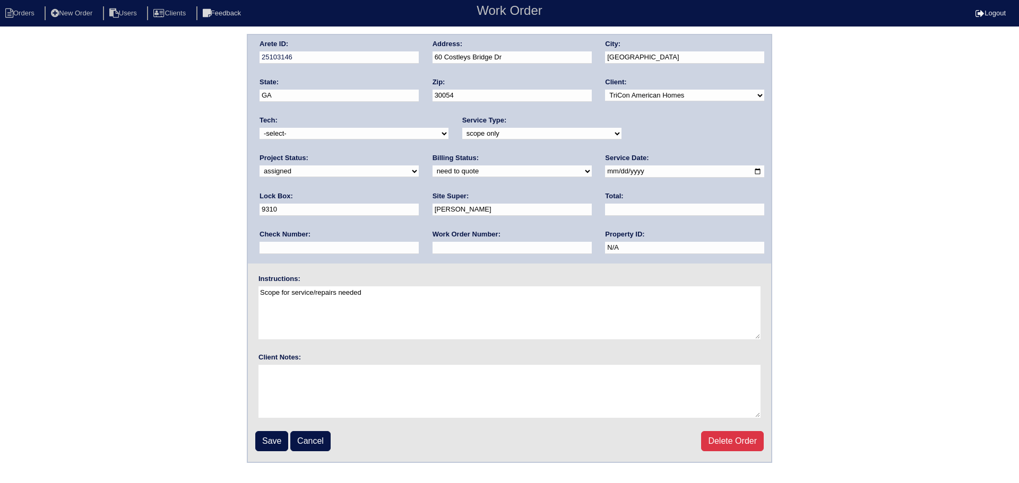
click at [386, 128] on div "Tech: -select- aretesmg+backup-tech@gmail.com benjohnholt88@gmail.com callisonh…" at bounding box center [353, 130] width 189 height 29
click at [386, 131] on select "-select- aretesmg+backup-tech@gmail.com benjohnholt88@gmail.com callisonhvac@ya…" at bounding box center [353, 134] width 189 height 12
select select "151"
click at [259, 128] on select "-select- aretesmg+backup-tech@gmail.com benjohnholt88@gmail.com callisonhvac@ya…" at bounding box center [353, 134] width 189 height 12
click at [277, 441] on input "Save" at bounding box center [271, 441] width 33 height 20
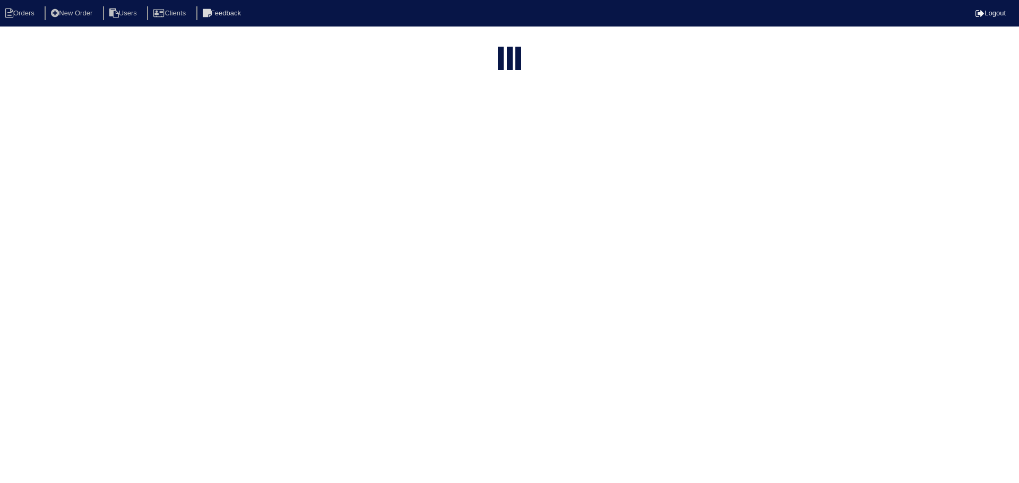
select select "15"
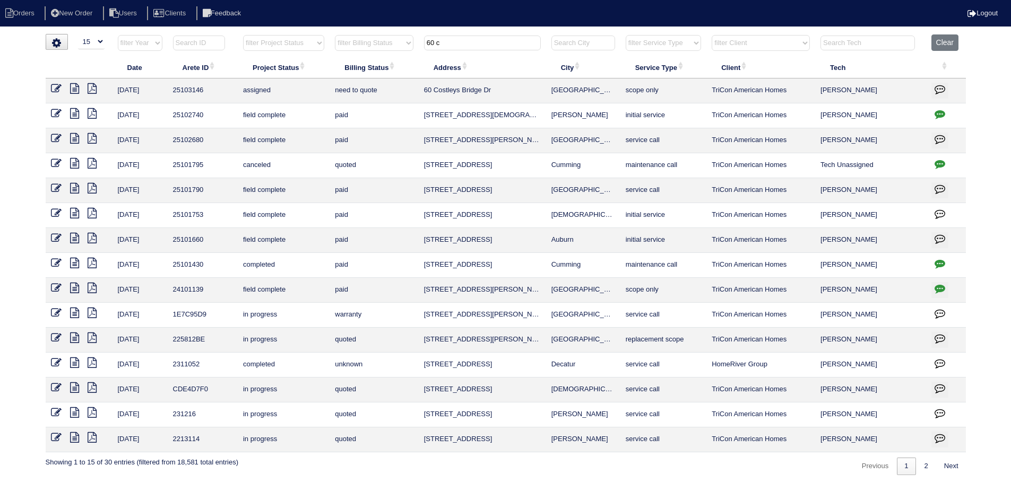
drag, startPoint x: 480, startPoint y: 44, endPoint x: 383, endPoint y: 39, distance: 97.2
click at [383, 39] on tr "filter Year -- Any Year -- 2025 2024 2023 2022 2021 2020 2019 filter Project St…" at bounding box center [506, 45] width 920 height 22
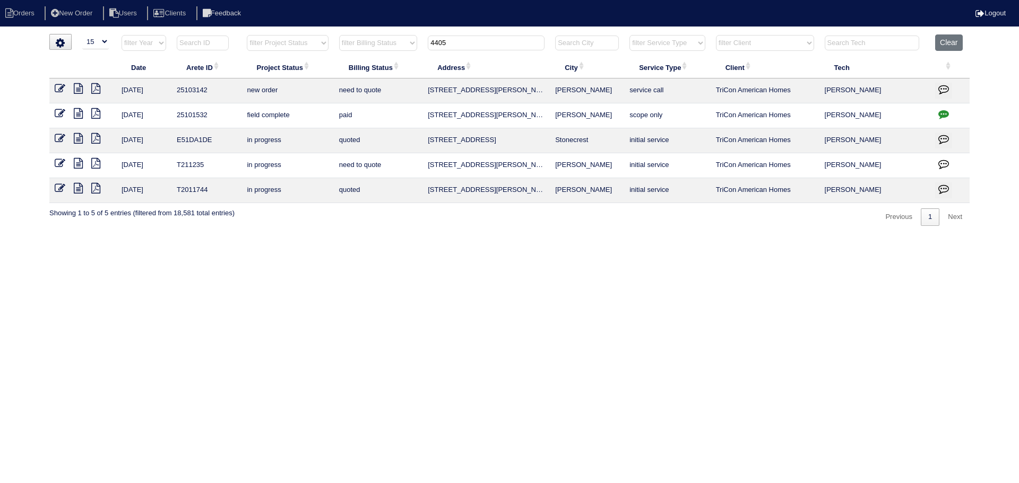
type input "4405"
drag, startPoint x: 59, startPoint y: 88, endPoint x: 86, endPoint y: 92, distance: 27.4
click at [59, 88] on icon at bounding box center [60, 88] width 11 height 11
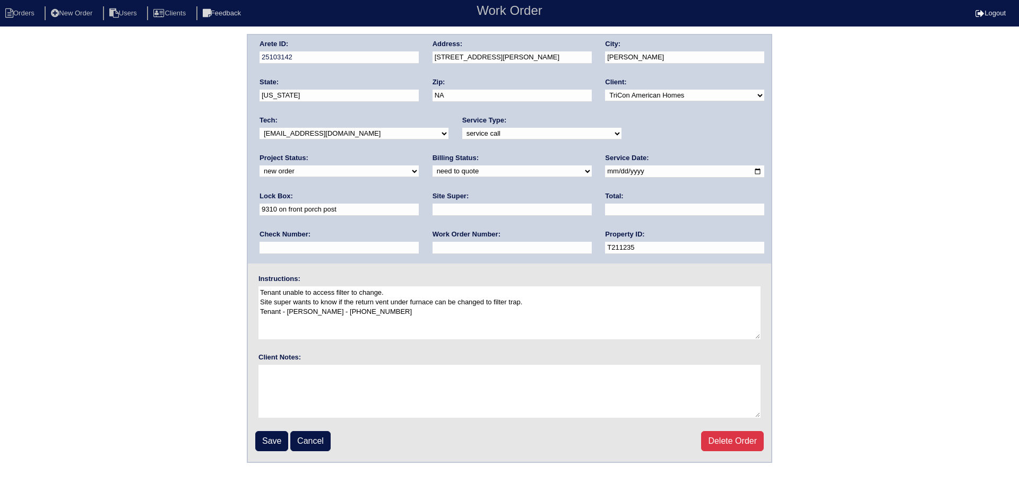
click at [294, 132] on select "-select- [EMAIL_ADDRESS][DOMAIN_NAME] [EMAIL_ADDRESS][DOMAIN_NAME] [EMAIL_ADDRE…" at bounding box center [353, 134] width 189 height 12
select select "151"
click at [259, 128] on select "-select- [EMAIL_ADDRESS][DOMAIN_NAME] [EMAIL_ADDRESS][DOMAIN_NAME] [EMAIL_ADDRE…" at bounding box center [353, 134] width 189 height 12
click at [419, 166] on select "new order assigned in progress field complete need to schedule admin review arc…" at bounding box center [338, 172] width 159 height 12
select select "assigned"
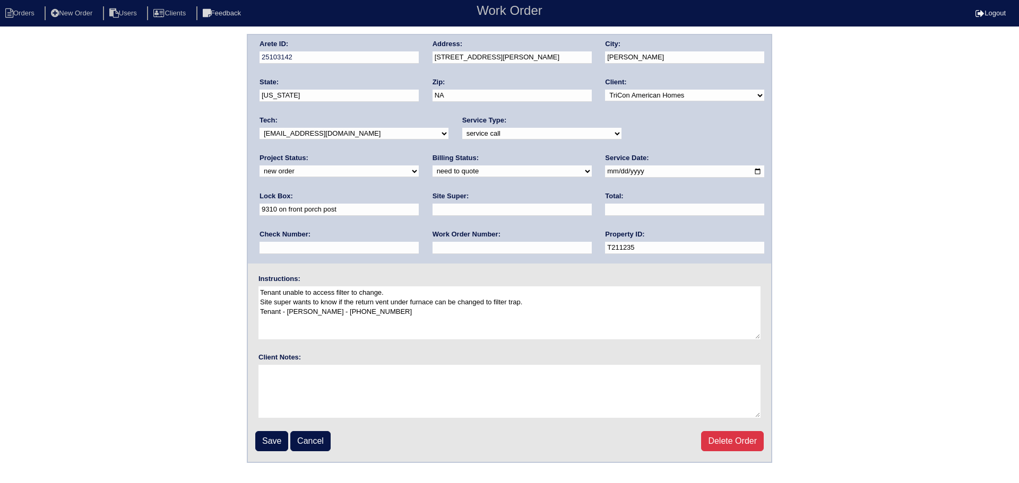
click at [419, 166] on select "new order assigned in progress field complete need to schedule admin review arc…" at bounding box center [338, 172] width 159 height 12
drag, startPoint x: 581, startPoint y: 170, endPoint x: 580, endPoint y: 188, distance: 18.6
click at [605, 170] on input "[DATE]" at bounding box center [684, 172] width 159 height 12
type input "2025-08-29"
click at [277, 439] on input "Save" at bounding box center [271, 441] width 33 height 20
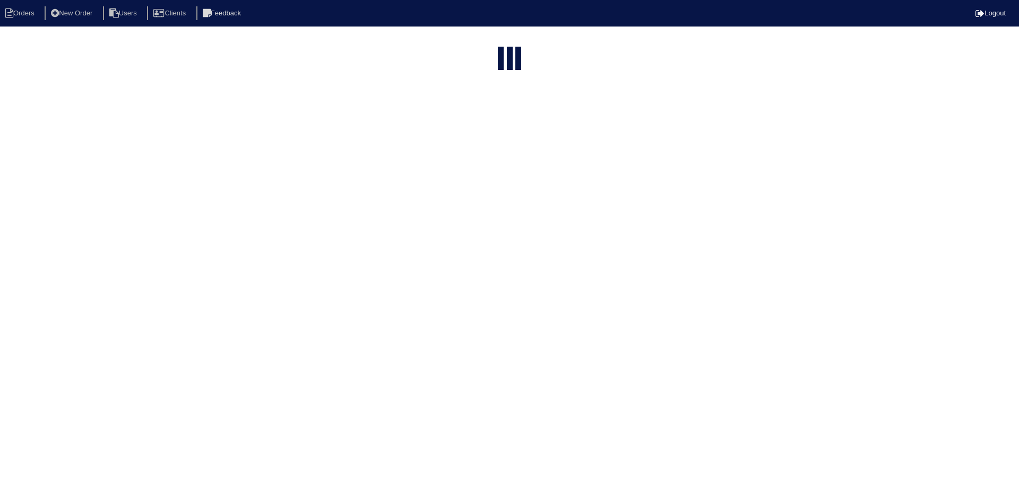
select select "15"
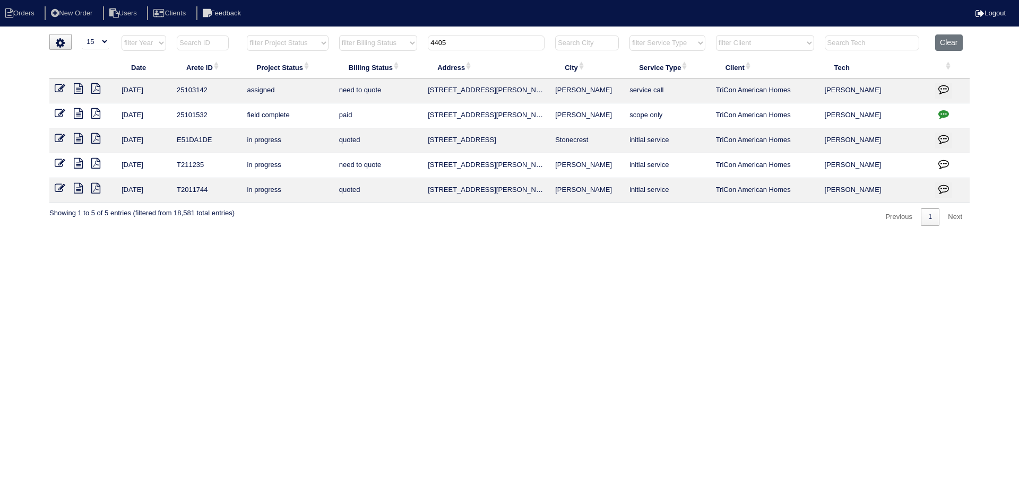
drag, startPoint x: 470, startPoint y: 37, endPoint x: 383, endPoint y: 41, distance: 87.6
click at [377, 39] on tr "filter Year -- Any Year -- 2025 2024 2023 2022 2021 2020 2019 filter Project St…" at bounding box center [509, 45] width 920 height 22
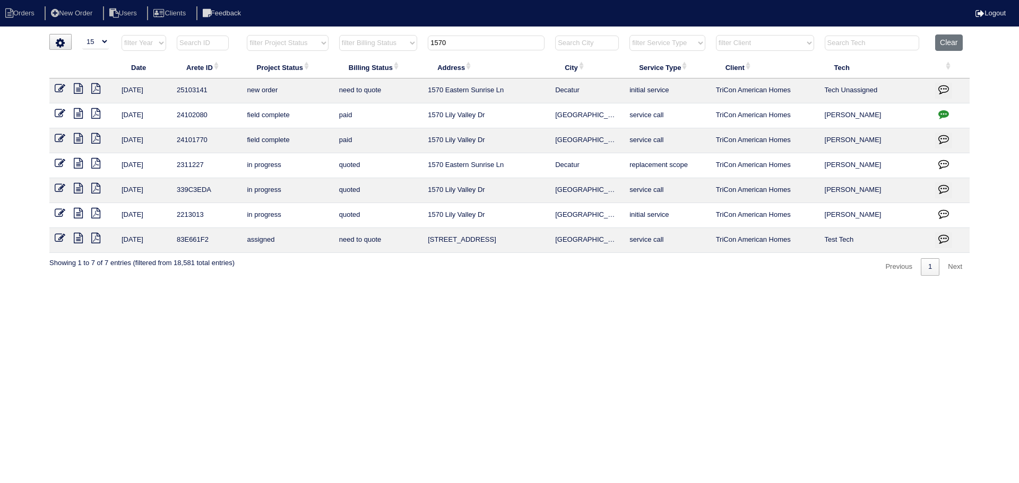
type input "1570"
click at [59, 86] on icon at bounding box center [60, 88] width 11 height 11
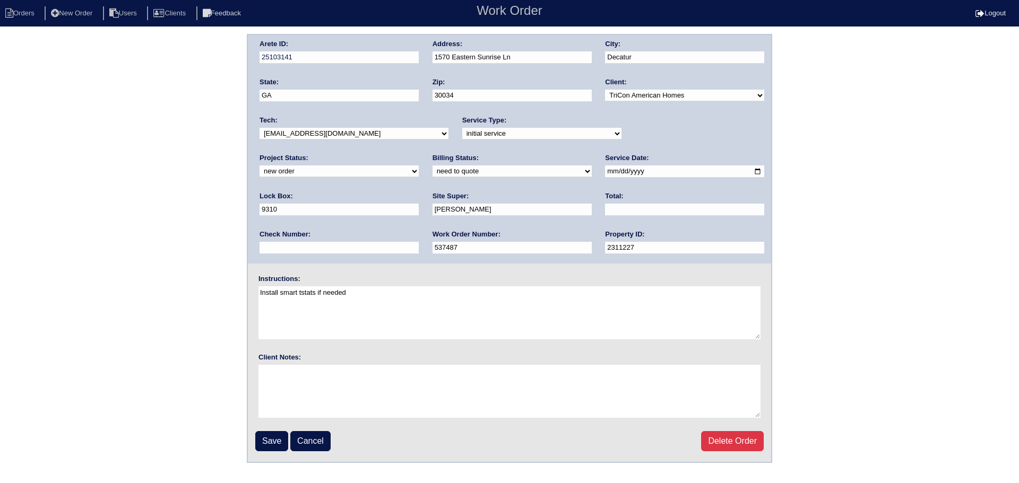
click at [368, 142] on div "Tech: -select- [EMAIL_ADDRESS][DOMAIN_NAME] [EMAIL_ADDRESS][DOMAIN_NAME] [EMAIL…" at bounding box center [353, 130] width 189 height 29
click at [364, 140] on div "Tech: -select- aretesmg+backup-tech@gmail.com benjohnholt88@gmail.com callisonh…" at bounding box center [353, 130] width 189 height 29
click at [365, 143] on div "Tech: -select- aretesmg+backup-tech@gmail.com benjohnholt88@gmail.com callisonh…" at bounding box center [353, 130] width 189 height 29
click at [354, 131] on select "-select- aretesmg+backup-tech@gmail.com benjohnholt88@gmail.com callisonhvac@ya…" at bounding box center [353, 134] width 189 height 12
select select "151"
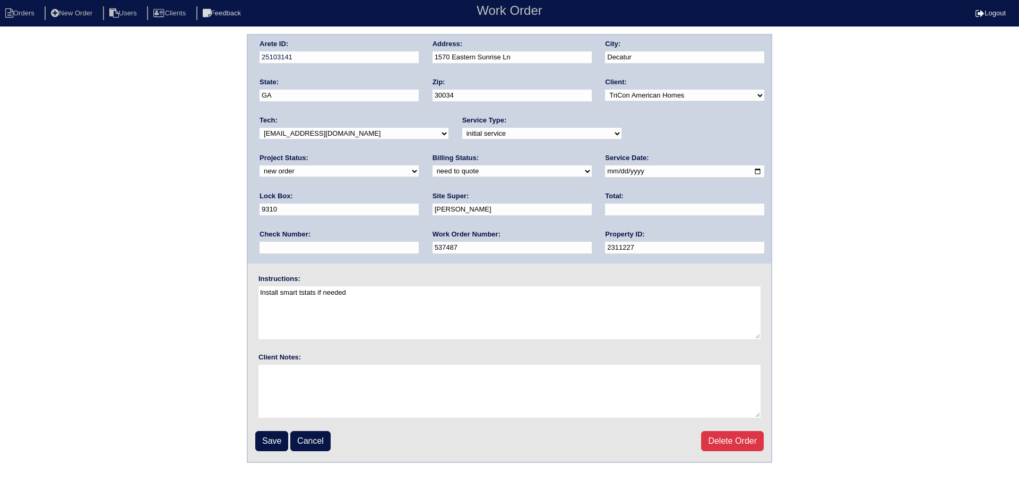
click at [259, 128] on select "-select- aretesmg+backup-tech@gmail.com benjohnholt88@gmail.com callisonhvac@ya…" at bounding box center [353, 134] width 189 height 12
click at [419, 166] on select "new order assigned in progress field complete need to schedule admin review arc…" at bounding box center [338, 172] width 159 height 12
select select "assigned"
click at [419, 166] on select "new order assigned in progress field complete need to schedule admin review arc…" at bounding box center [338, 172] width 159 height 12
click at [605, 172] on input "2025-08-26" at bounding box center [684, 172] width 159 height 12
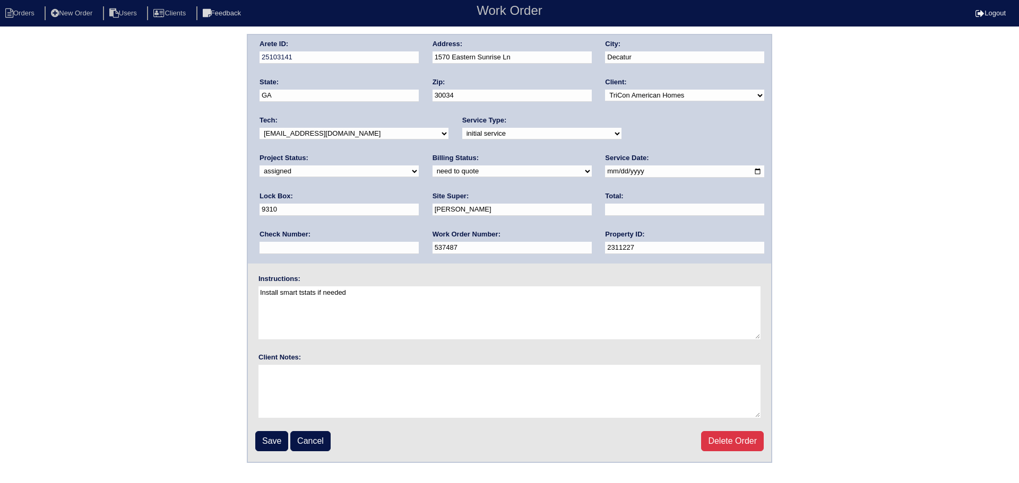
type input "2025-08-29"
click at [273, 437] on input "Save" at bounding box center [271, 441] width 33 height 20
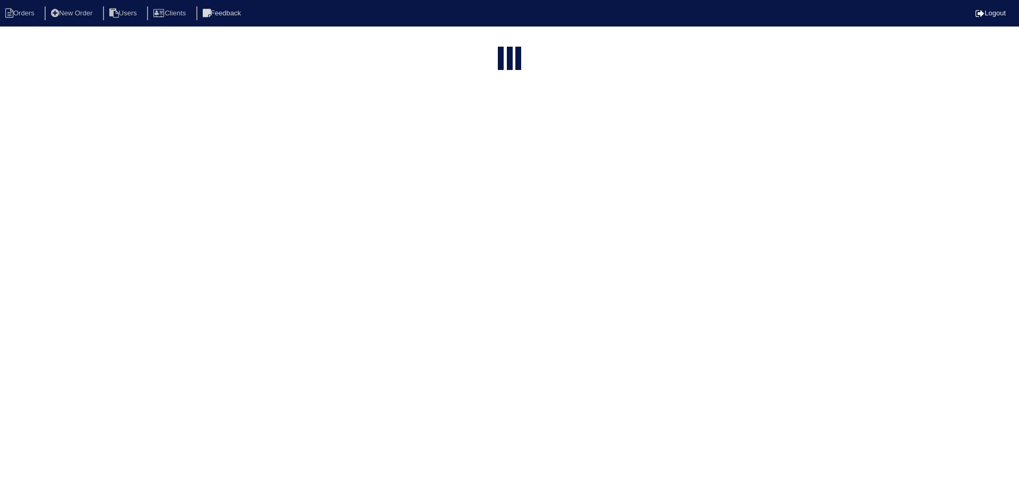
select select "15"
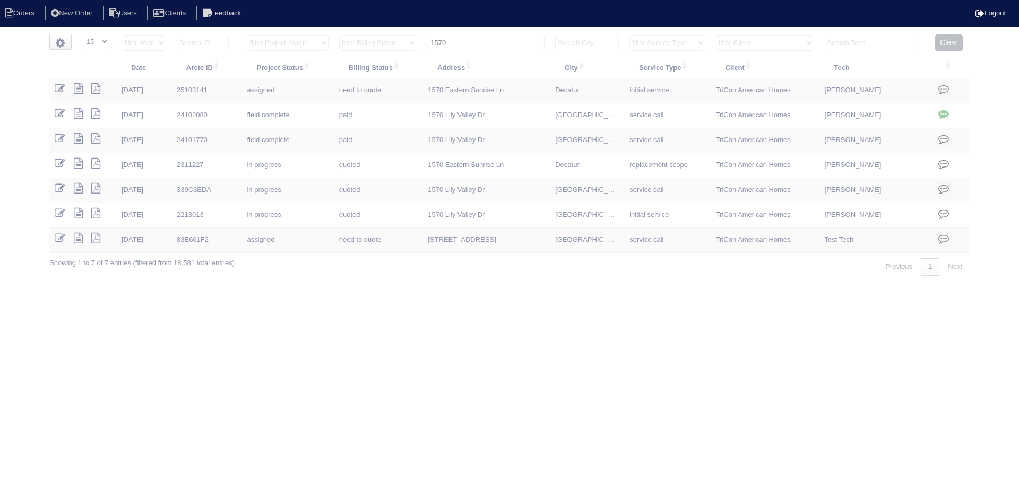
click at [496, 39] on input "1570" at bounding box center [486, 43] width 117 height 15
click at [495, 39] on input "1570" at bounding box center [486, 43] width 117 height 15
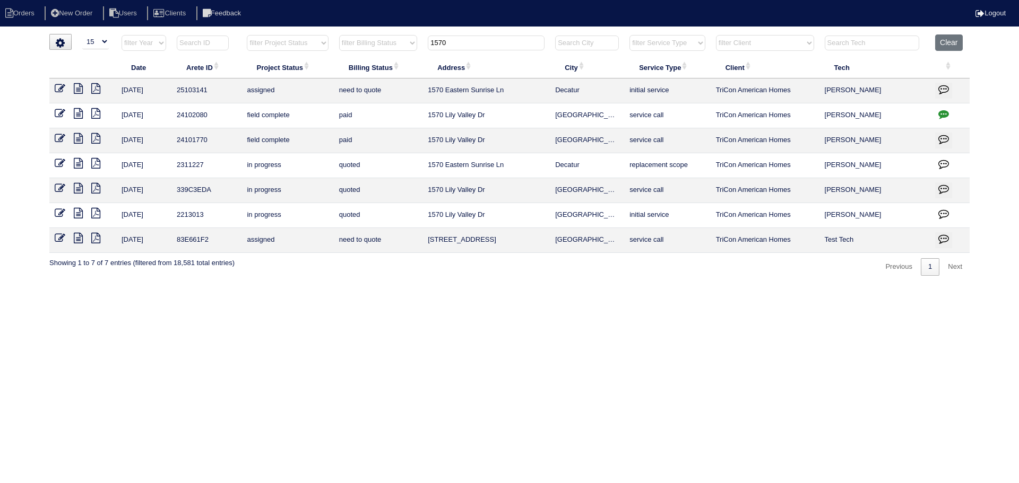
click at [495, 39] on input "1570" at bounding box center [486, 43] width 117 height 15
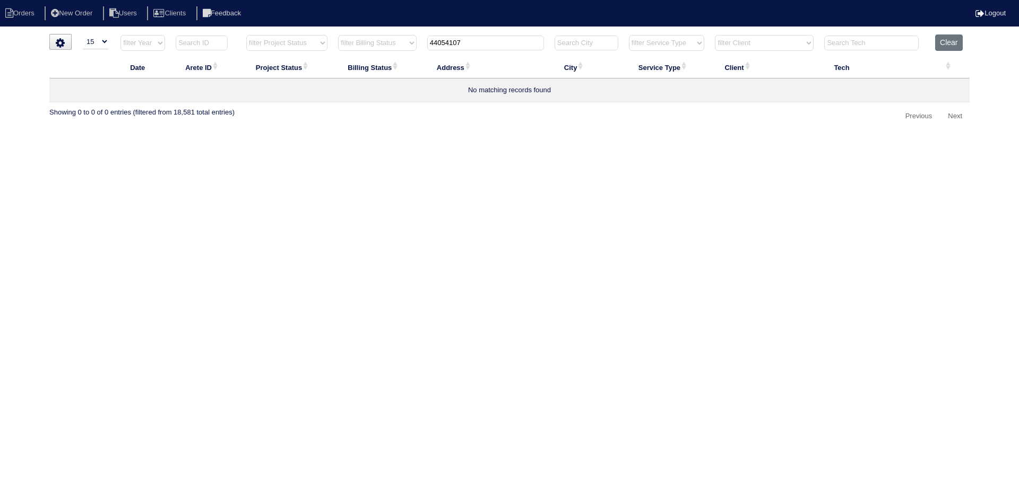
drag, startPoint x: 475, startPoint y: 42, endPoint x: 320, endPoint y: 39, distance: 154.9
click at [309, 39] on tr "filter Year -- Any Year -- 2025 2024 2023 2022 2021 2020 2019 filter Project St…" at bounding box center [509, 45] width 920 height 22
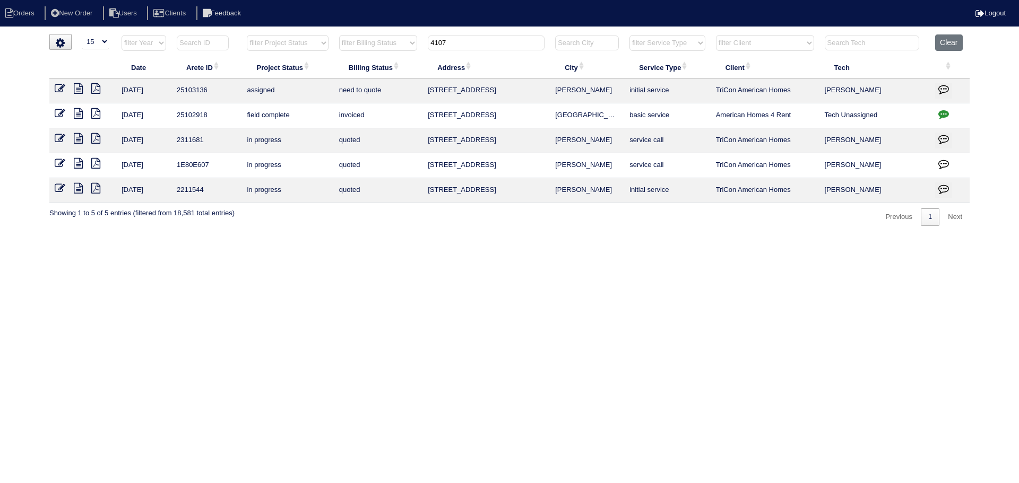
type input "4107"
click at [63, 89] on icon at bounding box center [60, 88] width 11 height 11
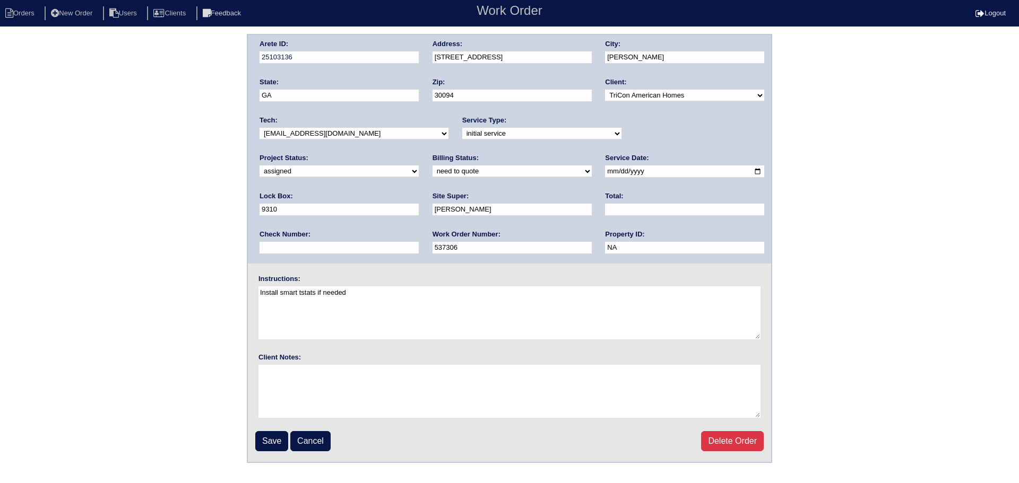
click at [605, 173] on input "2025-08-28" at bounding box center [684, 172] width 159 height 12
type input "2025-08-29"
click at [270, 445] on input "Save" at bounding box center [271, 441] width 33 height 20
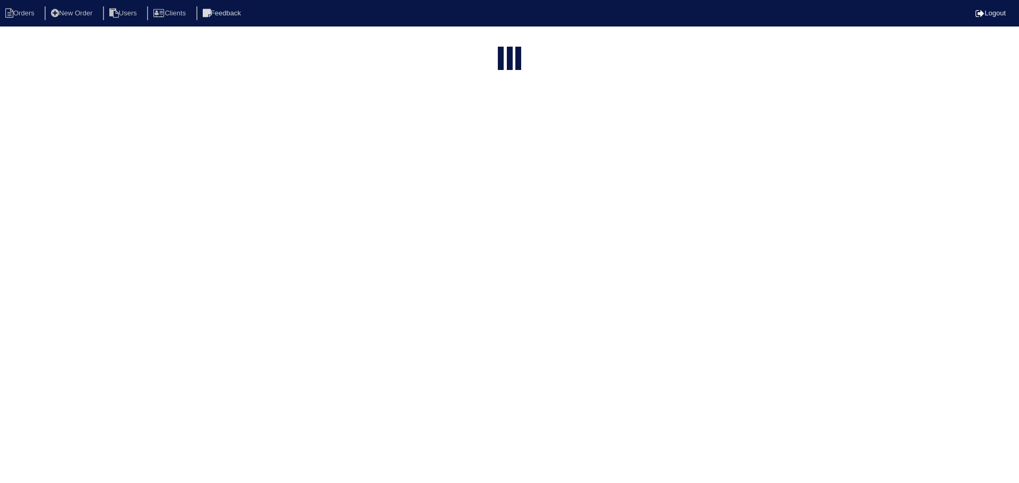
select select "15"
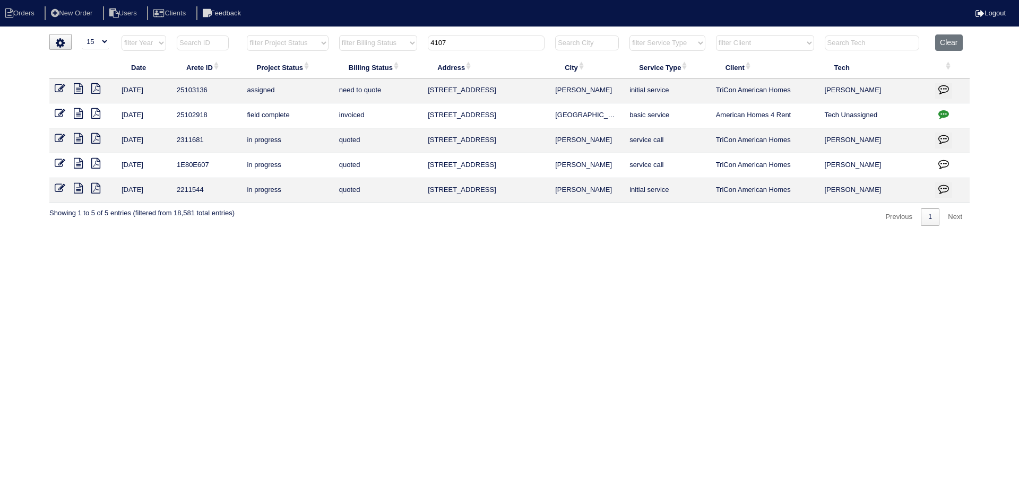
drag, startPoint x: 435, startPoint y: 42, endPoint x: 387, endPoint y: 48, distance: 48.6
click at [366, 40] on tr "filter Year -- Any Year -- 2025 2024 2023 2022 2021 2020 2019 filter Project St…" at bounding box center [509, 45] width 920 height 22
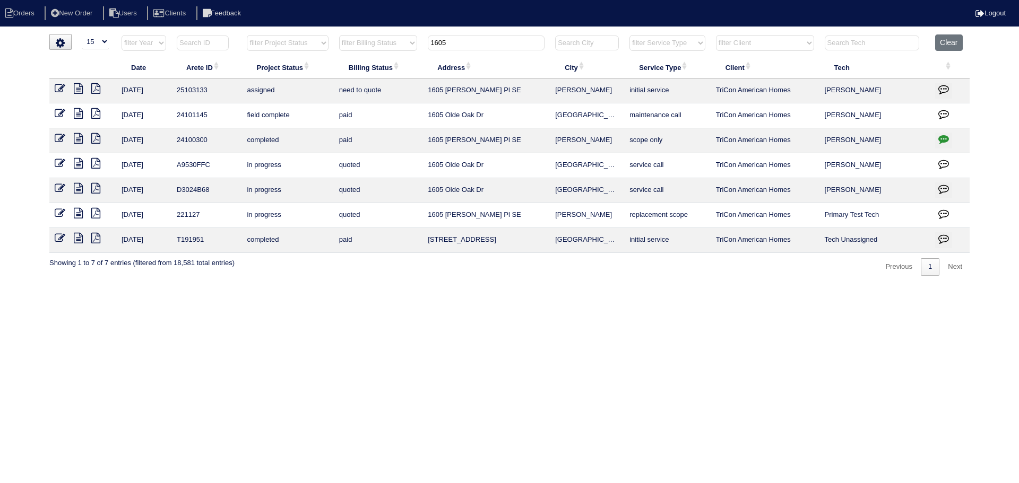
type input "1605"
click at [61, 90] on icon at bounding box center [60, 88] width 11 height 11
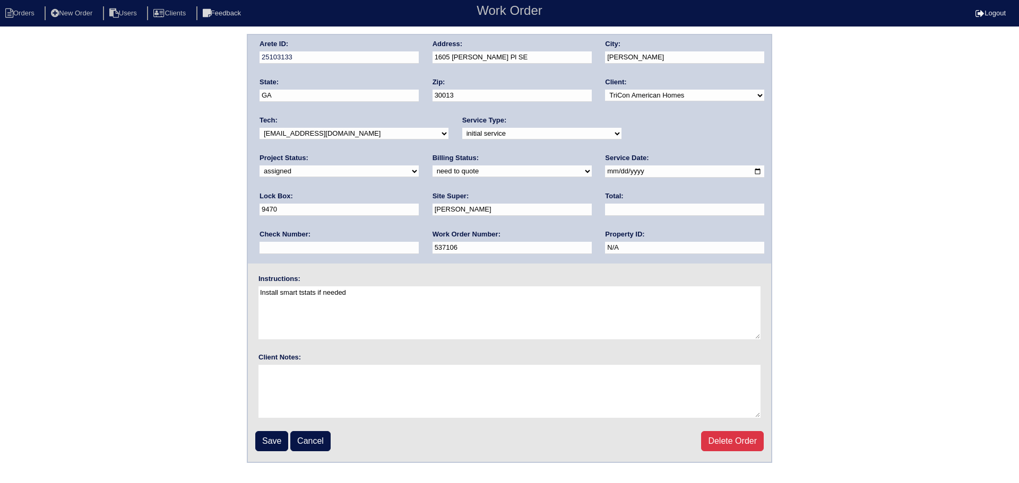
click at [605, 171] on input "[DATE]" at bounding box center [684, 172] width 159 height 12
type input "[DATE]"
click at [274, 441] on input "Save" at bounding box center [271, 441] width 33 height 20
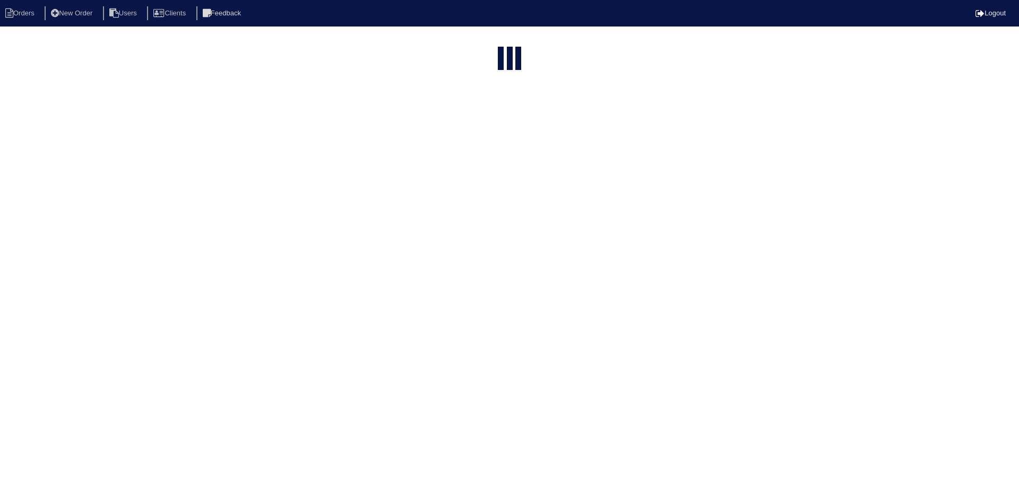
select select "15"
click at [488, 41] on input "1605" at bounding box center [486, 43] width 117 height 15
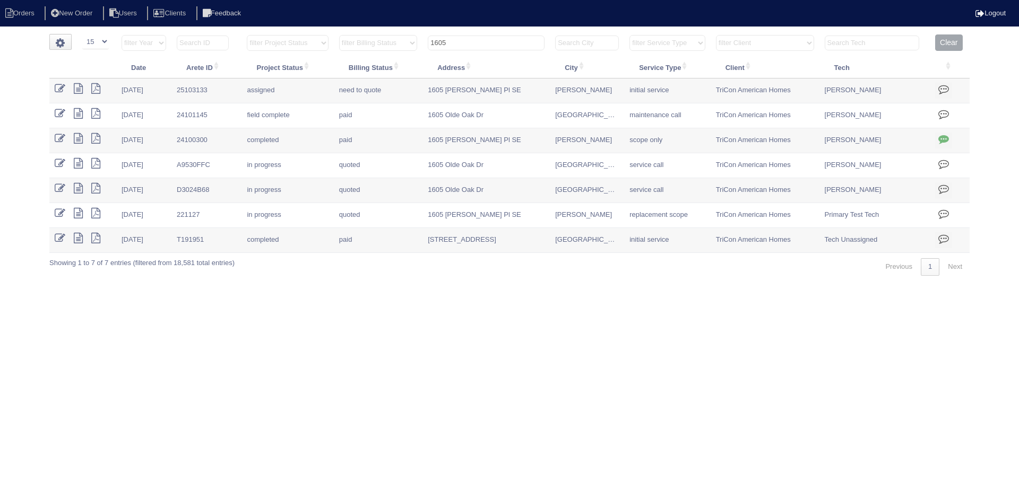
click at [488, 41] on input "1605" at bounding box center [486, 43] width 117 height 15
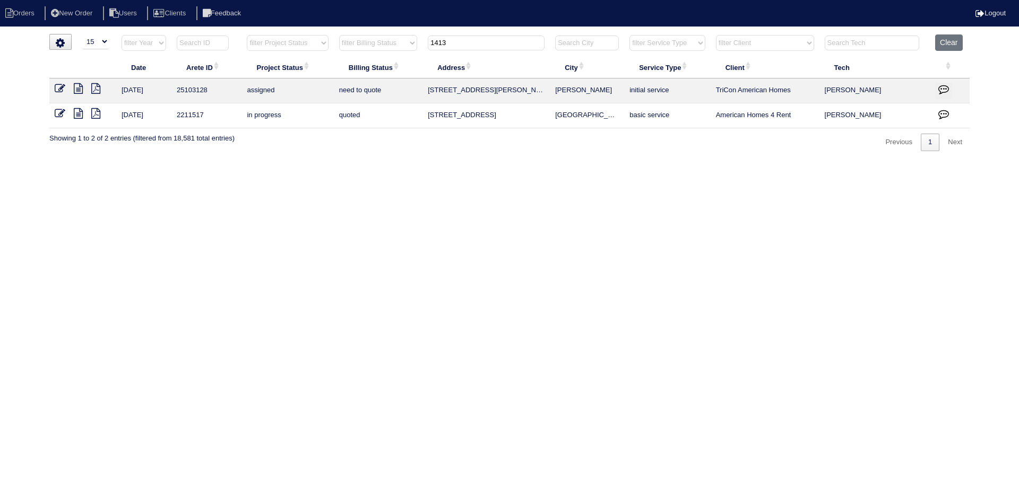
type input "1413"
click at [59, 85] on icon at bounding box center [60, 88] width 11 height 11
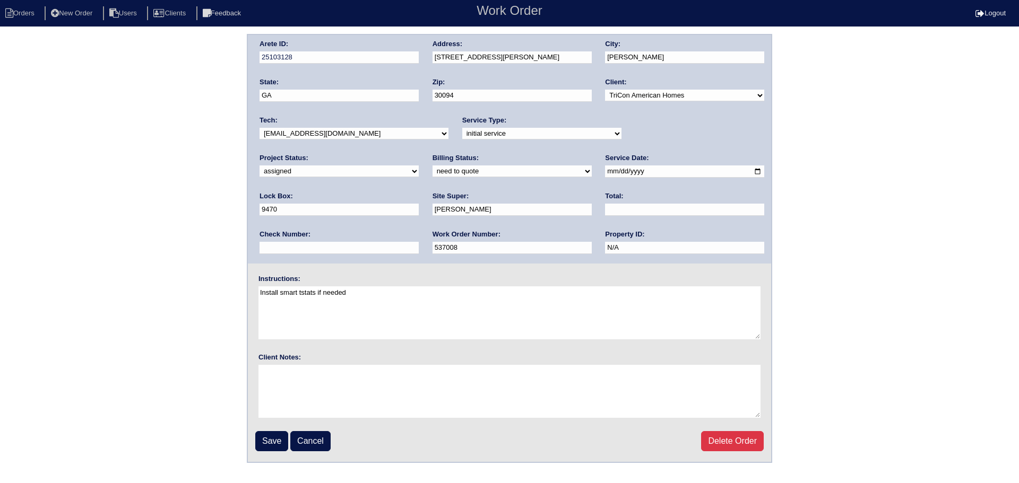
click at [605, 171] on input "2025-08-28" at bounding box center [684, 172] width 159 height 12
type input "2025-08-29"
click at [278, 439] on input "Save" at bounding box center [271, 441] width 33 height 20
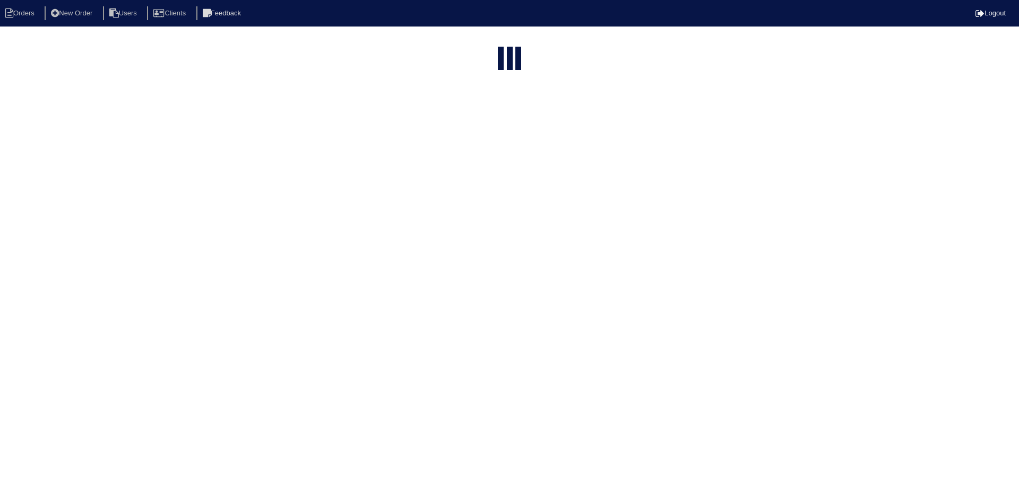
select select "15"
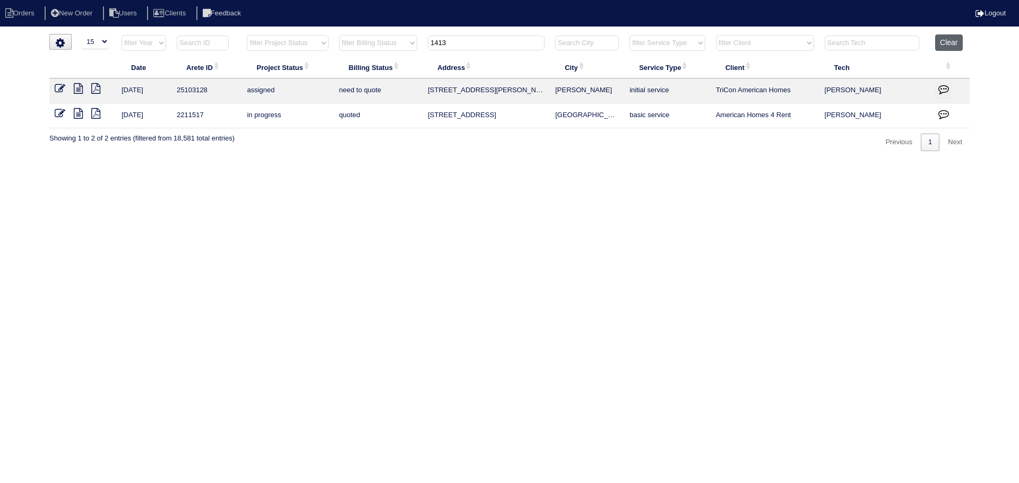
click at [943, 43] on button "Clear" at bounding box center [948, 42] width 27 height 16
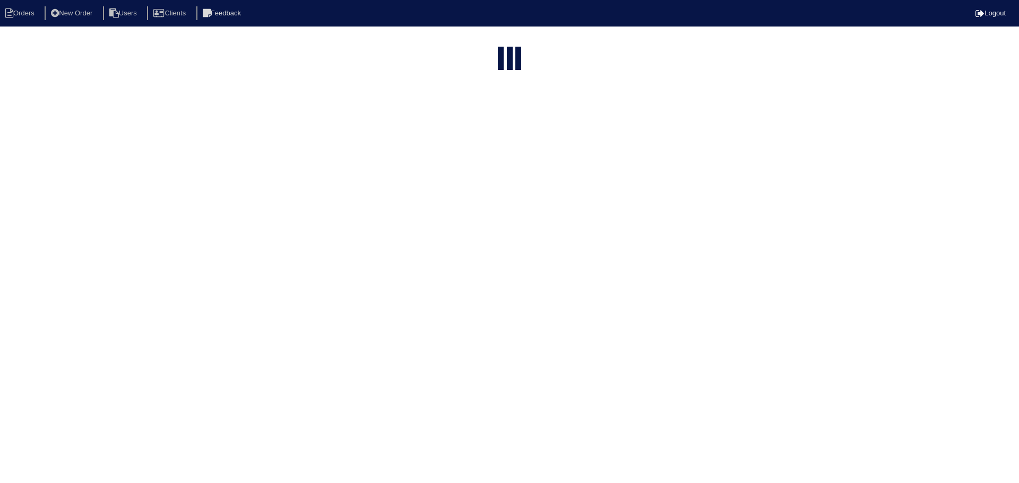
select select "15"
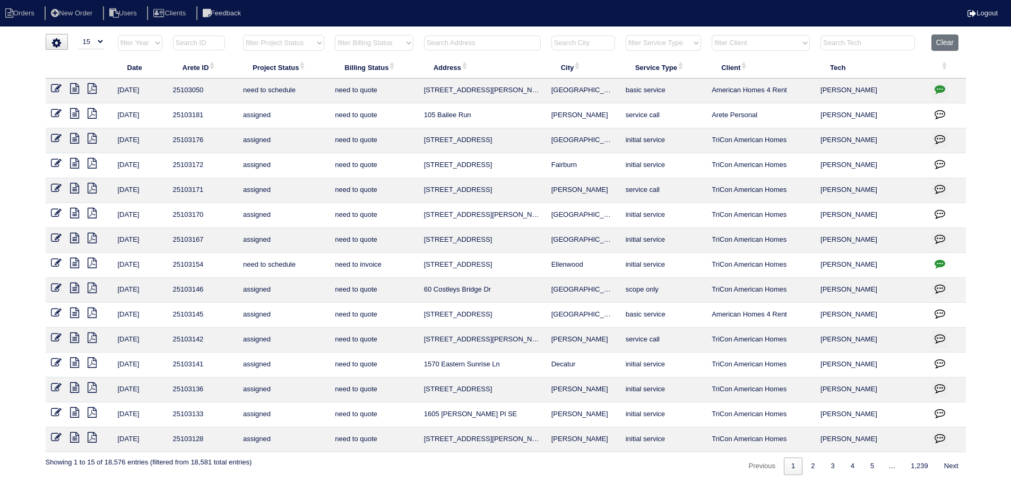
click at [494, 53] on th at bounding box center [482, 45] width 127 height 22
click at [492, 49] on input "text" at bounding box center [482, 43] width 117 height 15
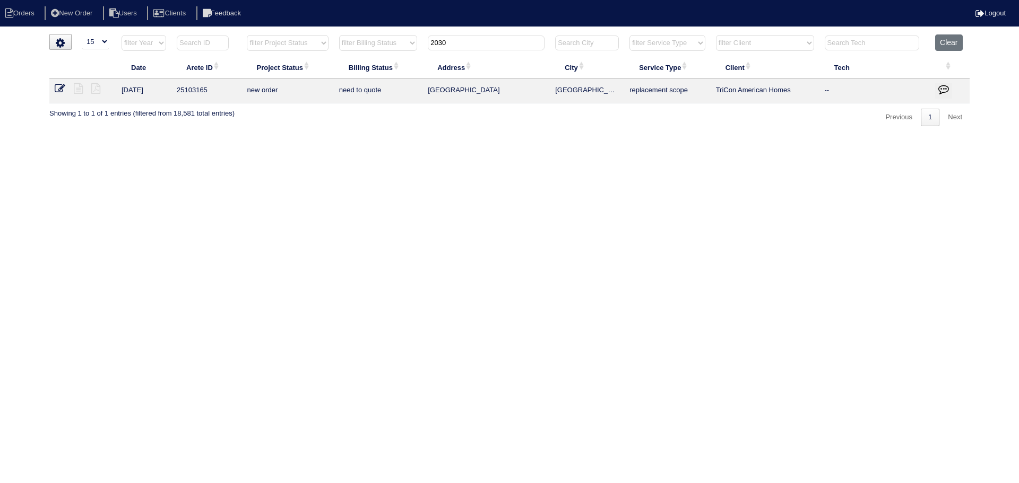
type input "2030"
click at [62, 89] on icon at bounding box center [60, 88] width 11 height 11
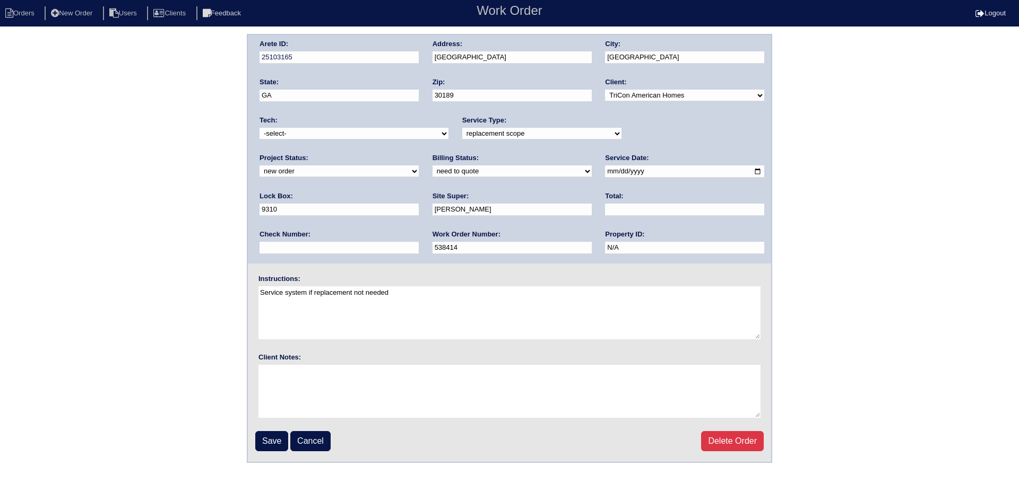
click at [419, 166] on select "new order assigned in progress field complete need to schedule admin review arc…" at bounding box center [338, 172] width 159 height 12
select select "assigned"
click at [419, 166] on select "new order assigned in progress field complete need to schedule admin review arc…" at bounding box center [338, 172] width 159 height 12
click at [605, 171] on input "2025-08-27" at bounding box center [684, 172] width 159 height 12
click at [605, 172] on input "2025-08-27" at bounding box center [684, 172] width 159 height 12
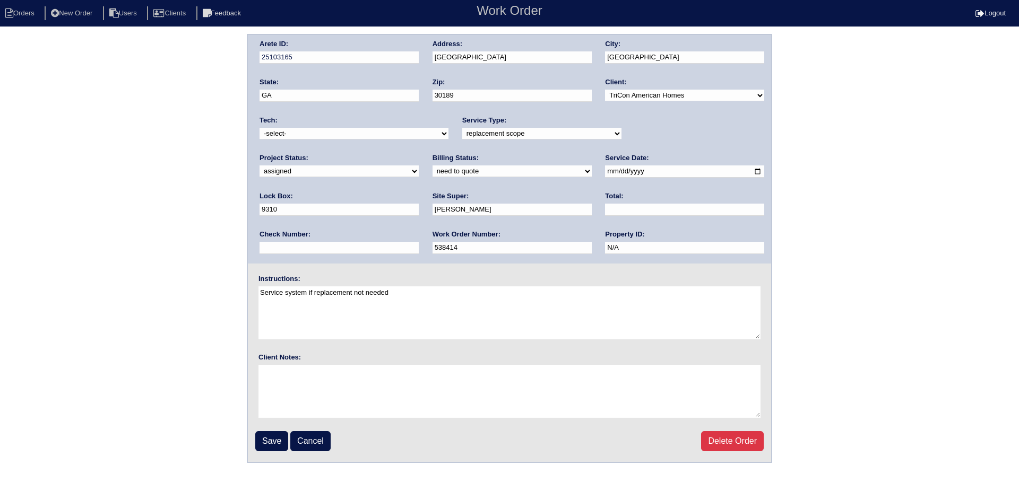
type input "2025-08-29"
click at [329, 134] on select "-select- [EMAIL_ADDRESS][DOMAIN_NAME] [EMAIL_ADDRESS][DOMAIN_NAME] [EMAIL_ADDRE…" at bounding box center [353, 134] width 189 height 12
select select "75"
click at [259, 128] on select "-select- [EMAIL_ADDRESS][DOMAIN_NAME] [EMAIL_ADDRESS][DOMAIN_NAME] [EMAIL_ADDRE…" at bounding box center [353, 134] width 189 height 12
click at [272, 438] on input "Save" at bounding box center [271, 441] width 33 height 20
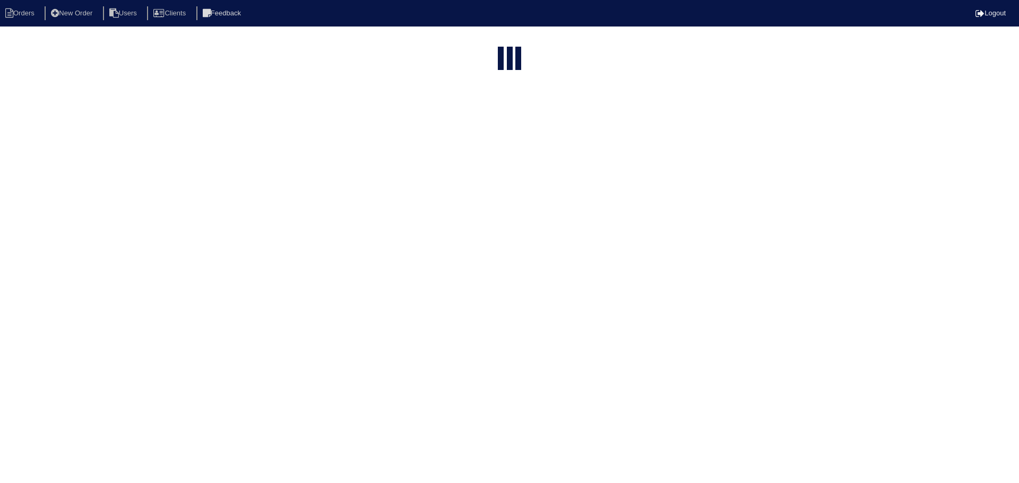
select select "15"
click at [490, 44] on input "2030" at bounding box center [486, 43] width 117 height 15
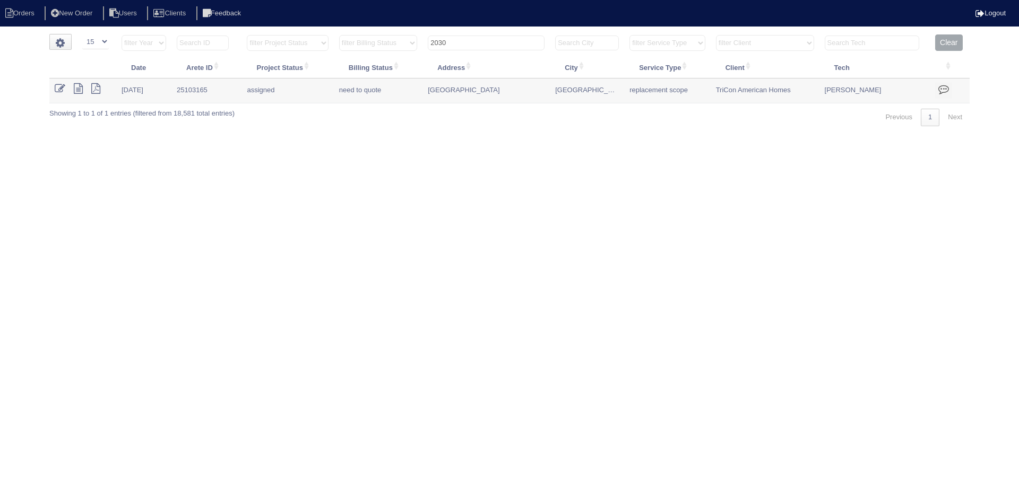
click at [490, 44] on input "2030" at bounding box center [486, 43] width 117 height 15
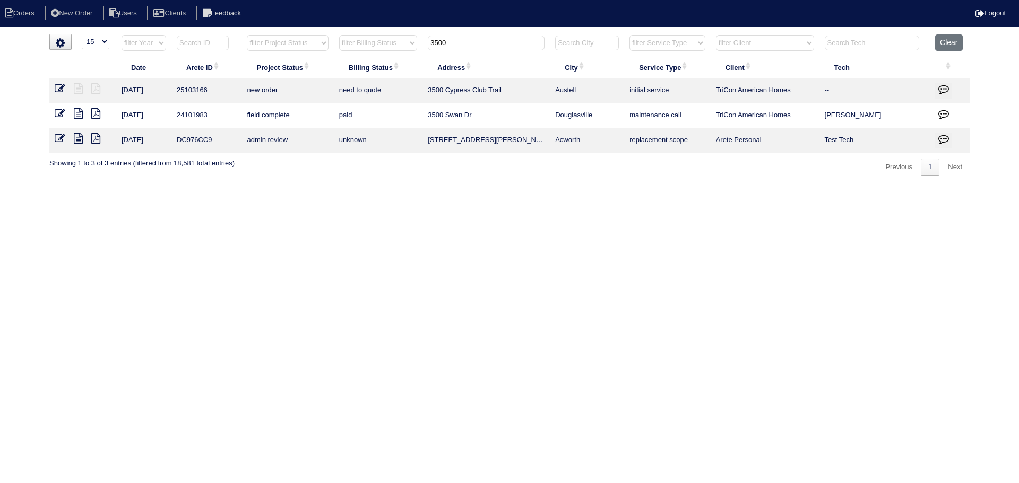
type input "3500"
click at [55, 86] on icon at bounding box center [60, 88] width 11 height 11
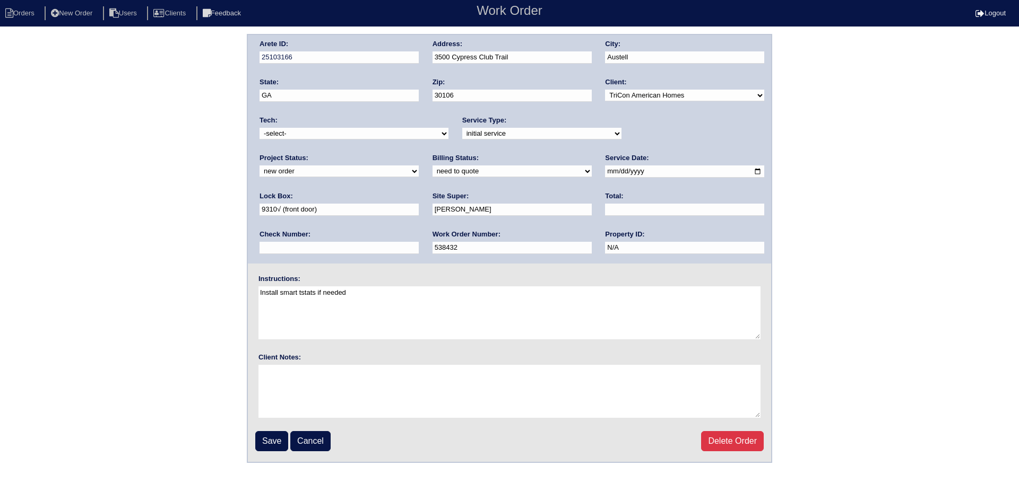
drag, startPoint x: 676, startPoint y: 133, endPoint x: 674, endPoint y: 140, distance: 6.9
click at [419, 166] on select "new order assigned in progress field complete need to schedule admin review arc…" at bounding box center [338, 172] width 159 height 12
select select "assigned"
click at [419, 166] on select "new order assigned in progress field complete need to schedule admin review arc…" at bounding box center [338, 172] width 159 height 12
click at [605, 173] on input "2025-08-27" at bounding box center [684, 172] width 159 height 12
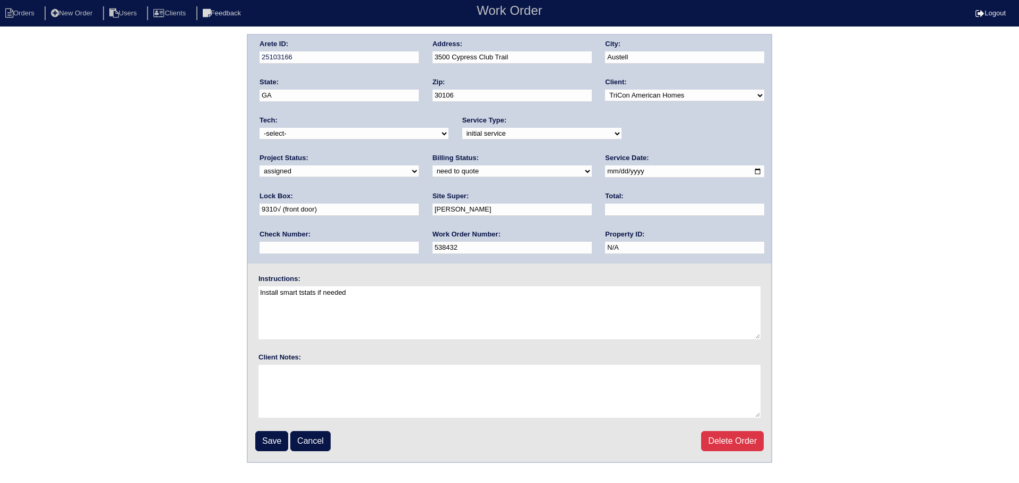
type input "2025-08-29"
click at [384, 119] on div "Tech: -select- aretesmg+backup-tech@gmail.com benjohnholt88@gmail.com callisonh…" at bounding box center [353, 130] width 189 height 29
click at [375, 131] on select "-select- aretesmg+backup-tech@gmail.com benjohnholt88@gmail.com callisonhvac@ya…" at bounding box center [353, 134] width 189 height 12
select select "75"
click at [259, 128] on select "-select- [EMAIL_ADDRESS][DOMAIN_NAME] [EMAIL_ADDRESS][DOMAIN_NAME] [EMAIL_ADDRE…" at bounding box center [353, 134] width 189 height 12
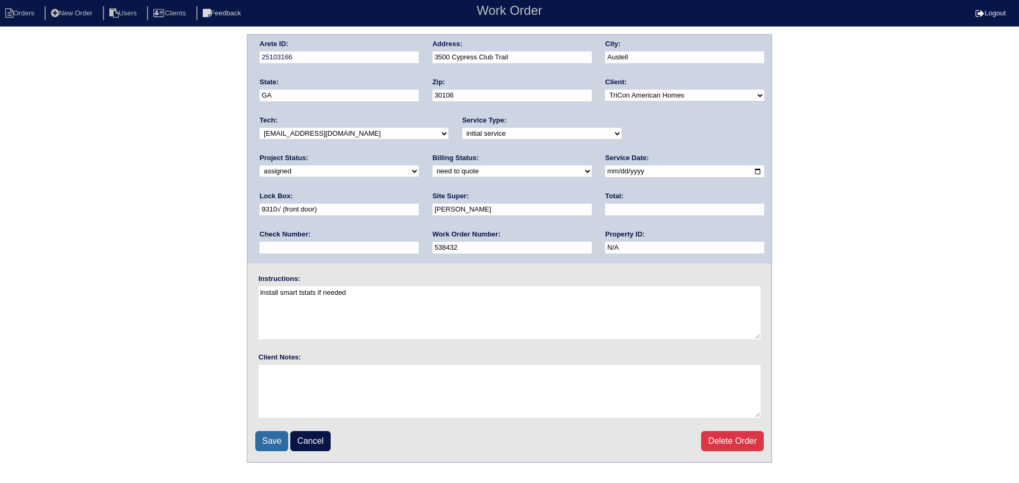
click at [265, 450] on input "Save" at bounding box center [271, 441] width 33 height 20
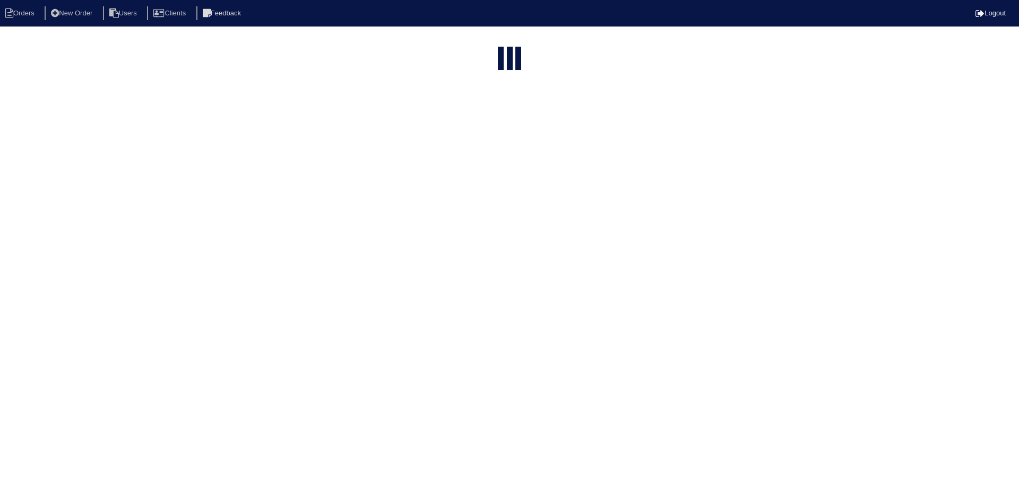
select select "15"
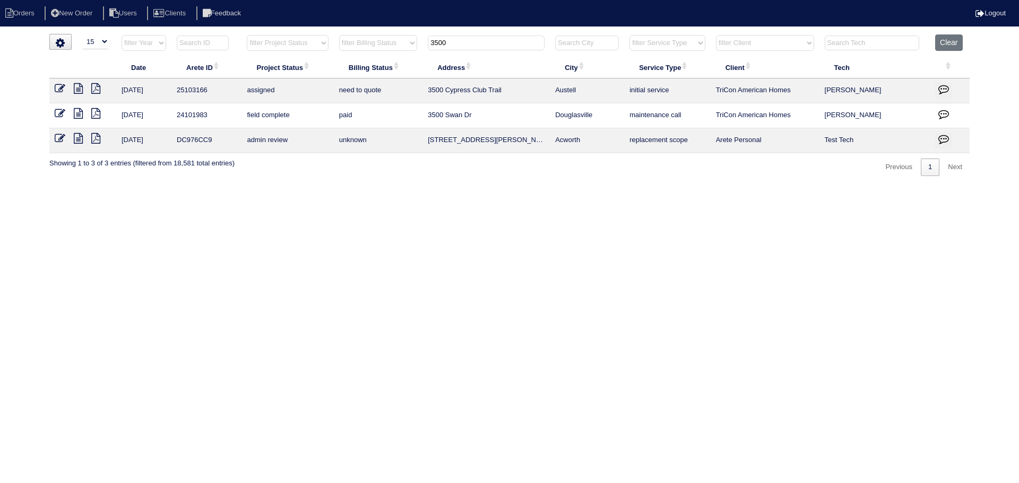
click at [481, 46] on input "3500" at bounding box center [486, 43] width 117 height 15
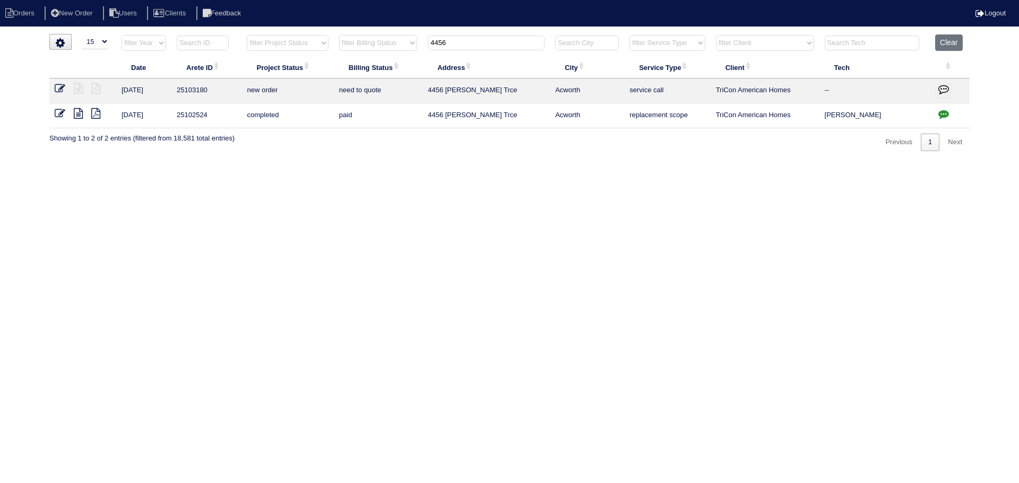
type input "4456"
click at [57, 88] on icon at bounding box center [60, 88] width 11 height 11
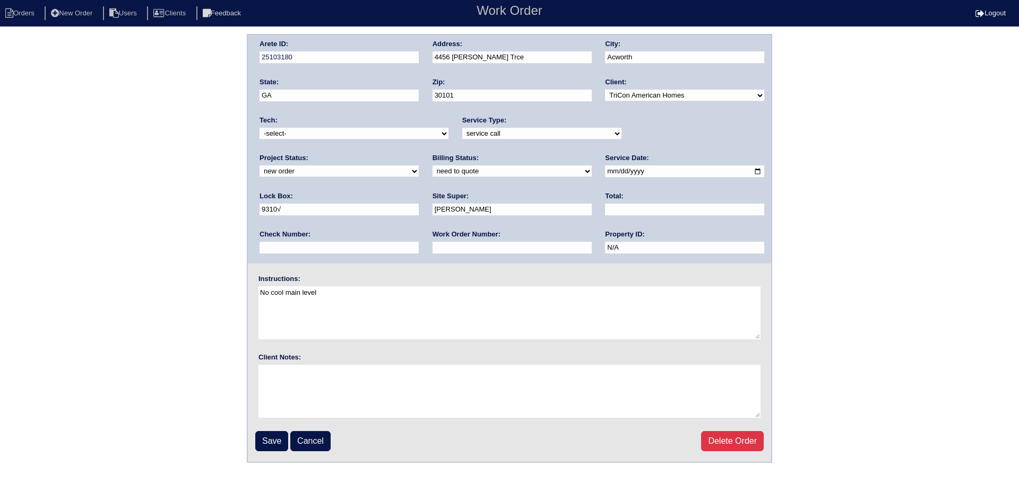
click at [344, 134] on select "-select- [EMAIL_ADDRESS][DOMAIN_NAME] [EMAIL_ADDRESS][DOMAIN_NAME] [EMAIL_ADDRE…" at bounding box center [353, 134] width 189 height 12
select select "75"
click at [259, 128] on select "-select- [EMAIL_ADDRESS][DOMAIN_NAME] [EMAIL_ADDRESS][DOMAIN_NAME] [EMAIL_ADDRE…" at bounding box center [353, 134] width 189 height 12
drag, startPoint x: 699, startPoint y: 127, endPoint x: 688, endPoint y: 148, distance: 23.5
click at [419, 153] on div "Project Status: new order assigned in progress field complete need to schedule …" at bounding box center [338, 167] width 159 height 29
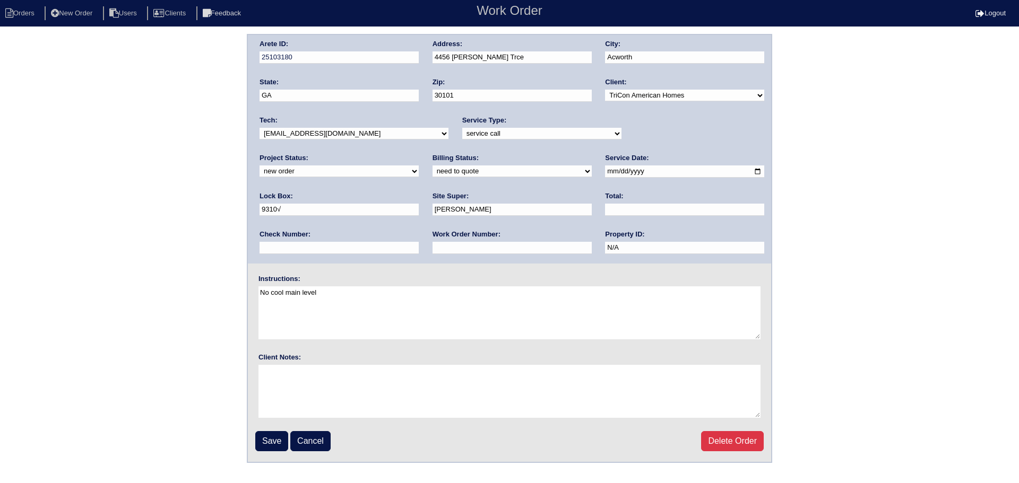
drag, startPoint x: 688, startPoint y: 148, endPoint x: 692, endPoint y: 130, distance: 18.4
click at [688, 147] on div "Arete ID: 25103180 Address: 4456 Lockett Trce City: Acworth State: GA Zip: 3010…" at bounding box center [509, 149] width 523 height 229
drag, startPoint x: 692, startPoint y: 130, endPoint x: 685, endPoint y: 140, distance: 11.5
click at [419, 166] on select "new order assigned in progress field complete need to schedule admin review arc…" at bounding box center [338, 172] width 159 height 12
select select "assigned"
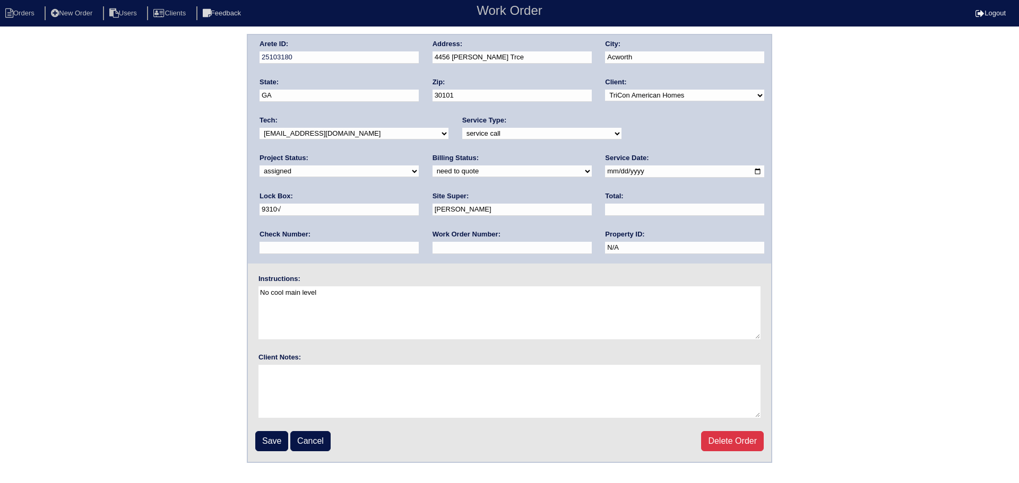
click at [419, 166] on select "new order assigned in progress field complete need to schedule admin review arc…" at bounding box center [338, 172] width 159 height 12
click at [605, 170] on input "2025-08-28" at bounding box center [684, 172] width 159 height 12
click at [605, 171] on input "2025-08-28" at bounding box center [684, 172] width 159 height 12
type input "2025-08-29"
click at [264, 445] on input "Save" at bounding box center [271, 441] width 33 height 20
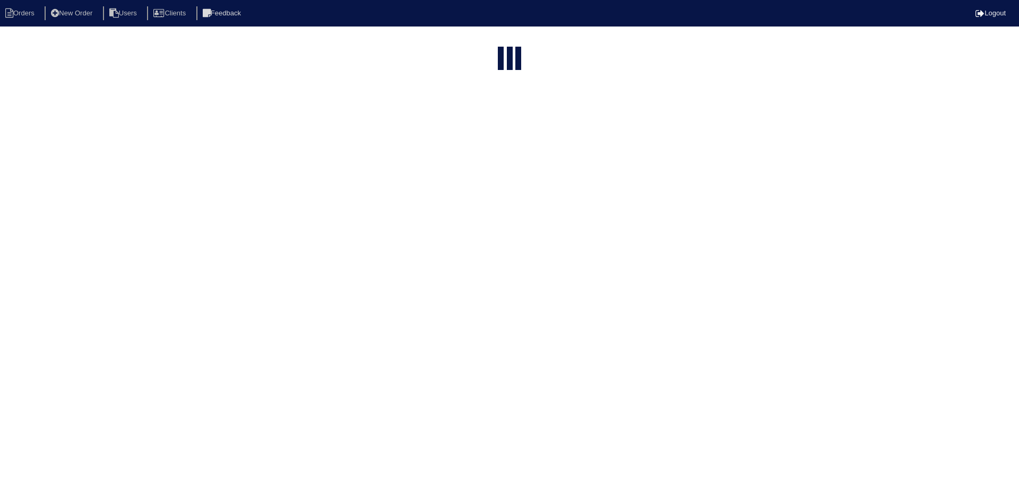
select select "15"
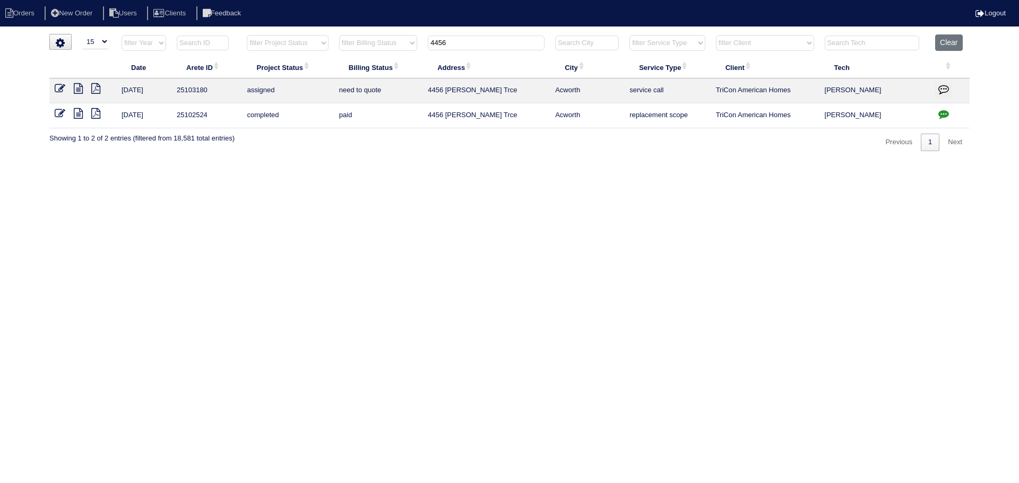
click at [467, 39] on input "4456" at bounding box center [486, 43] width 117 height 15
click at [468, 39] on input "4456" at bounding box center [486, 43] width 117 height 15
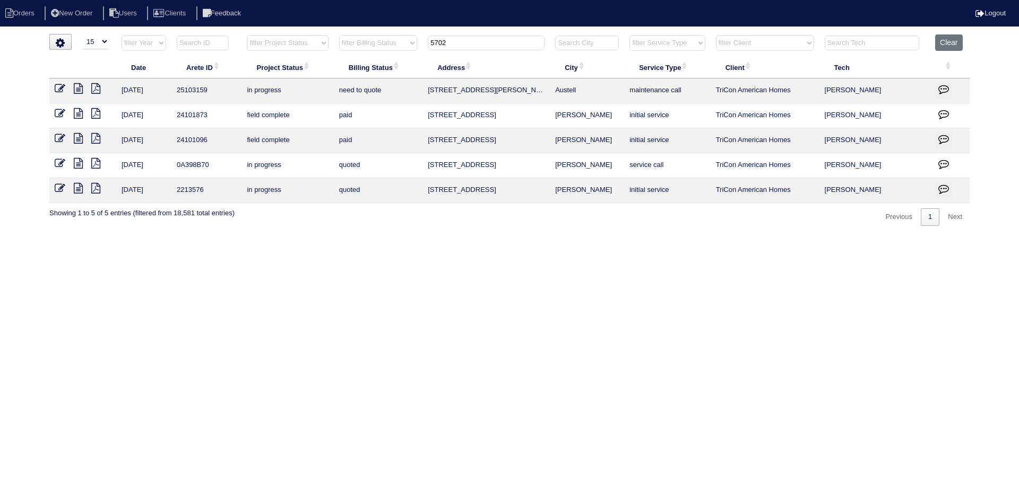
type input "5702"
click at [60, 90] on icon at bounding box center [60, 88] width 11 height 11
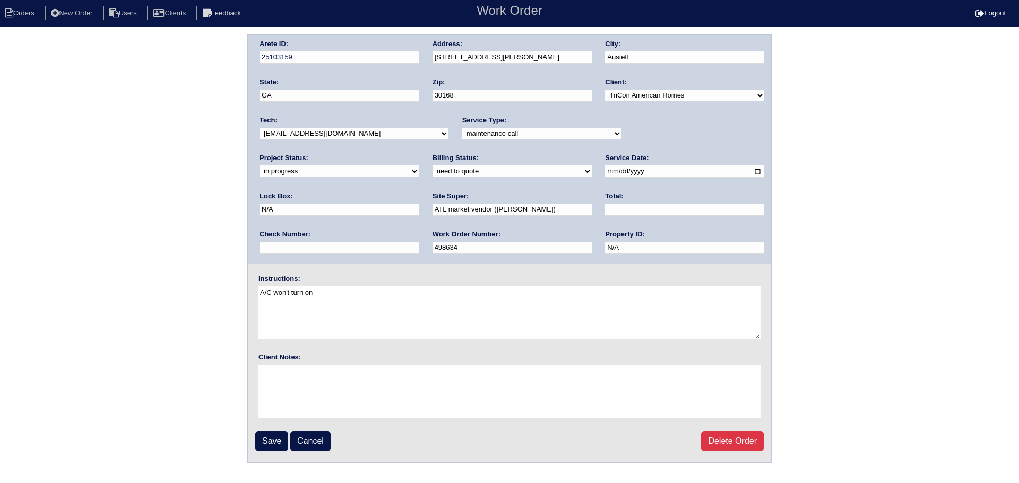
click at [419, 166] on select "new order assigned in progress field complete need to schedule admin review arc…" at bounding box center [338, 172] width 159 height 12
select select "assigned"
click at [419, 166] on select "new order assigned in progress field complete need to schedule admin review arc…" at bounding box center [338, 172] width 159 height 12
click at [605, 176] on input "[DATE]" at bounding box center [684, 172] width 159 height 12
type input "2025-08-29"
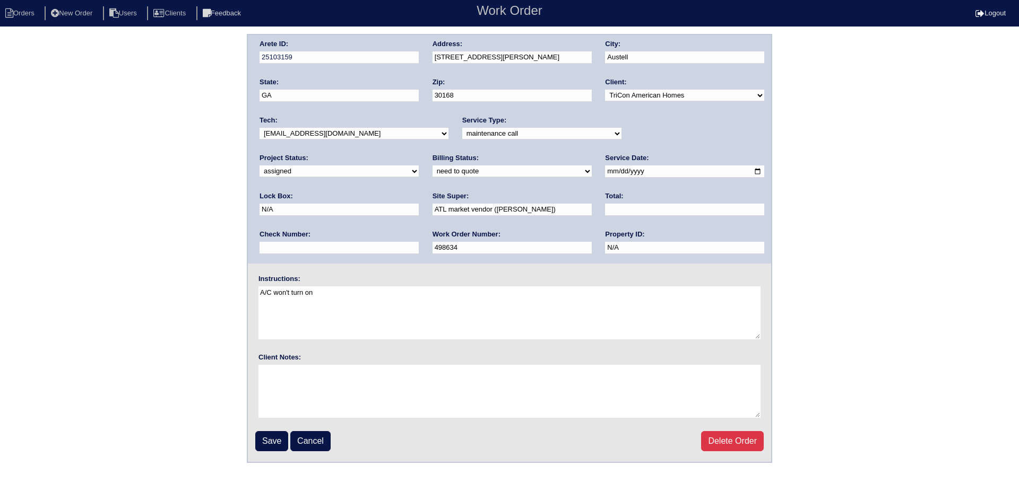
click at [358, 131] on select "-select- aretesmg+backup-tech@gmail.com benjohnholt88@gmail.com callisonhvac@ya…" at bounding box center [353, 134] width 189 height 12
select select "75"
click at [259, 128] on select "-select- aretesmg+backup-tech@gmail.com benjohnholt88@gmail.com callisonhvac@ya…" at bounding box center [353, 134] width 189 height 12
click at [273, 439] on input "Save" at bounding box center [271, 441] width 33 height 20
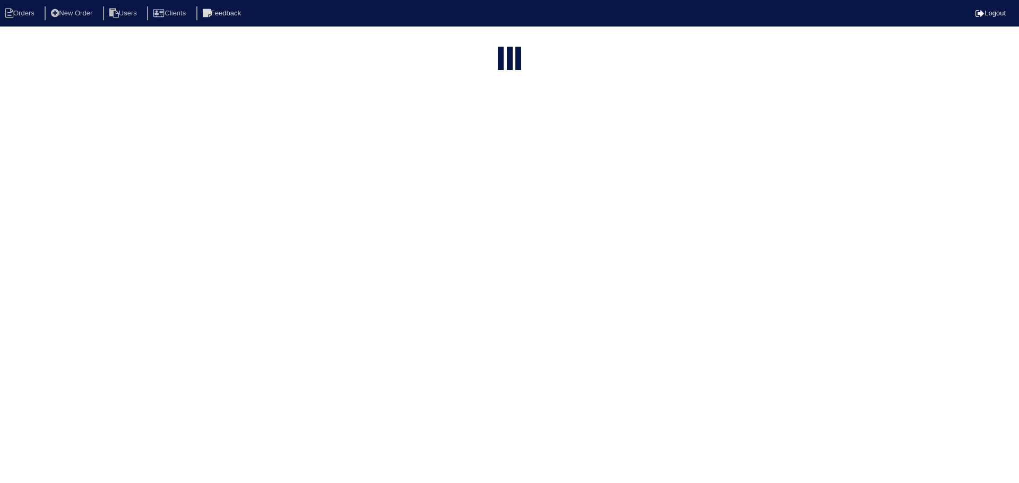
select select "15"
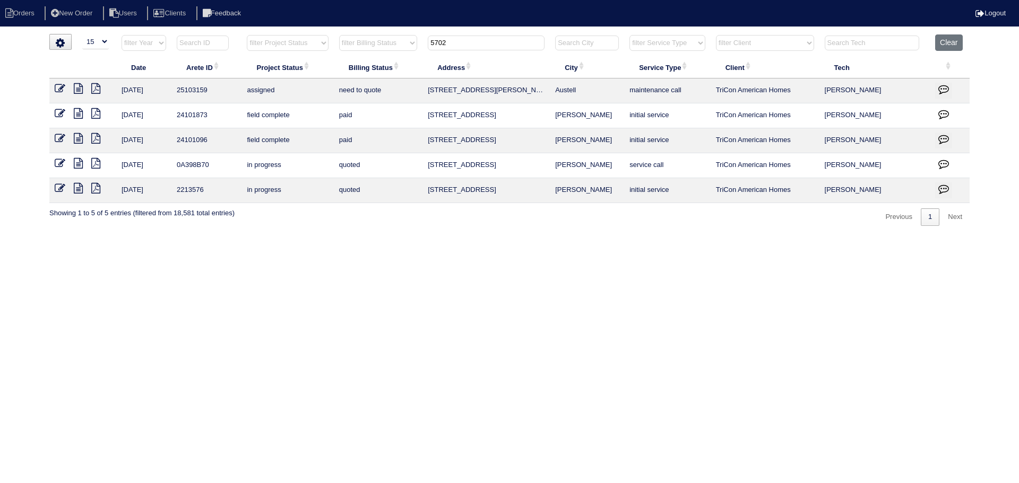
drag, startPoint x: 435, startPoint y: 48, endPoint x: 363, endPoint y: 49, distance: 71.6
click at [354, 49] on tr "filter Year -- Any Year -- 2025 2024 2023 2022 2021 2020 2019 filter Project St…" at bounding box center [509, 45] width 920 height 22
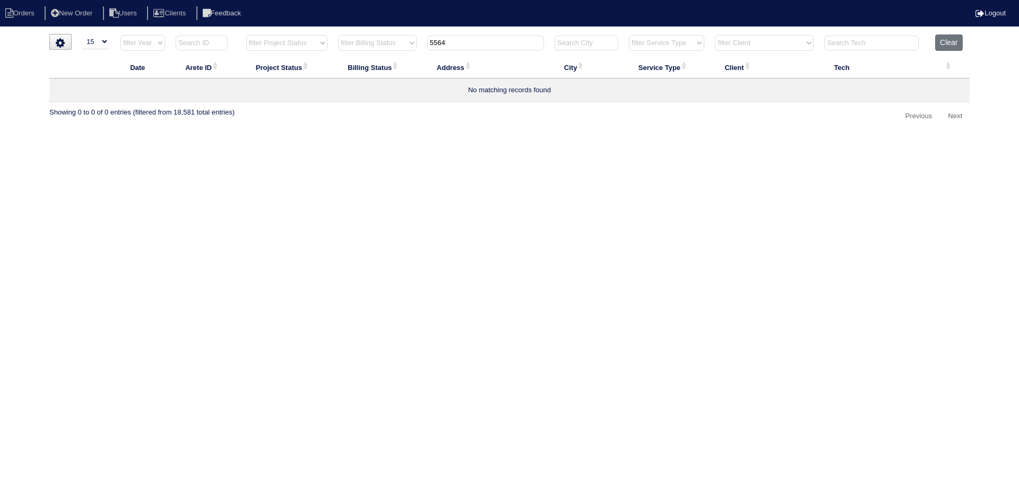
drag, startPoint x: 457, startPoint y: 44, endPoint x: 409, endPoint y: 45, distance: 47.8
click at [409, 45] on tr "filter Year -- Any Year -- 2025 2024 2023 2022 2021 2020 2019 filter Project St…" at bounding box center [509, 45] width 920 height 22
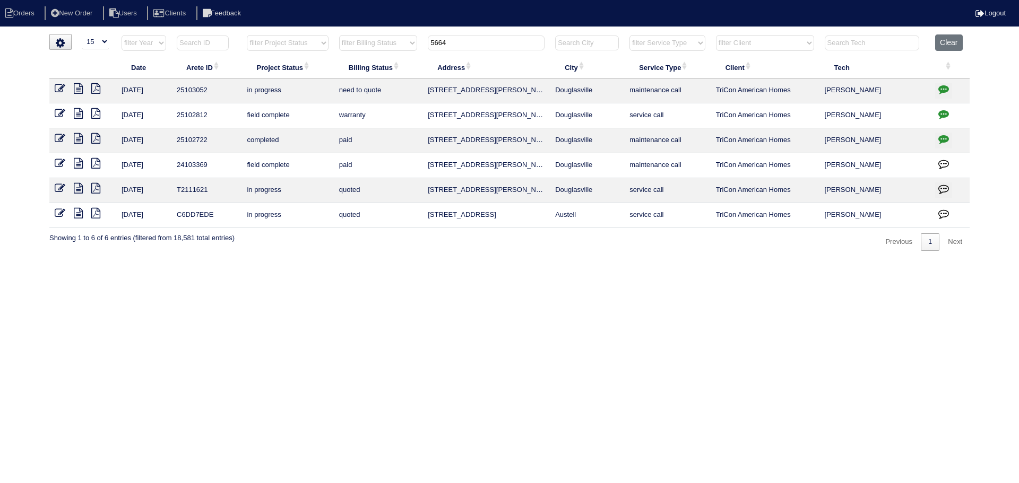
type input "5664"
click at [60, 90] on icon at bounding box center [60, 88] width 11 height 11
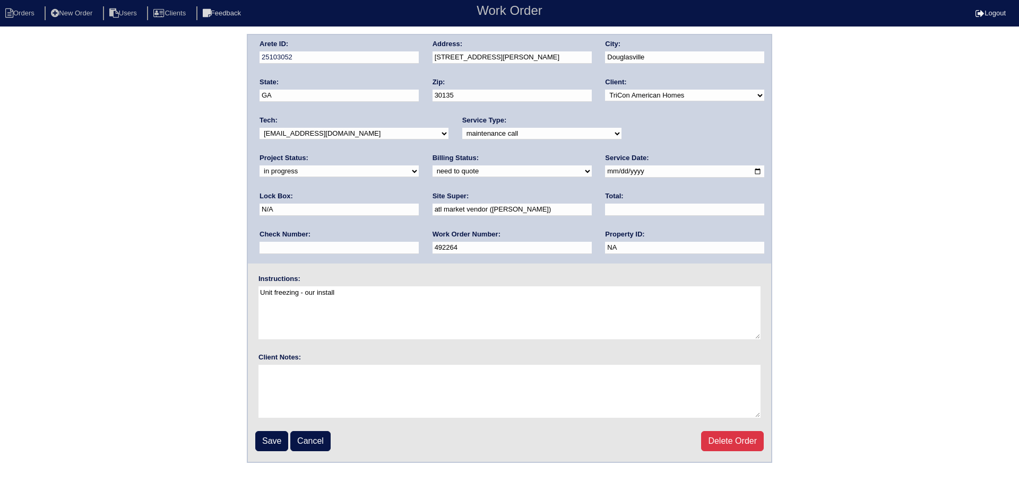
click at [350, 129] on select "-select- [EMAIL_ADDRESS][DOMAIN_NAME] [EMAIL_ADDRESS][DOMAIN_NAME] [EMAIL_ADDRE…" at bounding box center [353, 134] width 189 height 12
click at [259, 128] on select "-select- aretesmg+backup-tech@gmail.com benjohnholt88@gmail.com callisonhvac@ya…" at bounding box center [353, 134] width 189 height 12
click at [605, 170] on input "2025-08-26" at bounding box center [684, 172] width 159 height 12
type input "2025-08-29"
drag, startPoint x: 682, startPoint y: 142, endPoint x: 686, endPoint y: 133, distance: 9.5
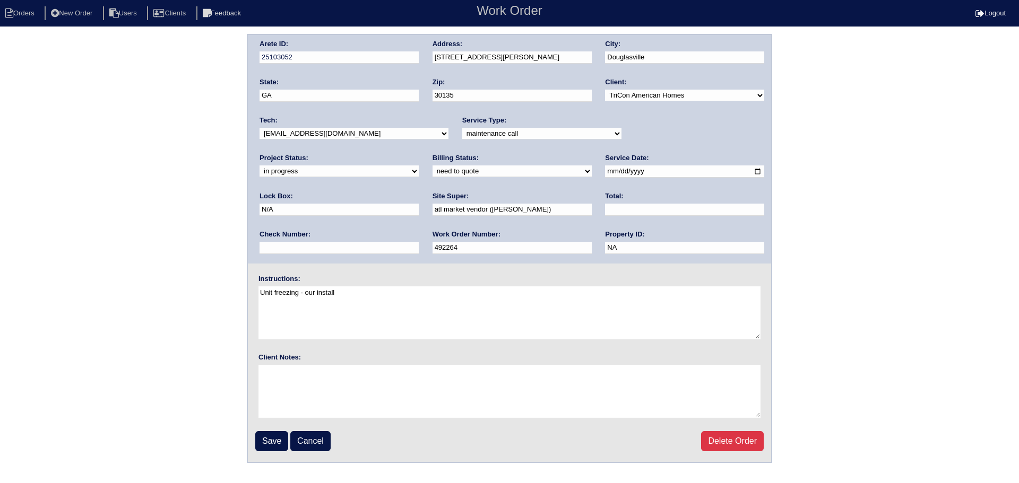
click at [419, 153] on div "Project Status: new order assigned in progress field complete need to schedule …" at bounding box center [338, 167] width 159 height 29
drag, startPoint x: 686, startPoint y: 133, endPoint x: 679, endPoint y: 140, distance: 9.4
click at [419, 166] on select "new order assigned in progress field complete need to schedule admin review arc…" at bounding box center [338, 172] width 159 height 12
drag, startPoint x: 662, startPoint y: 133, endPoint x: 659, endPoint y: 140, distance: 7.1
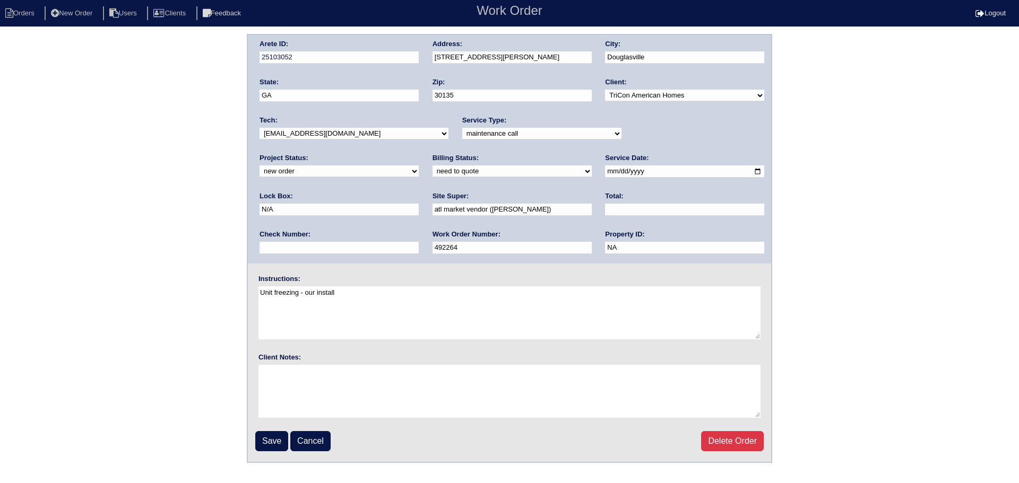
click at [419, 166] on select "new order assigned in progress field complete need to schedule admin review arc…" at bounding box center [338, 172] width 159 height 12
select select "assigned"
click at [419, 166] on select "new order assigned in progress field complete need to schedule admin review arc…" at bounding box center [338, 172] width 159 height 12
click at [274, 440] on input "Save" at bounding box center [271, 441] width 33 height 20
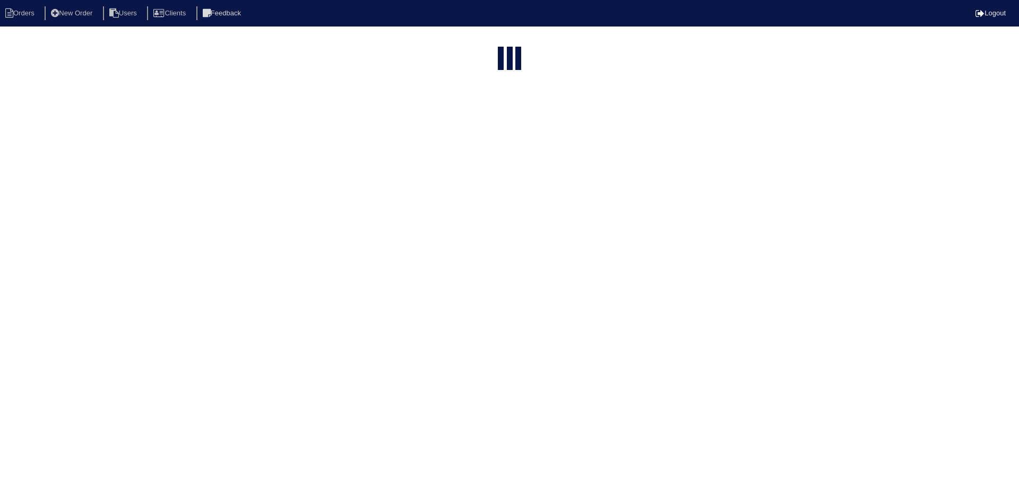
select select "15"
type input "5664"
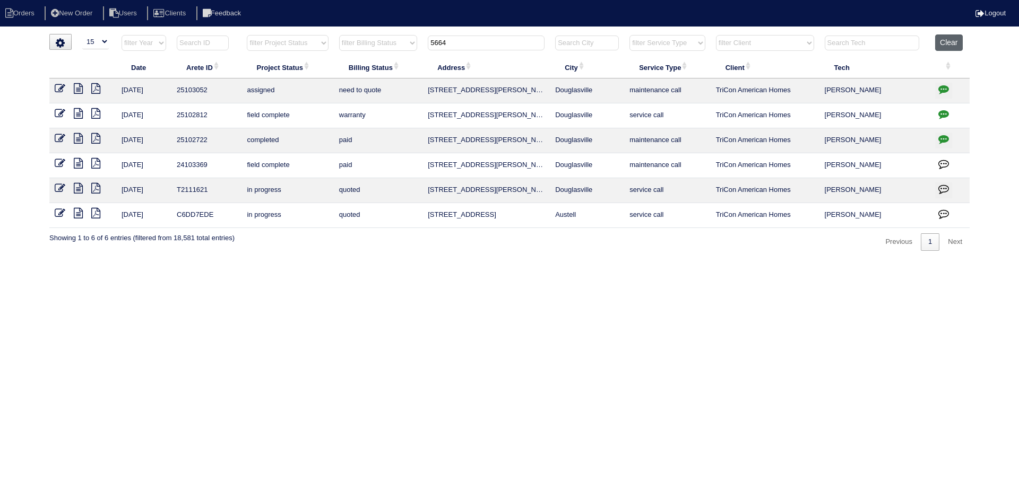
click at [958, 39] on button "Clear" at bounding box center [948, 42] width 27 height 16
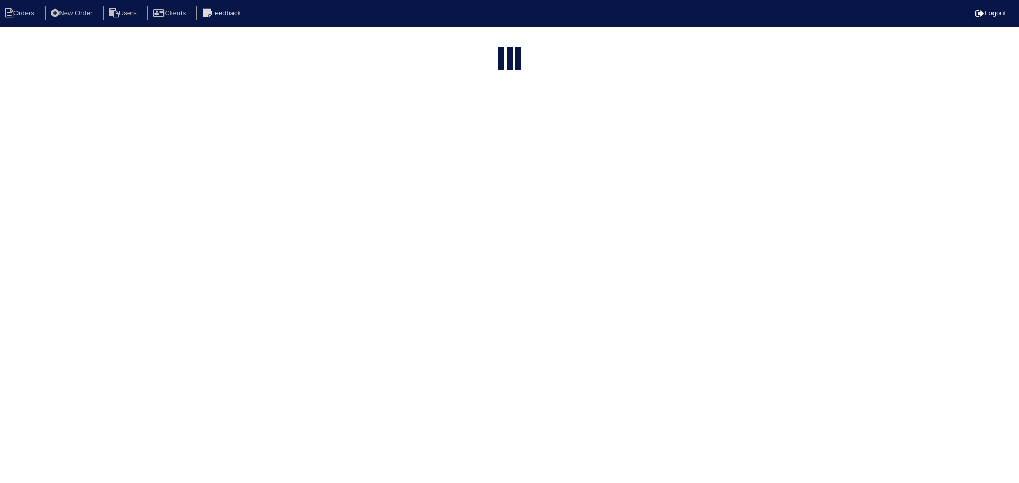
select select "15"
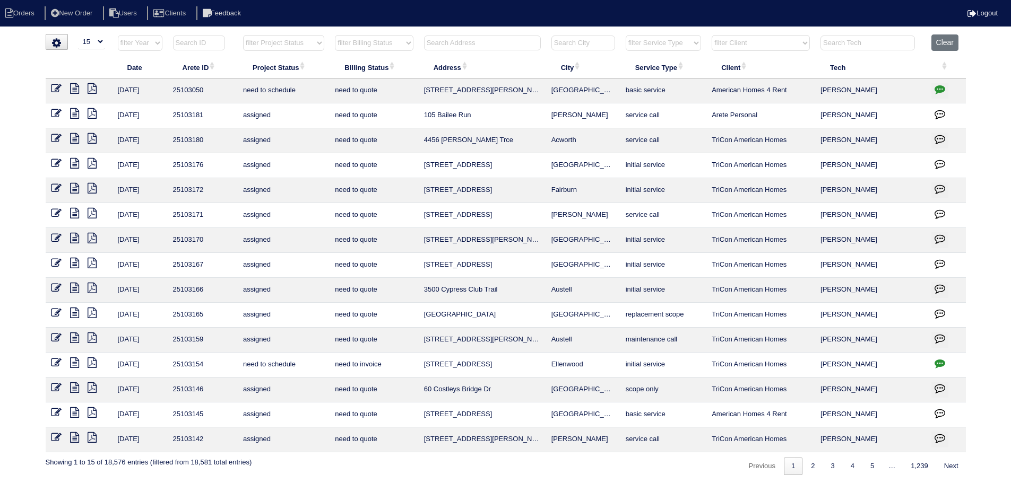
click at [484, 46] on input "text" at bounding box center [482, 43] width 117 height 15
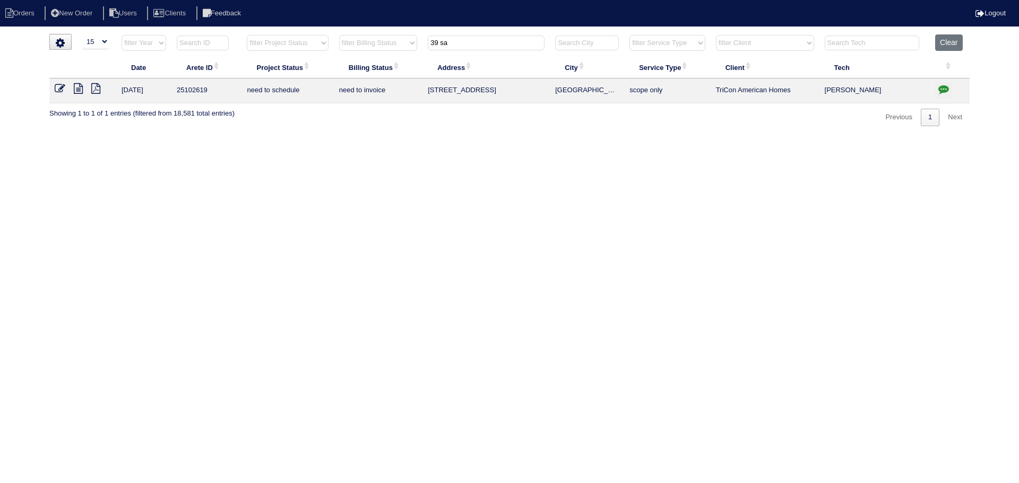
drag, startPoint x: 473, startPoint y: 49, endPoint x: 366, endPoint y: 47, distance: 107.7
click at [365, 48] on tr "filter Year -- Any Year -- 2025 2024 2023 2022 2021 2020 2019 filter Project St…" at bounding box center [509, 45] width 920 height 22
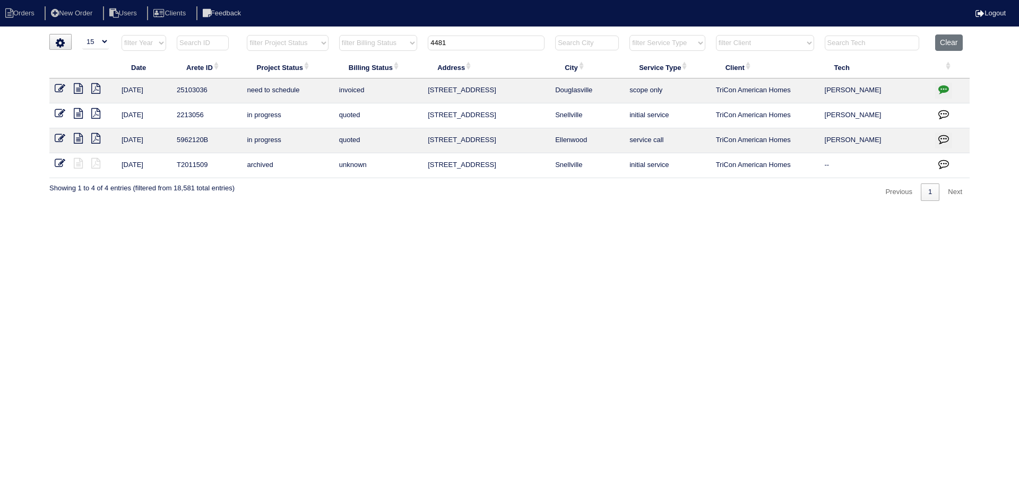
type input "4481"
click at [944, 87] on icon "button" at bounding box center [943, 89] width 11 height 11
type textarea "[DATE] - Replace main full/Replace US furn/Serv Main AC approved - Sent to [PER…"
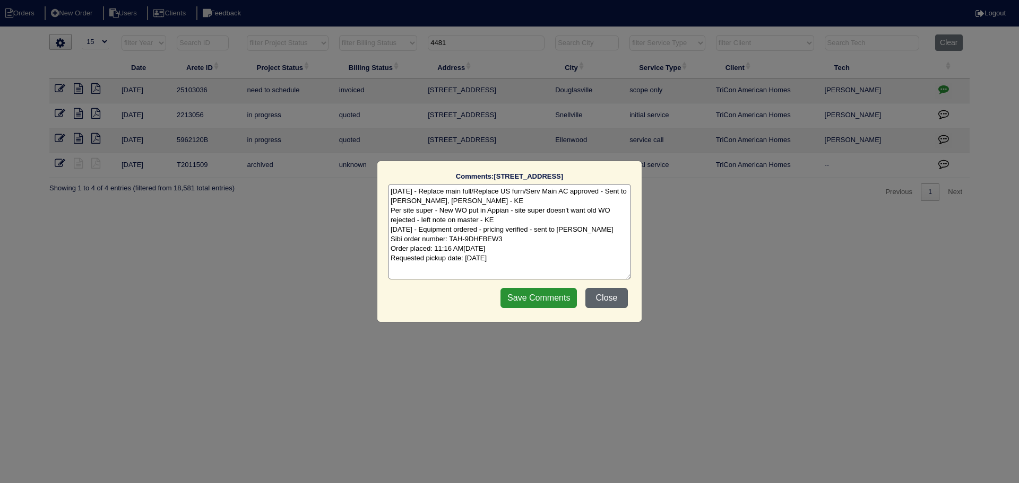
click at [598, 294] on button "Close" at bounding box center [606, 298] width 42 height 20
